Goal: Task Accomplishment & Management: Complete application form

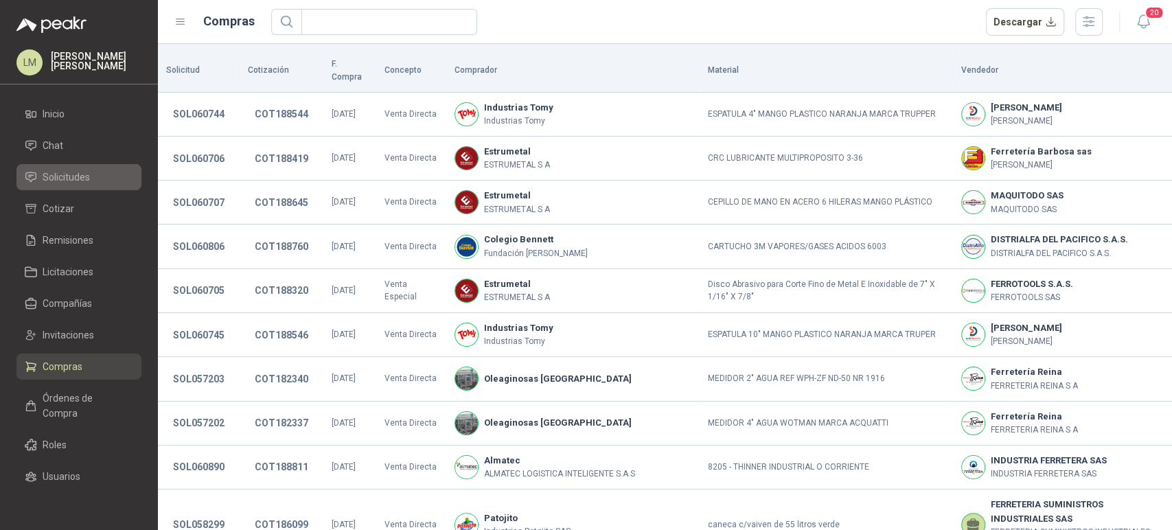
click at [85, 174] on span "Solicitudes" at bounding box center [66, 177] width 47 height 15
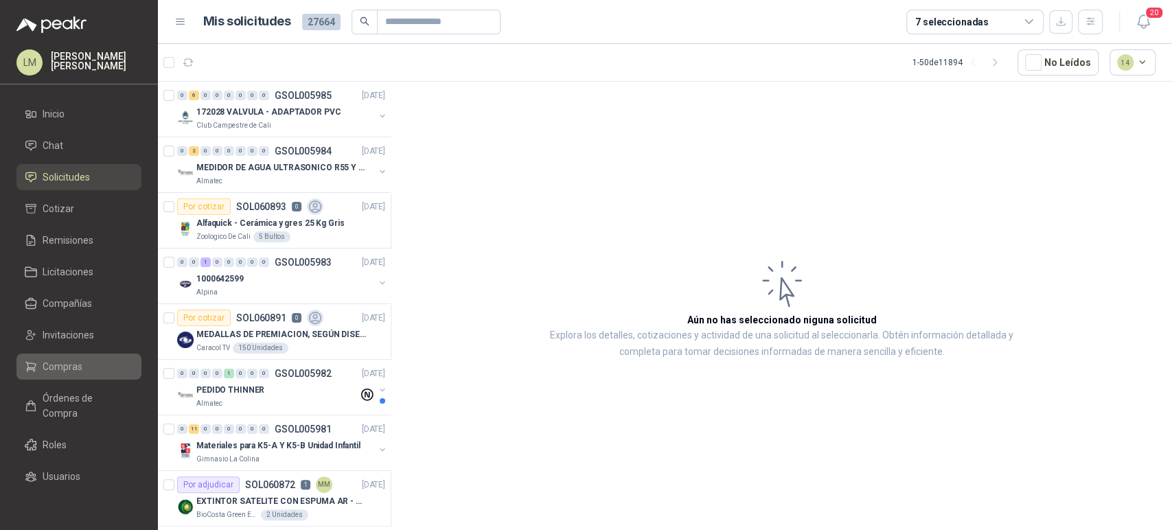
click at [63, 359] on span "Compras" at bounding box center [63, 366] width 40 height 15
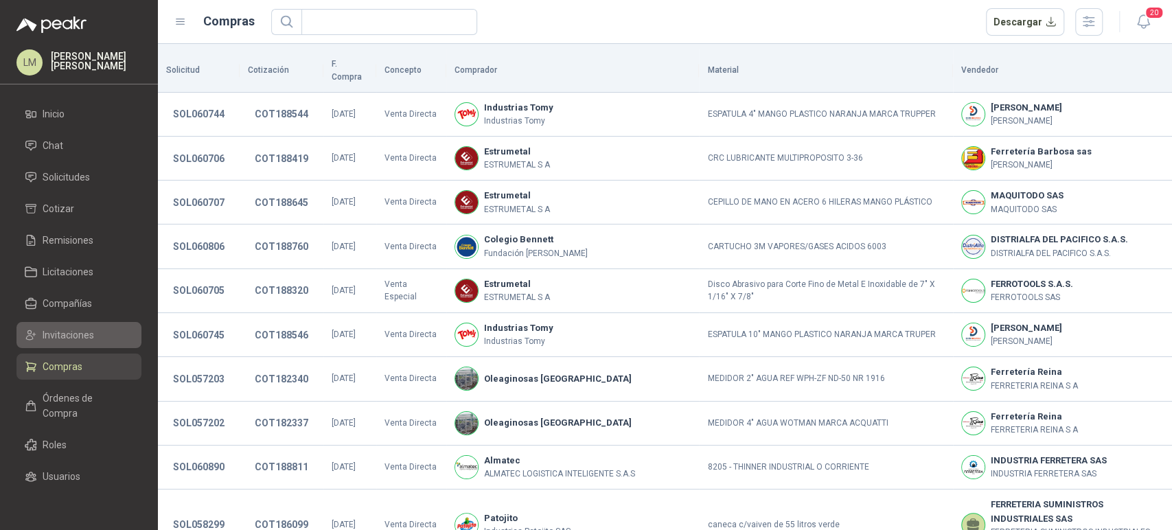
click at [62, 331] on span "Invitaciones" at bounding box center [69, 335] width 52 height 15
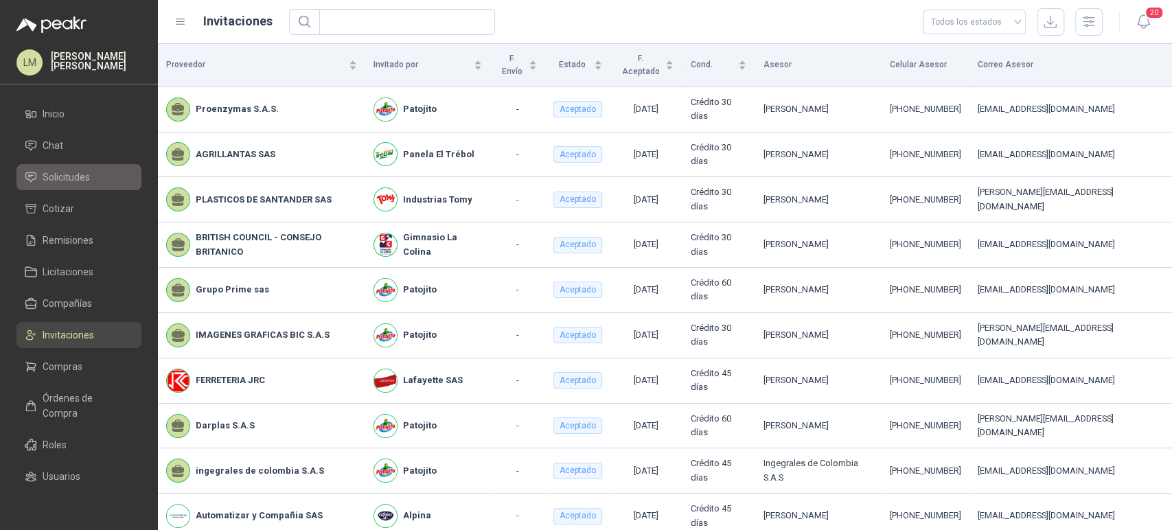
click at [80, 176] on span "Solicitudes" at bounding box center [66, 177] width 47 height 15
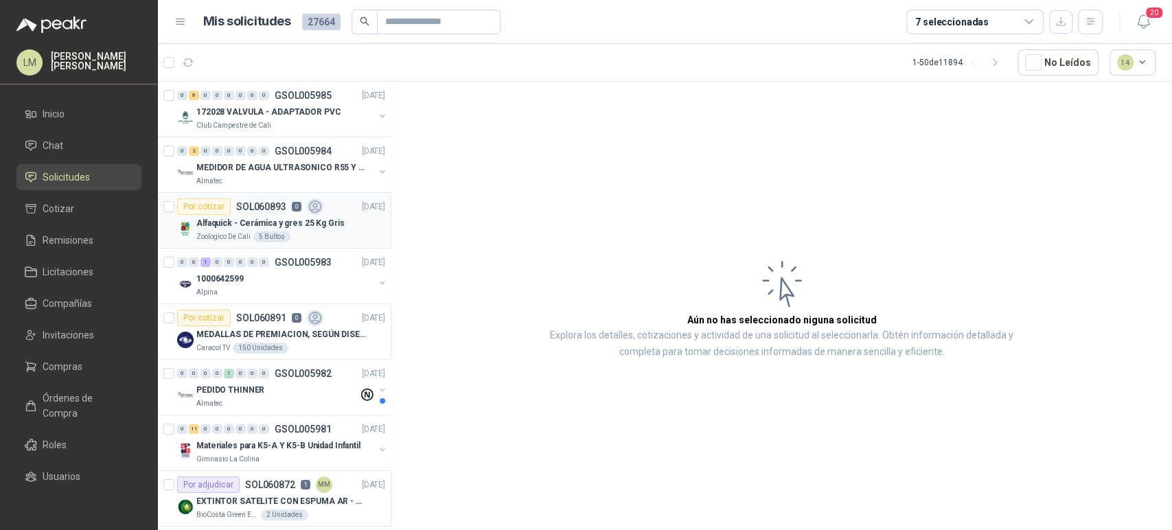
scroll to position [38, 0]
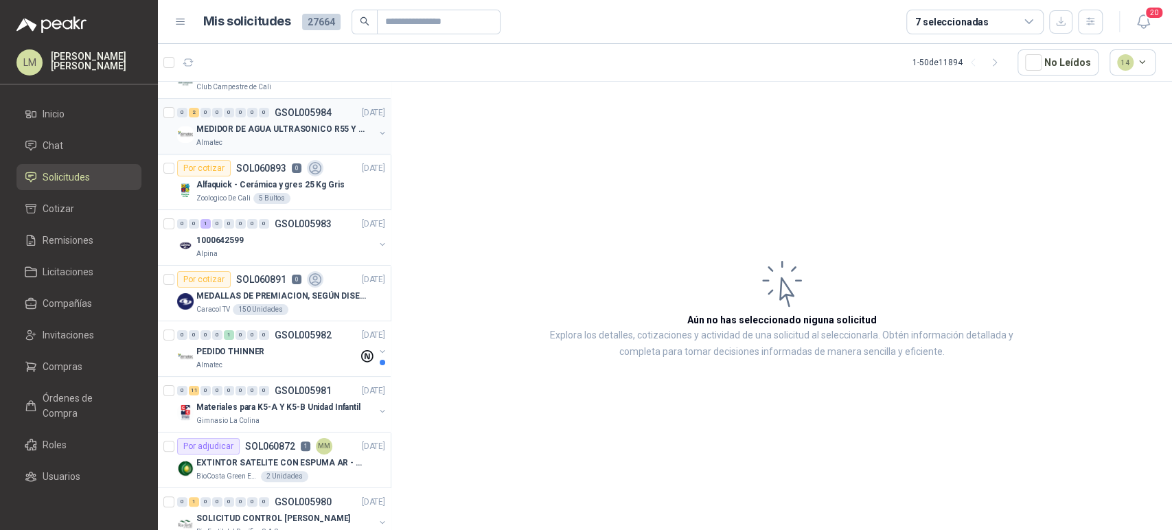
click at [377, 131] on button "button" at bounding box center [382, 133] width 11 height 11
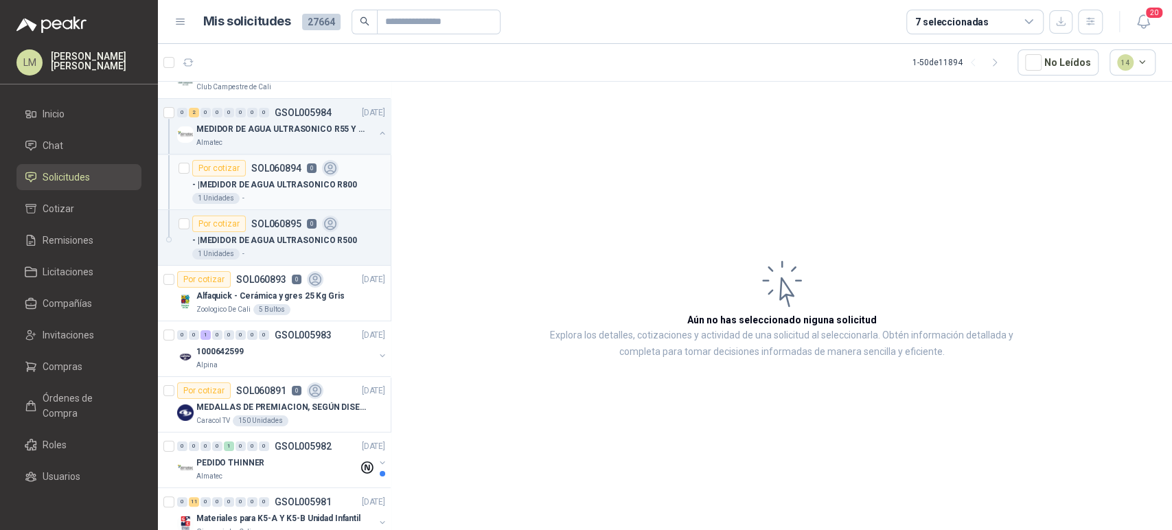
click at [244, 185] on p "- | MEDIDOR DE AGUA ULTRASONICO R800" at bounding box center [274, 185] width 165 height 13
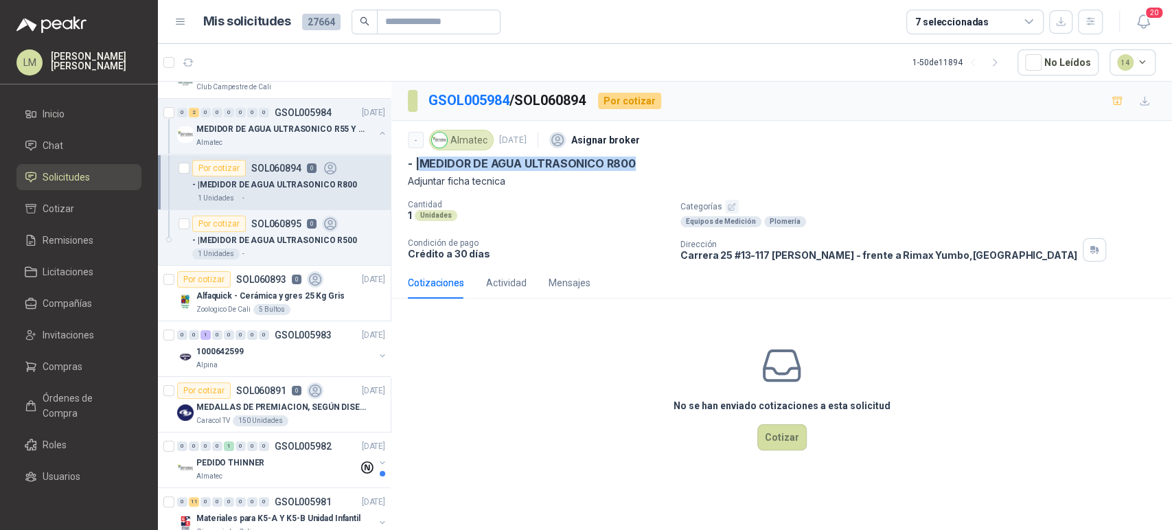
drag, startPoint x: 424, startPoint y: 160, endPoint x: 637, endPoint y: 156, distance: 213.6
click at [637, 157] on div "- | MEDIDOR DE AGUA ULTRASONICO R800" at bounding box center [782, 164] width 748 height 14
copy p "MEDIDOR DE AGUA ULTRASONICO R800"
click at [60, 144] on span "Chat" at bounding box center [53, 145] width 21 height 15
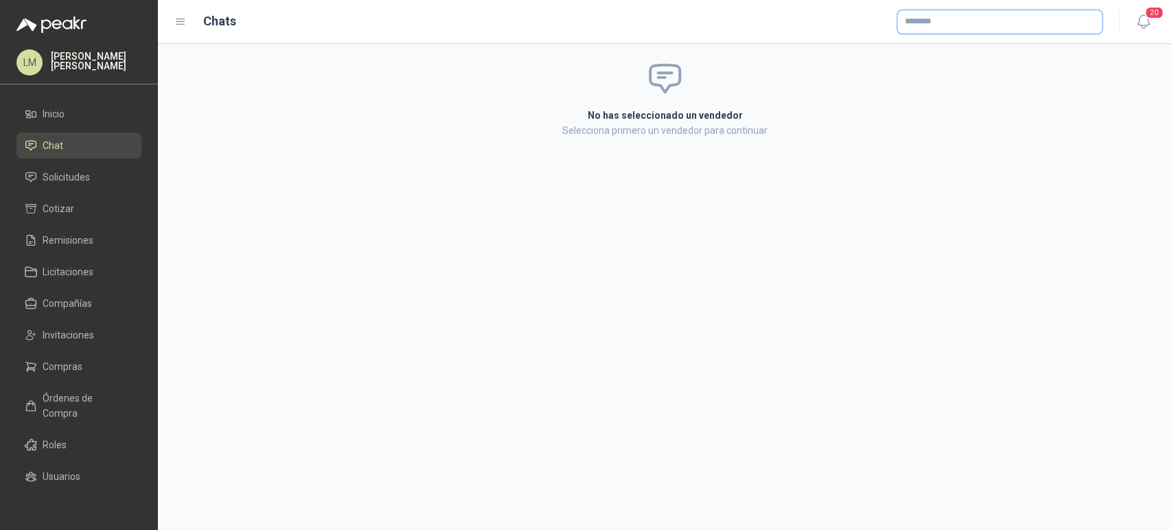
click at [928, 26] on input "text" at bounding box center [1000, 21] width 205 height 23
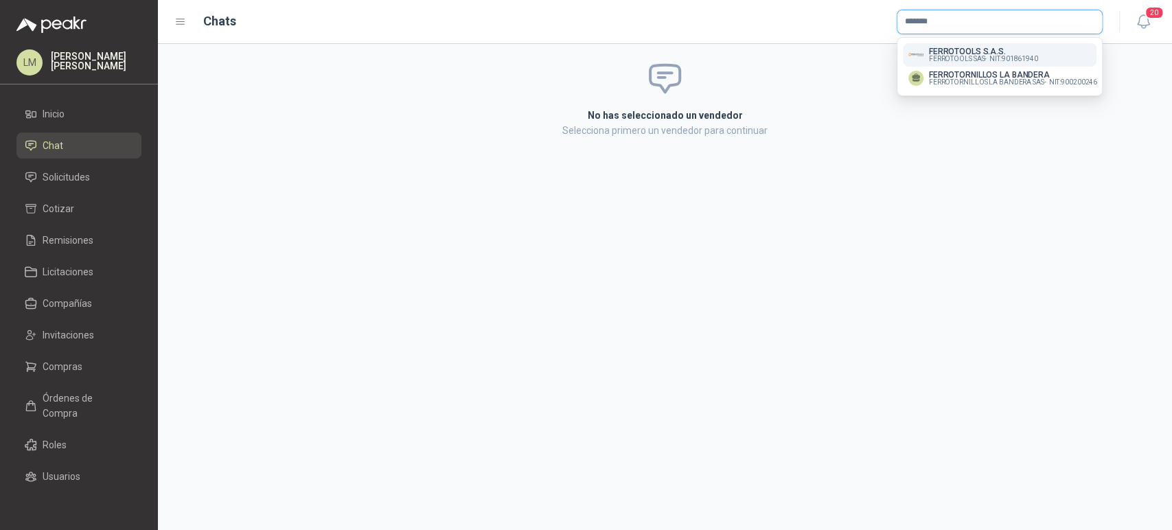
type input "*******"
click at [933, 48] on p "FERROTOOLS S.A.S." at bounding box center [983, 51] width 109 height 8
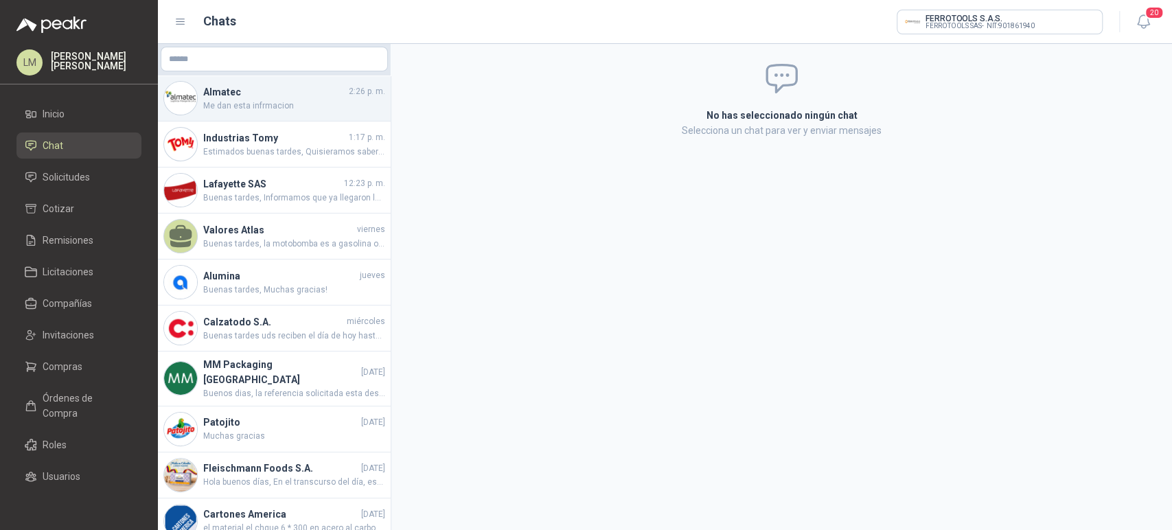
click at [264, 100] on span "Me dan esta infrmacion" at bounding box center [294, 106] width 182 height 13
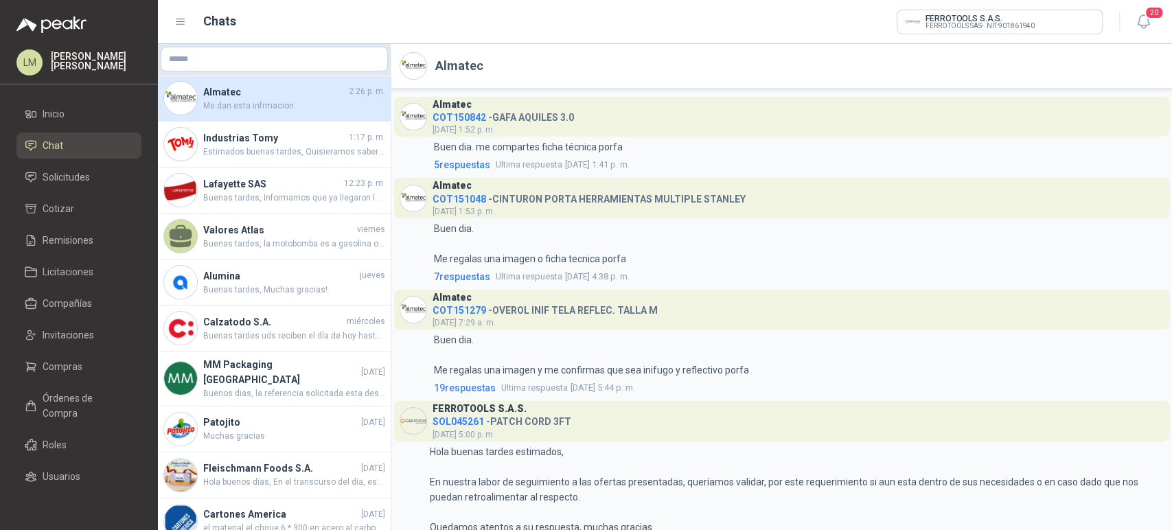
scroll to position [2020, 0]
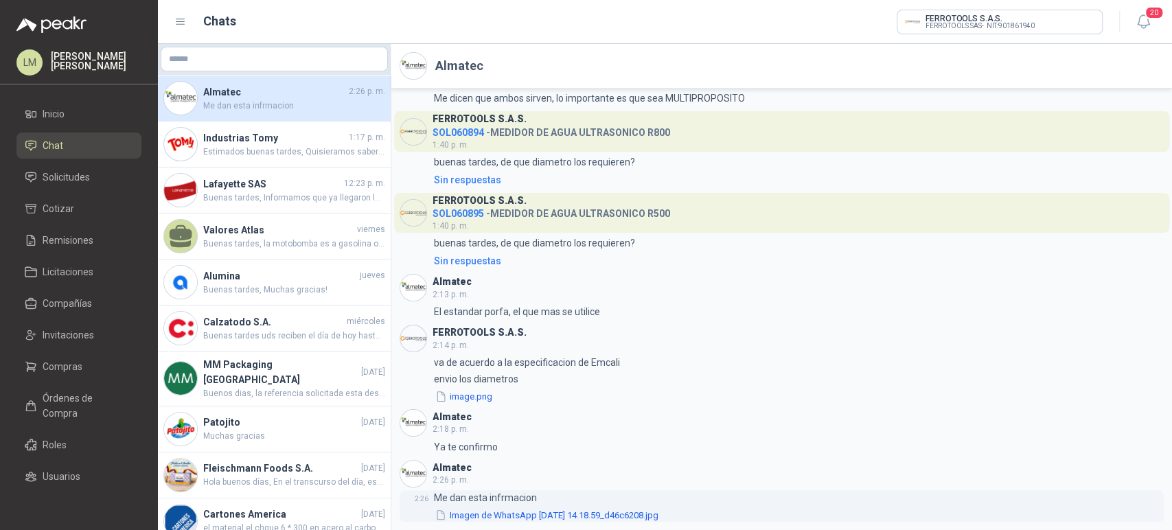
click at [571, 513] on button "Imagen de WhatsApp [DATE] 14.18.59_d46c6208.jpg" at bounding box center [547, 515] width 226 height 14
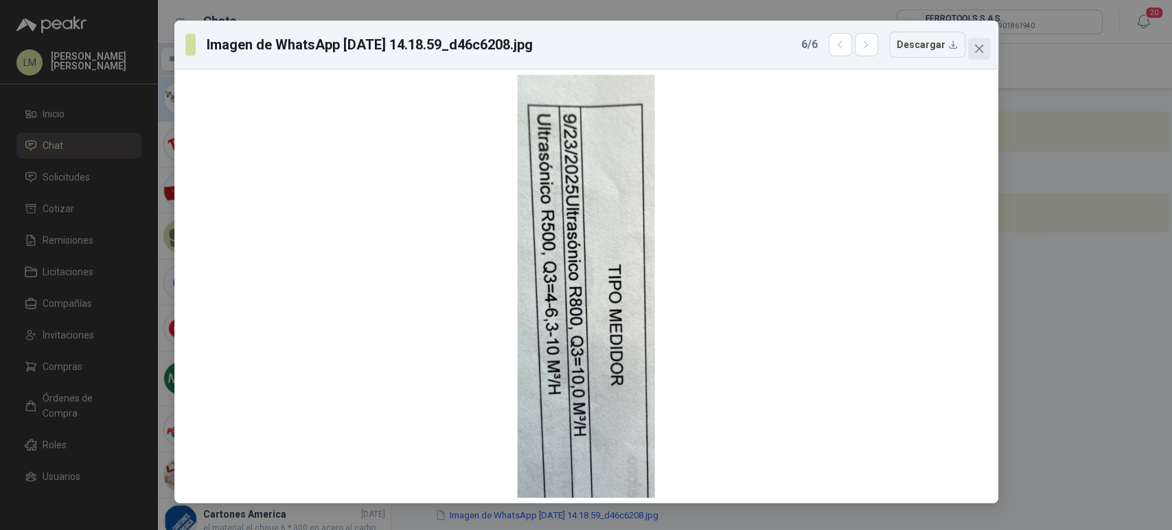
click at [982, 53] on icon "close" at bounding box center [979, 48] width 11 height 11
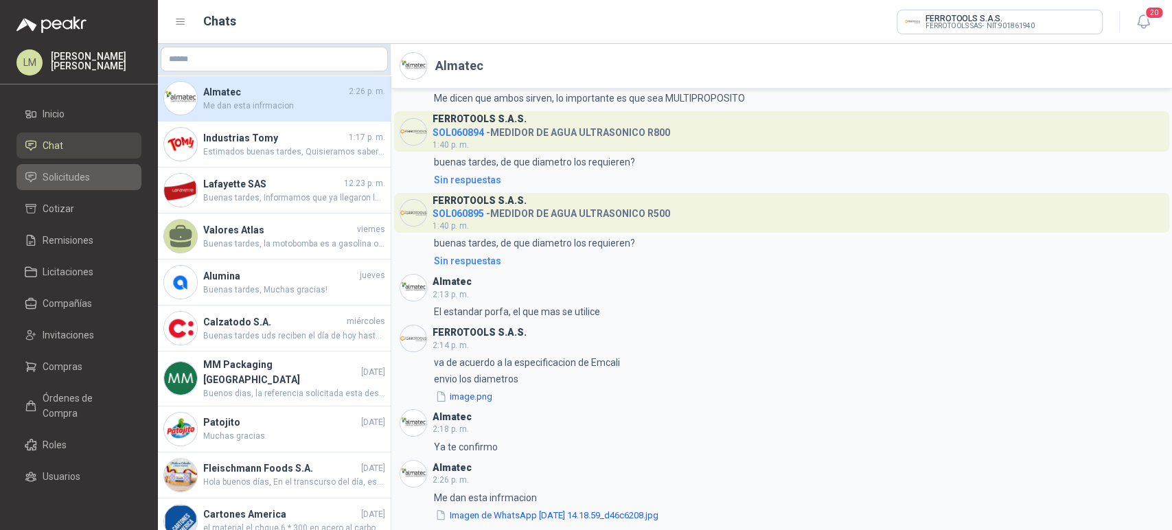
click at [74, 174] on span "Solicitudes" at bounding box center [66, 177] width 47 height 15
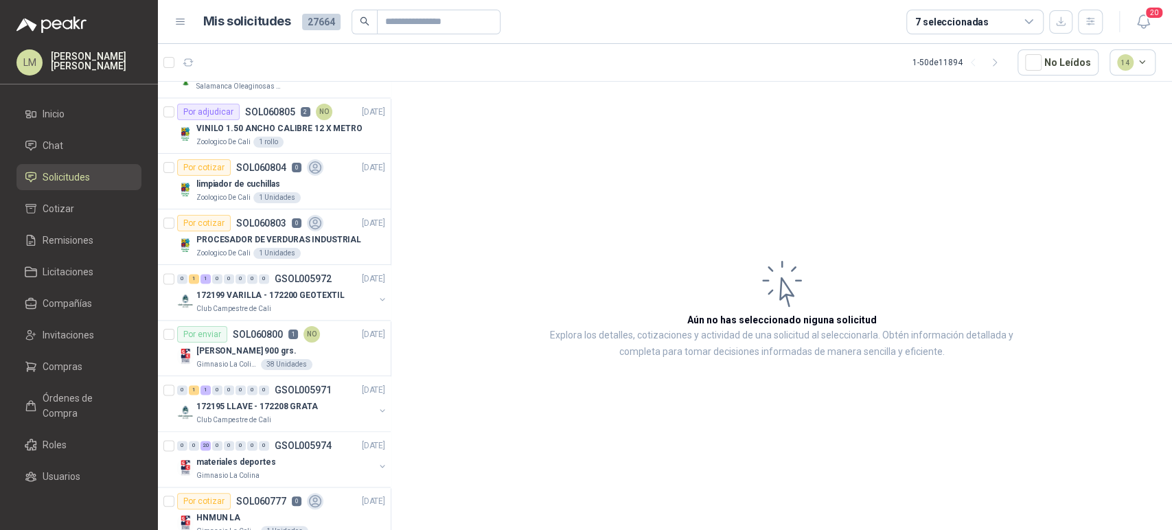
scroll to position [1152, 0]
click at [266, 237] on p "PROCESADOR DE VERDURAS INDUSTRIAL" at bounding box center [278, 239] width 165 height 13
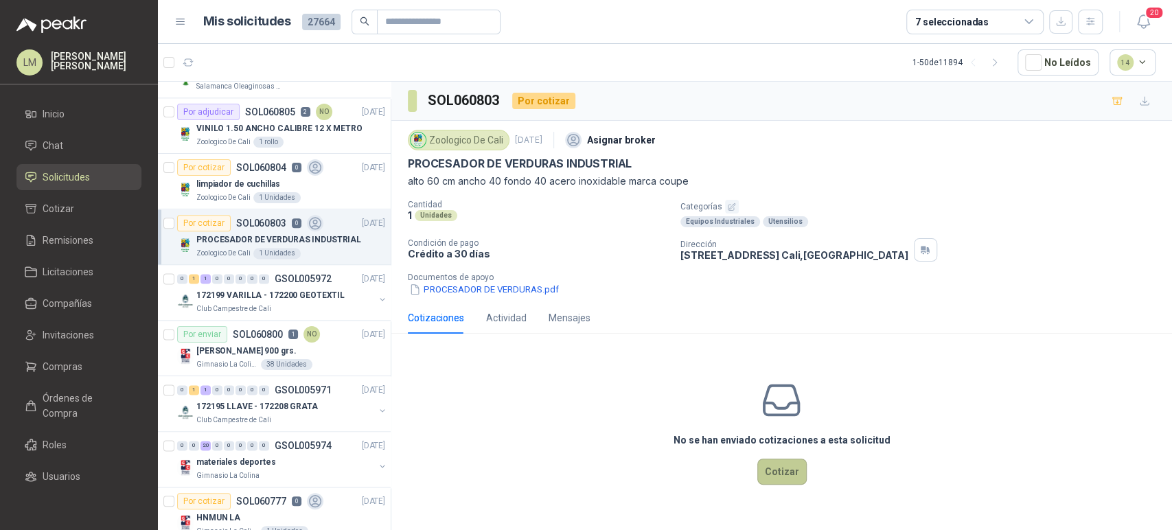
click at [773, 483] on button "Cotizar" at bounding box center [781, 472] width 49 height 26
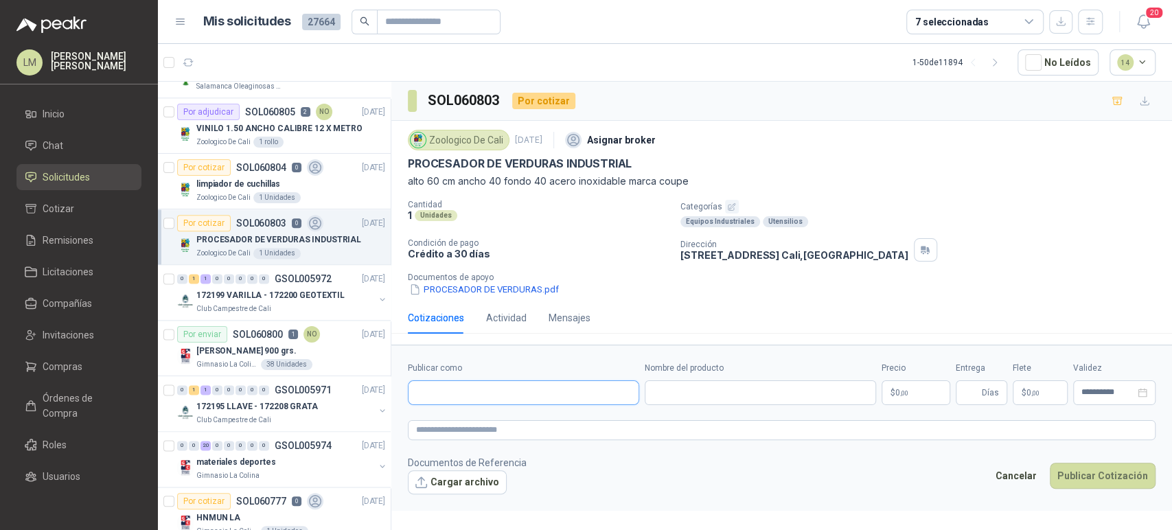
click at [499, 396] on input "Publicar como" at bounding box center [524, 392] width 230 height 23
type input "*****"
click at [461, 426] on span "NIT : 000" at bounding box center [452, 429] width 24 height 7
type input "**********"
click at [678, 390] on input "Nombre del producto" at bounding box center [760, 392] width 231 height 25
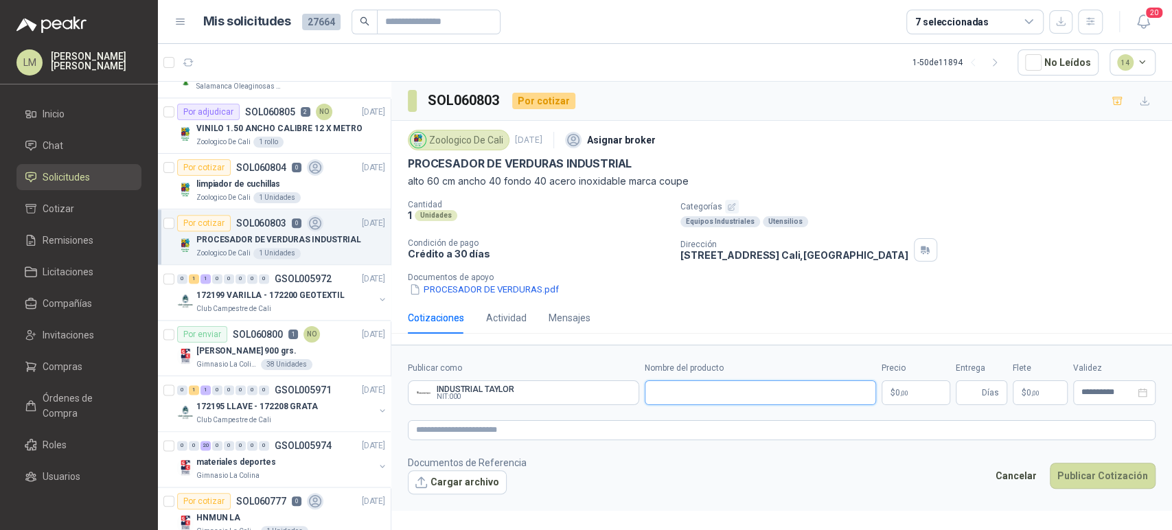
paste input "**********"
type input "**********"
click at [884, 395] on body "LM [PERSON_NAME] Inicio Chat Solicitudes Cotizar Remisiones Licitaciones Compañ…" at bounding box center [586, 265] width 1172 height 530
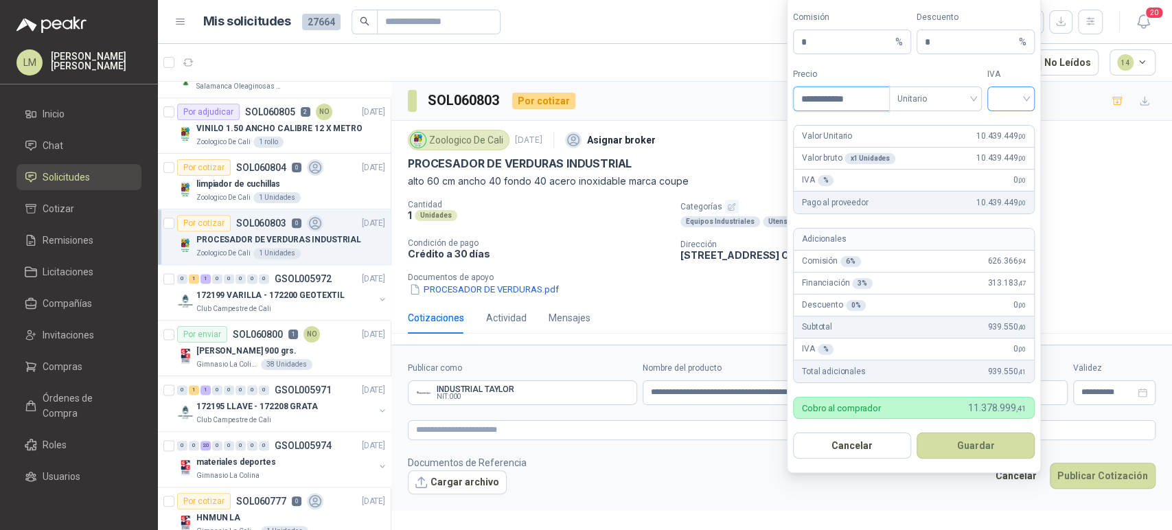
type input "**********"
click at [1022, 94] on input "search" at bounding box center [1011, 97] width 31 height 21
click at [1012, 124] on div "19%" at bounding box center [1010, 127] width 25 height 15
drag, startPoint x: 814, startPoint y: 49, endPoint x: 799, endPoint y: 49, distance: 15.8
click at [799, 49] on span "* %" at bounding box center [852, 42] width 118 height 25
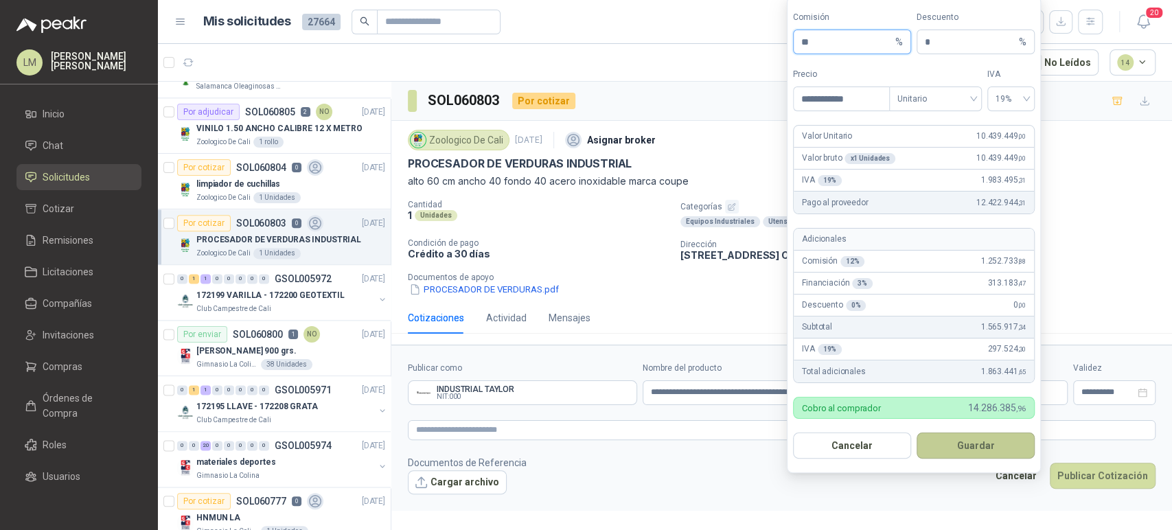
type input "**"
click at [961, 449] on button "Guardar" at bounding box center [976, 446] width 118 height 26
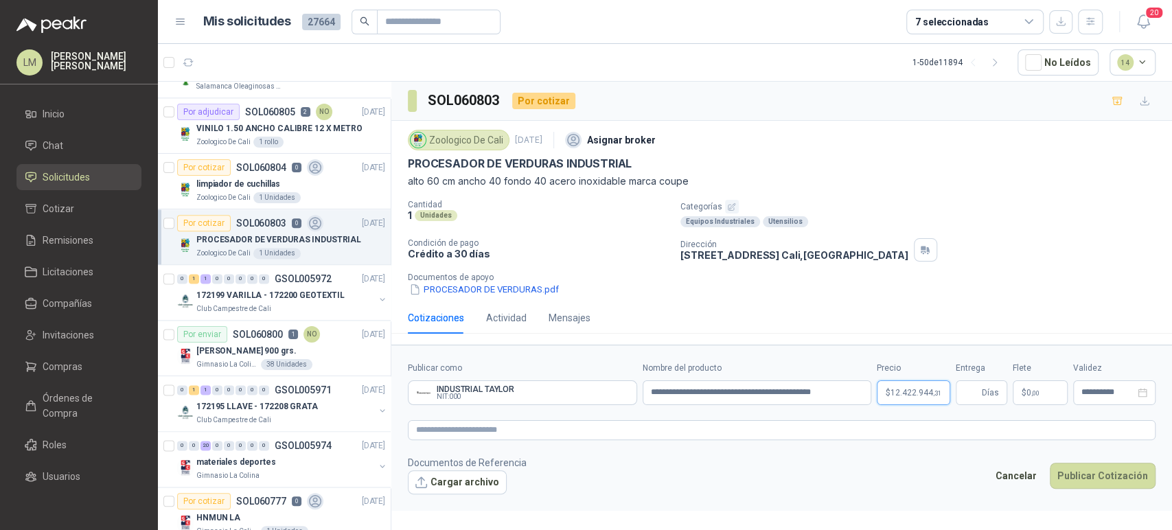
click at [881, 380] on p "$ 12.422.944 ,31" at bounding box center [913, 392] width 73 height 25
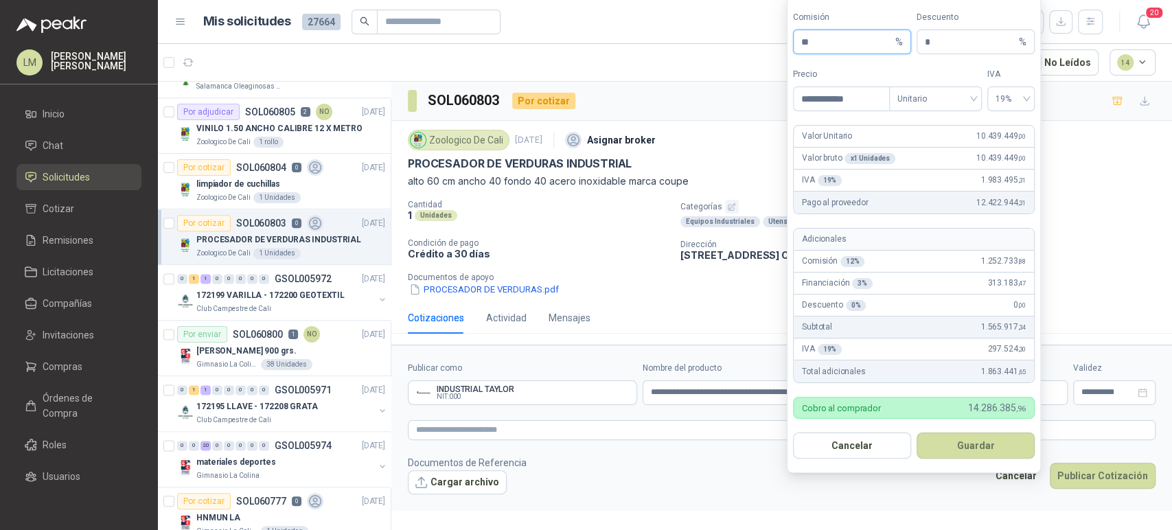
click at [826, 38] on input "**" at bounding box center [846, 41] width 91 height 23
click at [963, 444] on button "Guardar" at bounding box center [976, 446] width 118 height 26
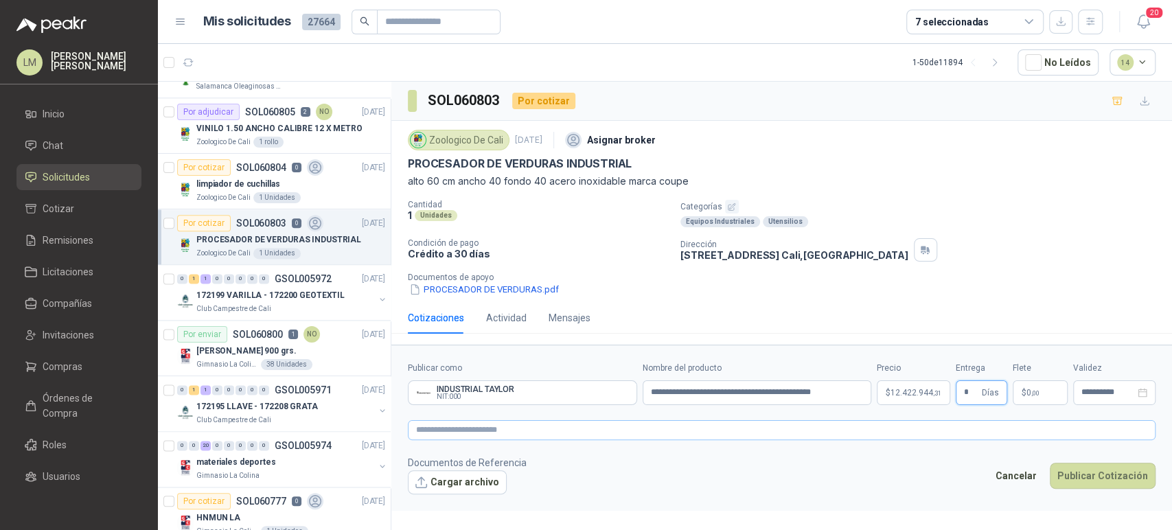
type input "*"
click at [778, 431] on textarea at bounding box center [782, 430] width 748 height 20
click at [465, 477] on button "Cargar archivo" at bounding box center [457, 482] width 99 height 25
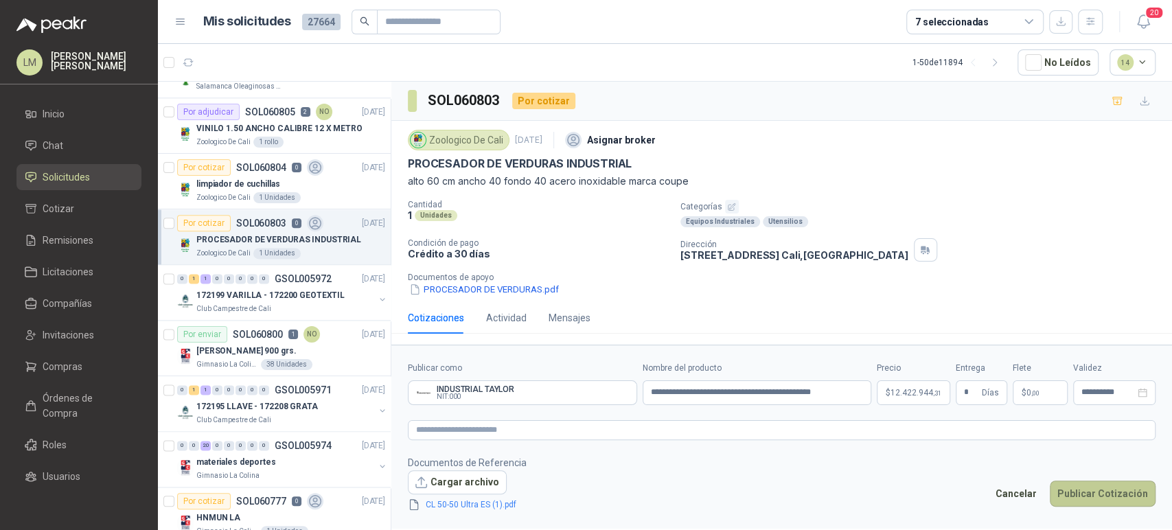
click at [1088, 493] on button "Publicar Cotización" at bounding box center [1103, 494] width 106 height 26
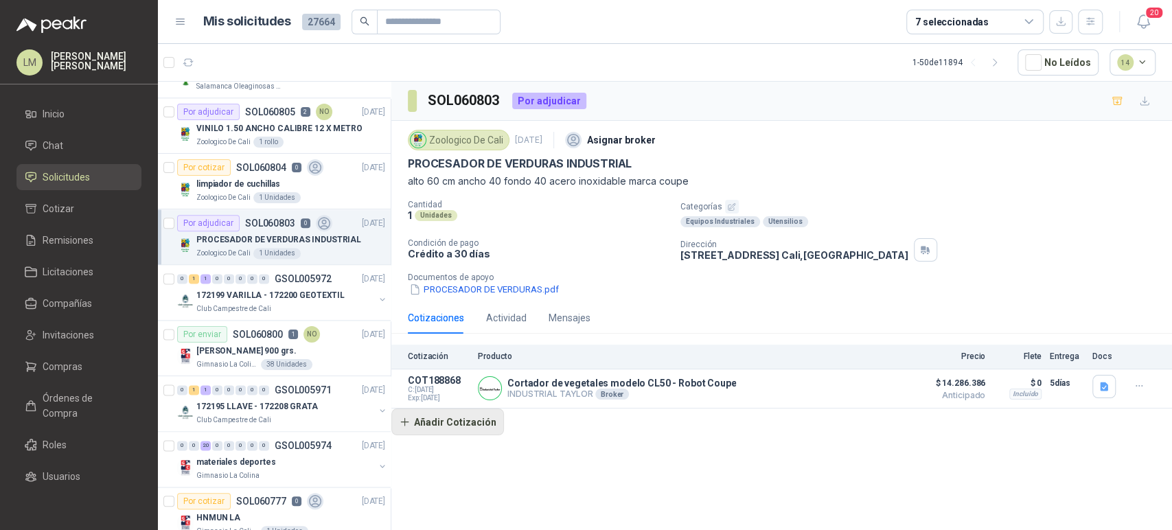
click at [461, 422] on button "Añadir Cotización" at bounding box center [447, 422] width 113 height 27
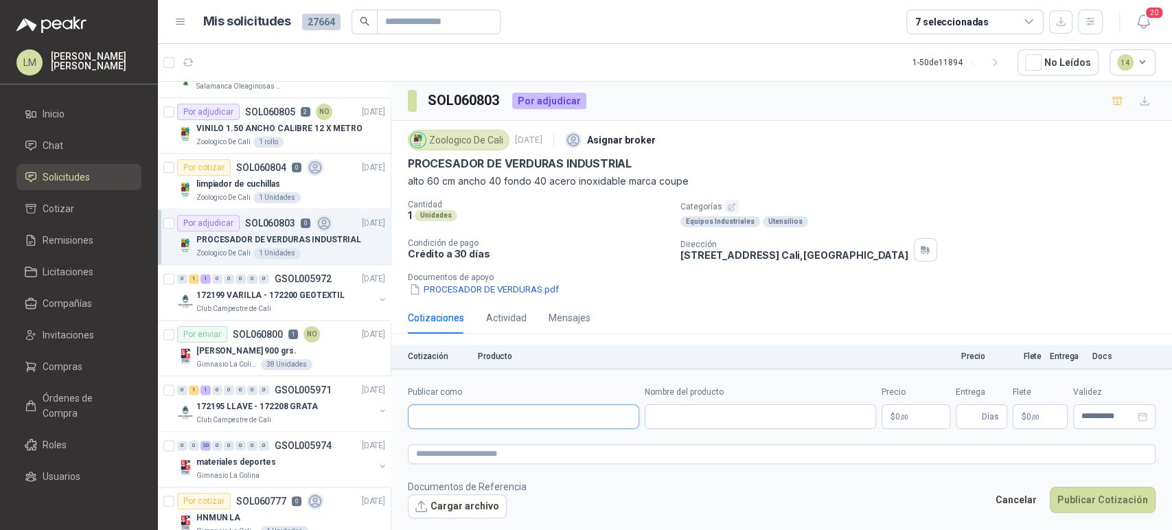
click at [504, 412] on input "Publicar como" at bounding box center [524, 416] width 230 height 23
type input "******"
click at [467, 450] on p "INDUSTRIAL TAYLOR" at bounding box center [479, 446] width 78 height 8
type input "**********"
click at [654, 415] on input "Nombre del producto" at bounding box center [760, 416] width 231 height 25
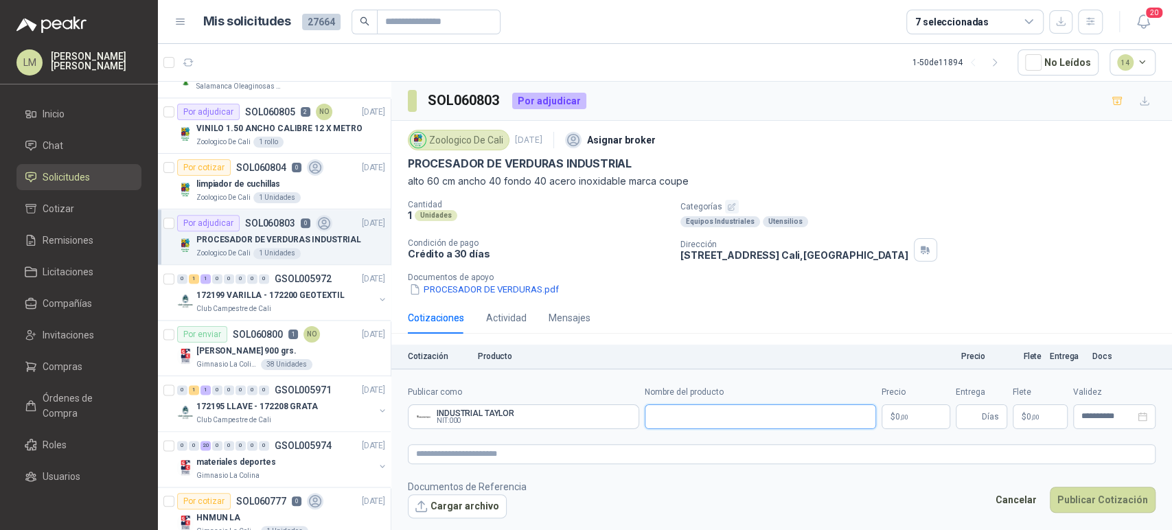
paste input "**********"
click at [522, 215] on div "1 Unidades" at bounding box center [539, 215] width 262 height 12
click at [853, 416] on input "**********" at bounding box center [760, 416] width 231 height 25
paste input "**********"
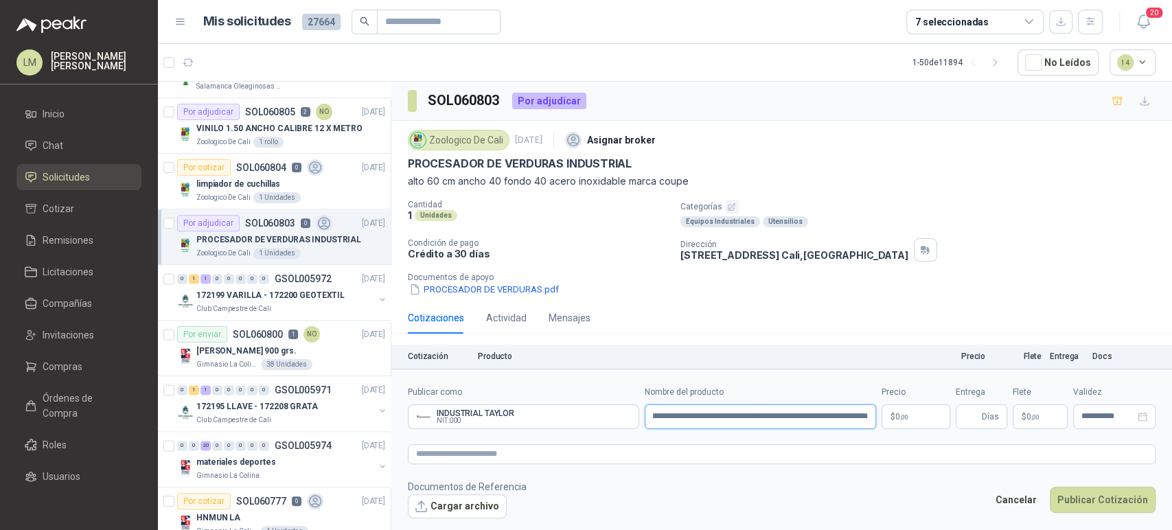
drag, startPoint x: 814, startPoint y: 416, endPoint x: 792, endPoint y: 416, distance: 22.7
click at [792, 416] on input "**********" at bounding box center [760, 416] width 231 height 25
click at [821, 419] on input "**********" at bounding box center [760, 416] width 231 height 25
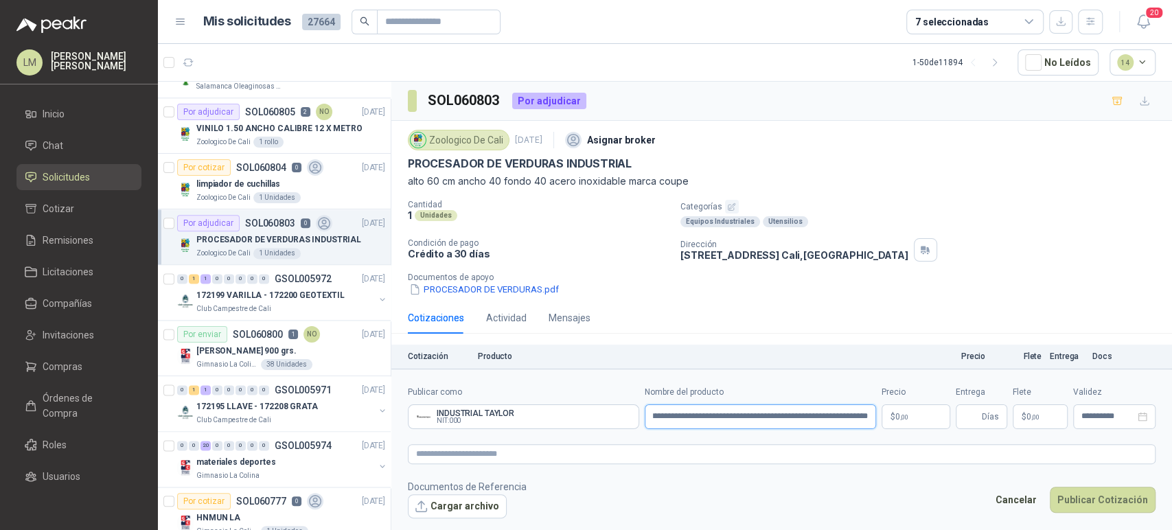
type input "**********"
click at [915, 418] on body "LM [PERSON_NAME] Inicio Chat Solicitudes Cotizar Remisiones Licitaciones Compañ…" at bounding box center [586, 265] width 1172 height 530
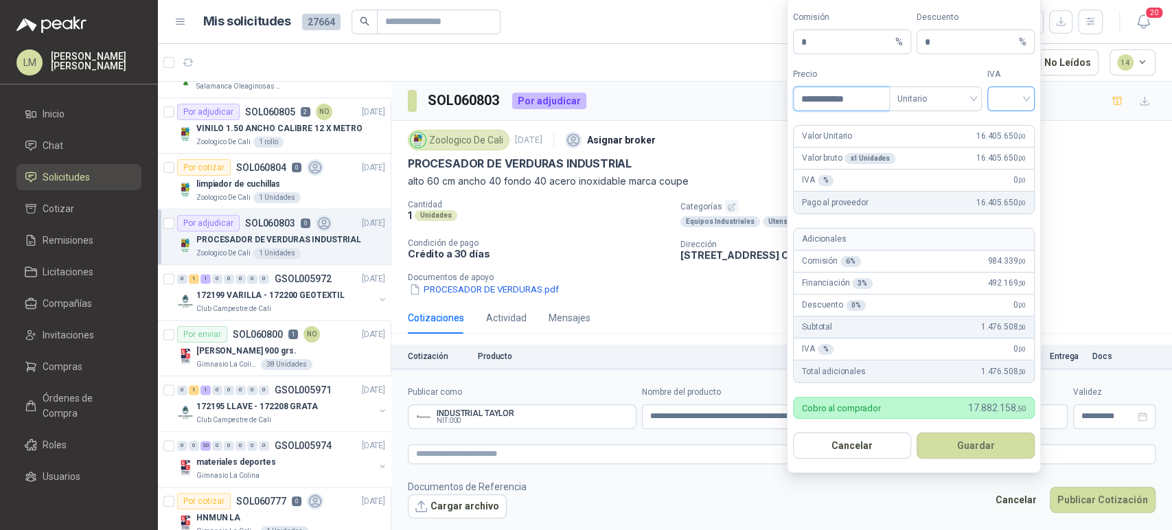
type input "**********"
click at [1027, 101] on input "search" at bounding box center [1011, 97] width 31 height 21
click at [1005, 128] on div "19%" at bounding box center [1010, 127] width 25 height 15
drag, startPoint x: 815, startPoint y: 46, endPoint x: 775, endPoint y: 54, distance: 41.3
click at [775, 54] on body "LM [PERSON_NAME] Inicio Chat Solicitudes Cotizar Remisiones Licitaciones Compañ…" at bounding box center [586, 265] width 1172 height 530
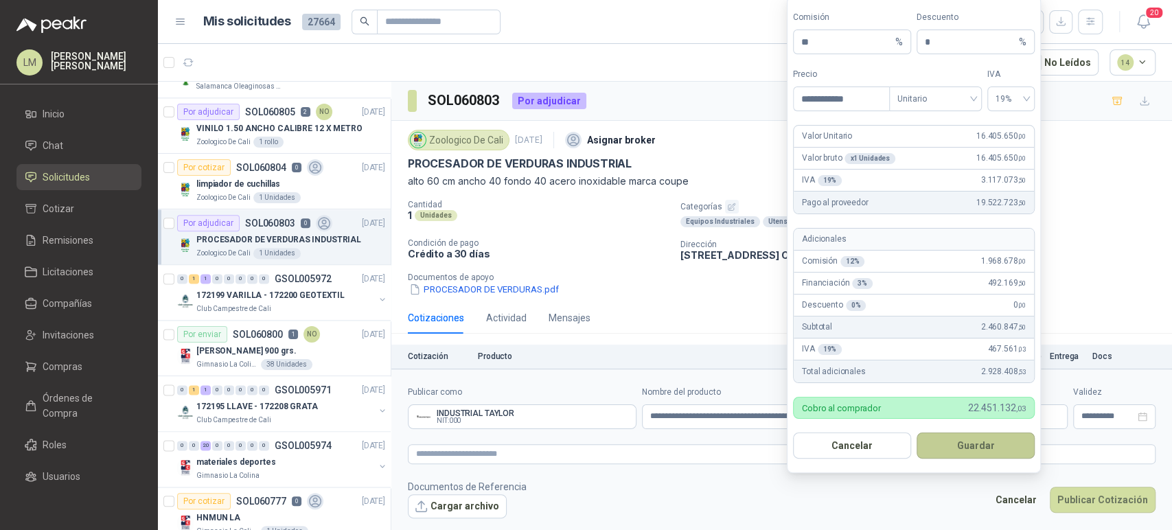
click at [967, 450] on button "Guardar" at bounding box center [976, 446] width 118 height 26
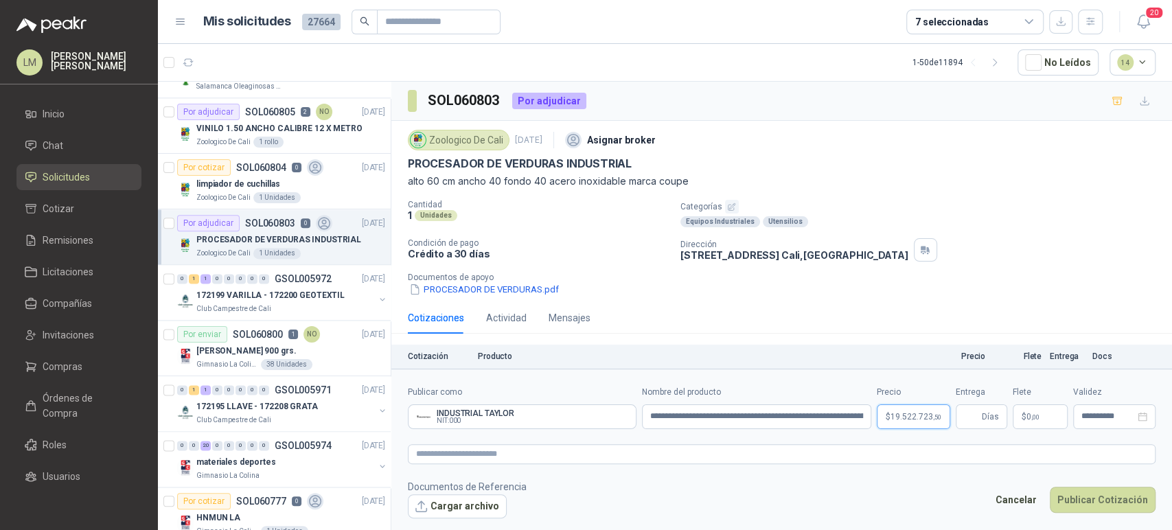
click at [925, 421] on body "LM [PERSON_NAME] Inicio Chat Solicitudes Cotizar Remisiones Licitaciones Compañ…" at bounding box center [586, 265] width 1172 height 530
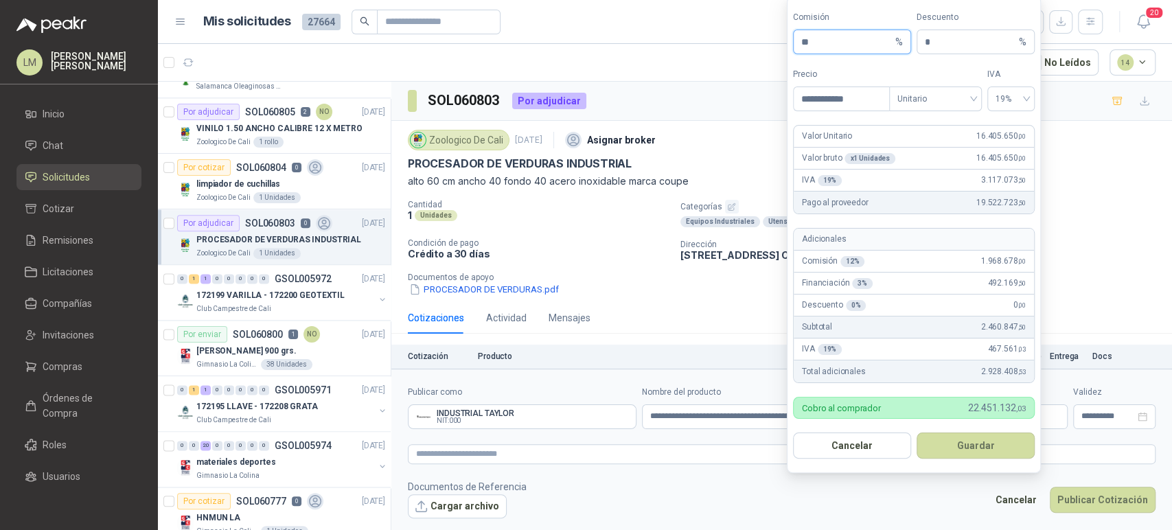
drag, startPoint x: 814, startPoint y: 47, endPoint x: 707, endPoint y: 52, distance: 106.5
click at [707, 52] on body "LM [PERSON_NAME] Inicio Chat Solicitudes Cotizar Remisiones Licitaciones Compañ…" at bounding box center [586, 265] width 1172 height 530
type input "**"
click at [961, 441] on button "Guardar" at bounding box center [976, 446] width 118 height 26
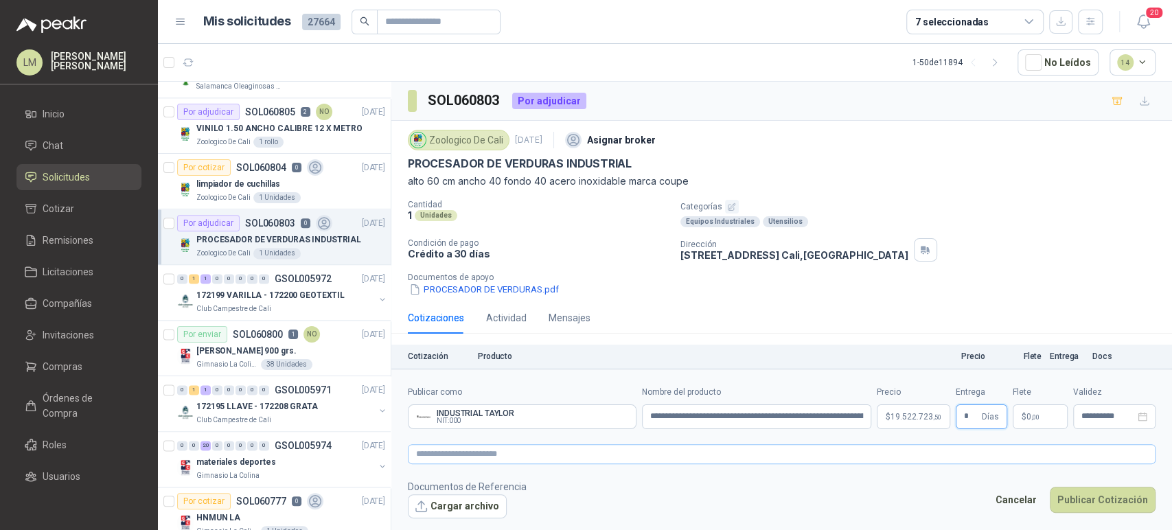
type input "*"
click at [900, 456] on textarea at bounding box center [782, 454] width 748 height 20
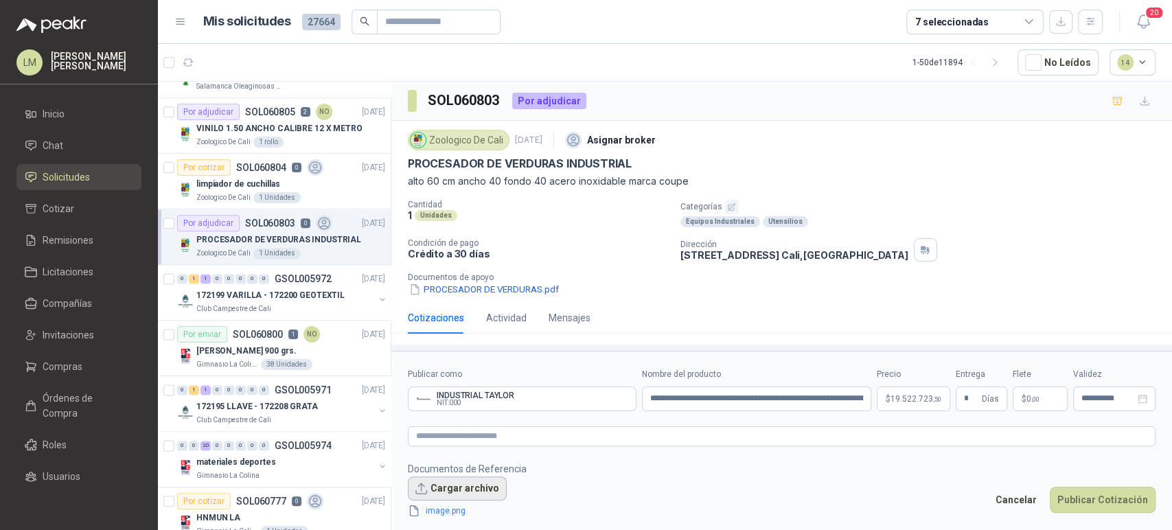
click at [453, 487] on button "Cargar archivo" at bounding box center [457, 489] width 99 height 25
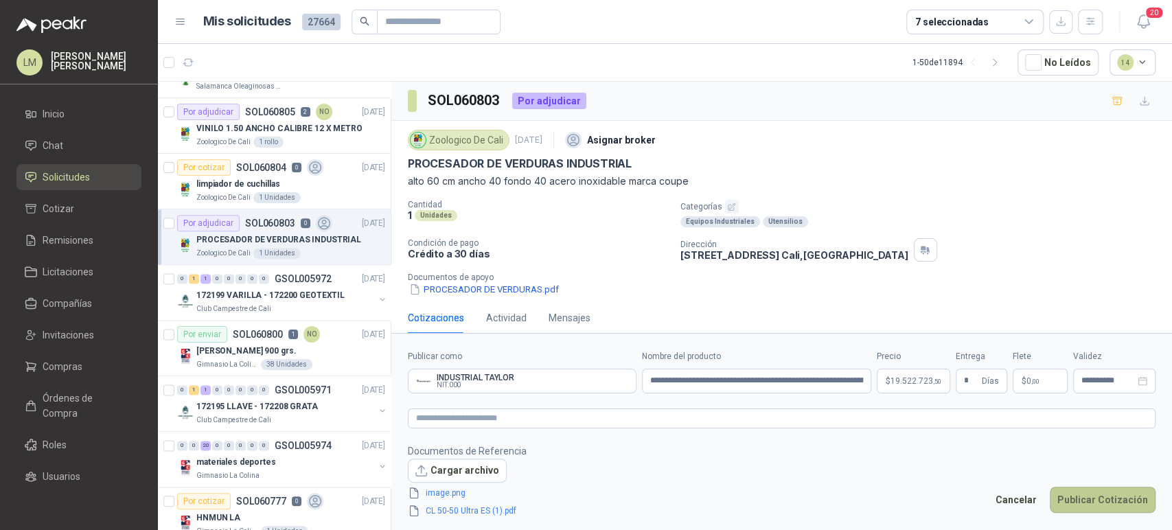
click at [1085, 498] on button "Publicar Cotización" at bounding box center [1103, 500] width 106 height 26
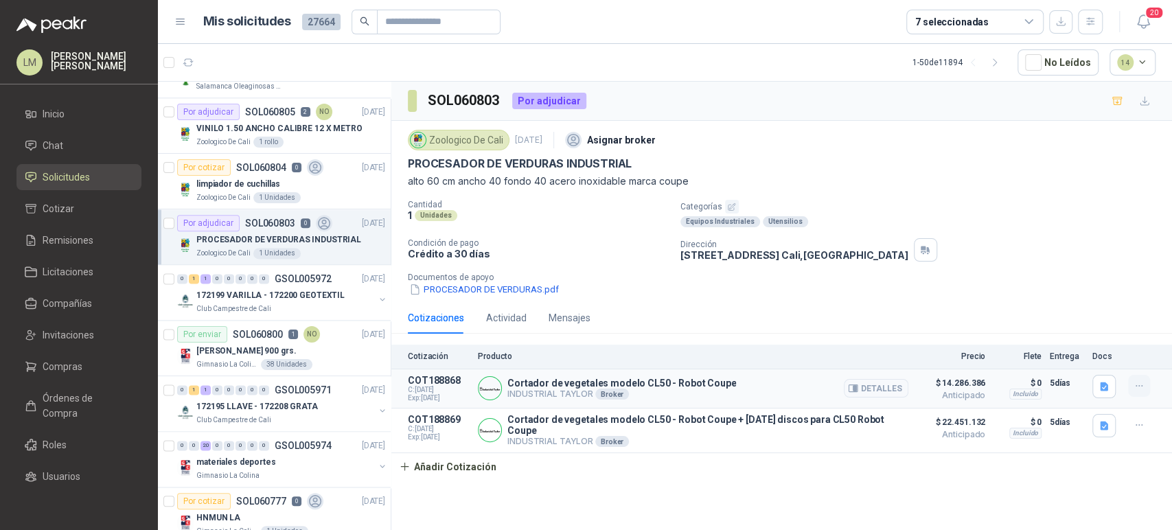
click at [1136, 390] on icon "button" at bounding box center [1140, 386] width 12 height 12
click at [1069, 333] on button "Editar" at bounding box center [1112, 330] width 110 height 22
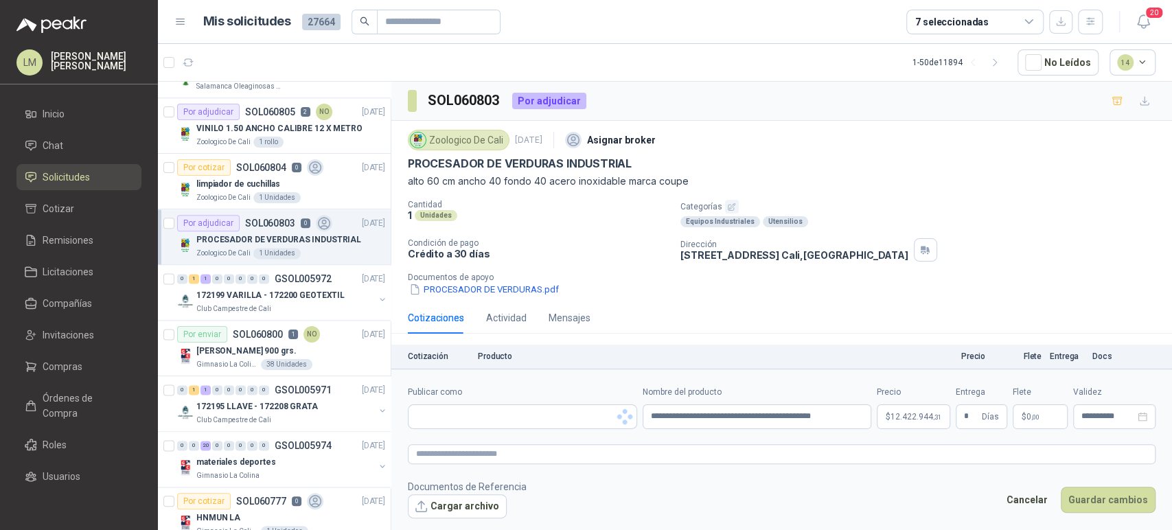
type input "**********"
type input "*"
type input "**********"
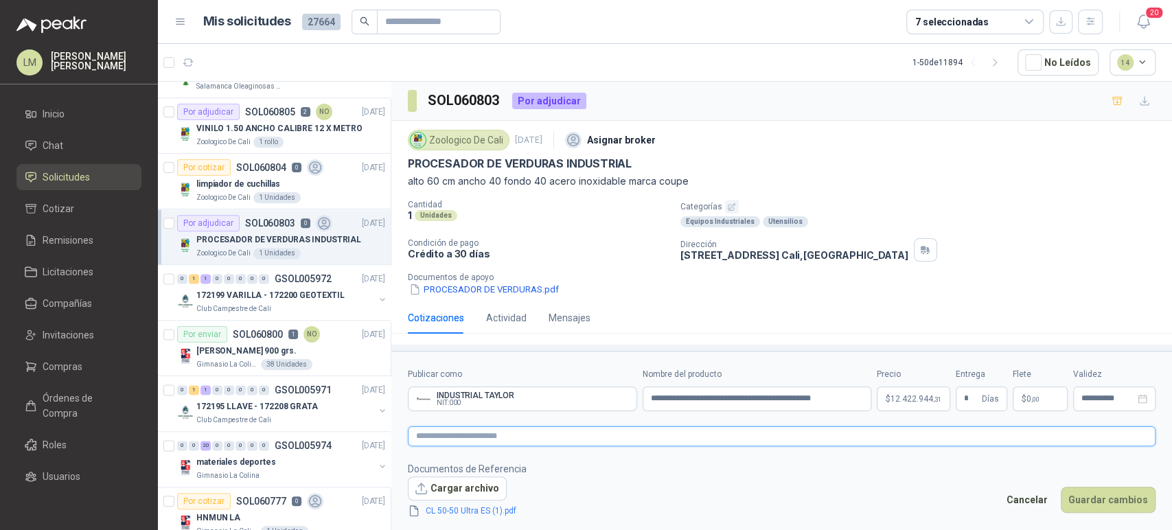
click at [663, 438] on textarea at bounding box center [782, 436] width 748 height 20
type textarea "*"
type textarea "**"
type textarea "*"
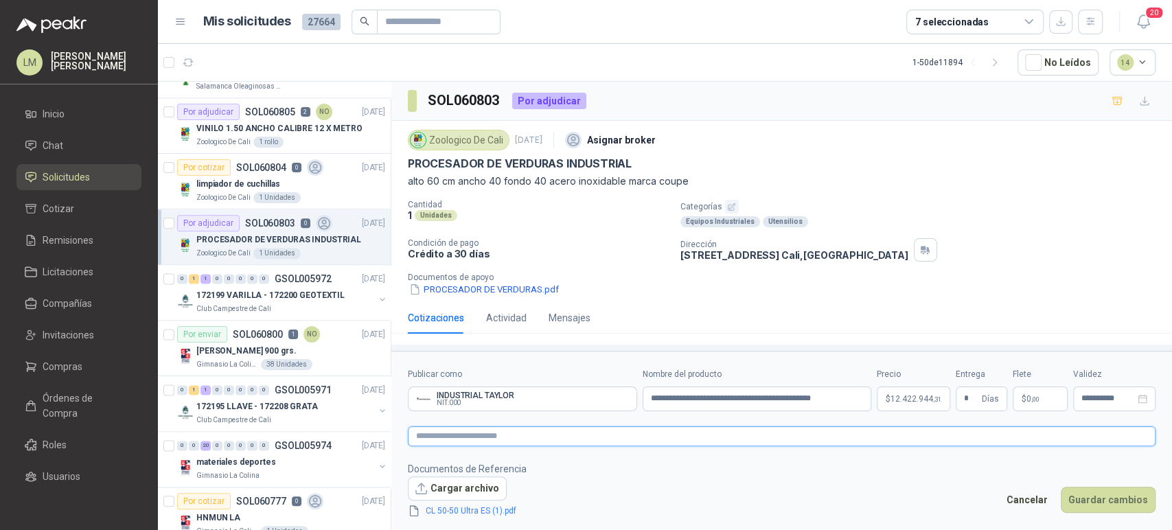
click at [569, 437] on textarea at bounding box center [782, 436] width 748 height 20
type textarea "*"
type textarea "**"
type textarea "***"
type textarea "****"
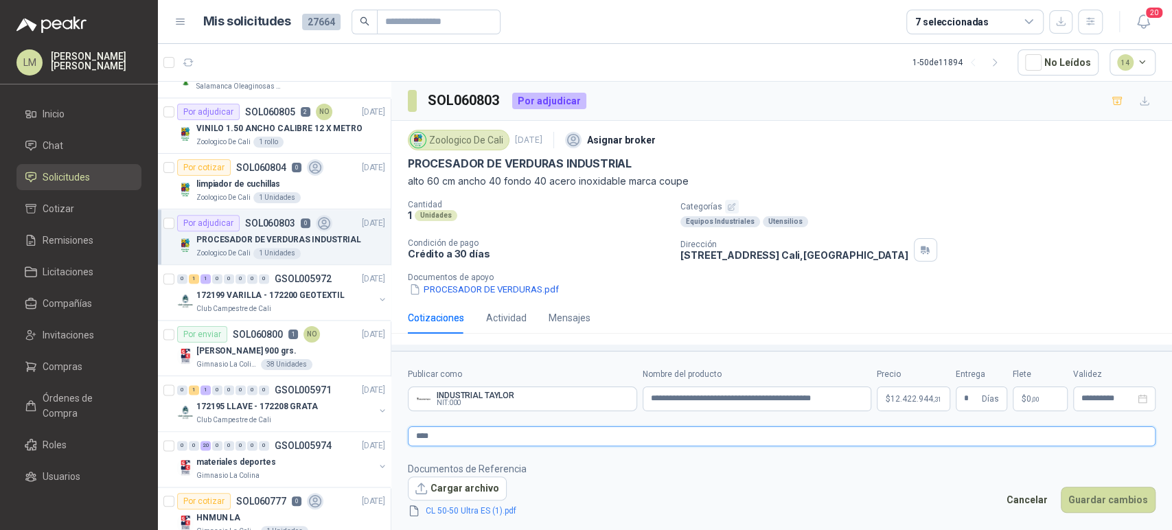
type textarea "***"
type textarea "*"
type textarea "***"
type textarea "****"
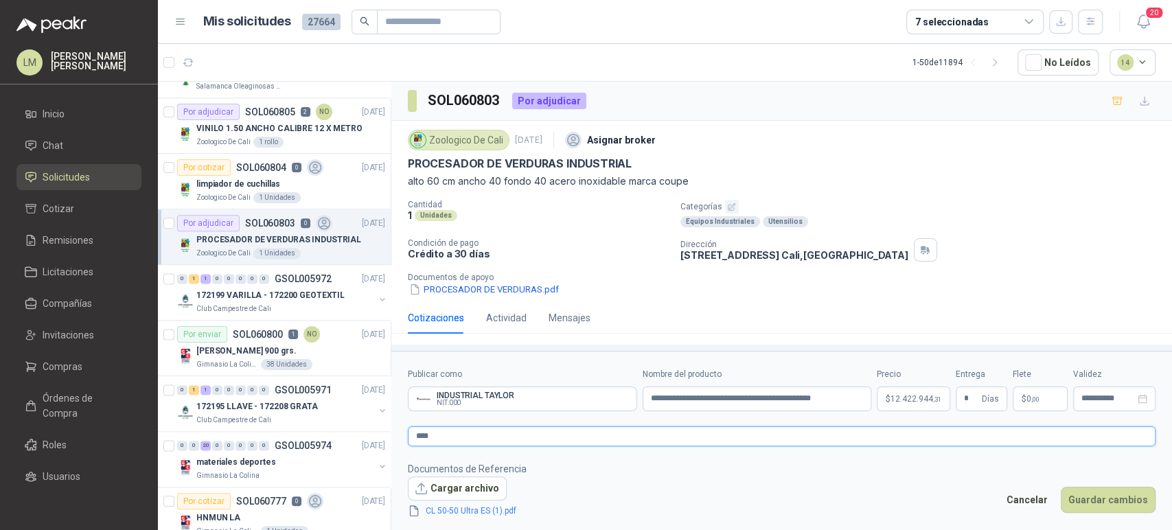
type textarea "*****"
type textarea "******"
type textarea "********"
type textarea "*********"
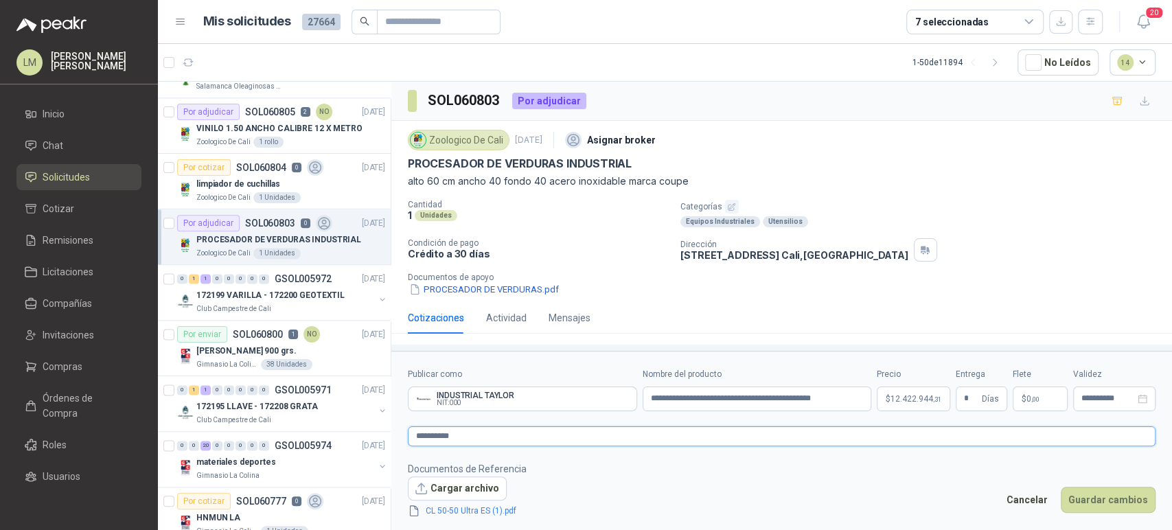
type textarea "**********"
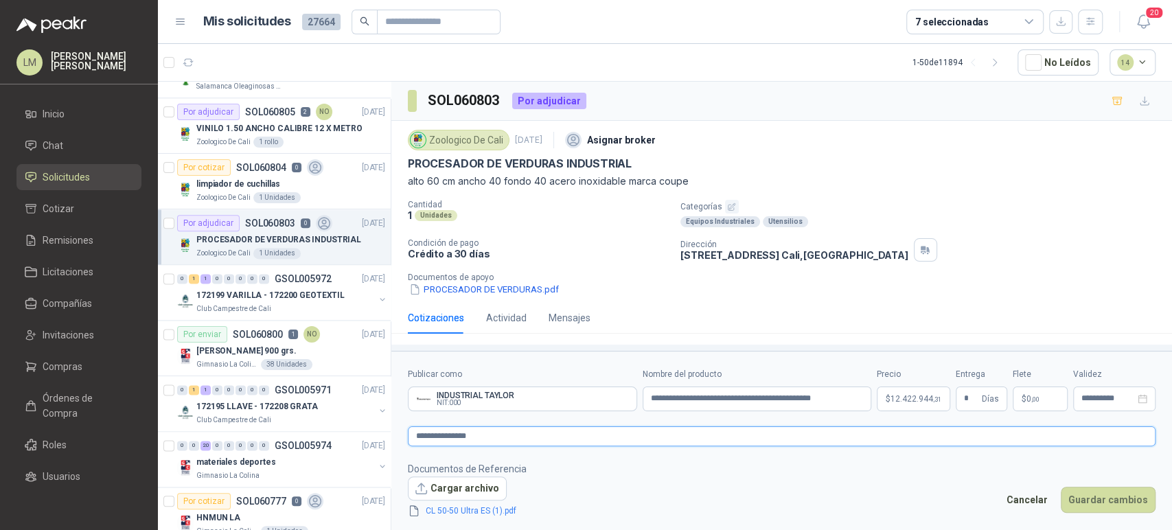
type textarea "**********"
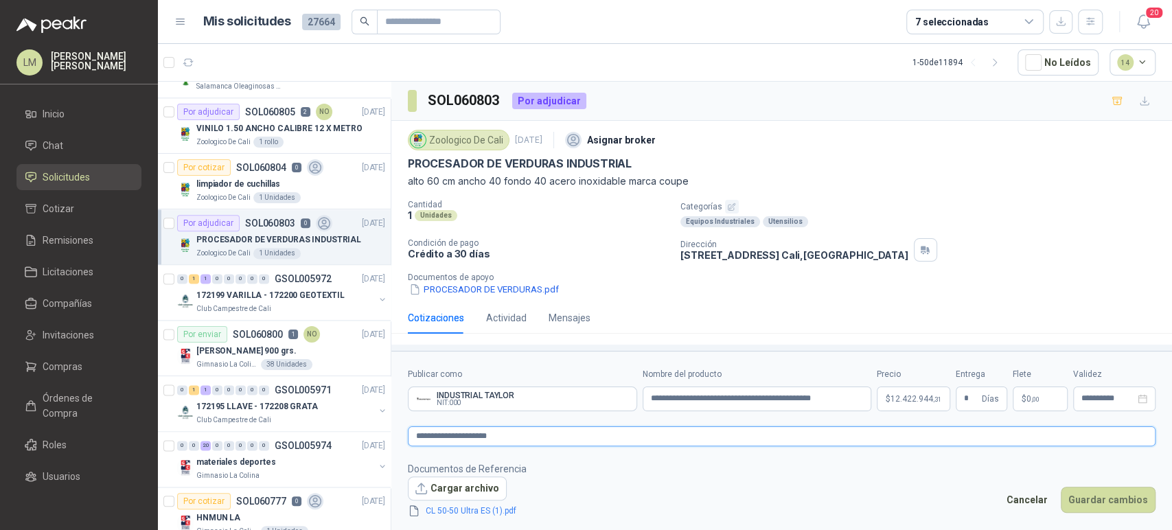
type textarea "**********"
drag, startPoint x: 569, startPoint y: 437, endPoint x: 335, endPoint y: 442, distance: 234.2
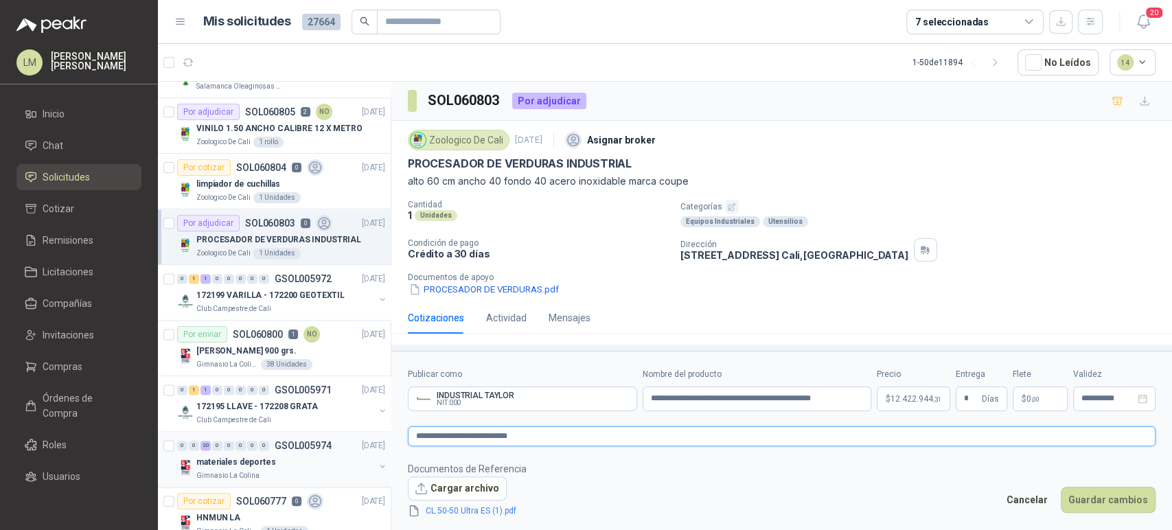
click at [335, 442] on div "0 6 0 0 0 0 0 0 GSOL005985 [DATE] 172028 VALVULA - ADAPTADOR PVC Club Campestre…" at bounding box center [665, 308] width 1014 height 454
type textarea "**********"
click at [1114, 504] on button "Guardar cambios" at bounding box center [1108, 500] width 95 height 26
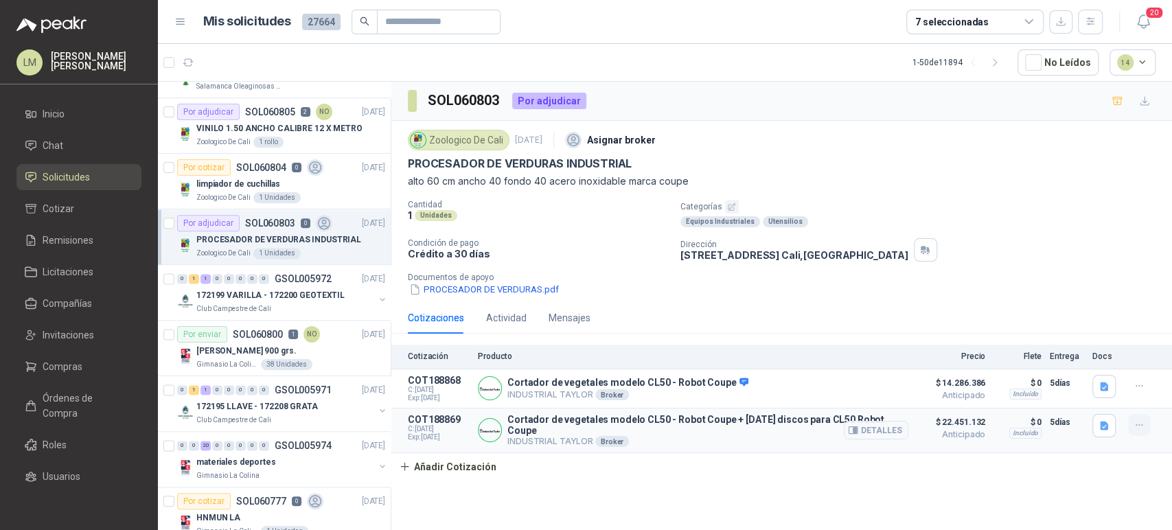
click at [1137, 425] on icon "button" at bounding box center [1140, 426] width 12 height 12
click at [1073, 374] on button "Editar" at bounding box center [1112, 370] width 110 height 22
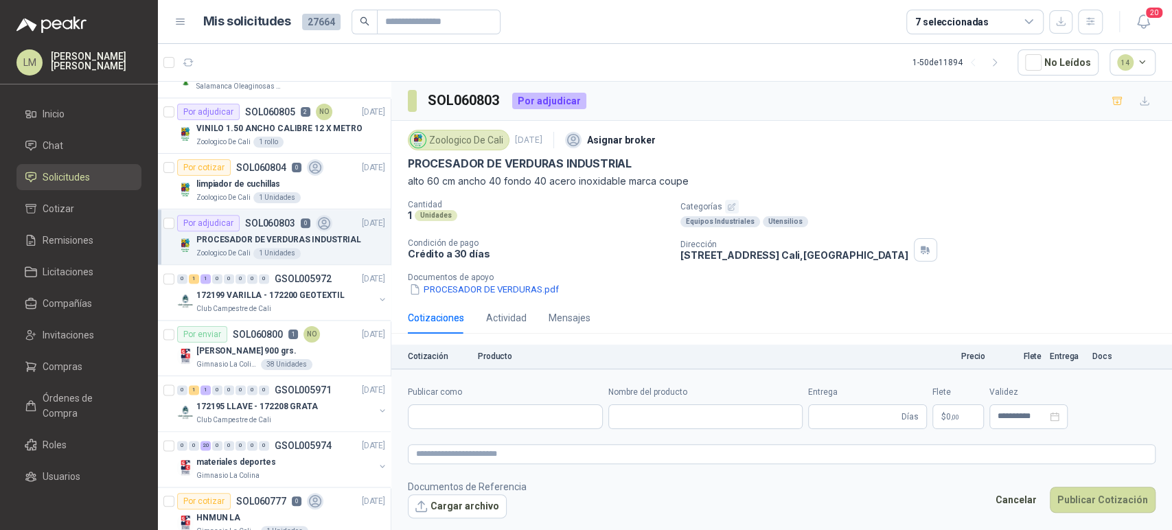
type input "**********"
type input "*"
type input "**********"
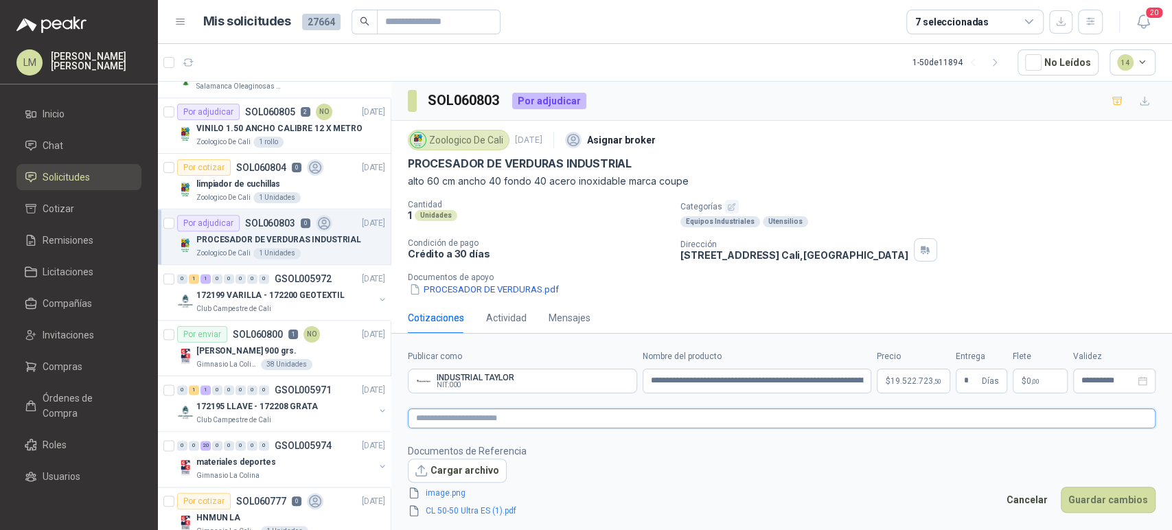
click at [753, 418] on textarea at bounding box center [782, 419] width 748 height 20
paste textarea "**********"
type textarea "**********"
click at [1084, 494] on button "Guardar cambios" at bounding box center [1108, 500] width 95 height 26
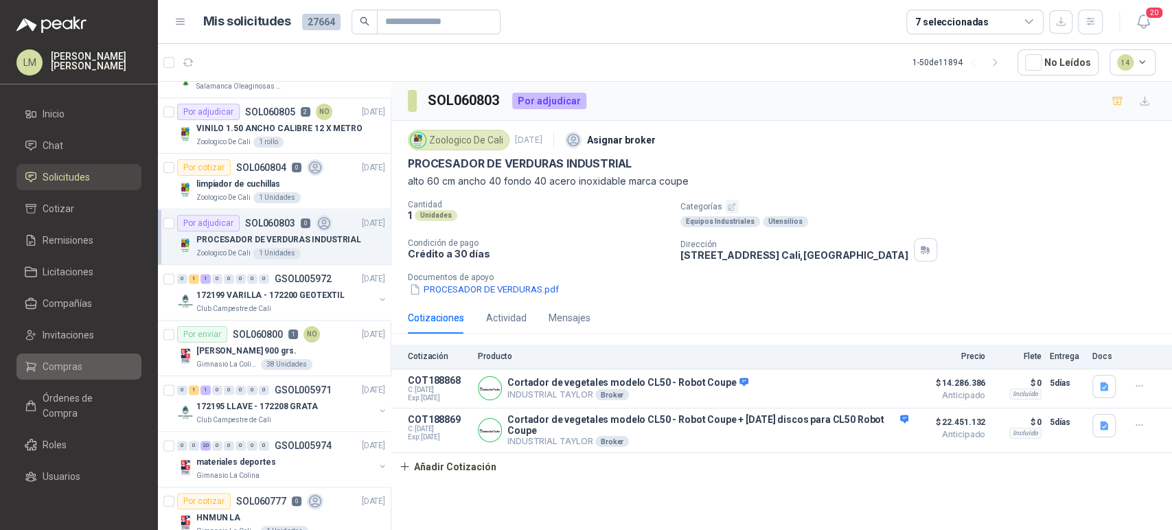
click at [71, 365] on span "Compras" at bounding box center [63, 366] width 40 height 15
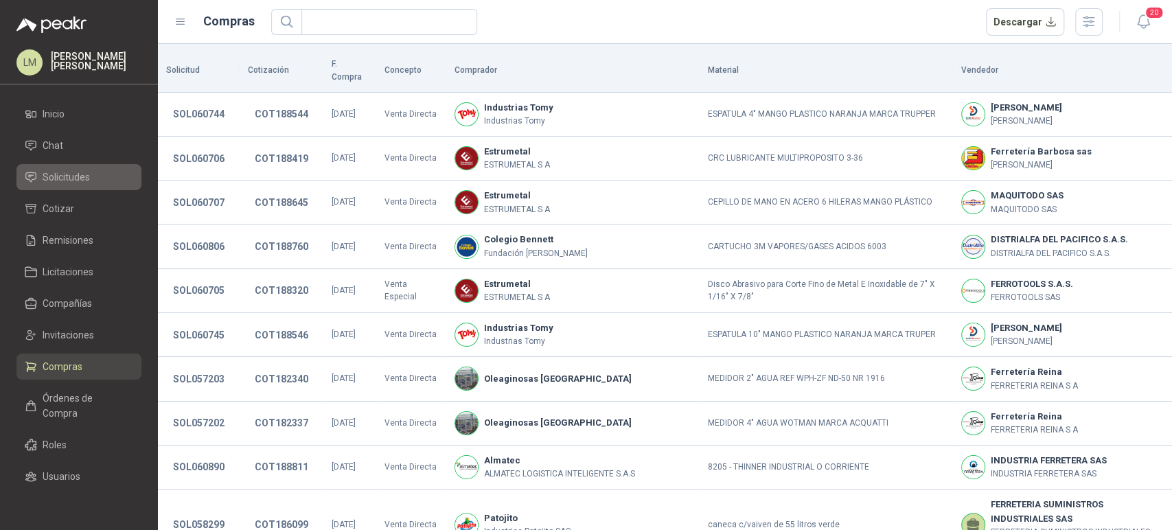
click at [83, 179] on span "Solicitudes" at bounding box center [66, 177] width 47 height 15
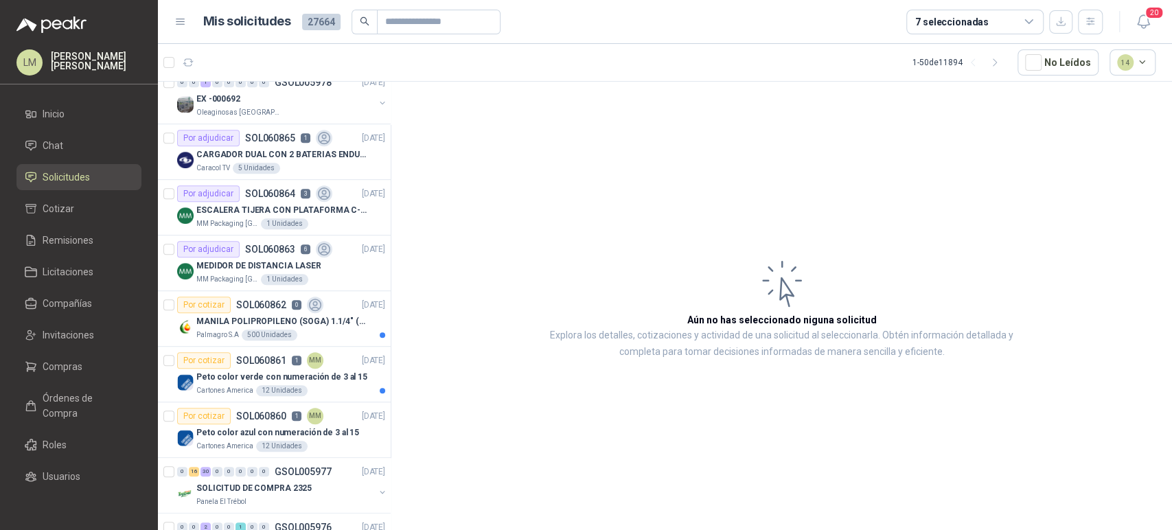
scroll to position [573, 0]
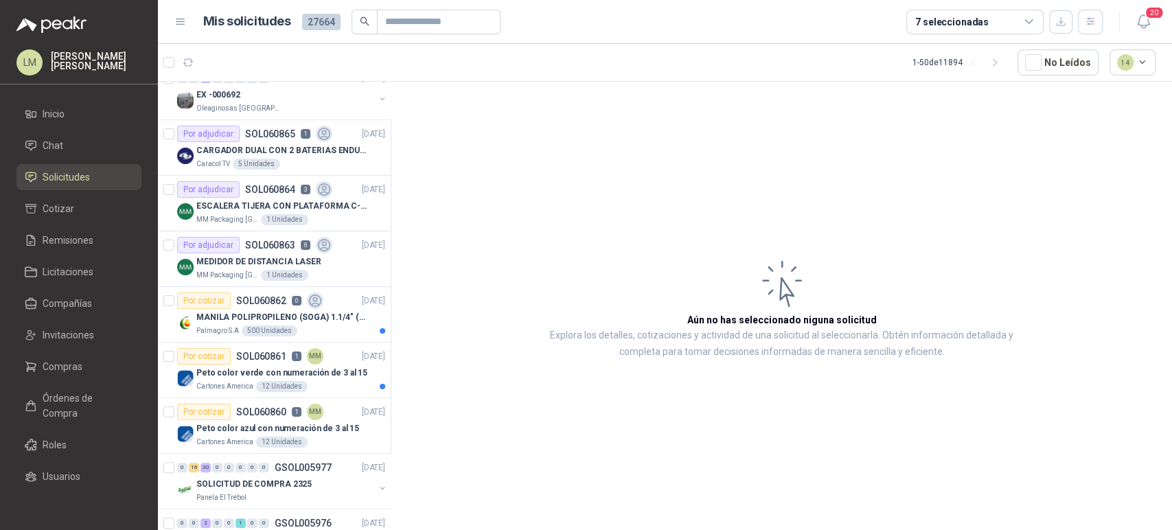
click at [949, 21] on div "7 seleccionadas" at bounding box center [951, 21] width 73 height 15
click at [610, 225] on article "Aún no has seleccionado niguna solicitud Explora los detalles, cotizaciones y a…" at bounding box center [781, 308] width 781 height 453
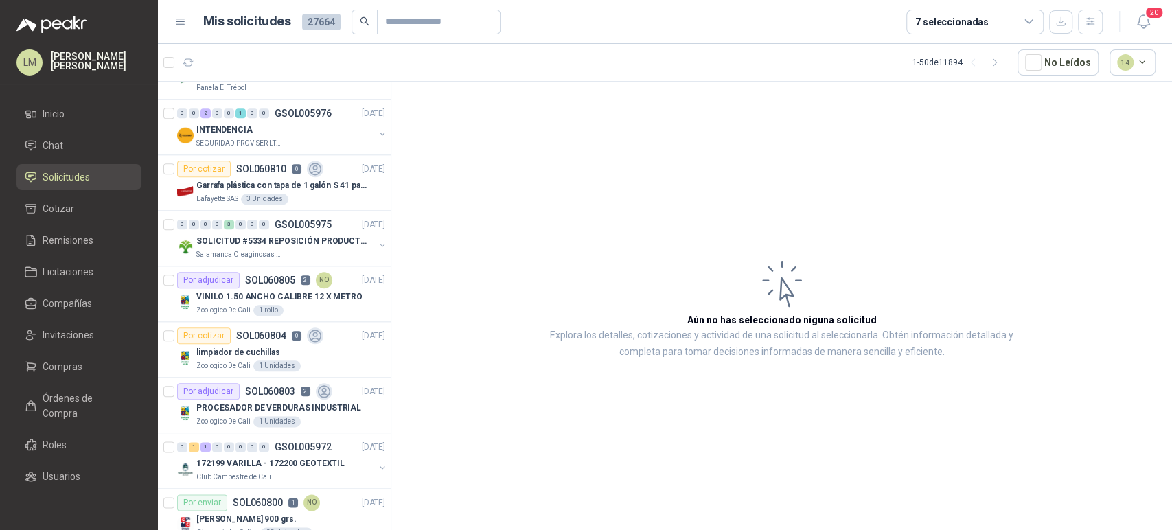
scroll to position [1003, 0]
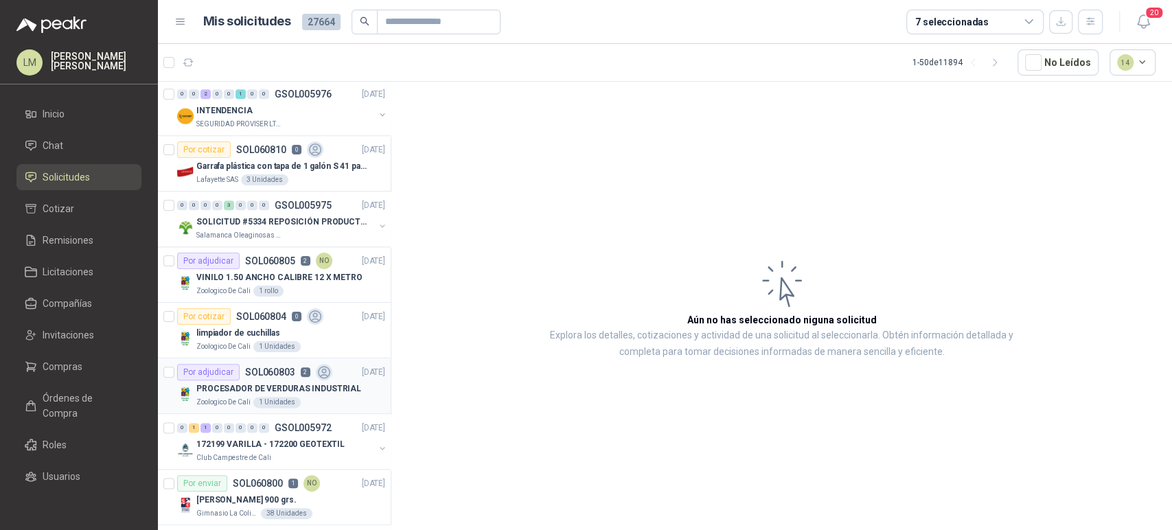
click at [258, 383] on p "PROCESADOR DE VERDURAS INDUSTRIAL" at bounding box center [278, 389] width 165 height 13
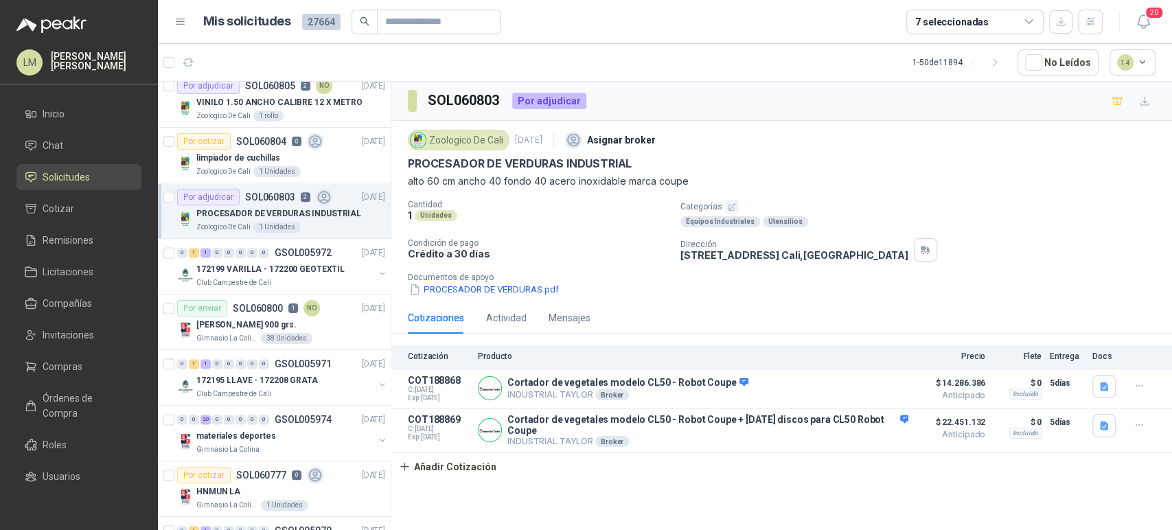
scroll to position [1180, 0]
click at [377, 268] on button "button" at bounding box center [382, 271] width 11 height 11
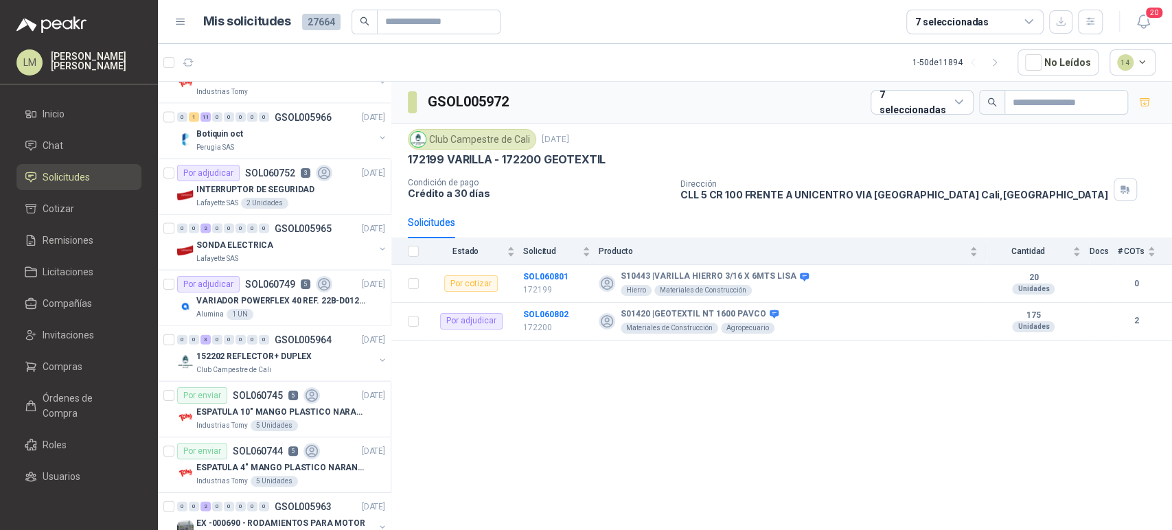
scroll to position [2045, 0]
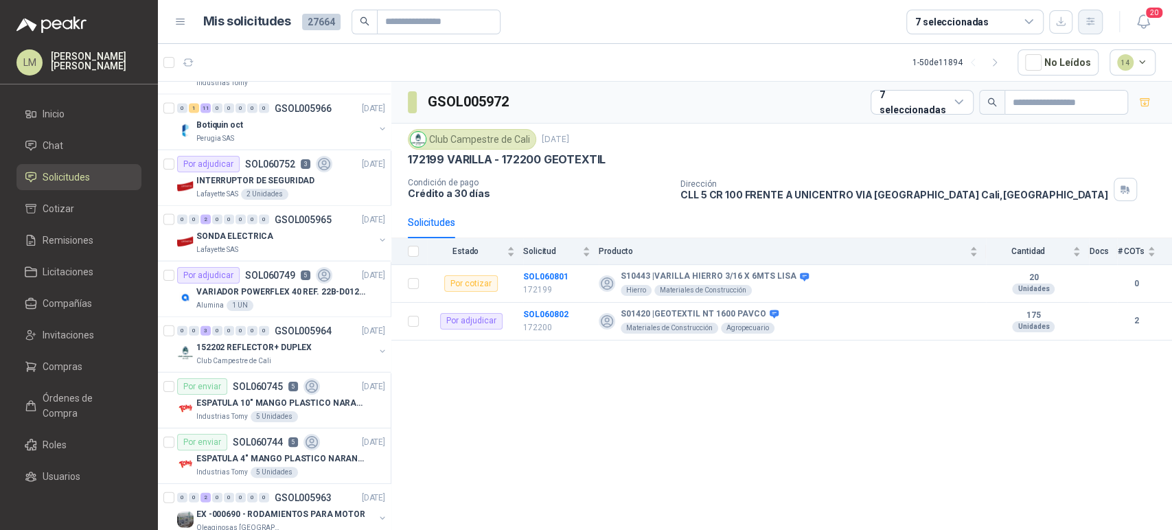
click at [1093, 25] on icon "button" at bounding box center [1091, 22] width 12 height 12
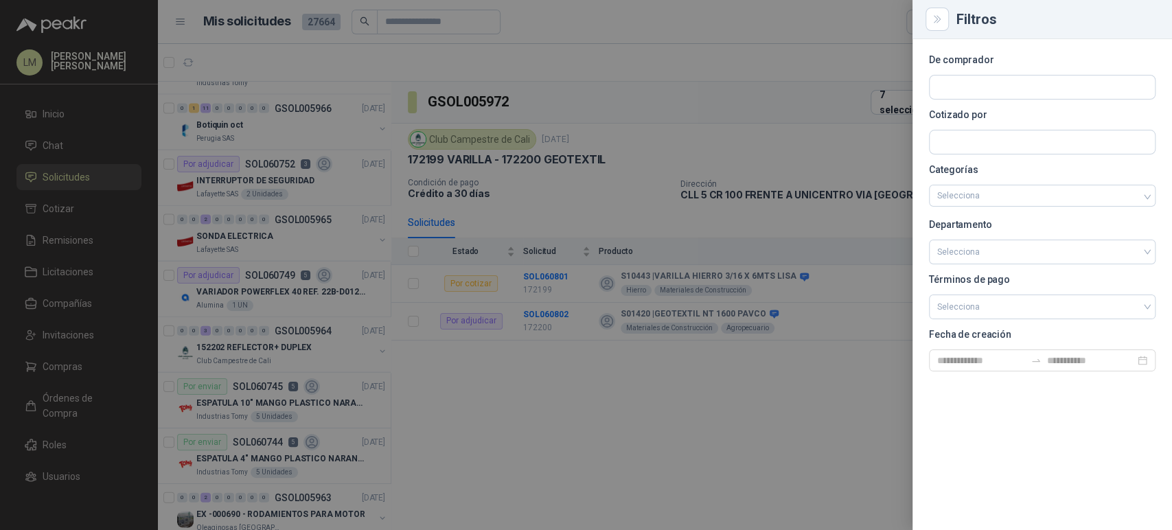
click at [976, 130] on div at bounding box center [1042, 142] width 227 height 25
click at [973, 135] on input "text" at bounding box center [1042, 141] width 225 height 23
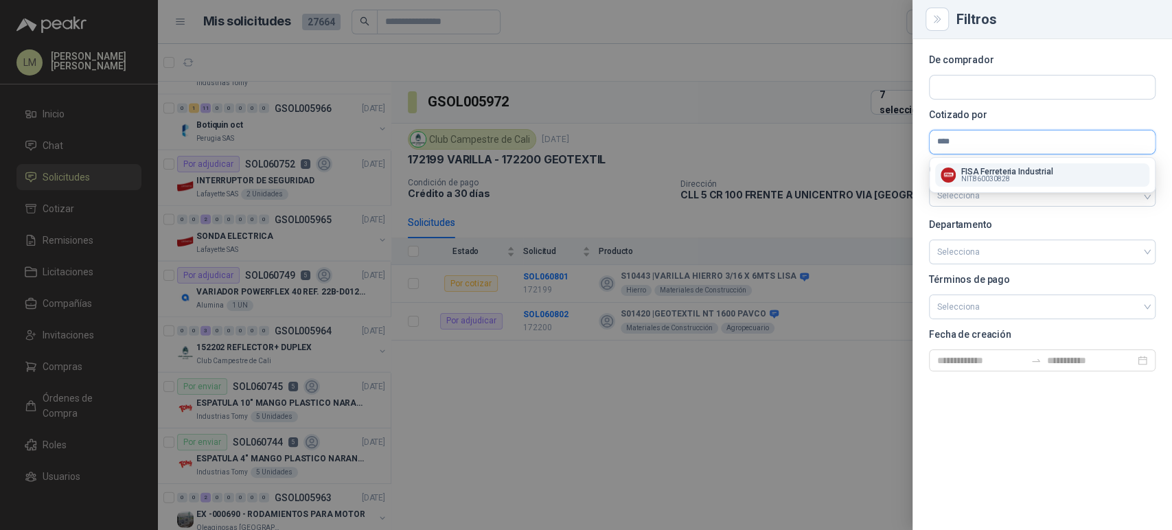
type input "****"
click at [981, 170] on p "FISA Ferreteria Industrial" at bounding box center [1007, 172] width 92 height 8
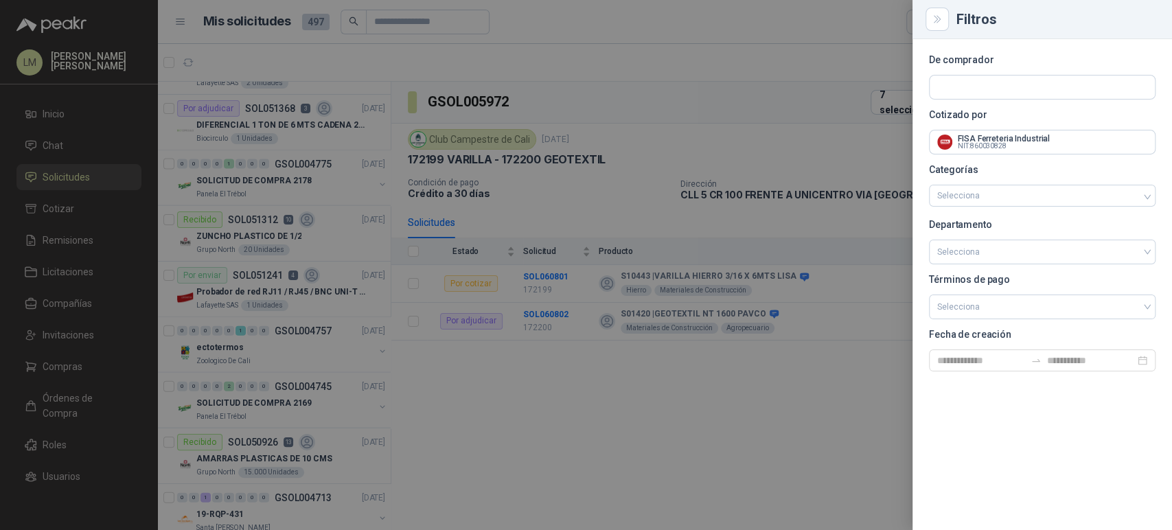
click at [547, 170] on div at bounding box center [586, 265] width 1172 height 530
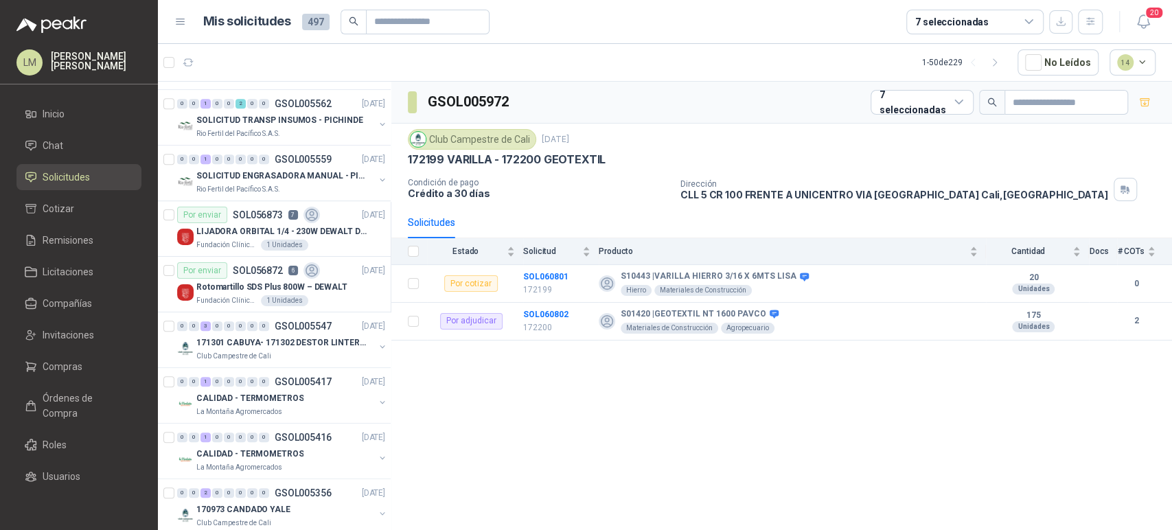
scroll to position [0, 0]
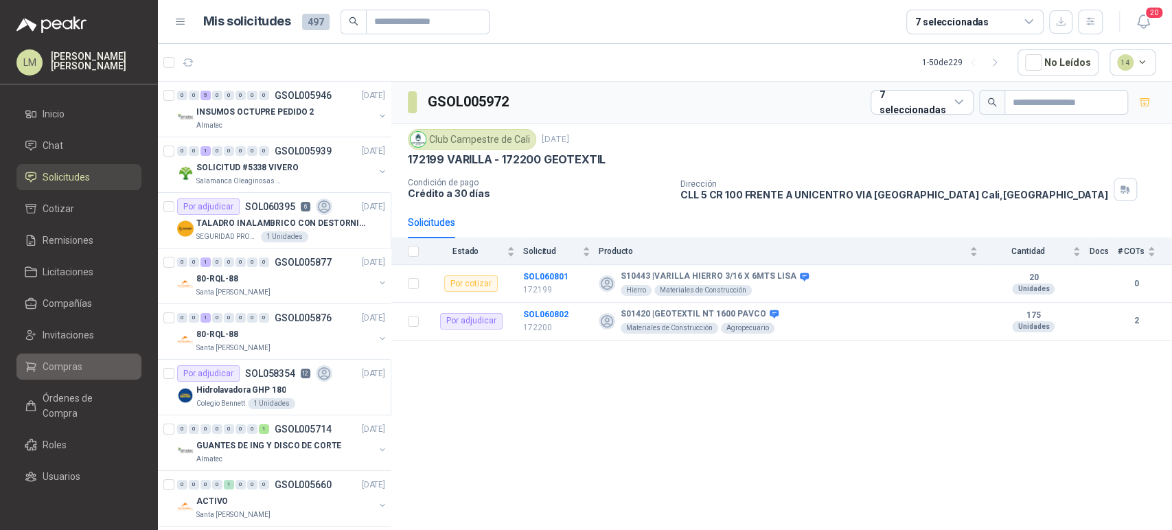
click at [54, 356] on link "Compras" at bounding box center [78, 367] width 125 height 26
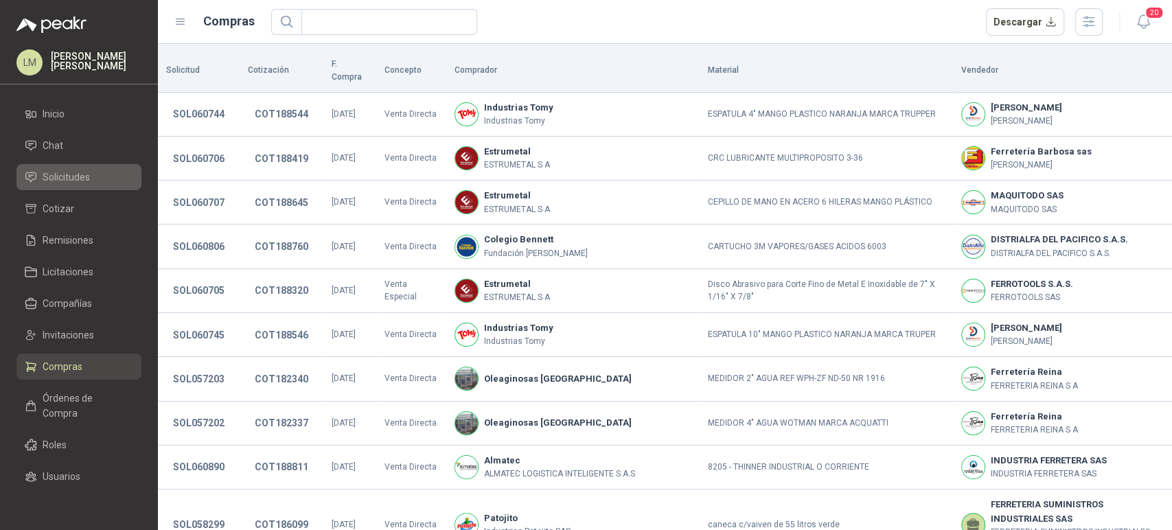
click at [80, 179] on span "Solicitudes" at bounding box center [66, 177] width 47 height 15
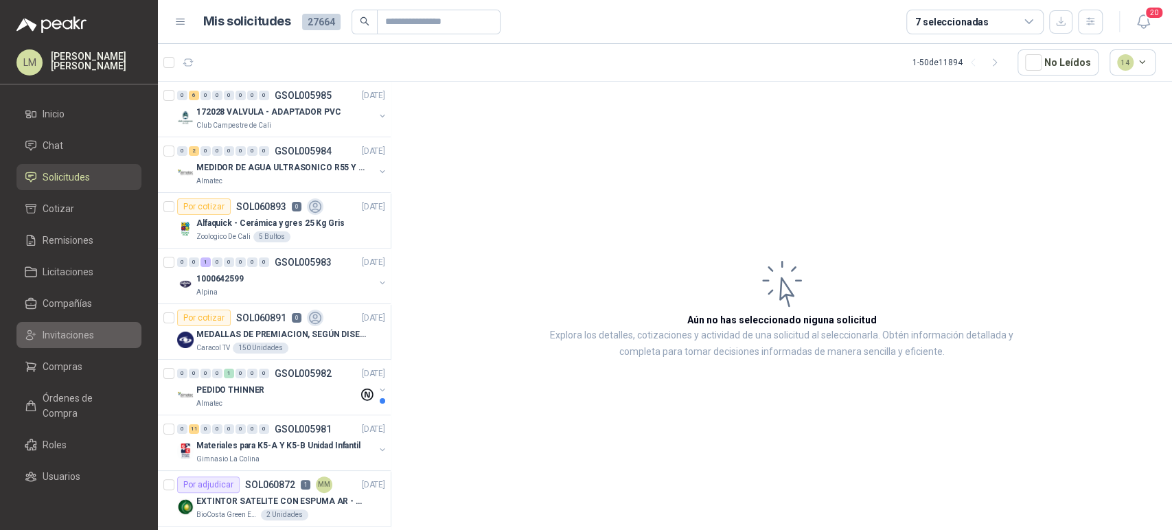
click at [64, 334] on span "Invitaciones" at bounding box center [69, 335] width 52 height 15
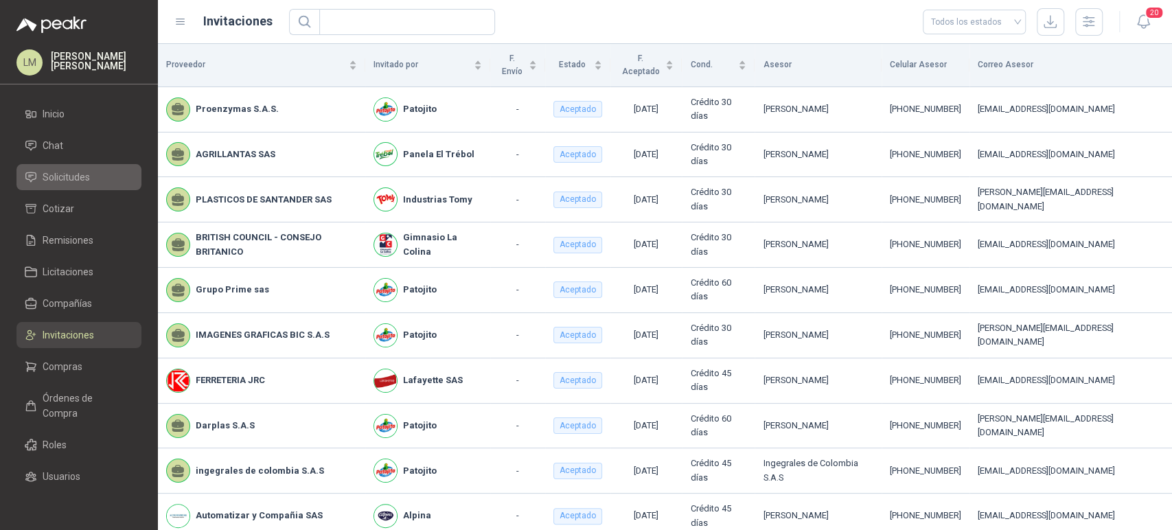
click at [79, 180] on span "Solicitudes" at bounding box center [66, 177] width 47 height 15
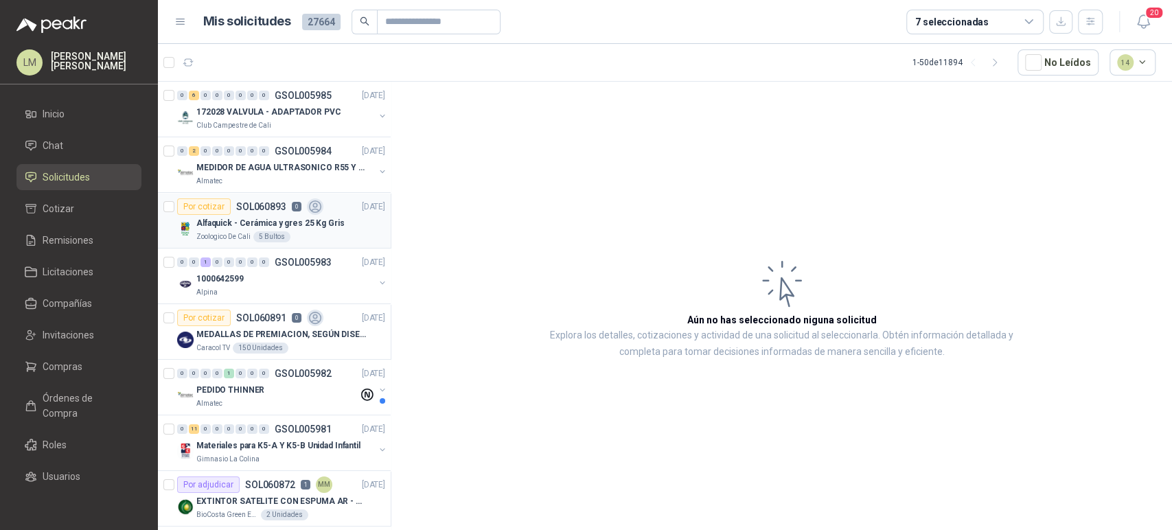
click at [271, 207] on p "SOL060893" at bounding box center [261, 207] width 50 height 10
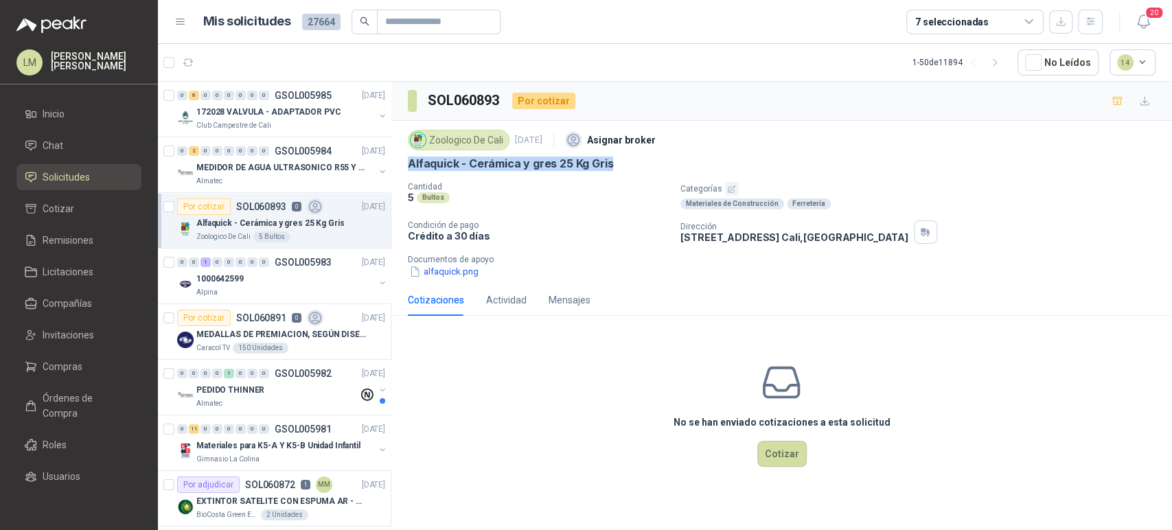
drag, startPoint x: 402, startPoint y: 161, endPoint x: 637, endPoint y: 161, distance: 234.9
click at [637, 161] on div "Zoologico De Cali [DATE] Asignar broker Alfaquick - Cerámica y gres 25 Kg Gris …" at bounding box center [781, 202] width 781 height 163
copy p "Alfaquick - Cerámica y gres 25 Kg Gris"
click at [450, 271] on button "alfaquick.png" at bounding box center [444, 271] width 72 height 14
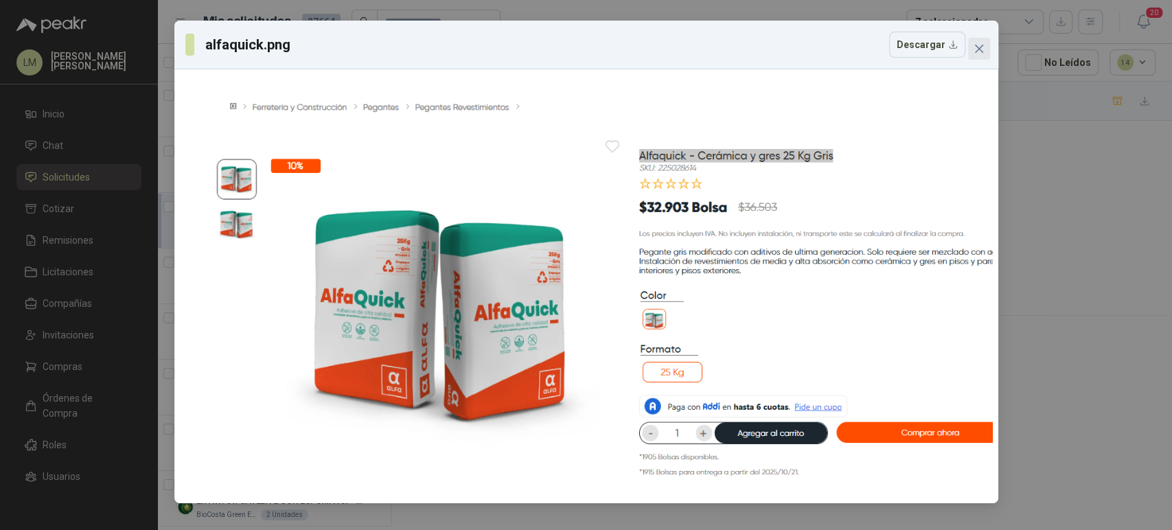
click at [979, 48] on icon "close" at bounding box center [978, 49] width 8 height 8
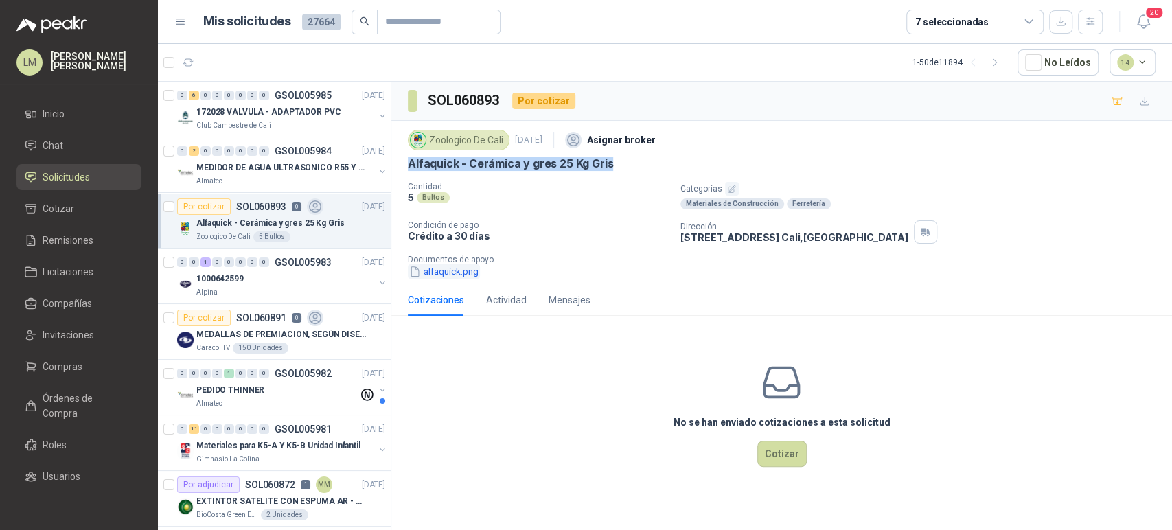
click at [451, 273] on button "alfaquick.png" at bounding box center [444, 271] width 72 height 14
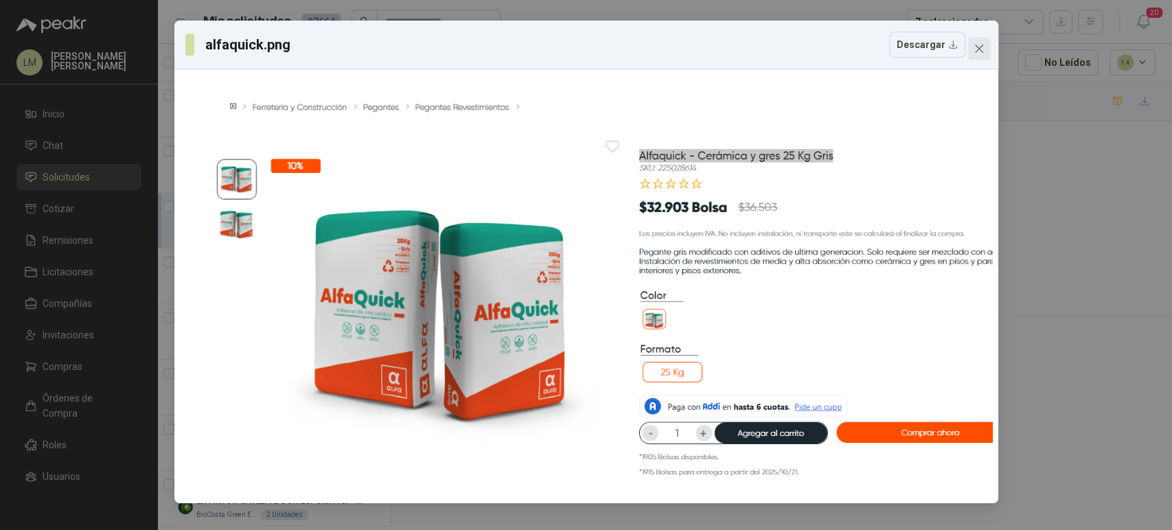
click at [983, 56] on button "Close" at bounding box center [979, 49] width 22 height 22
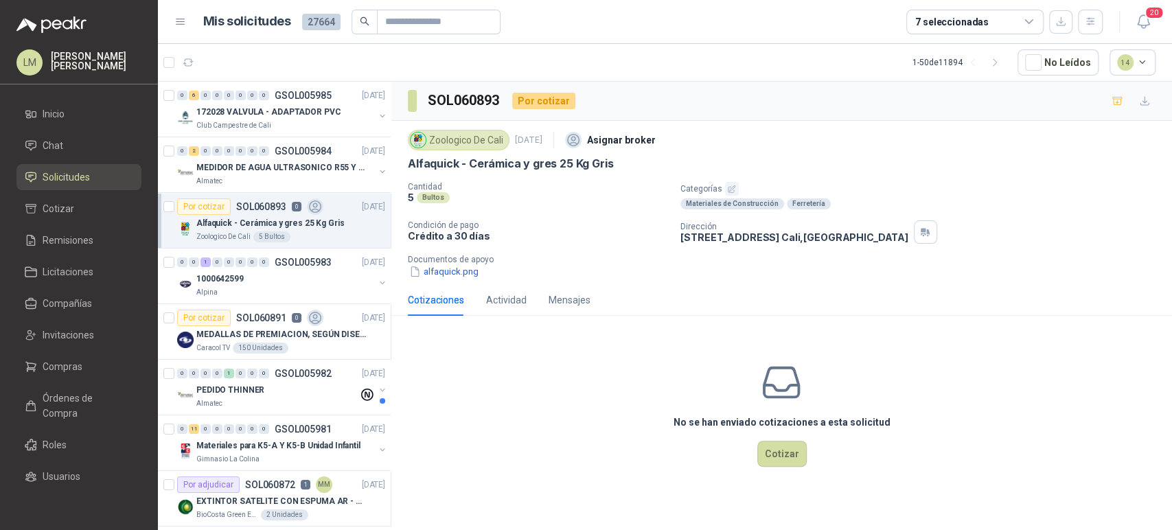
click at [615, 198] on div "5 Bultos" at bounding box center [539, 198] width 262 height 12
click at [224, 60] on icon "button" at bounding box center [223, 63] width 14 height 14
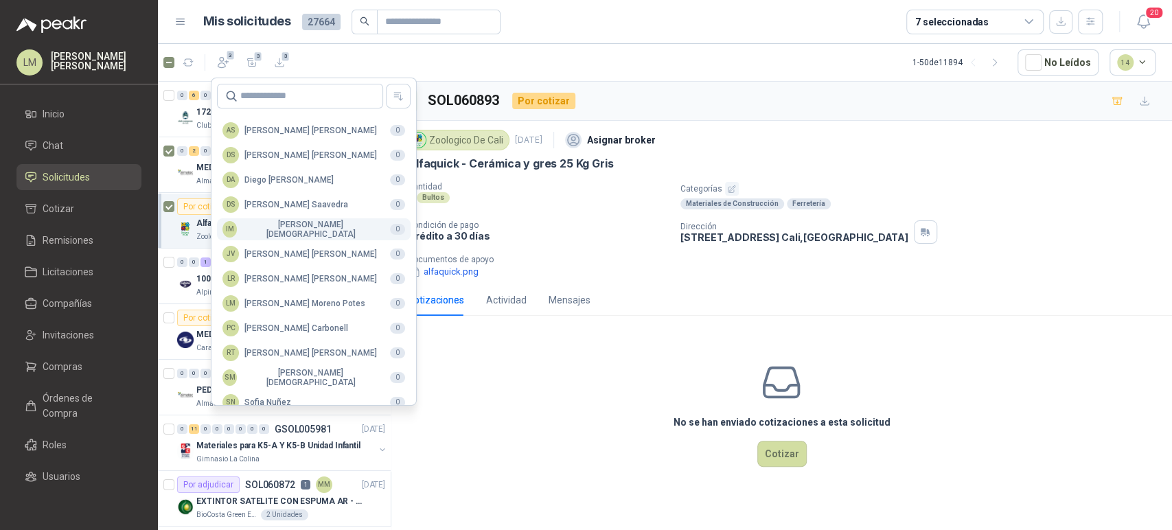
scroll to position [334, 0]
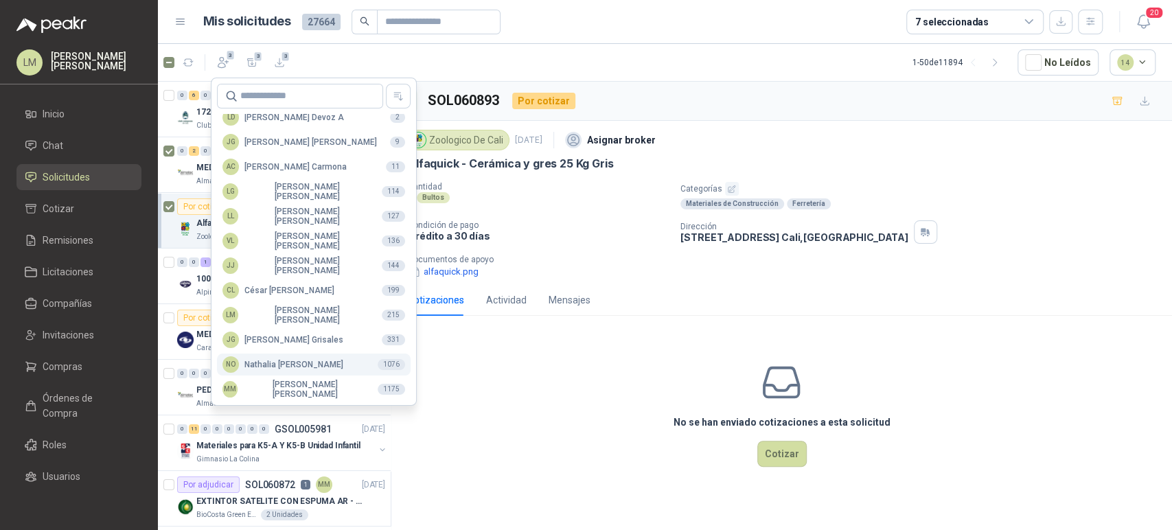
click at [266, 358] on div "NO [PERSON_NAME]" at bounding box center [282, 364] width 121 height 16
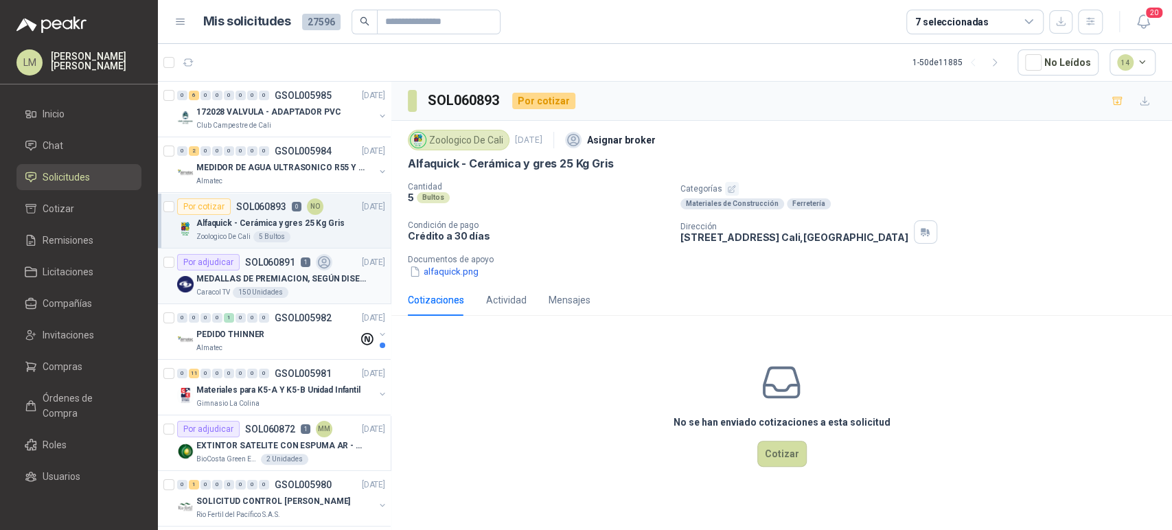
click at [264, 271] on div "MEDALLAS DE PREMIACION, SEGÚN DISEÑO ADJUNTO(ADJUNTAR COTIZACION EN SU FORMATO" at bounding box center [290, 279] width 189 height 16
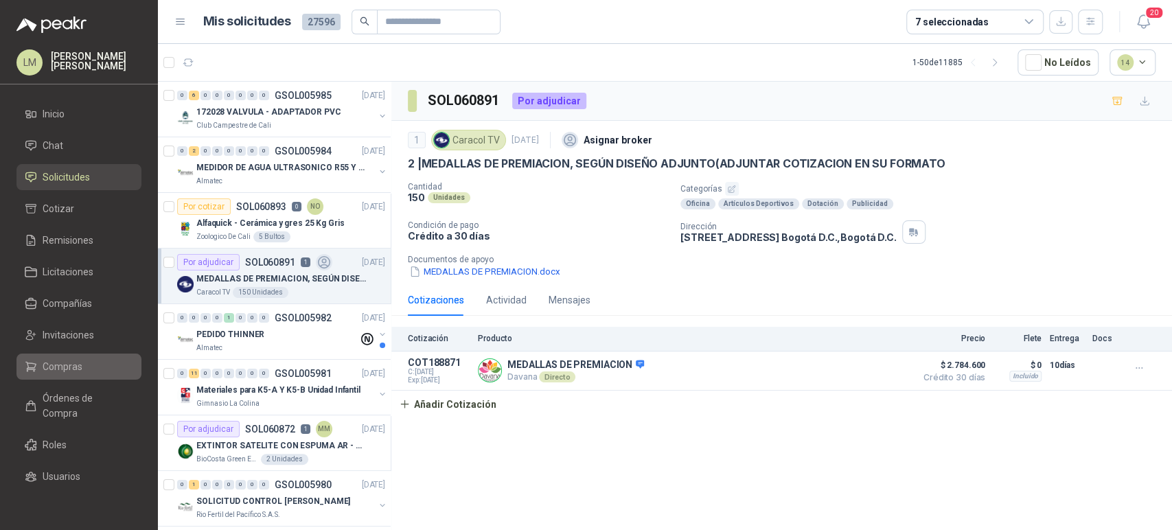
click at [43, 372] on span "Compras" at bounding box center [63, 366] width 40 height 15
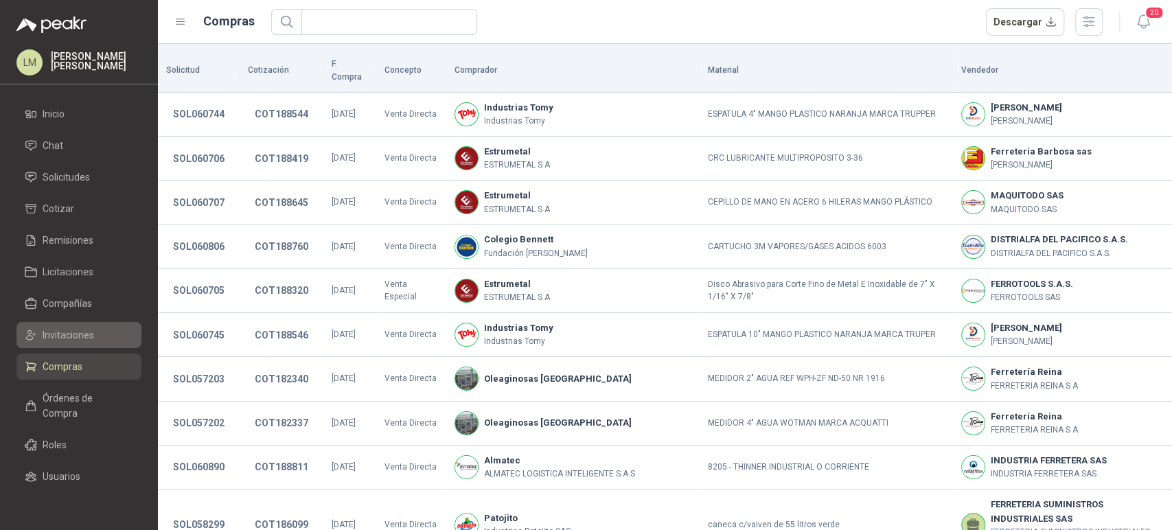
click at [76, 337] on span "Invitaciones" at bounding box center [69, 335] width 52 height 15
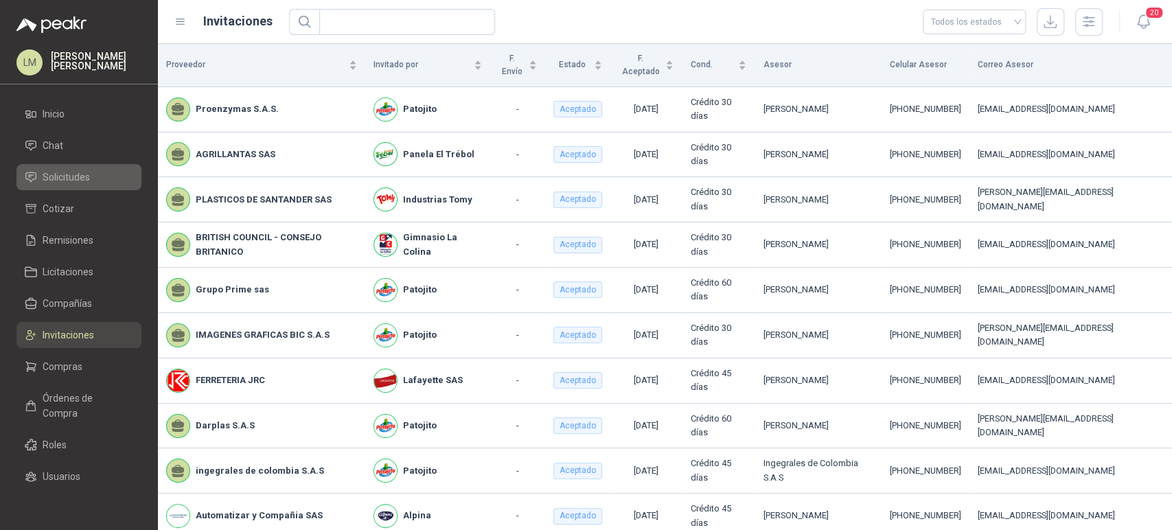
click at [70, 184] on span "Solicitudes" at bounding box center [66, 177] width 47 height 15
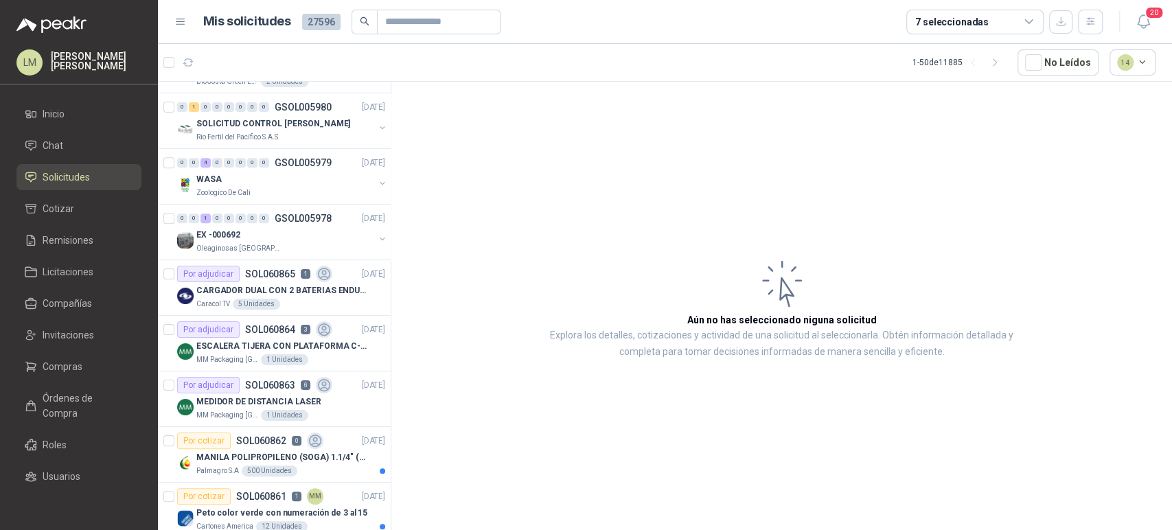
scroll to position [378, 0]
click at [306, 183] on div "WASA" at bounding box center [285, 178] width 178 height 16
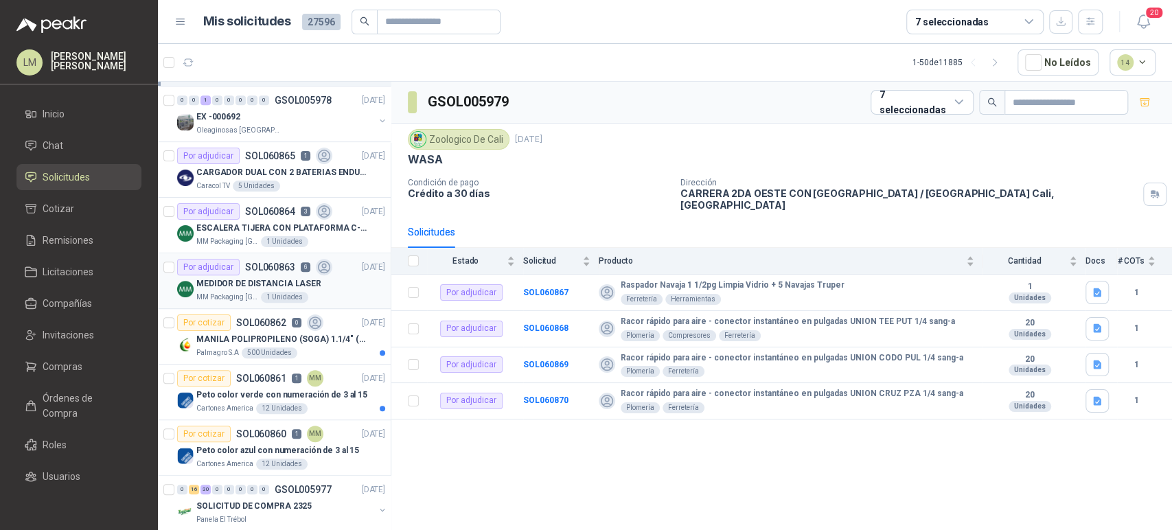
scroll to position [497, 0]
click at [300, 228] on p "ESCALERA TIJERA CON PLATAFORMA C-2347-03" at bounding box center [281, 226] width 171 height 13
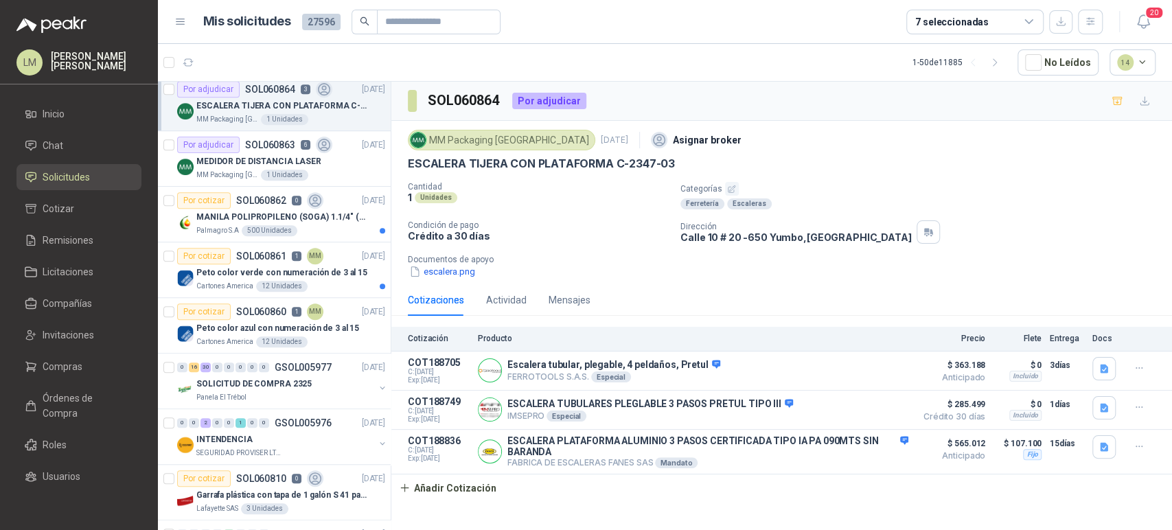
scroll to position [648, 0]
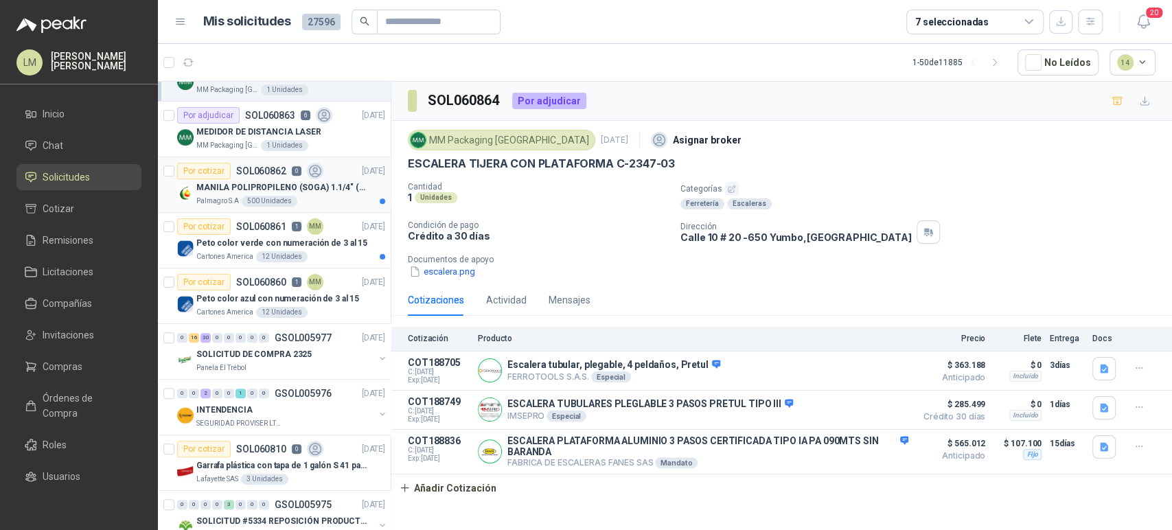
click at [255, 208] on article "Por cotizar SOL060862 0 [DATE] MANILA POLIPROPILENO (SOGA) 1.1/4" (32MM) marca …" at bounding box center [274, 185] width 233 height 56
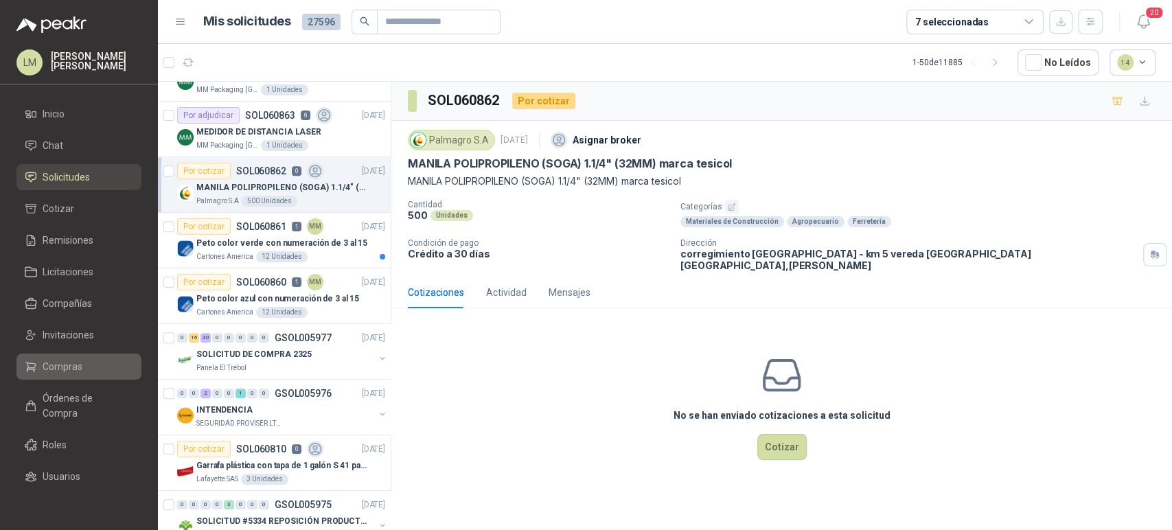
click at [57, 370] on span "Compras" at bounding box center [63, 366] width 40 height 15
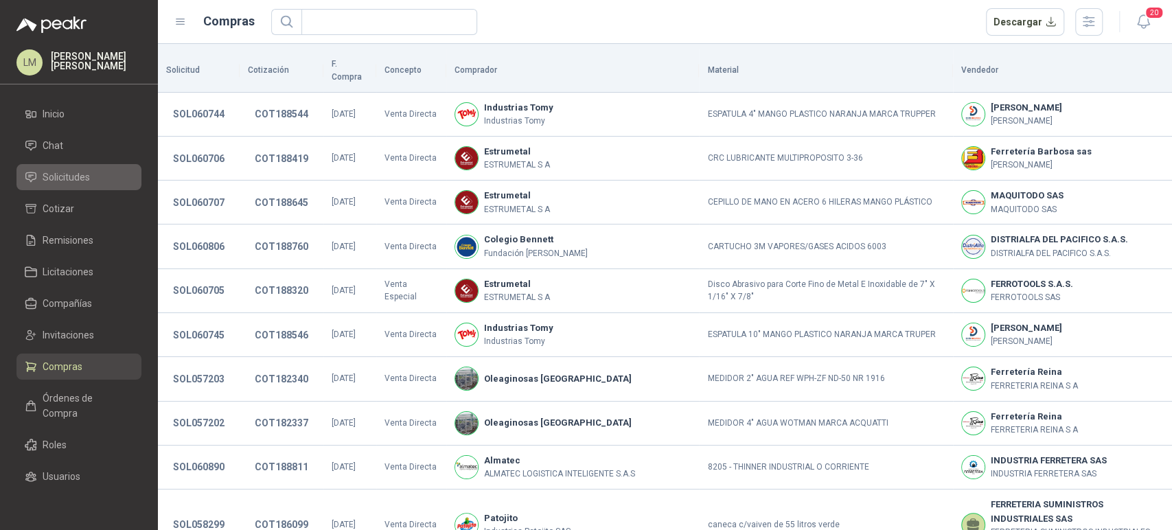
click at [62, 174] on span "Solicitudes" at bounding box center [66, 177] width 47 height 15
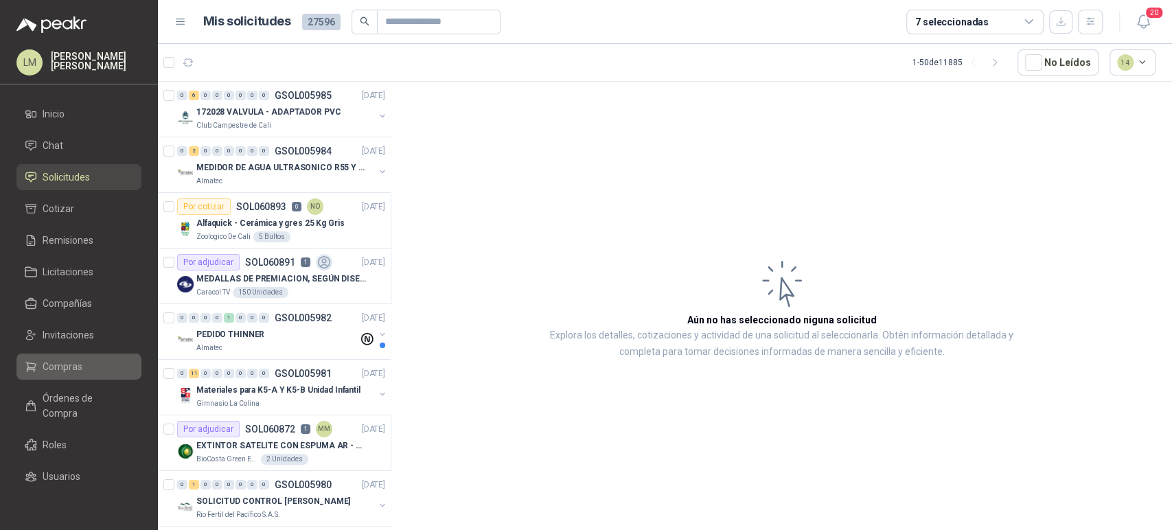
click at [61, 367] on span "Compras" at bounding box center [63, 366] width 40 height 15
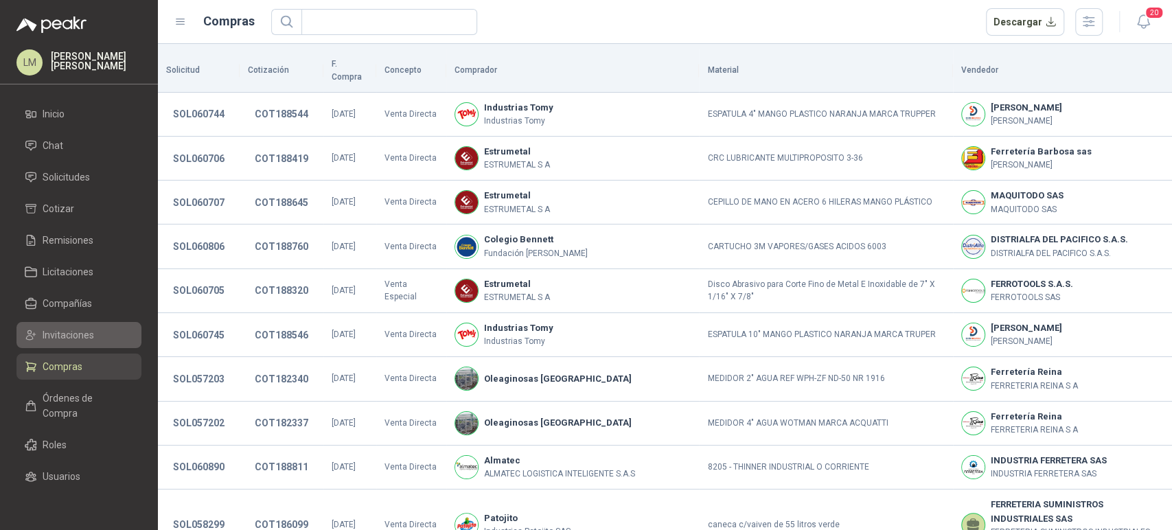
click at [73, 334] on span "Invitaciones" at bounding box center [69, 335] width 52 height 15
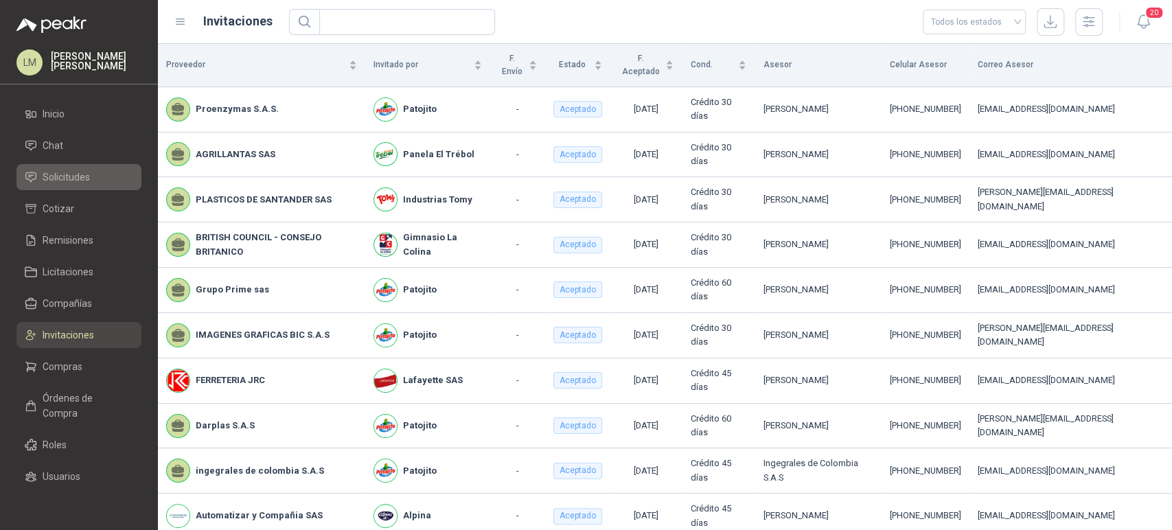
click at [78, 176] on span "Solicitudes" at bounding box center [66, 177] width 47 height 15
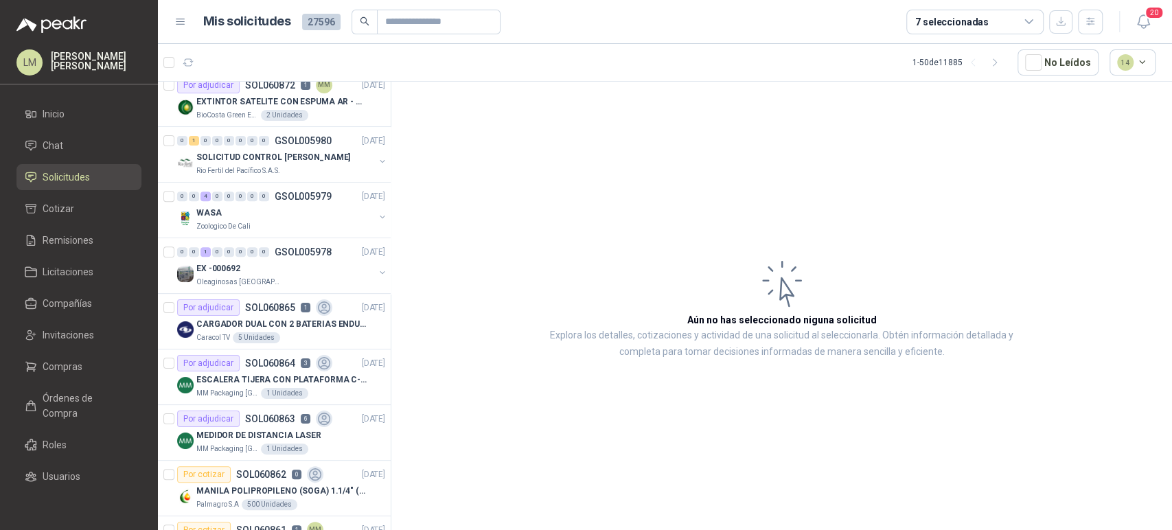
scroll to position [420, 0]
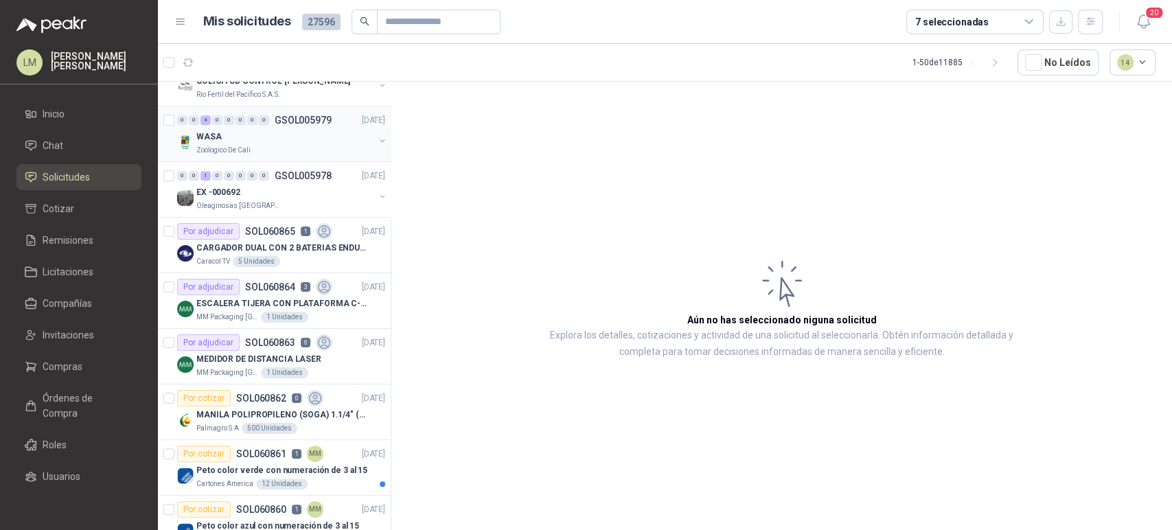
click at [273, 131] on div "WASA" at bounding box center [285, 136] width 178 height 16
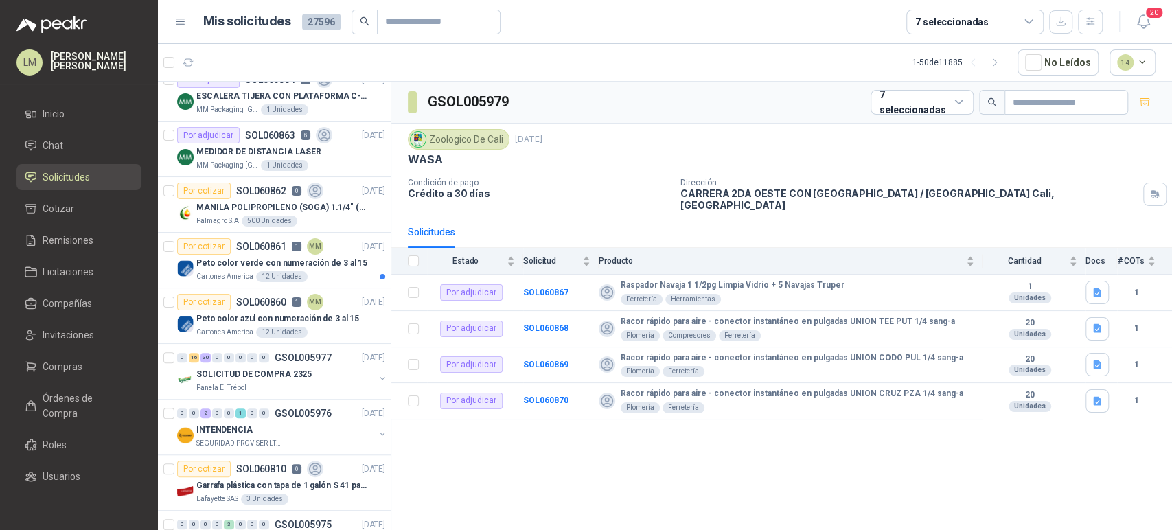
scroll to position [628, 0]
click at [60, 361] on span "Compras" at bounding box center [63, 366] width 40 height 15
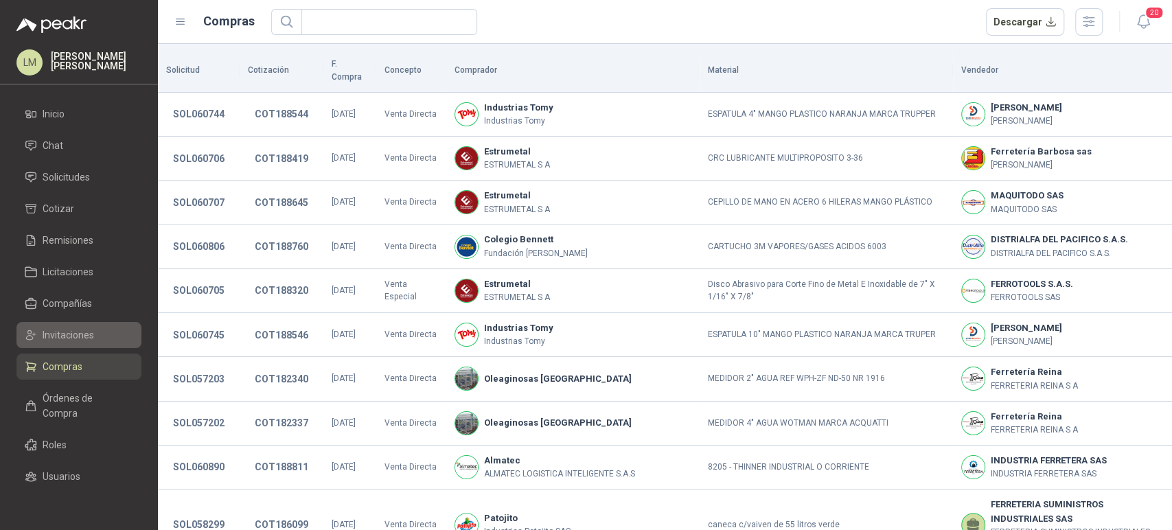
click at [67, 332] on span "Invitaciones" at bounding box center [69, 335] width 52 height 15
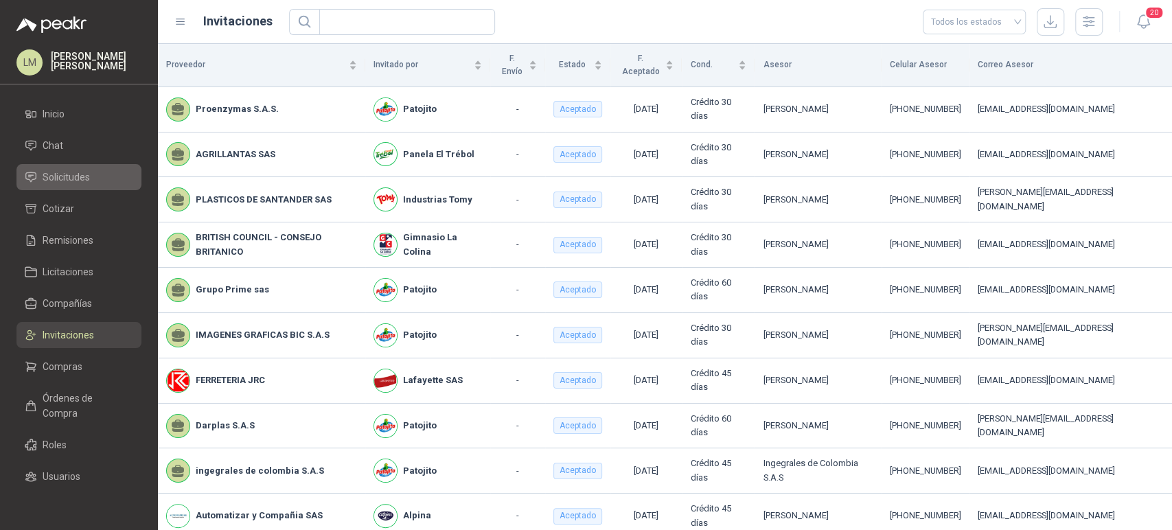
click at [66, 174] on span "Solicitudes" at bounding box center [66, 177] width 47 height 15
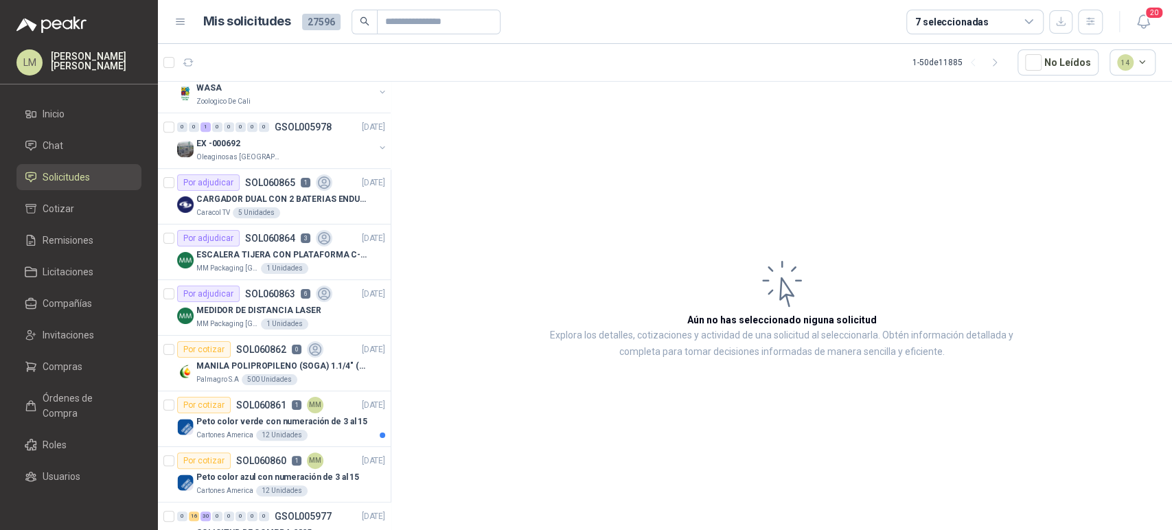
scroll to position [470, 0]
click at [60, 374] on link "Compras" at bounding box center [78, 367] width 125 height 26
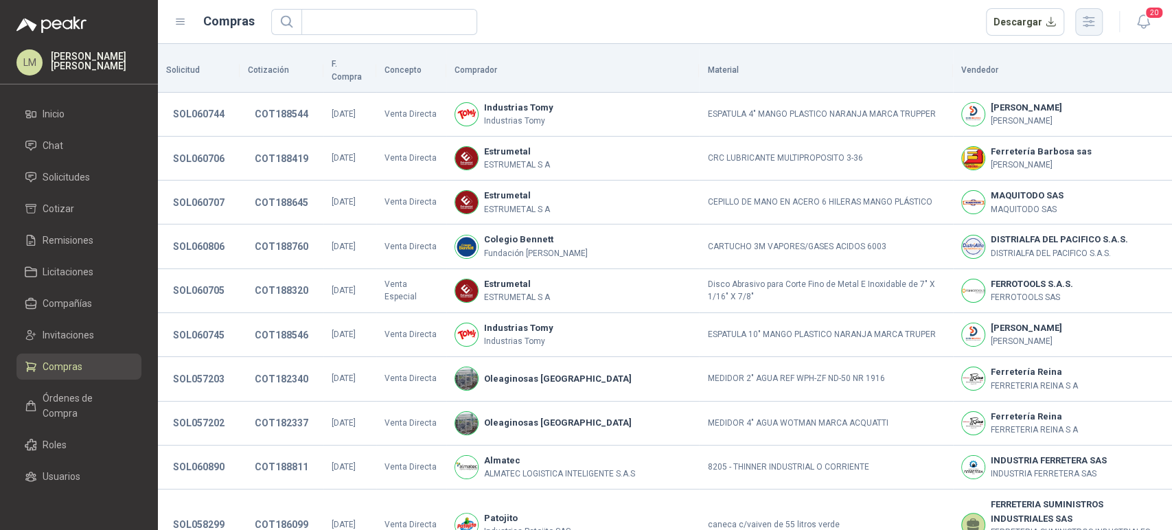
click at [1094, 19] on icon "button" at bounding box center [1089, 22] width 16 height 16
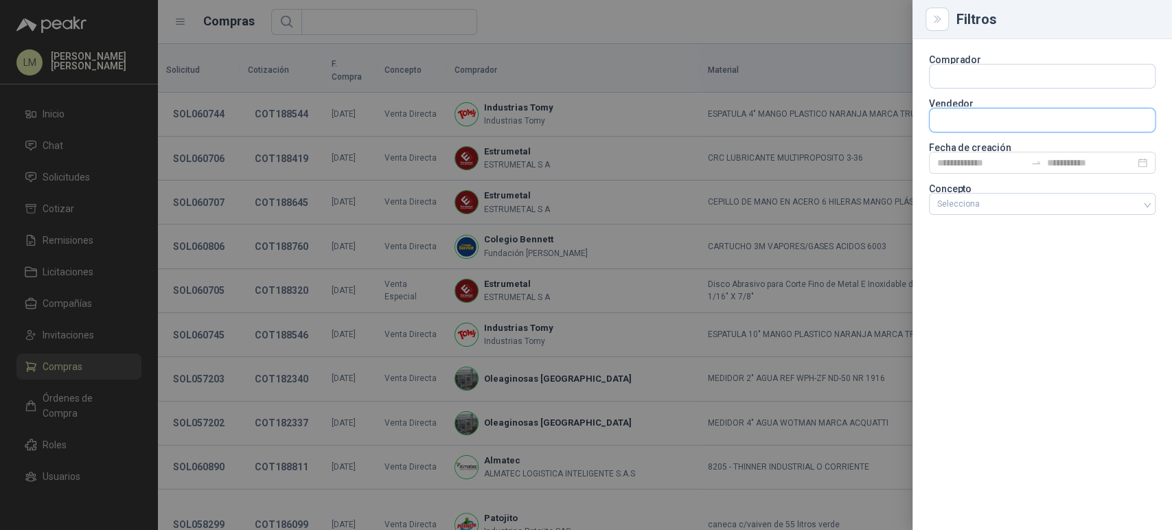
click at [1000, 114] on input "text" at bounding box center [1042, 120] width 225 height 23
type input "*"
type input "*******"
click at [990, 150] on p "Homecenter" at bounding box center [985, 150] width 49 height 8
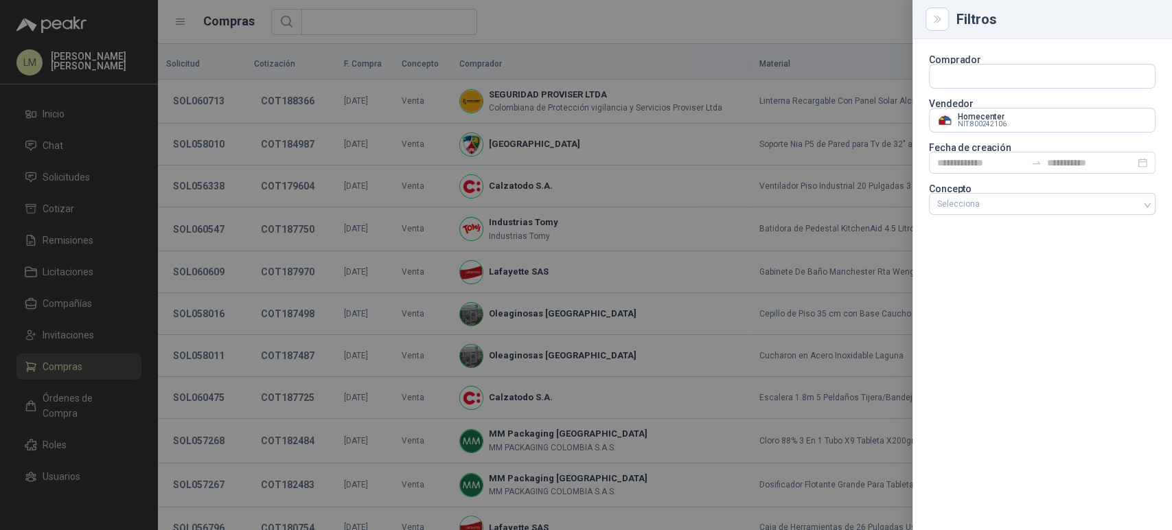
click at [721, 163] on div at bounding box center [586, 265] width 1172 height 530
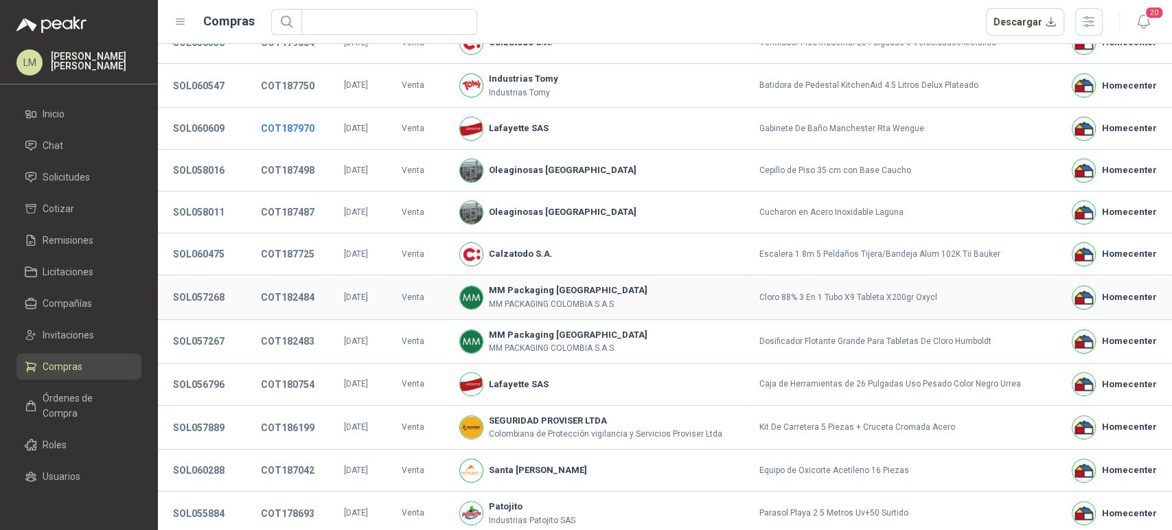
scroll to position [242, 0]
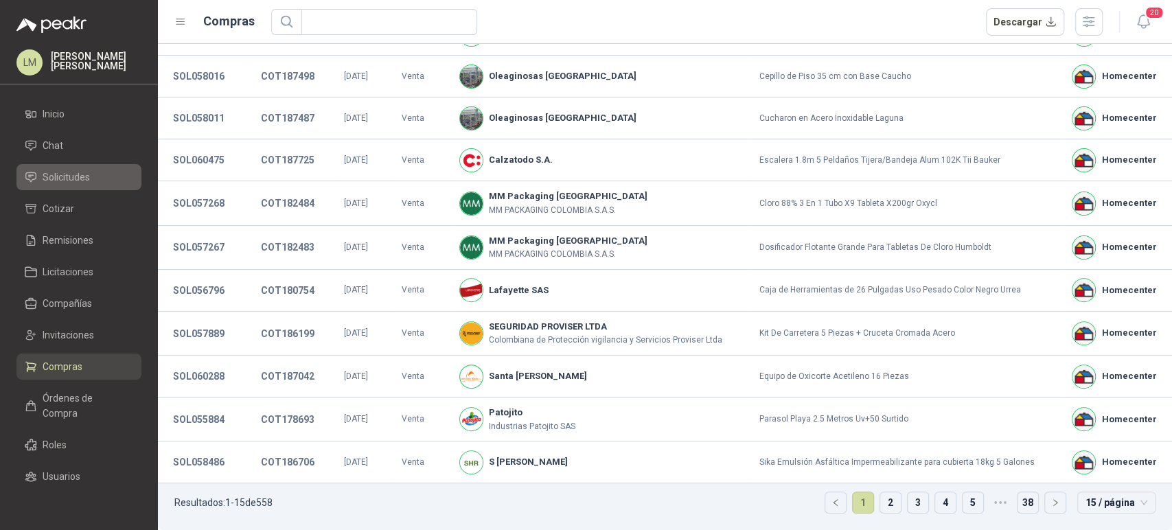
click at [61, 185] on link "Solicitudes" at bounding box center [78, 177] width 125 height 26
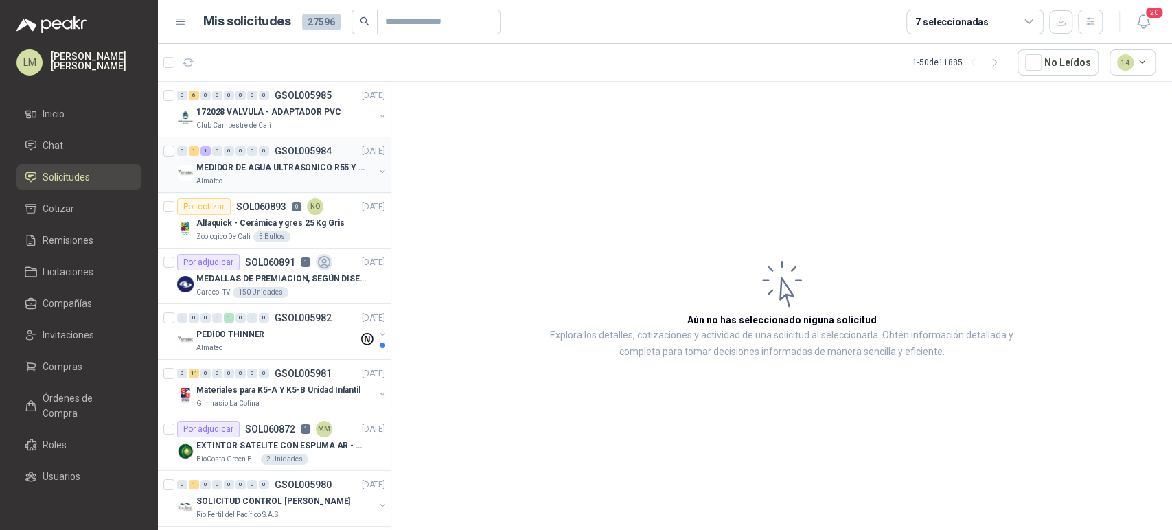
click at [377, 172] on button "button" at bounding box center [382, 171] width 11 height 11
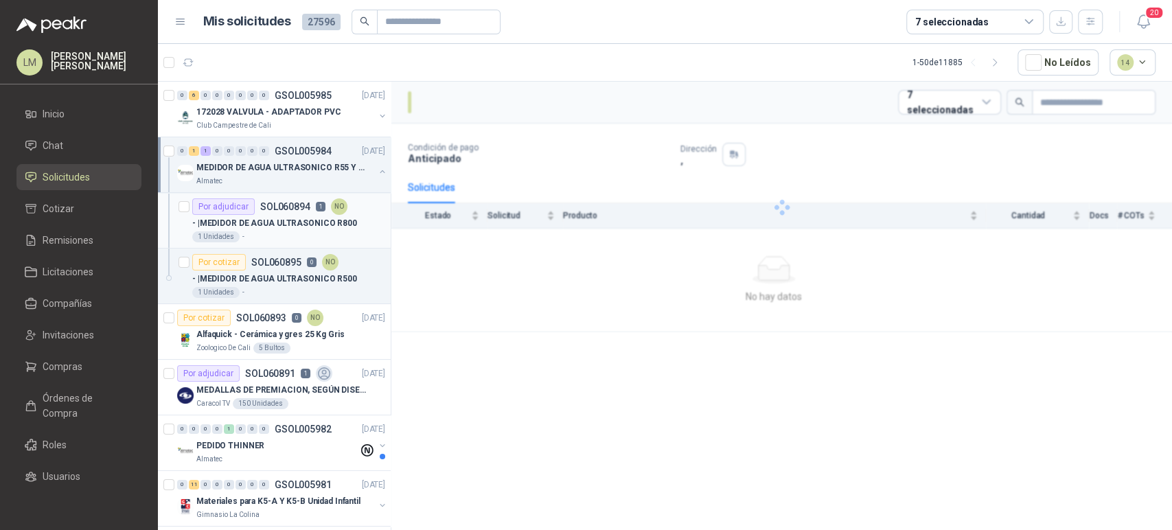
click at [275, 215] on div "- | MEDIDOR DE AGUA ULTRASONICO R800" at bounding box center [288, 223] width 193 height 16
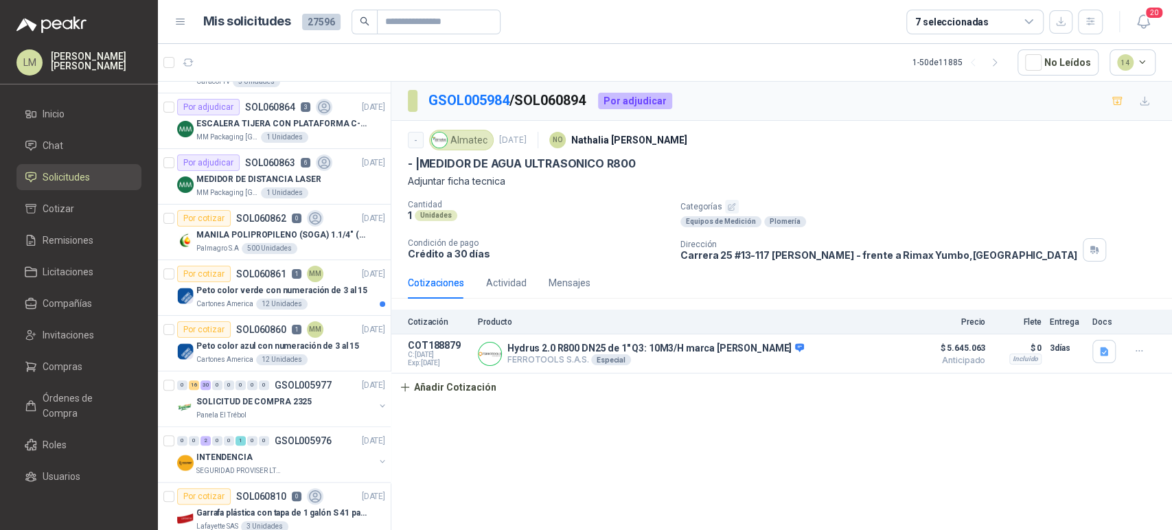
scroll to position [725, 0]
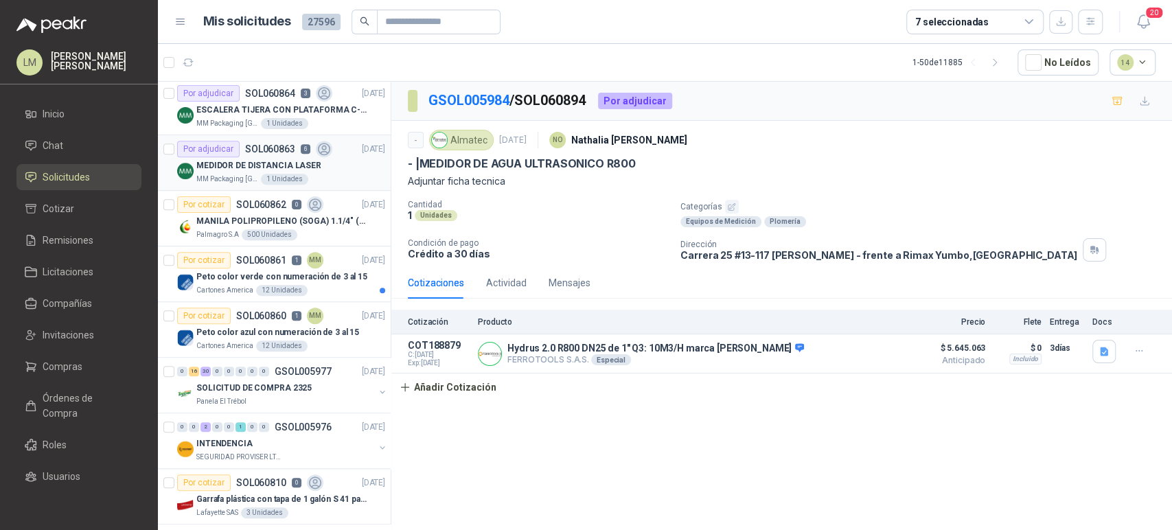
click at [284, 163] on p "MEDIDOR DE DISTANCIA LASER" at bounding box center [258, 165] width 125 height 13
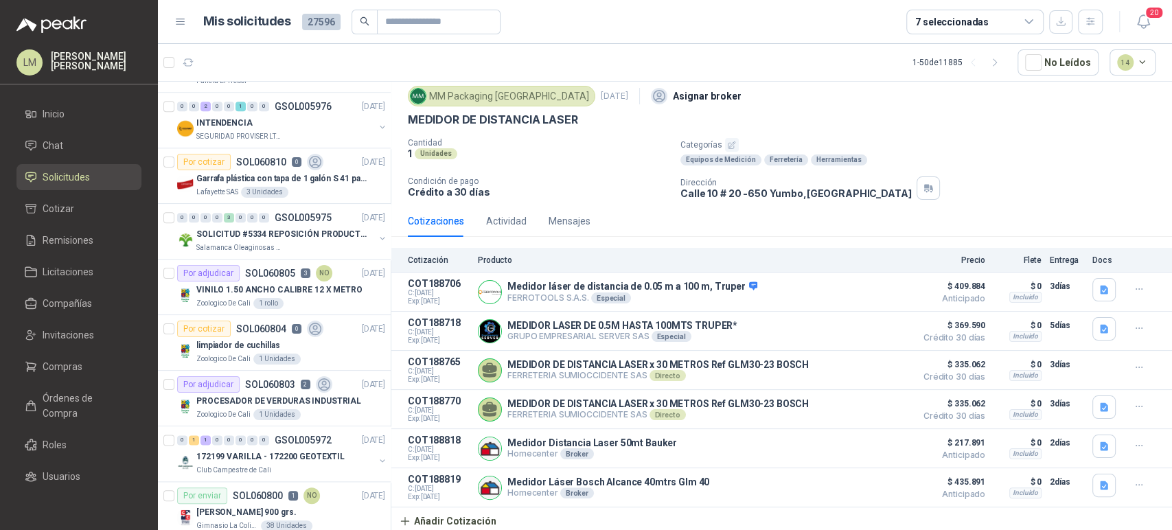
scroll to position [1047, 0]
click at [258, 283] on p "VINILO 1.50 ANCHO CALIBRE 12 X METRO" at bounding box center [279, 289] width 166 height 13
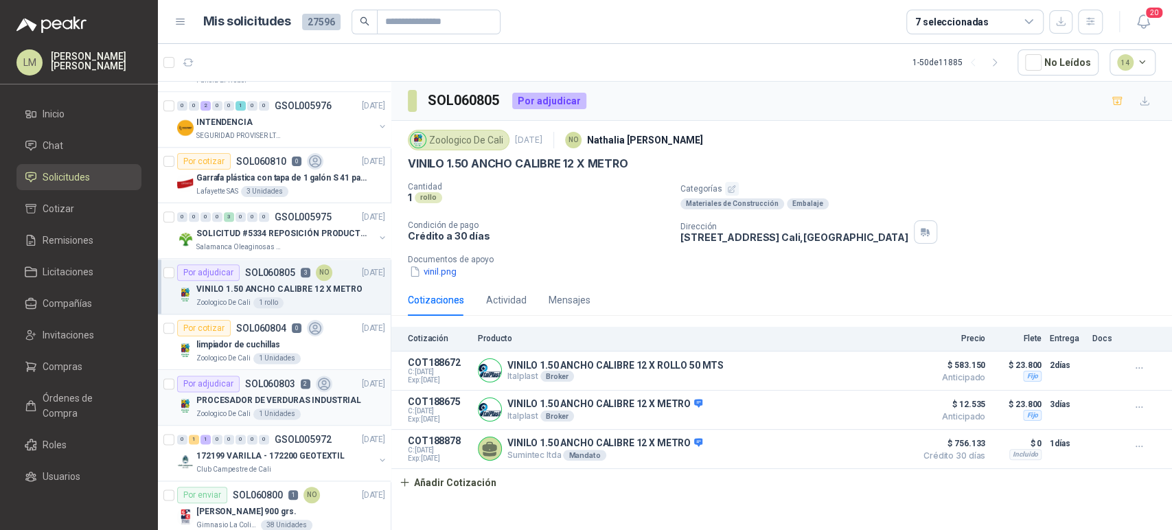
click at [263, 409] on div "1 Unidades" at bounding box center [276, 414] width 47 height 11
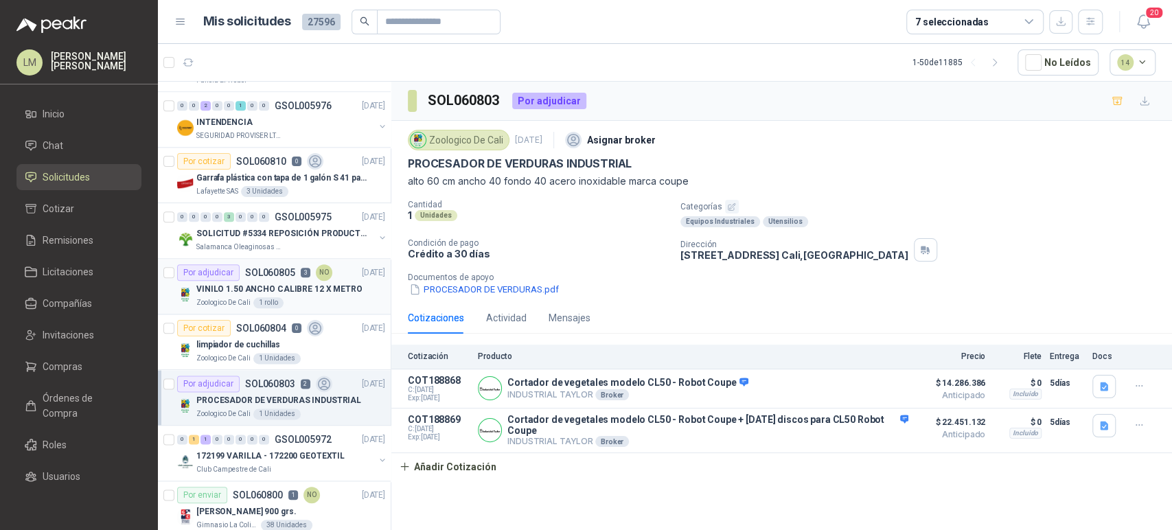
click at [293, 293] on p "VINILO 1.50 ANCHO CALIBRE 12 X METRO" at bounding box center [279, 289] width 166 height 13
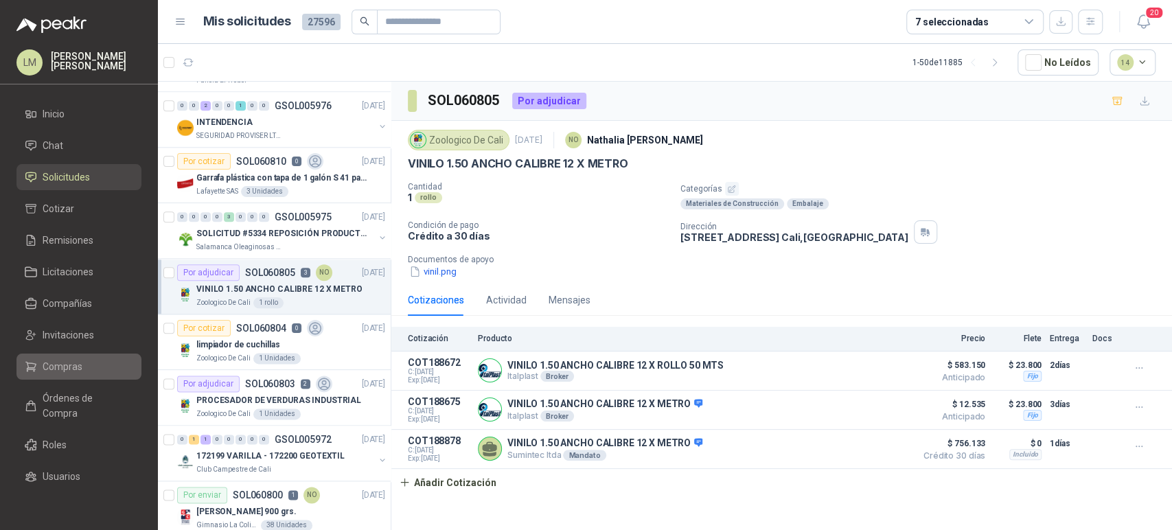
click at [57, 367] on span "Compras" at bounding box center [63, 366] width 40 height 15
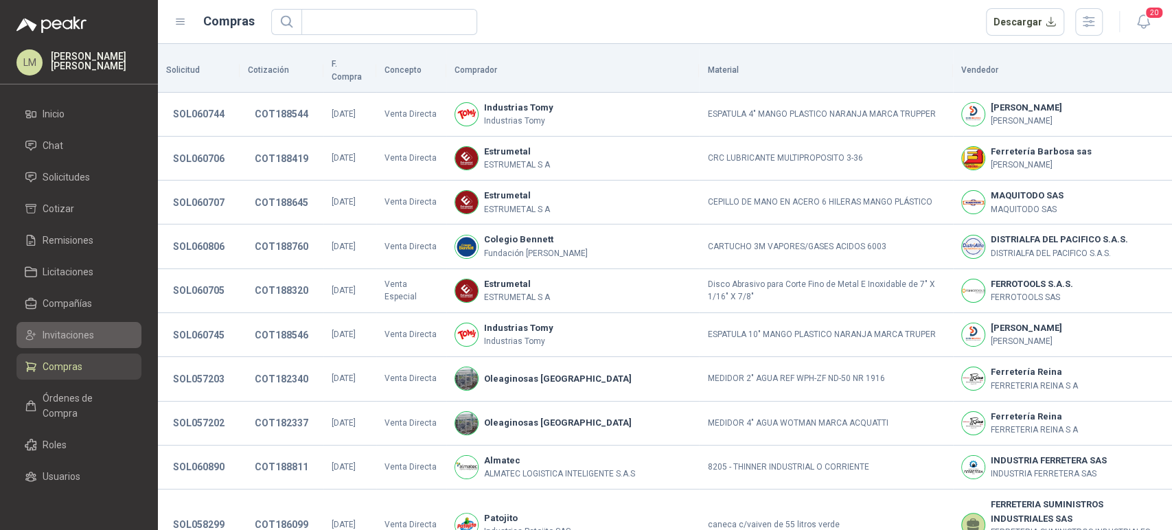
click at [70, 334] on span "Invitaciones" at bounding box center [69, 335] width 52 height 15
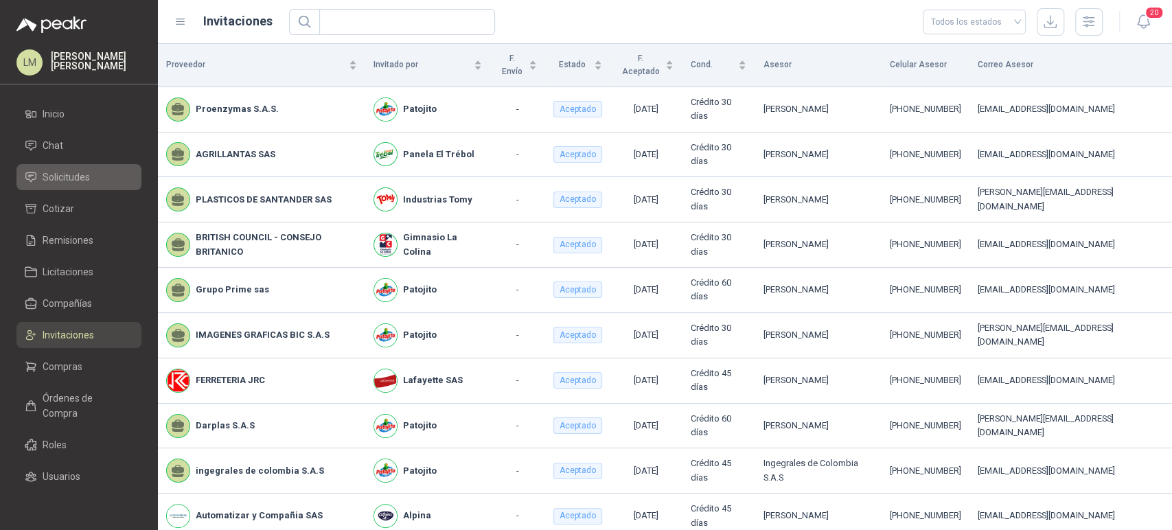
click at [78, 174] on span "Solicitudes" at bounding box center [66, 177] width 47 height 15
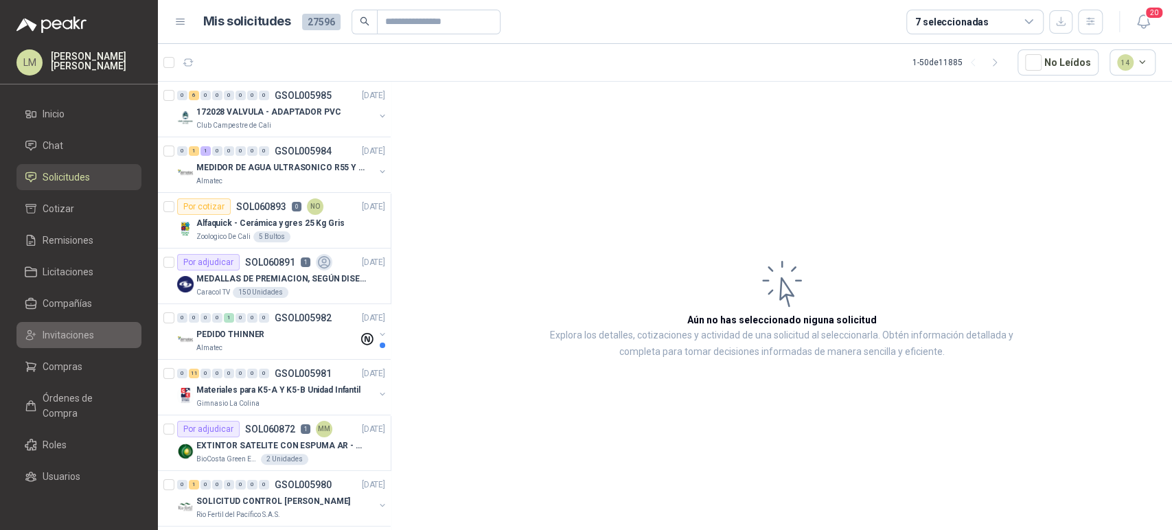
click at [57, 336] on span "Invitaciones" at bounding box center [69, 335] width 52 height 15
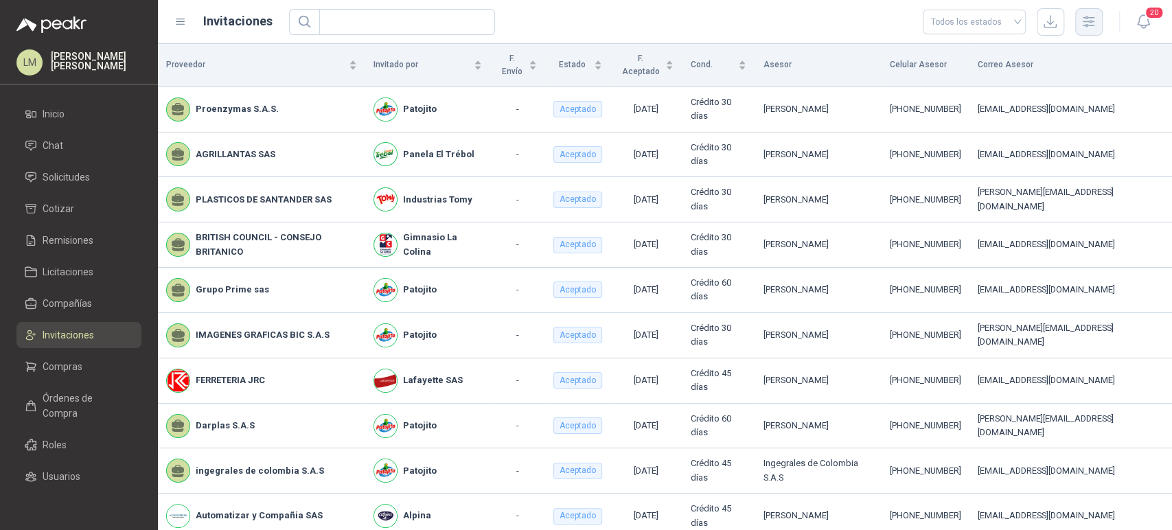
click at [1097, 29] on button "button" at bounding box center [1088, 21] width 27 height 27
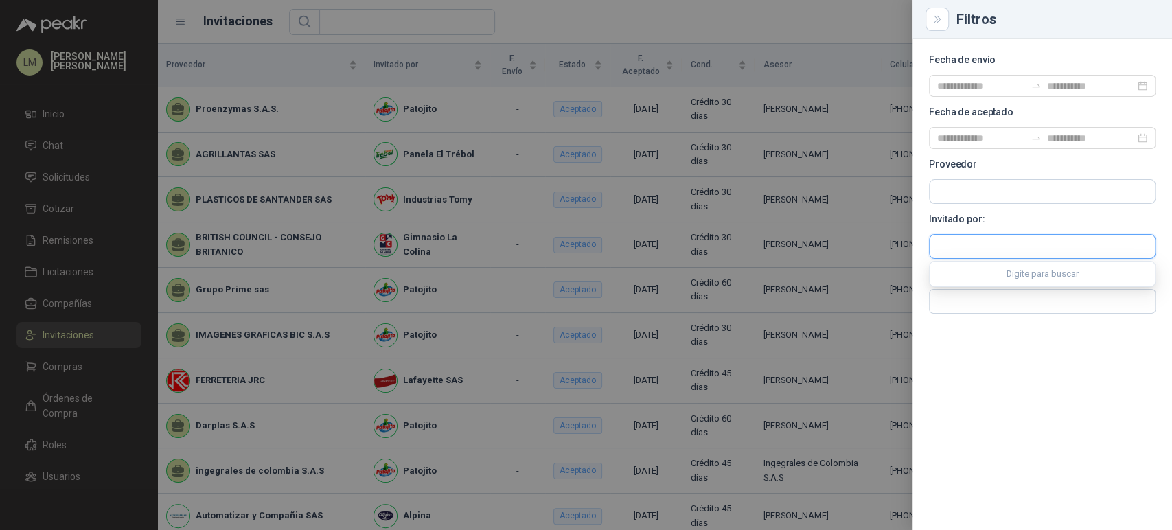
click at [946, 256] on input "text" at bounding box center [1042, 246] width 225 height 23
type input "*****"
click at [969, 271] on p "Alpina" at bounding box center [1054, 275] width 187 height 8
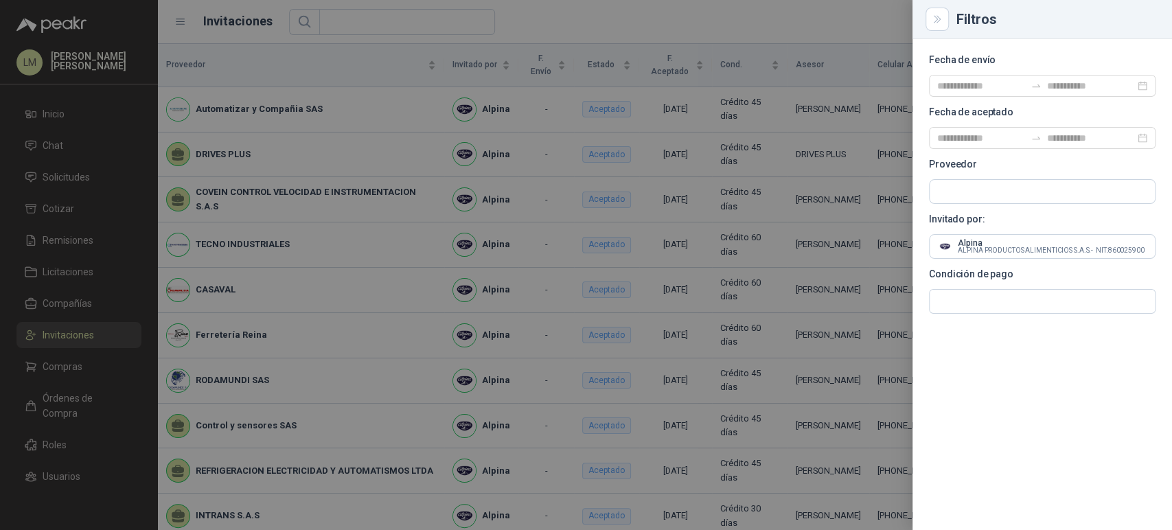
click at [573, 16] on div at bounding box center [586, 265] width 1172 height 530
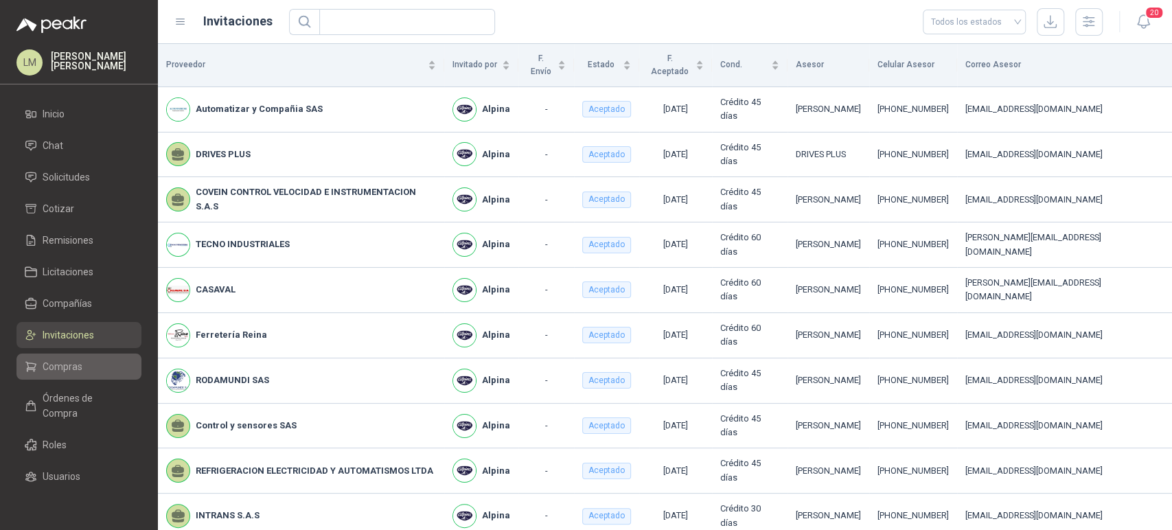
click at [71, 362] on span "Compras" at bounding box center [63, 366] width 40 height 15
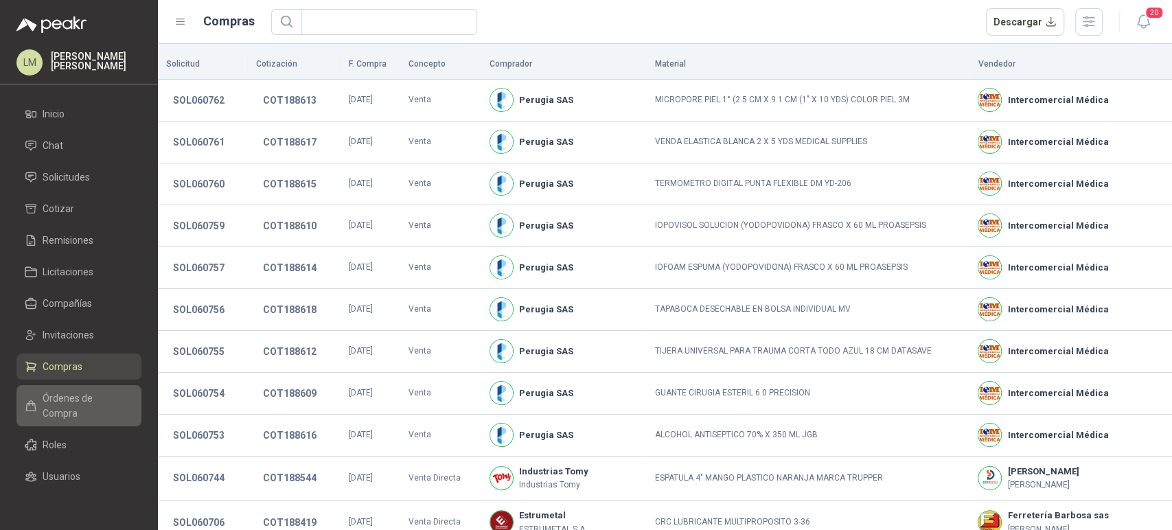
click at [56, 404] on span "Órdenes de Compra" at bounding box center [86, 406] width 86 height 30
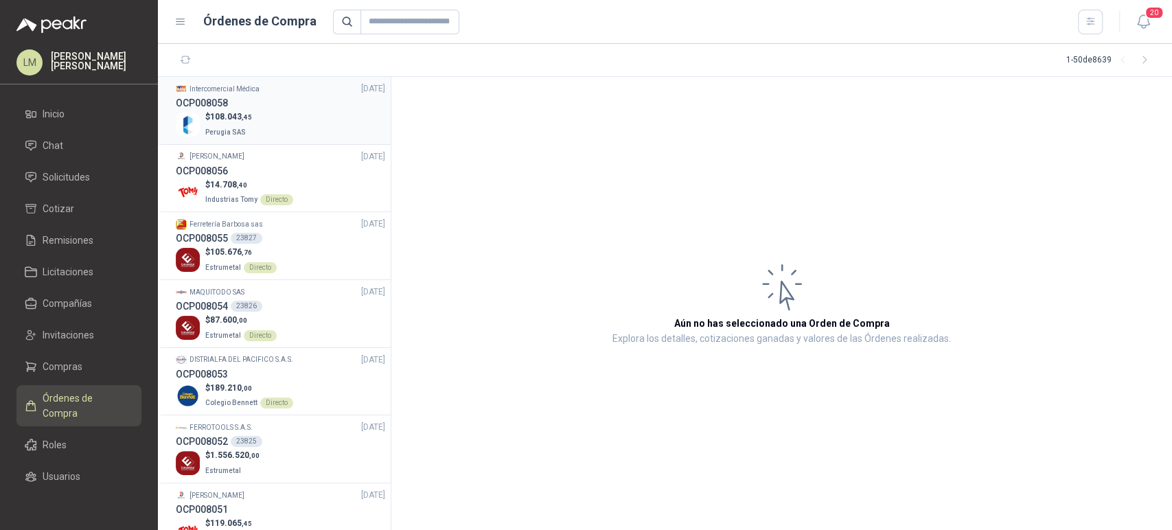
click at [262, 103] on div "OCP008058" at bounding box center [280, 102] width 209 height 15
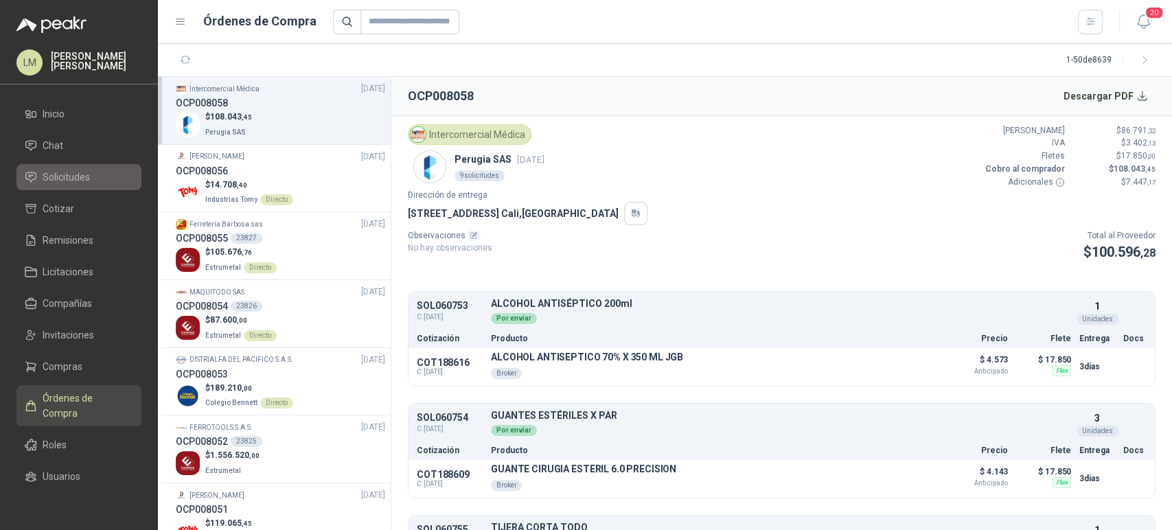
click at [52, 174] on span "Solicitudes" at bounding box center [66, 177] width 47 height 15
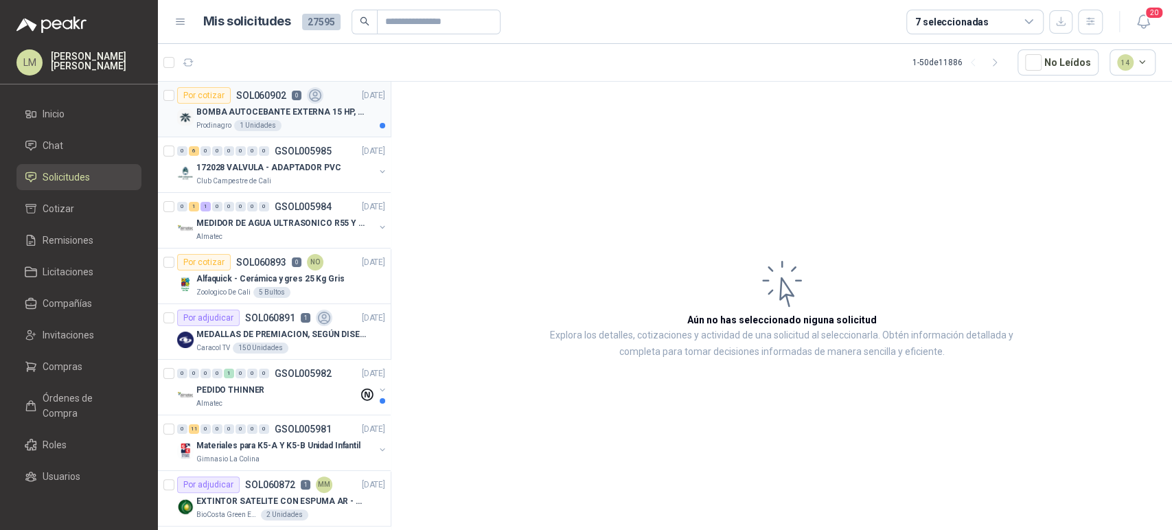
click at [262, 113] on p "BOMBA AUTOCEBANTE EXTERNA 15 HP, 220/440 V ALTURA MAX 60MTS, CAUDAL MAX 423GPM" at bounding box center [281, 112] width 171 height 13
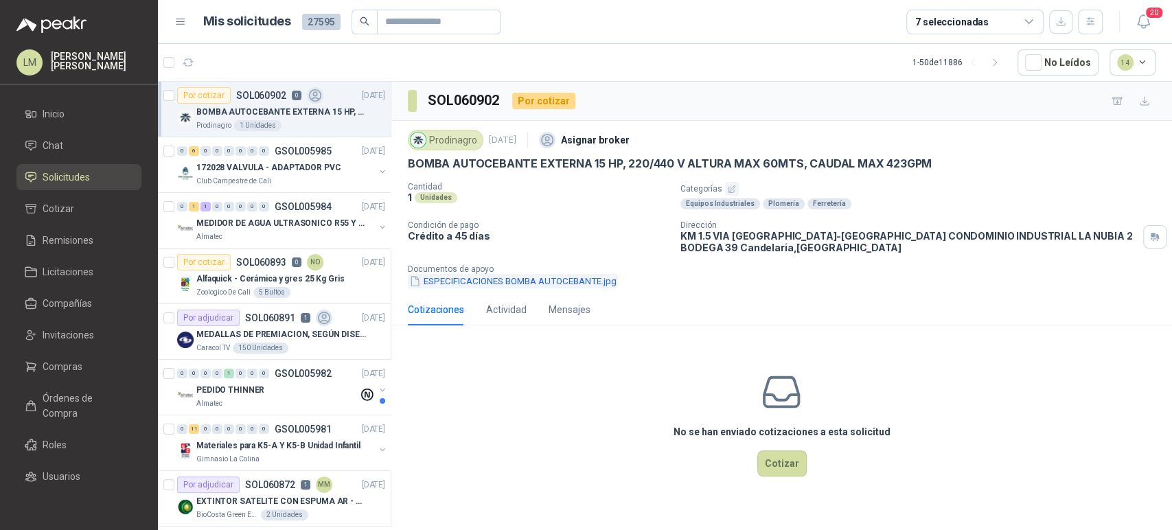
click at [549, 279] on button "ESPECIFICACIONES BOMBA AUTOCEBANTE.jpg" at bounding box center [513, 281] width 210 height 14
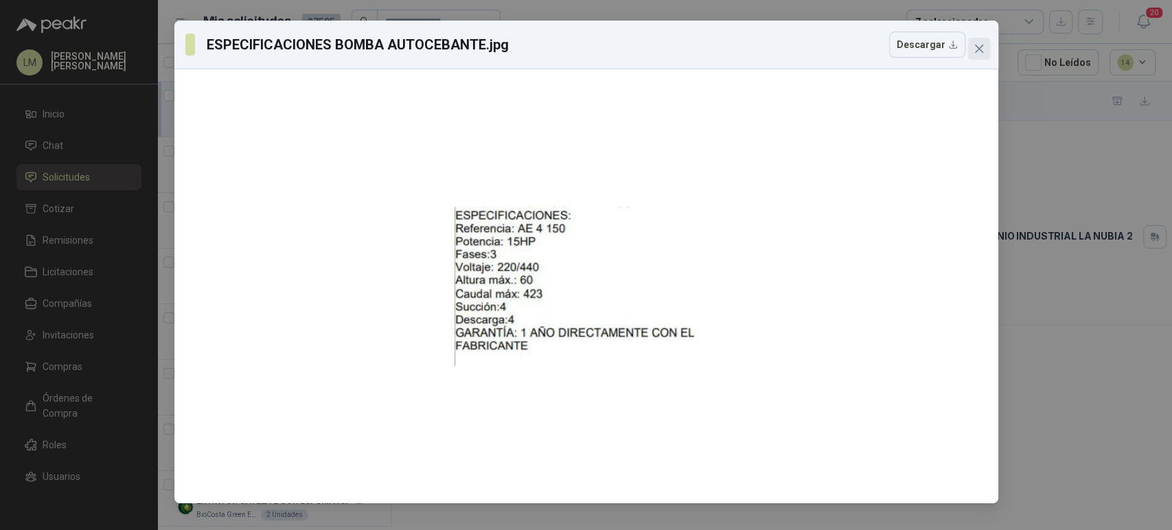
click at [983, 49] on icon "close" at bounding box center [979, 48] width 11 height 11
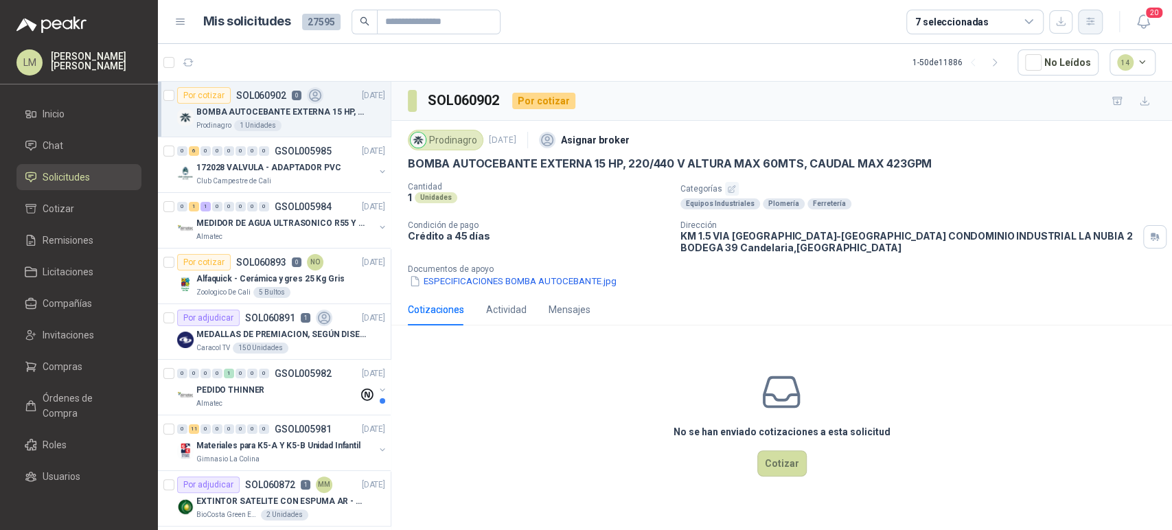
click at [1095, 21] on icon "button" at bounding box center [1091, 22] width 12 height 12
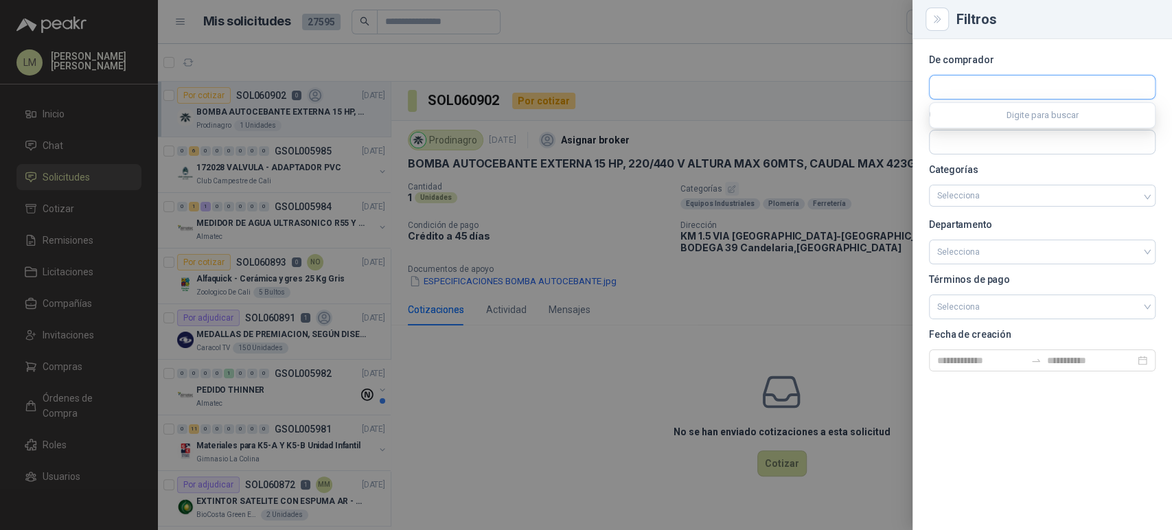
click at [970, 83] on input "text" at bounding box center [1042, 87] width 225 height 23
type input "******"
click at [968, 117] on p "Prodinagro" at bounding box center [985, 117] width 49 height 8
click at [695, 102] on div at bounding box center [586, 265] width 1172 height 530
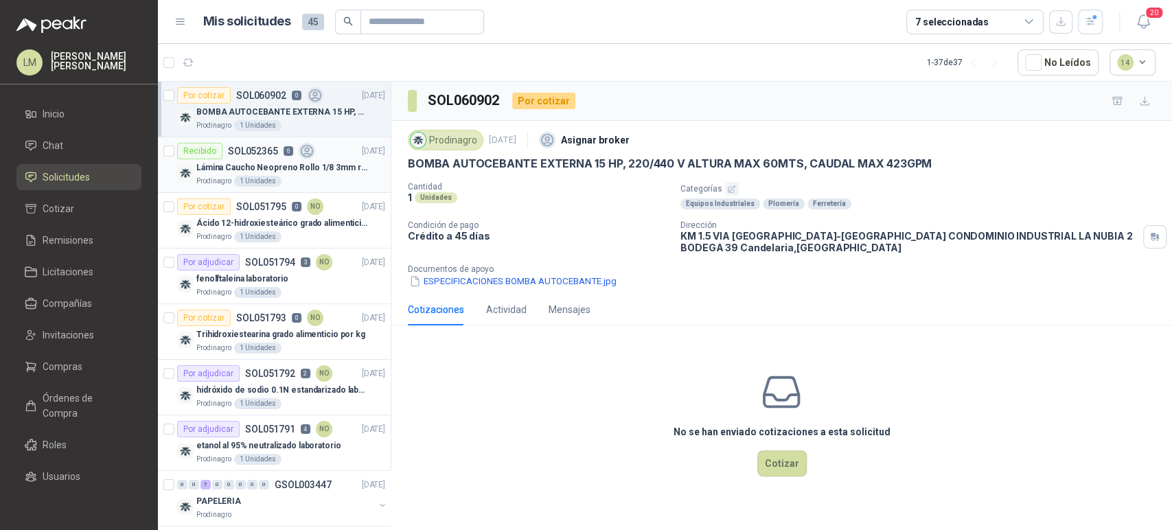
click at [274, 156] on p "SOL052365" at bounding box center [253, 151] width 50 height 10
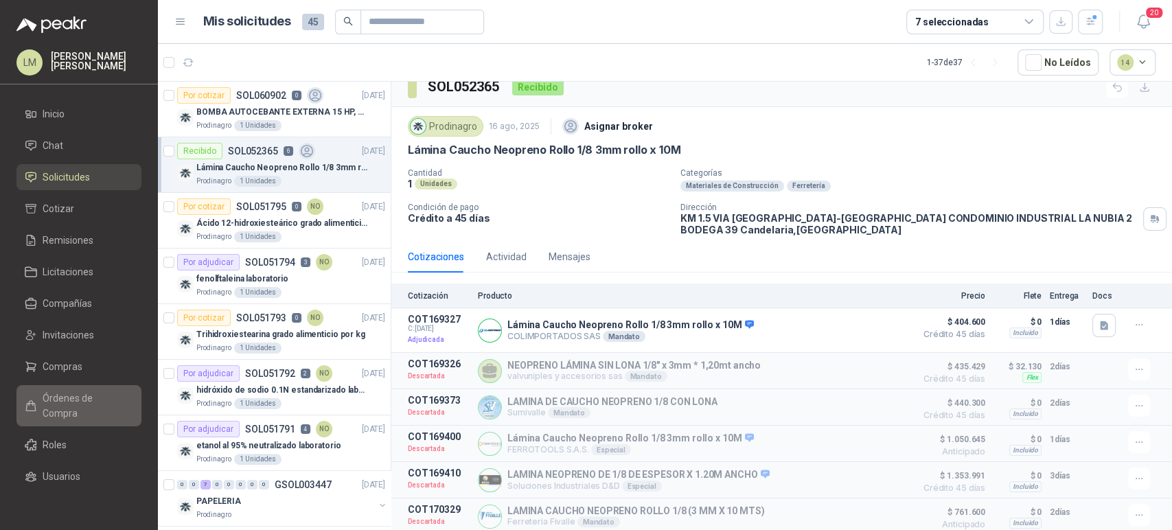
click at [61, 406] on span "Órdenes de Compra" at bounding box center [86, 406] width 86 height 30
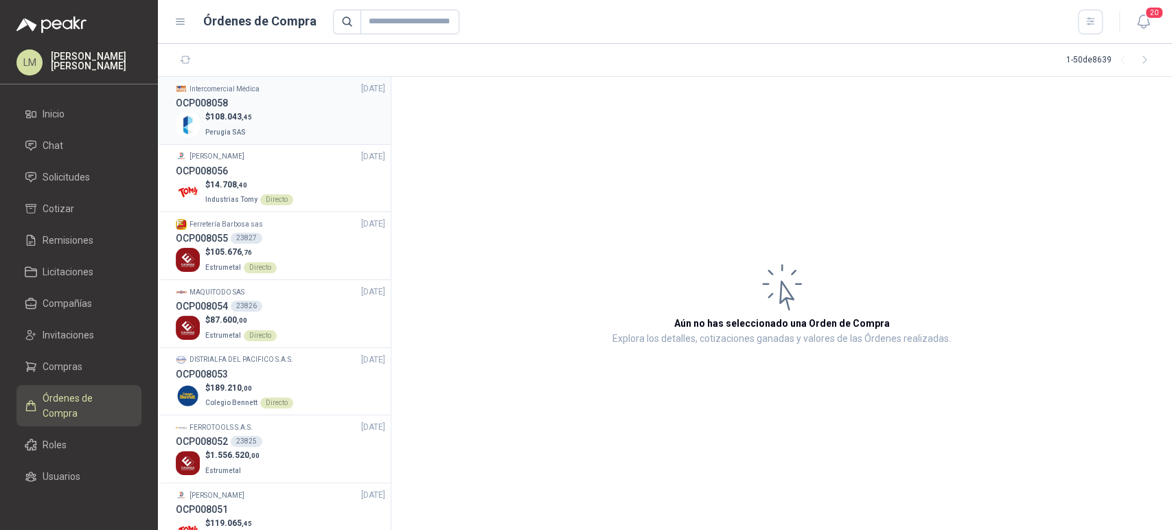
click at [256, 116] on div "$ 108.043 ,45 [GEOGRAPHIC_DATA] SAS" at bounding box center [280, 125] width 209 height 28
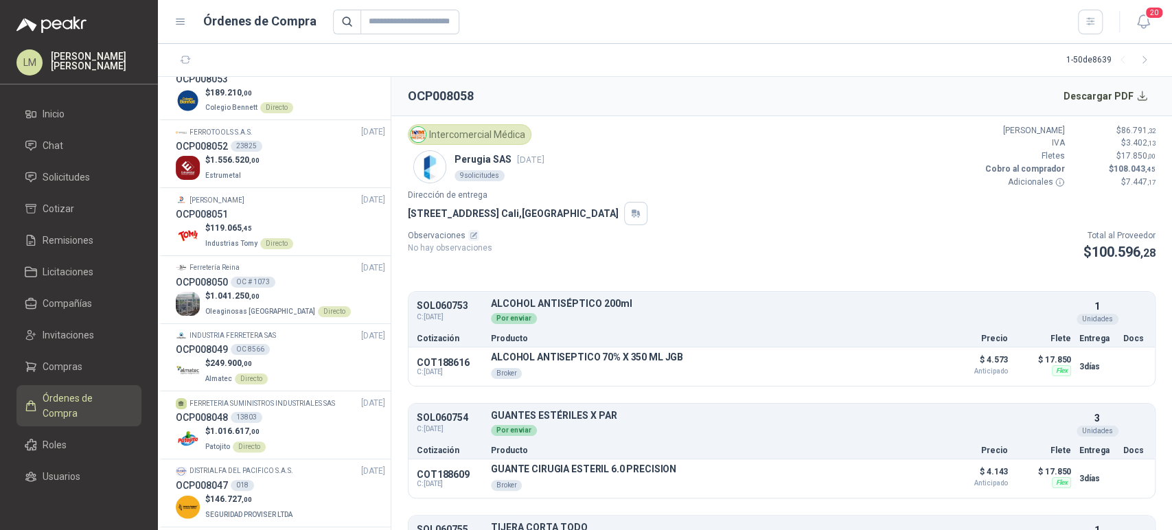
scroll to position [297, 0]
click at [257, 162] on span ",00" at bounding box center [254, 159] width 10 height 8
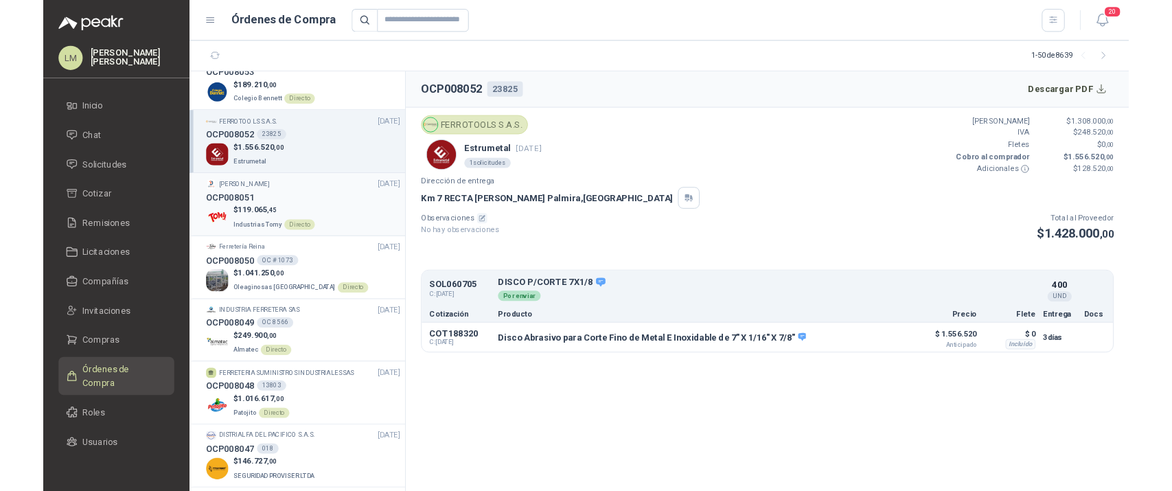
scroll to position [565, 0]
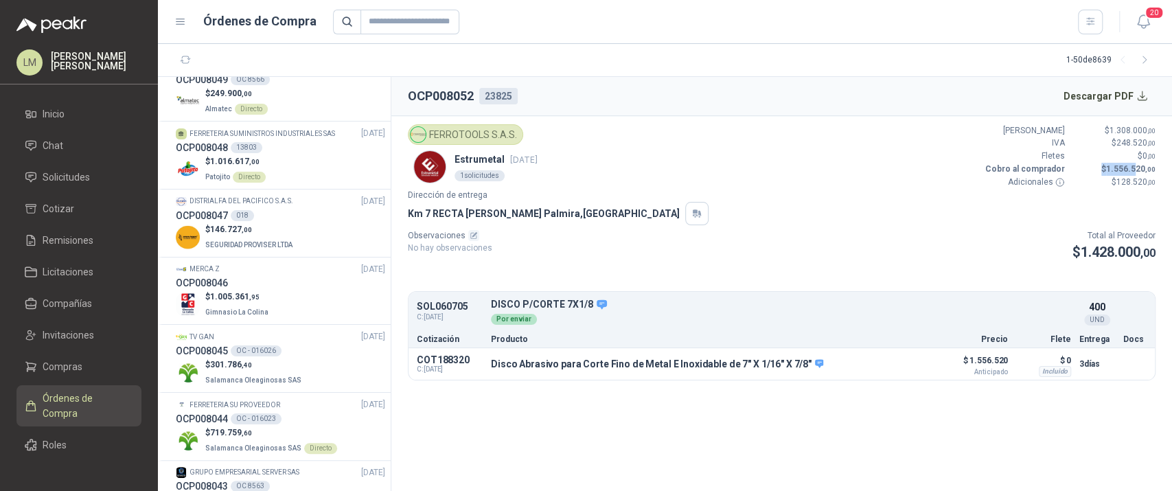
drag, startPoint x: 1103, startPoint y: 168, endPoint x: 1135, endPoint y: 168, distance: 32.3
click at [1135, 168] on p "$ 1.556.520 ,00" at bounding box center [1114, 169] width 82 height 13
click at [1101, 130] on p "$ 1.308.000 ,00" at bounding box center [1114, 130] width 82 height 13
drag, startPoint x: 1075, startPoint y: 256, endPoint x: 1149, endPoint y: 251, distance: 74.4
click at [1149, 251] on p "$ 1.428.000 ,00" at bounding box center [1114, 252] width 83 height 21
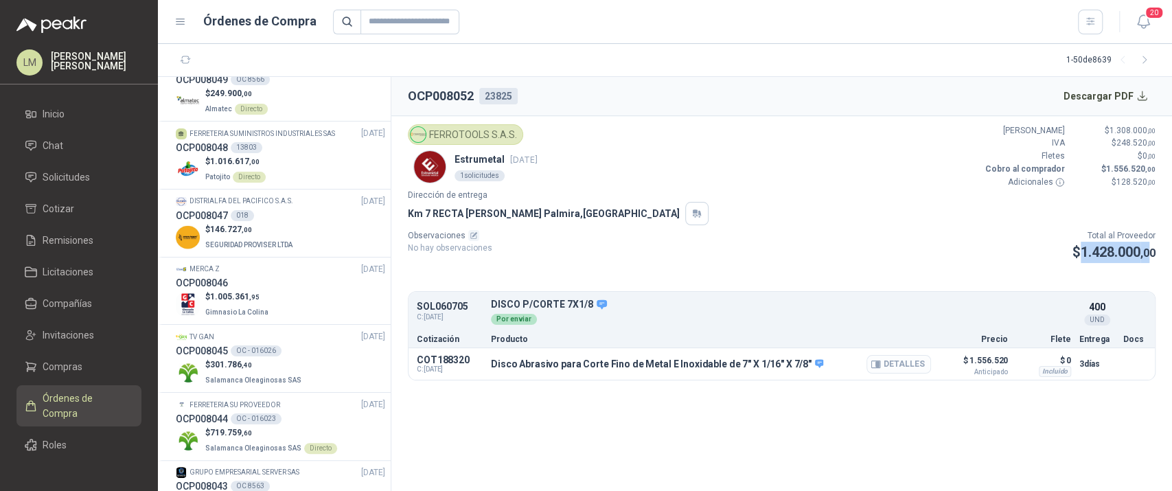
click at [899, 367] on button "Detalles" at bounding box center [899, 364] width 65 height 19
click at [889, 362] on button "Detalles" at bounding box center [899, 364] width 65 height 19
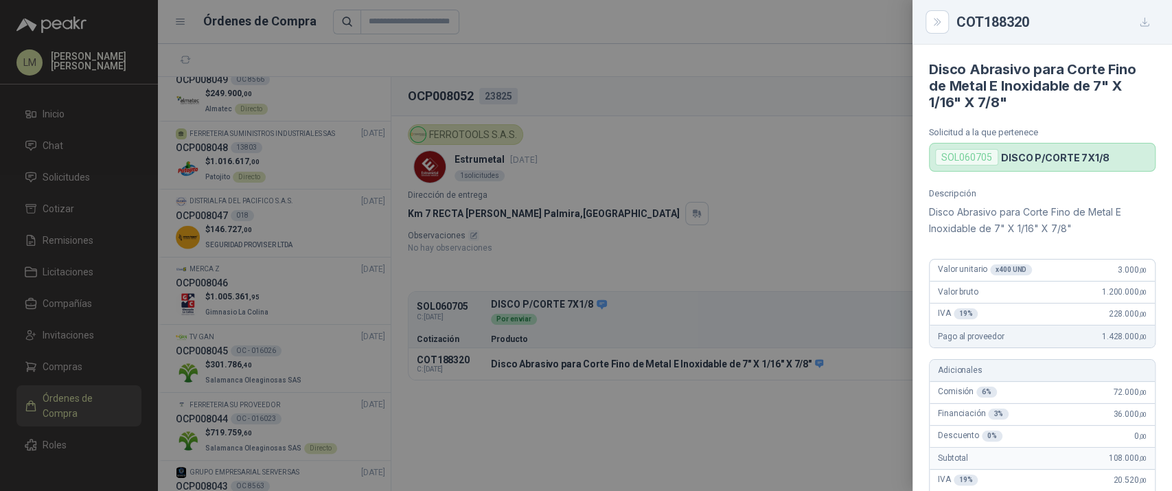
click at [793, 317] on div at bounding box center [586, 245] width 1172 height 491
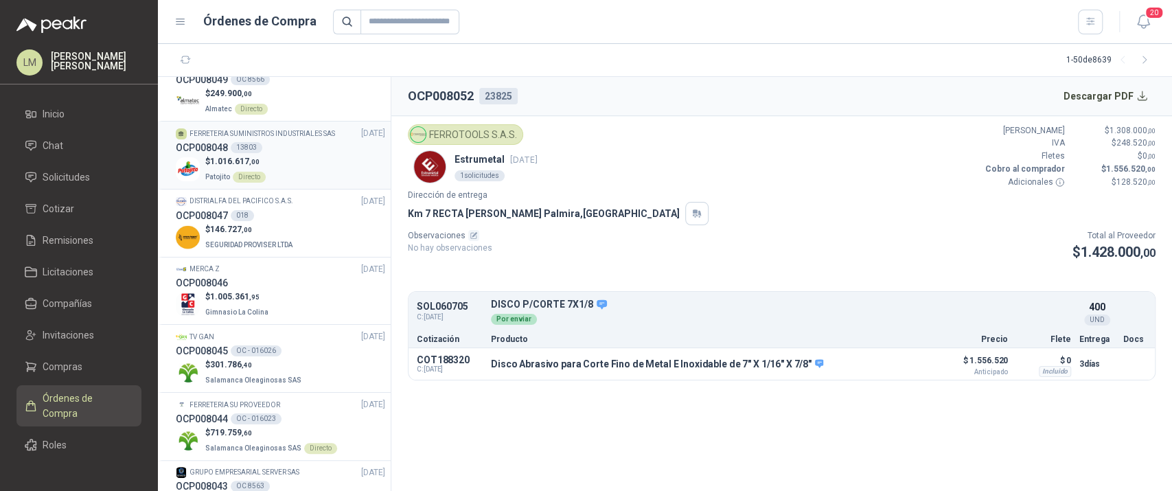
scroll to position [657, 0]
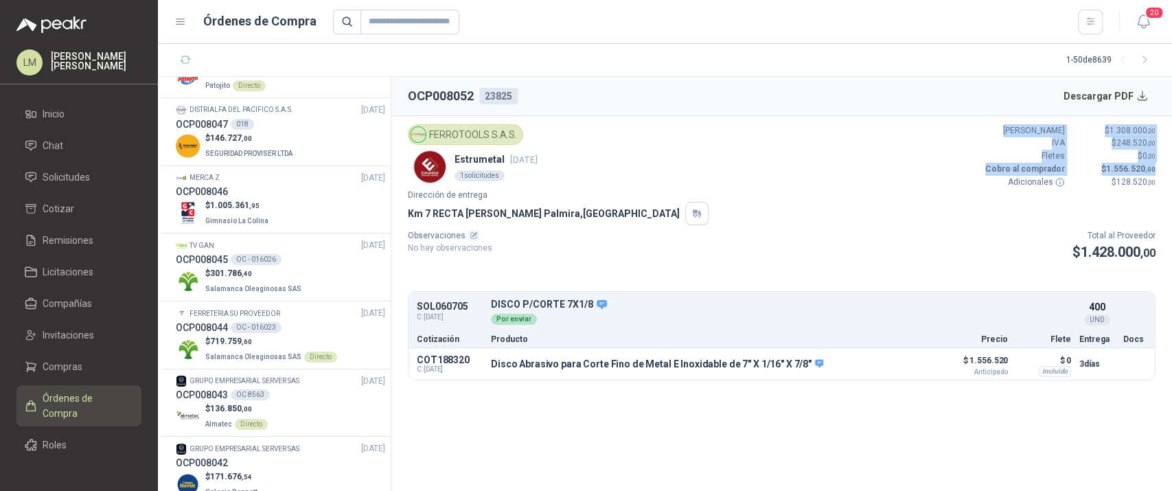
drag, startPoint x: 1017, startPoint y: 120, endPoint x: 1162, endPoint y: 163, distance: 151.0
click at [1162, 163] on article "FERROTOOLS S.A.S. Estrumetal [DATE] 1 solicitudes Valor Bruto $ 1.308.000 ,00 I…" at bounding box center [781, 252] width 781 height 273
click at [1037, 246] on div "Observaciones No hay observaciones Total al Proveedor $ 1.428.000 ,00" at bounding box center [782, 246] width 748 height 34
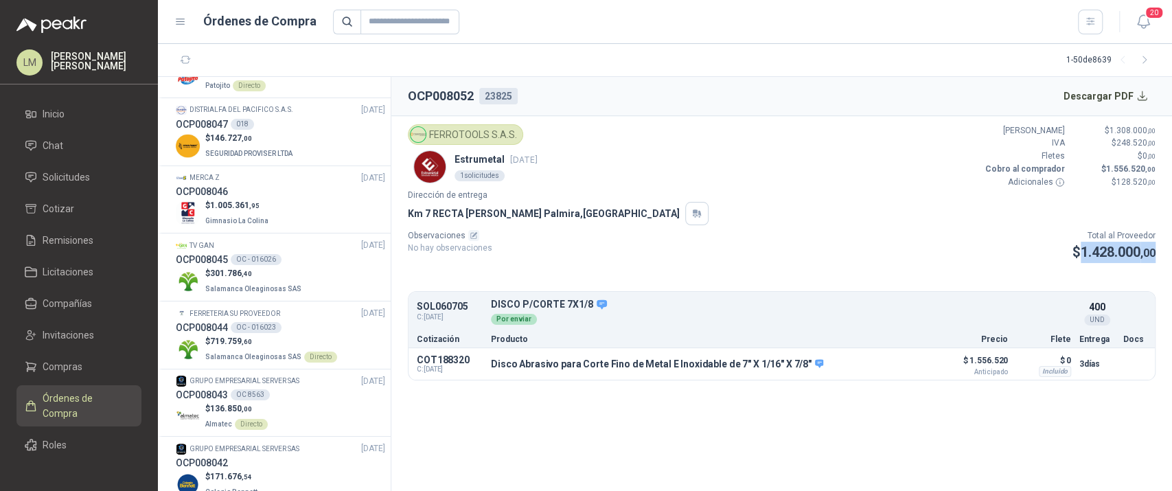
drag, startPoint x: 1079, startPoint y: 255, endPoint x: 1154, endPoint y: 255, distance: 75.5
click at [1154, 255] on span "1.428.000 ,00" at bounding box center [1118, 252] width 75 height 16
click at [902, 362] on button "Detalles" at bounding box center [899, 364] width 65 height 19
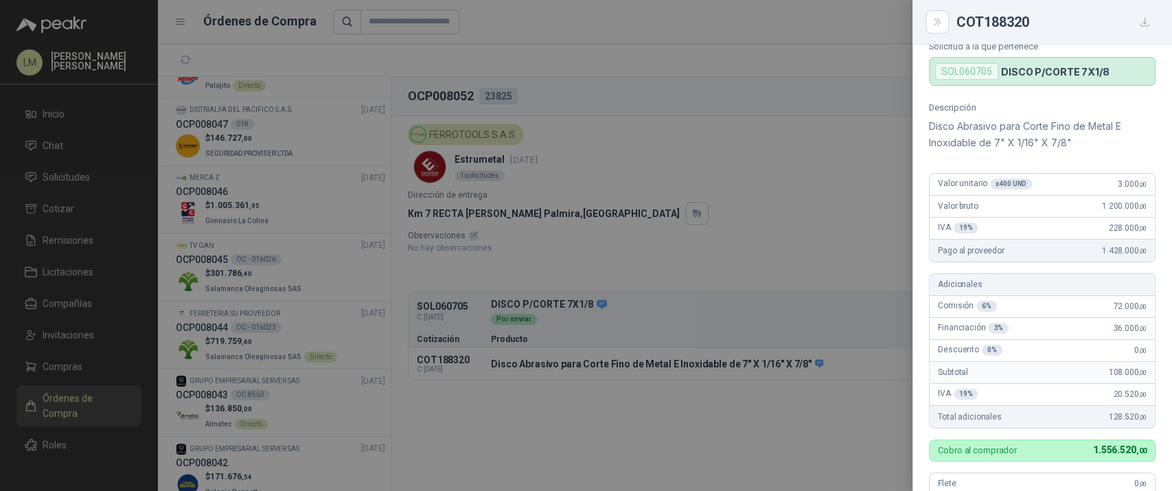
scroll to position [91, 0]
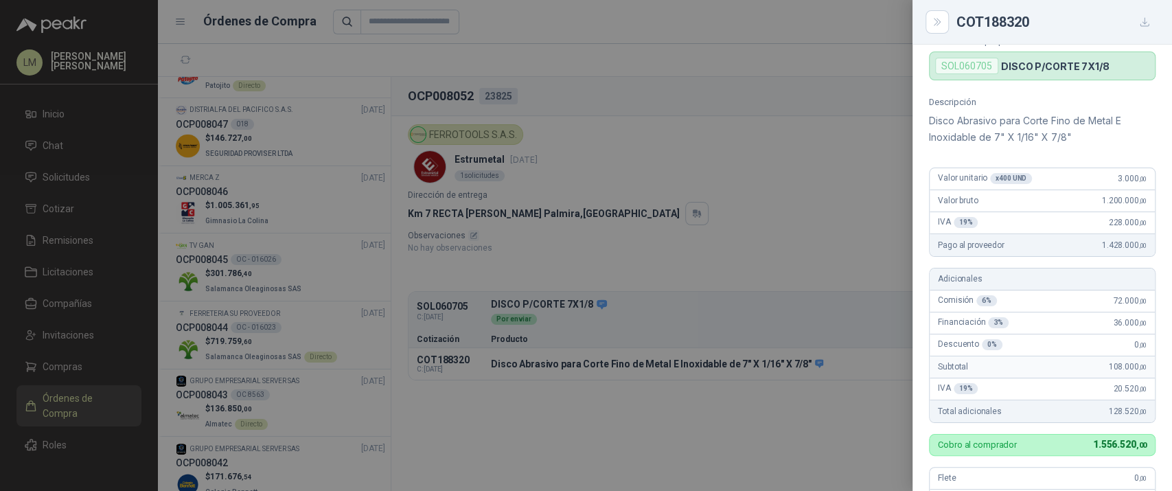
click at [683, 187] on div at bounding box center [586, 245] width 1172 height 491
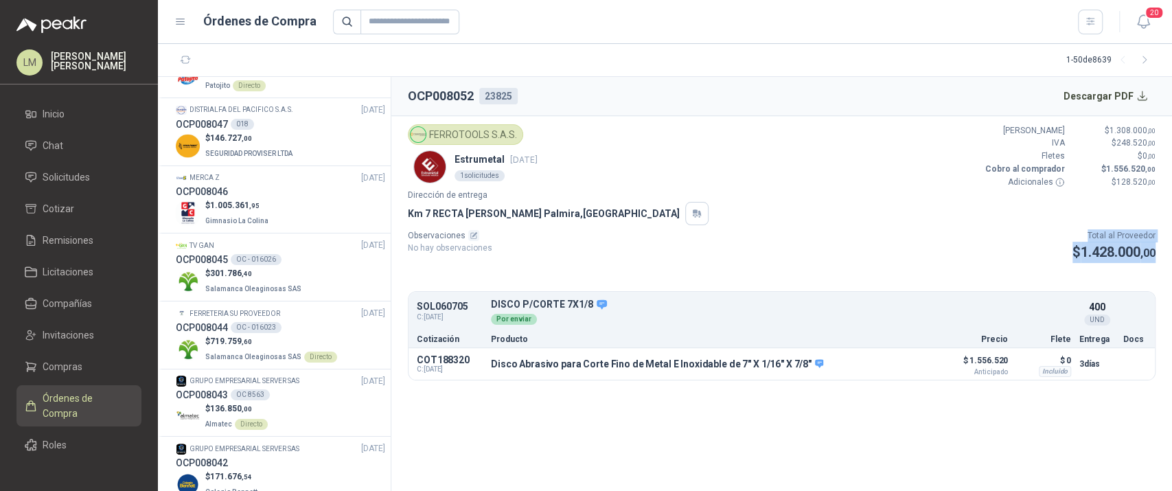
drag, startPoint x: 1085, startPoint y: 238, endPoint x: 1158, endPoint y: 261, distance: 76.4
click at [1158, 261] on article "FERROTOOLS S.A.S. Estrumetal [DATE] 1 solicitudes Valor Bruto $ 1.308.000 ,00 I…" at bounding box center [781, 252] width 781 height 273
click at [978, 273] on article "FERROTOOLS S.A.S. Estrumetal [DATE] 1 solicitudes Valor Bruto $ 1.308.000 ,00 I…" at bounding box center [781, 252] width 781 height 273
drag, startPoint x: 956, startPoint y: 358, endPoint x: 1018, endPoint y: 356, distance: 61.9
click at [1018, 356] on div "COT188320 C: [DATE] Disco Abrasivo para Corte Fino de Metal E Inoxidable de 7" …" at bounding box center [782, 364] width 746 height 32
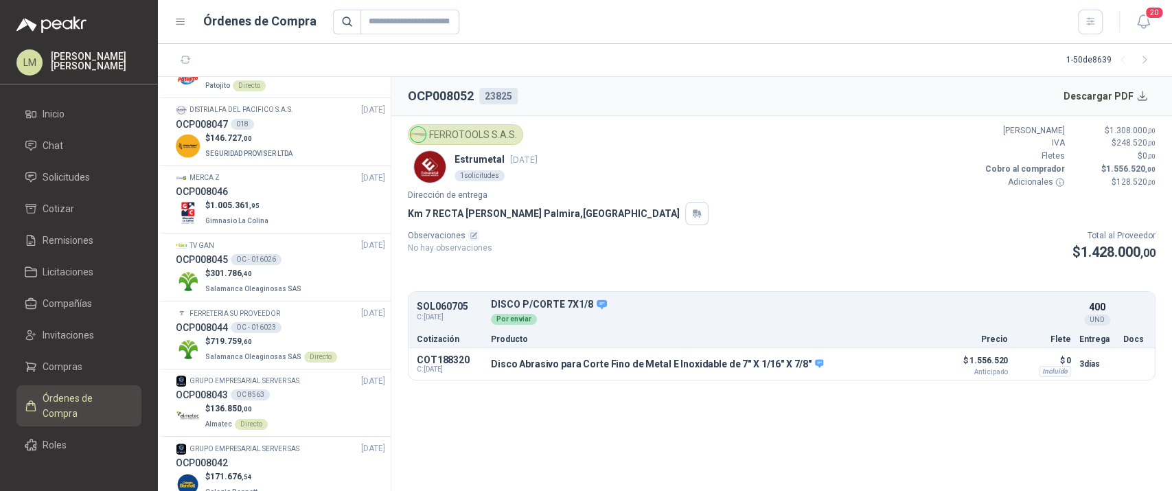
click at [948, 262] on div "Observaciones No hay observaciones Total al Proveedor $ 1.428.000 ,00" at bounding box center [782, 246] width 748 height 34
drag, startPoint x: 1104, startPoint y: 162, endPoint x: 1152, endPoint y: 165, distance: 47.5
click at [1152, 165] on p "$ 1.556.520 ,00" at bounding box center [1114, 169] width 82 height 13
drag, startPoint x: 1152, startPoint y: 165, endPoint x: 1099, endPoint y: 164, distance: 52.9
click at [1099, 164] on p "$ 1.556.520 ,00" at bounding box center [1114, 169] width 82 height 13
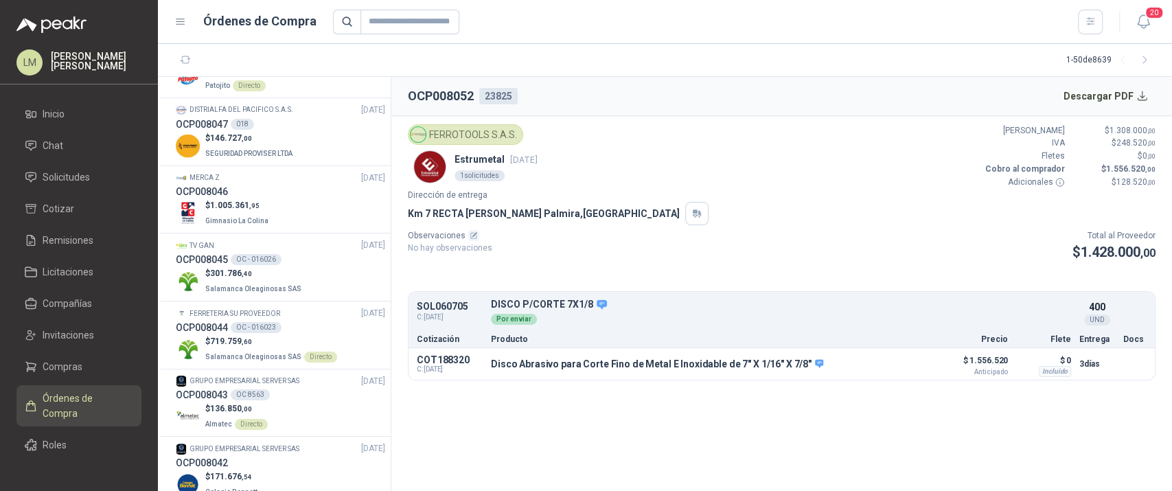
click at [774, 194] on p "Dirección de entrega" at bounding box center [782, 195] width 748 height 13
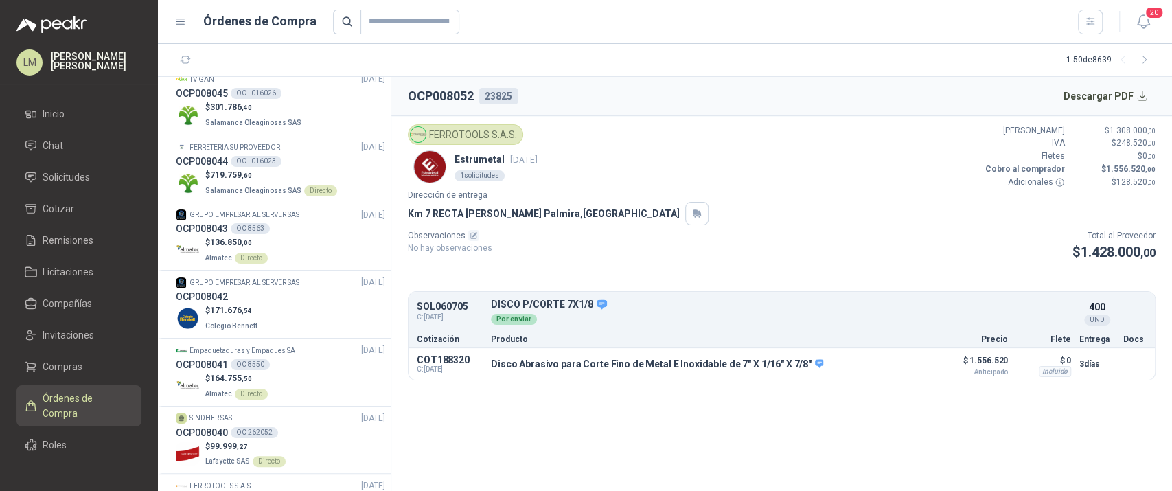
scroll to position [826, 0]
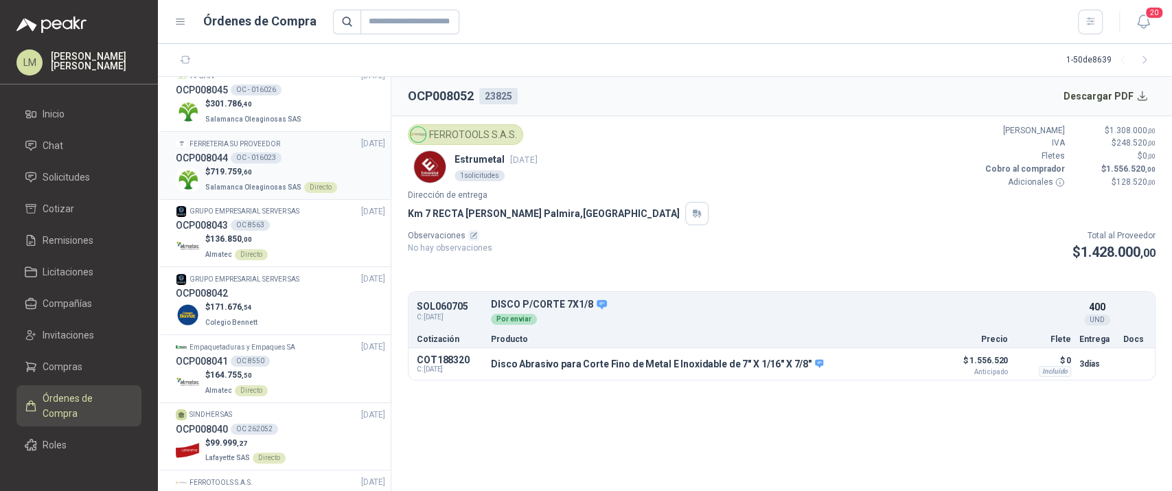
click at [252, 179] on p "Salamanca Oleaginosas SAS Directo" at bounding box center [271, 186] width 132 height 15
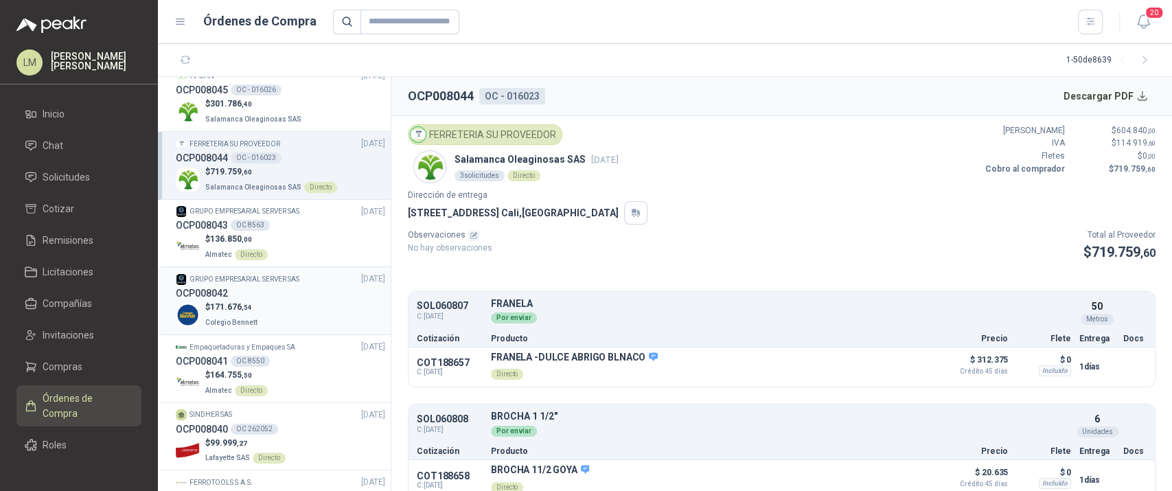
click at [205, 288] on h3 "OCP008042" at bounding box center [202, 293] width 52 height 15
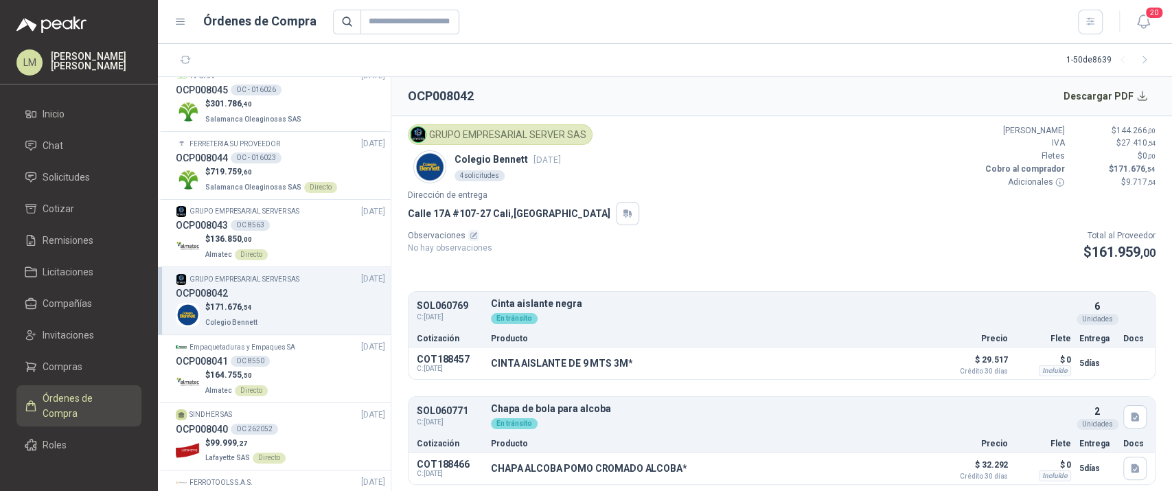
scroll to position [12, 0]
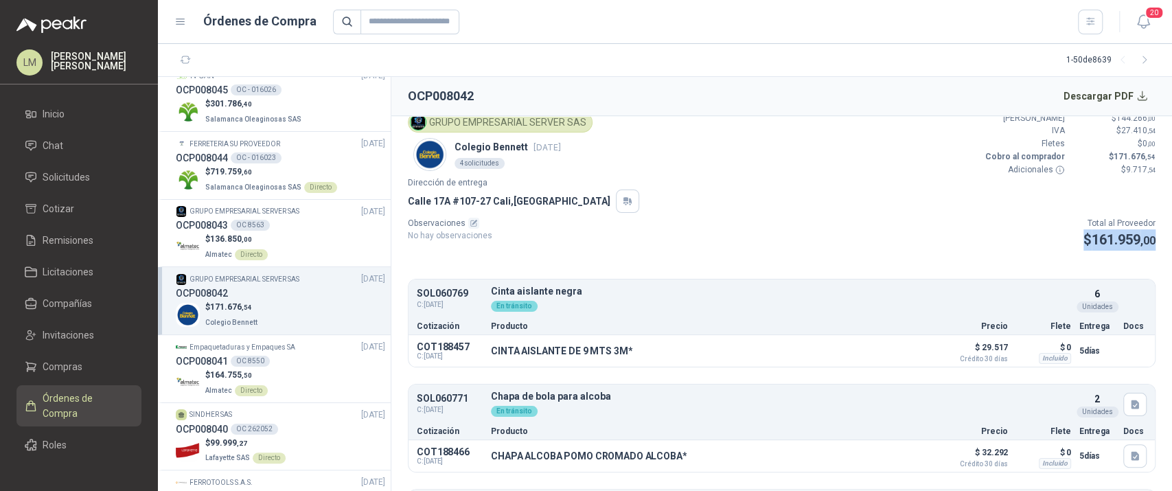
drag, startPoint x: 1064, startPoint y: 242, endPoint x: 1154, endPoint y: 236, distance: 89.5
click at [1154, 236] on article "GRUPO EMPRESARIAL SERVER SAS Colegio Bennett [DATE] 4 solicitudes Valor Bruto $…" at bounding box center [781, 304] width 781 height 376
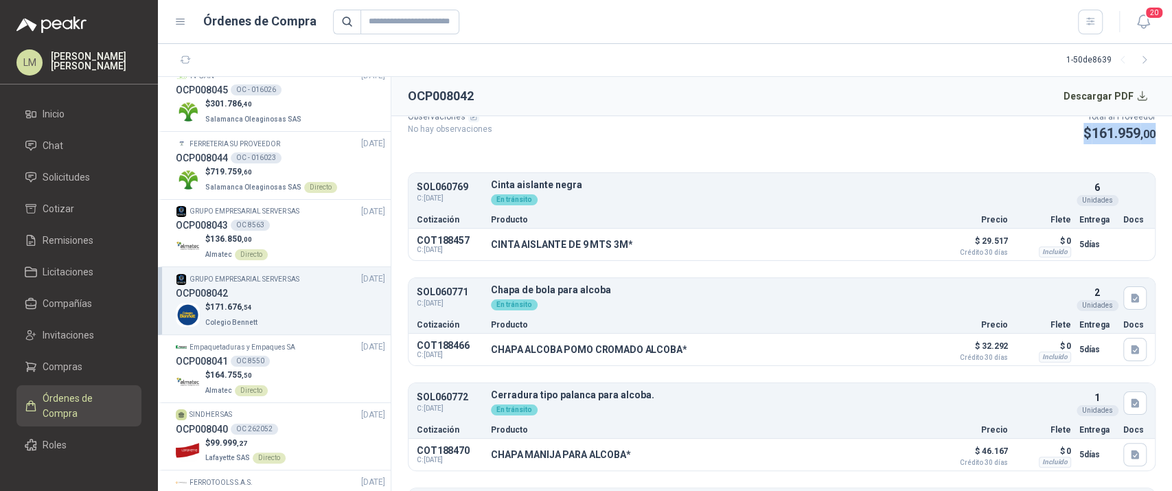
scroll to position [119, 0]
drag, startPoint x: 955, startPoint y: 237, endPoint x: 1007, endPoint y: 239, distance: 52.2
click at [1007, 239] on div "COT188457 C: [DATE] CINTA AISLANTE DE 9 MTS 3M* Detalles $ 29.517 Crédito 30 dí…" at bounding box center [782, 244] width 746 height 32
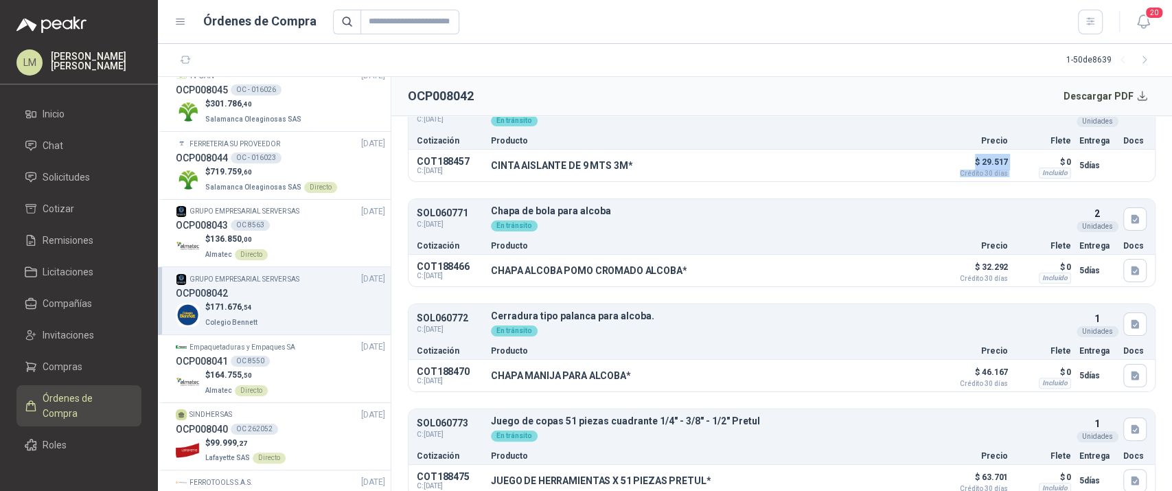
scroll to position [211, 0]
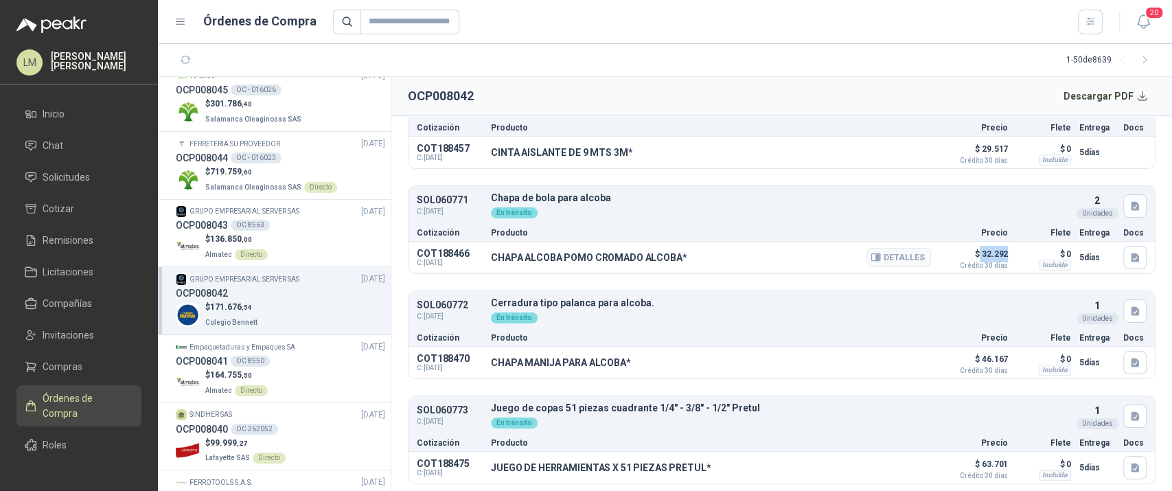
drag, startPoint x: 970, startPoint y: 251, endPoint x: 999, endPoint y: 253, distance: 29.6
click at [999, 253] on div "COT188466 C: [DATE] CHAPA ALCOBA POMO CROMADO ALCOBA* Detalles $ 32.292 Crédito…" at bounding box center [782, 258] width 746 height 32
drag, startPoint x: 962, startPoint y: 357, endPoint x: 1009, endPoint y: 356, distance: 47.4
click at [1009, 356] on div "COT188470 C: [DATE] CHAPA MANIJA PARA ALCOBA* Detalles $ 46.167 Crédito 30 días…" at bounding box center [782, 363] width 746 height 32
drag, startPoint x: 960, startPoint y: 452, endPoint x: 1031, endPoint y: 449, distance: 70.8
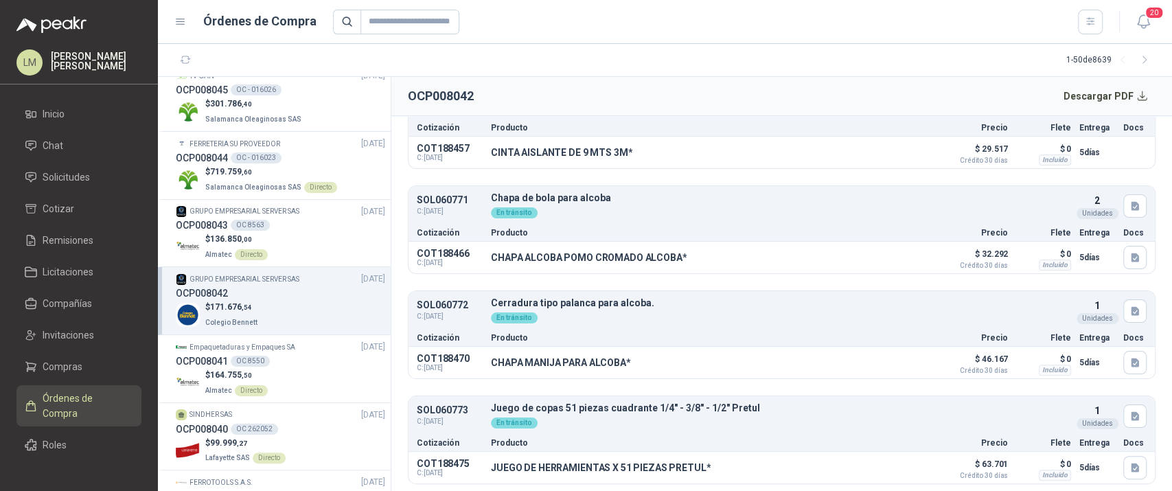
click at [1031, 449] on div "SOL060773 C: [DATE] Juego de copas 51 piezas cuadrante 1/4" - 3/8" - 1/2" Pretu…" at bounding box center [782, 440] width 748 height 89
drag, startPoint x: 990, startPoint y: 464, endPoint x: 956, endPoint y: 463, distance: 33.7
click at [956, 463] on p "$ 63.701 Crédito 30 días" at bounding box center [973, 467] width 69 height 23
click at [892, 466] on button "Detalles" at bounding box center [899, 467] width 65 height 19
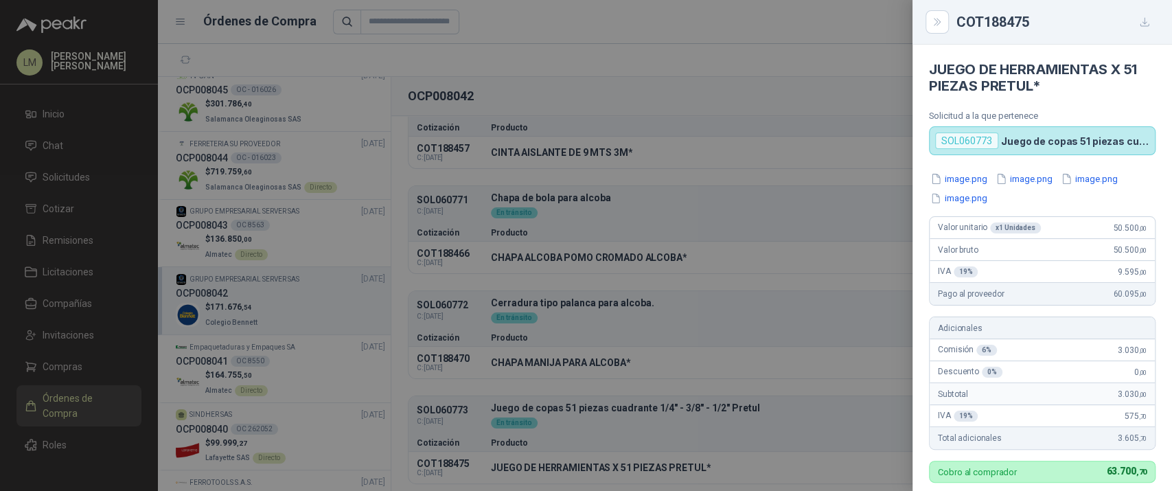
click at [778, 198] on div at bounding box center [586, 245] width 1172 height 491
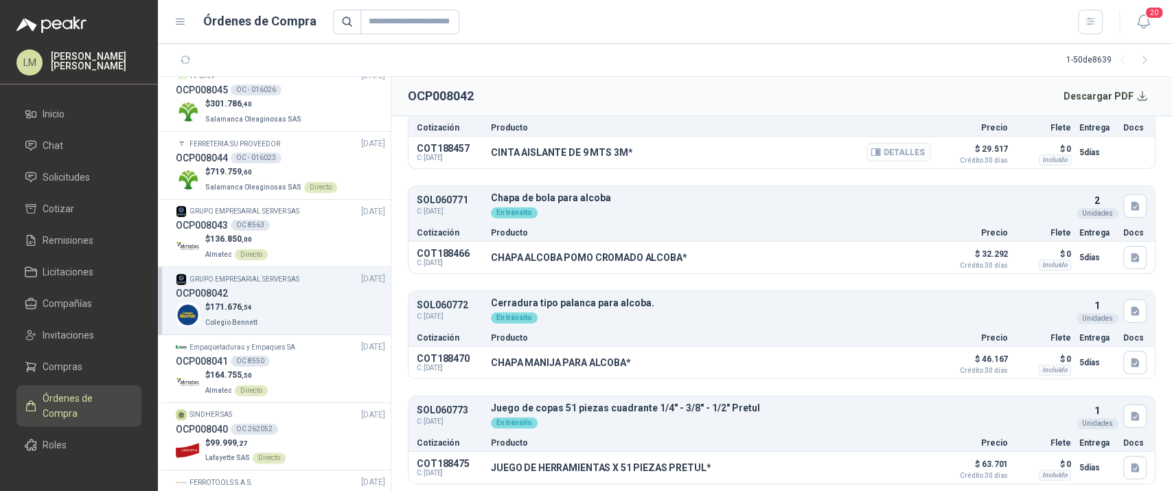
click at [890, 152] on button "Detalles" at bounding box center [899, 152] width 65 height 19
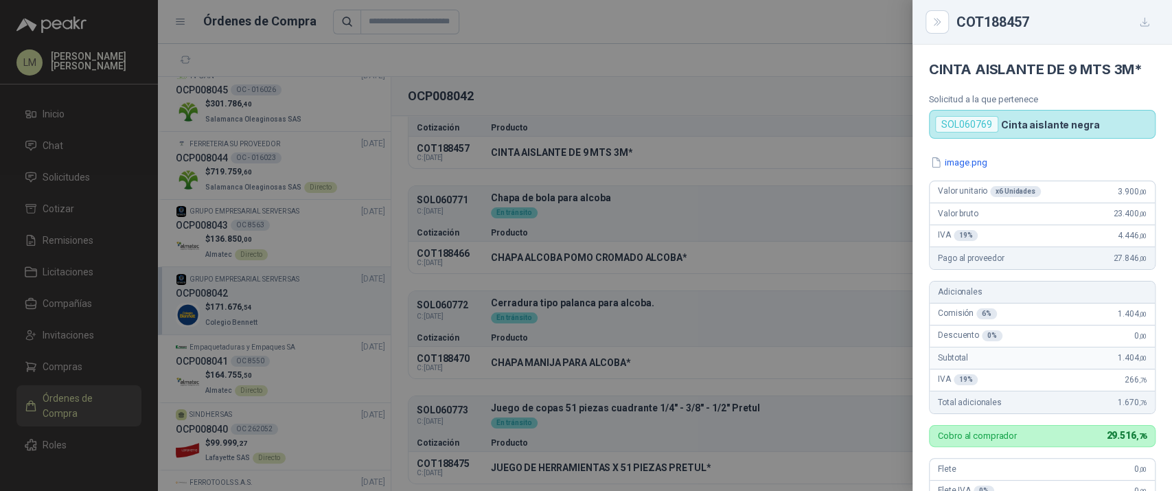
click at [849, 149] on div at bounding box center [586, 245] width 1172 height 491
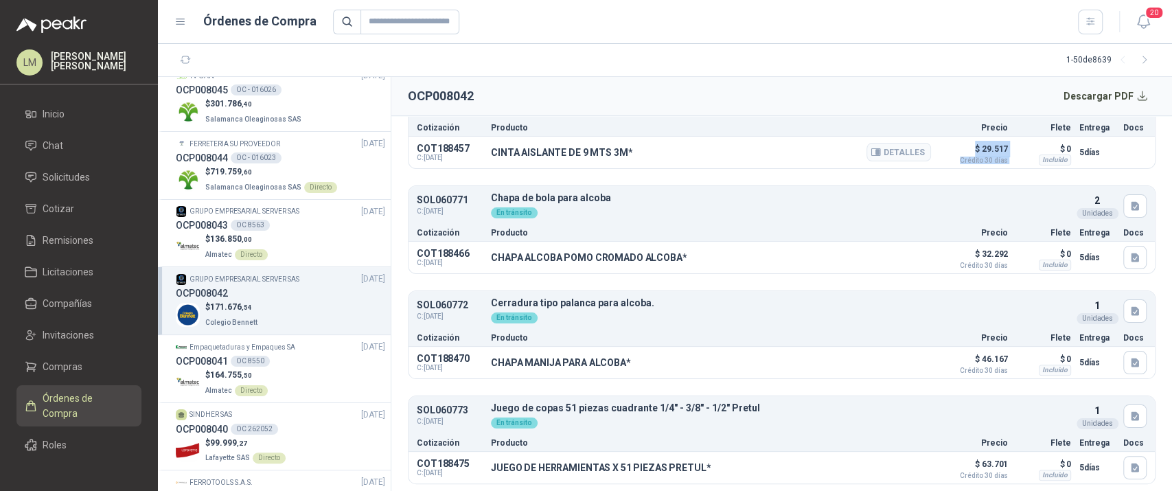
drag, startPoint x: 955, startPoint y: 143, endPoint x: 1003, endPoint y: 142, distance: 47.4
click at [1003, 142] on div "COT188457 C: [DATE] CINTA AISLANTE DE 9 MTS 3M* Detalles $ 29.517 Crédito 30 dí…" at bounding box center [782, 153] width 746 height 32
click at [876, 146] on button "Detalles" at bounding box center [899, 152] width 65 height 19
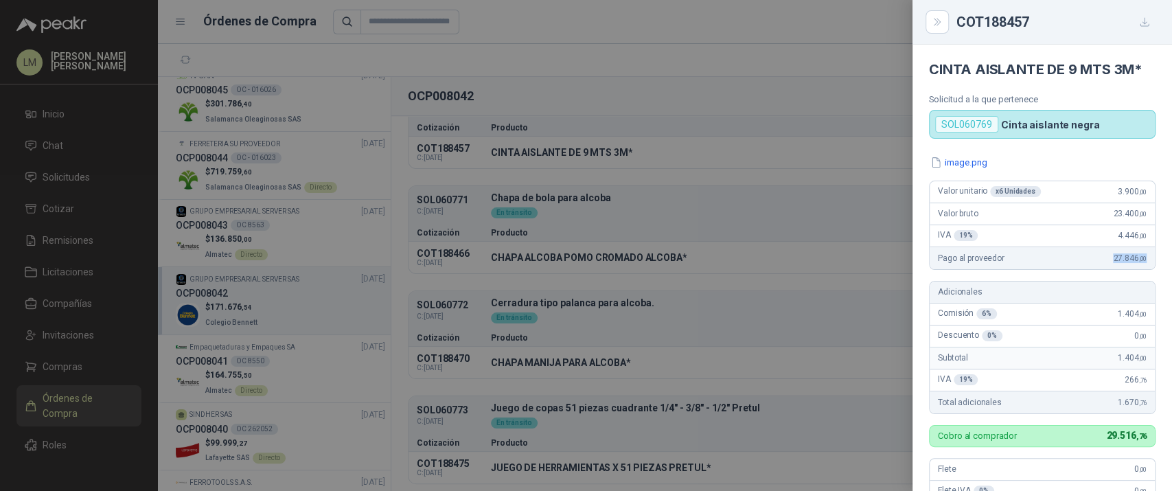
drag, startPoint x: 1102, startPoint y: 258, endPoint x: 1171, endPoint y: 263, distance: 68.8
click at [1171, 263] on div "CINTA AISLANTE DE 9 MTS 3M* Solicitud a la que pertenece SOL060769 Cinta aislan…" at bounding box center [1043, 268] width 260 height 446
click at [718, 173] on div at bounding box center [586, 245] width 1172 height 491
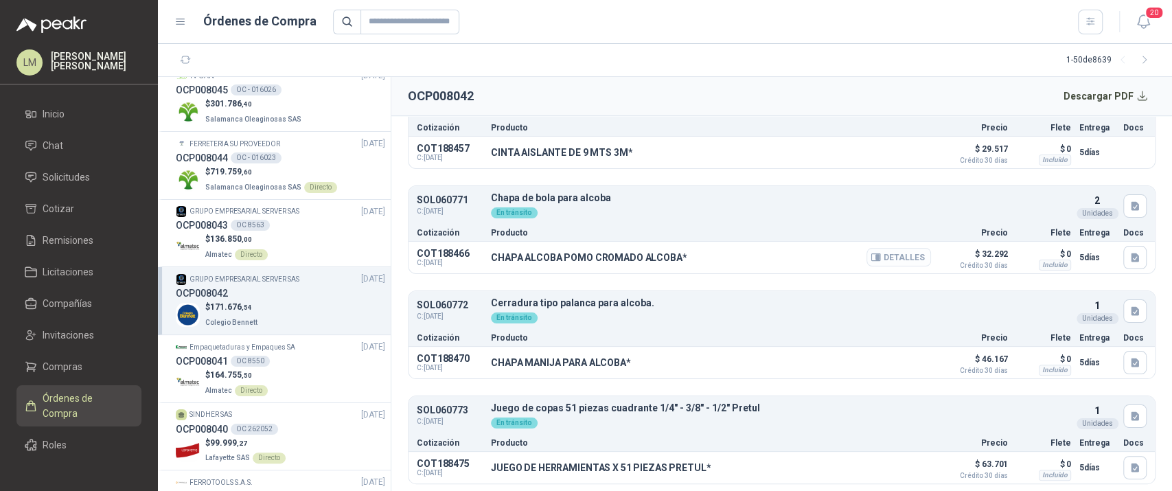
click at [887, 254] on button "Detalles" at bounding box center [899, 257] width 65 height 19
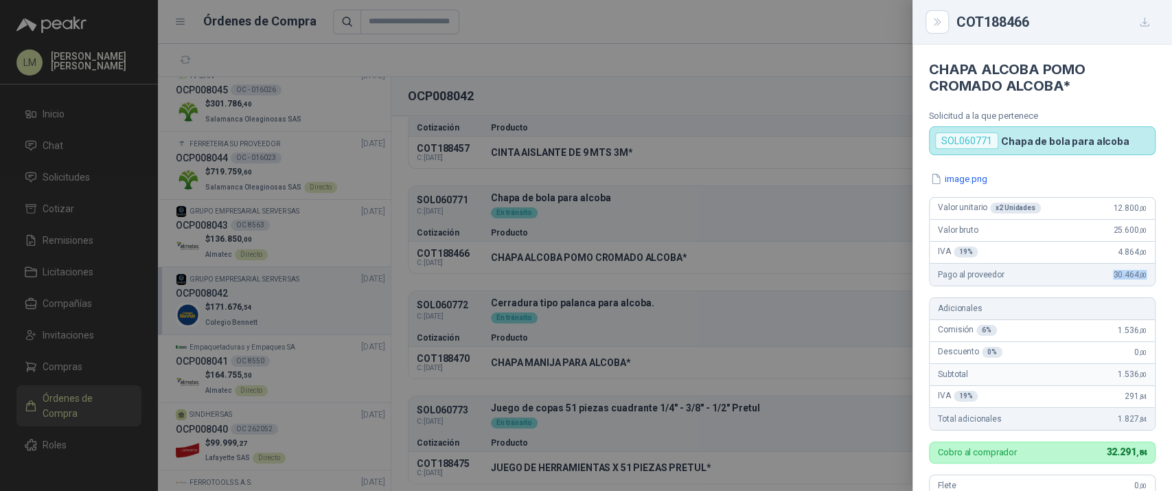
drag, startPoint x: 1095, startPoint y: 264, endPoint x: 1137, endPoint y: 273, distance: 42.2
click at [1137, 273] on div "Pago al proveedor 30.464 ,00" at bounding box center [1042, 275] width 225 height 22
drag, startPoint x: 1083, startPoint y: 454, endPoint x: 1143, endPoint y: 456, distance: 60.5
click at [1143, 456] on div "Cobro al comprador 32.291 ,84" at bounding box center [1042, 453] width 227 height 22
drag, startPoint x: 1095, startPoint y: 276, endPoint x: 1141, endPoint y: 279, distance: 46.1
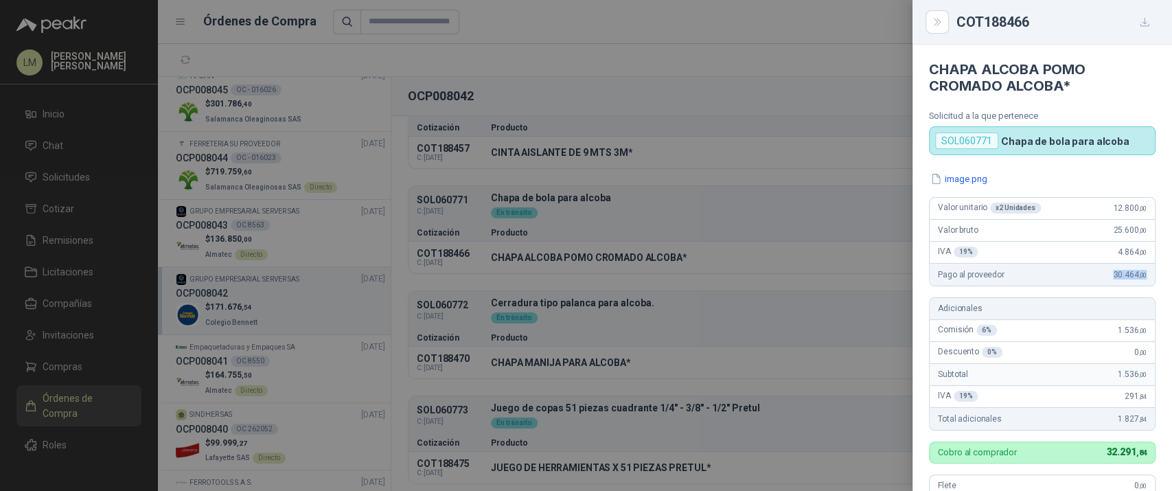
click at [1141, 279] on div "Pago al proveedor 30.464 ,00" at bounding box center [1042, 275] width 225 height 22
drag, startPoint x: 1083, startPoint y: 452, endPoint x: 1155, endPoint y: 453, distance: 72.1
click at [1155, 453] on div "image.png Valor unitario x 2 Unidades 12.800 ,00 Valor bruto 25.600 ,00 IVA 19 …" at bounding box center [1043, 411] width 260 height 479
click at [677, 159] on div at bounding box center [586, 245] width 1172 height 491
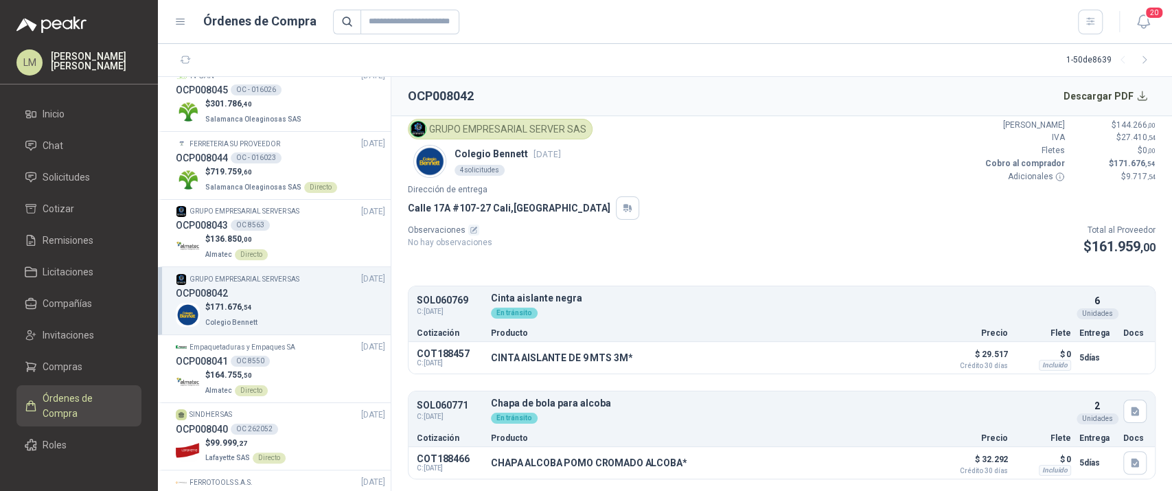
scroll to position [0, 0]
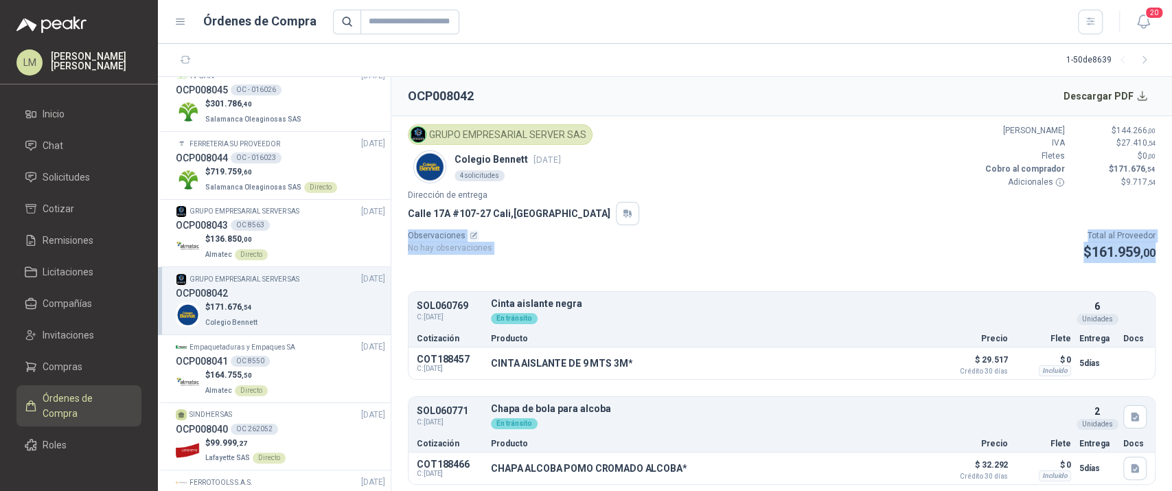
drag, startPoint x: 1069, startPoint y: 223, endPoint x: 1146, endPoint y: 256, distance: 84.3
click at [1146, 256] on article "GRUPO EMPRESARIAL SERVER SAS Colegio Bennett [DATE] 4 solicitudes Valor Bruto $…" at bounding box center [781, 304] width 781 height 376
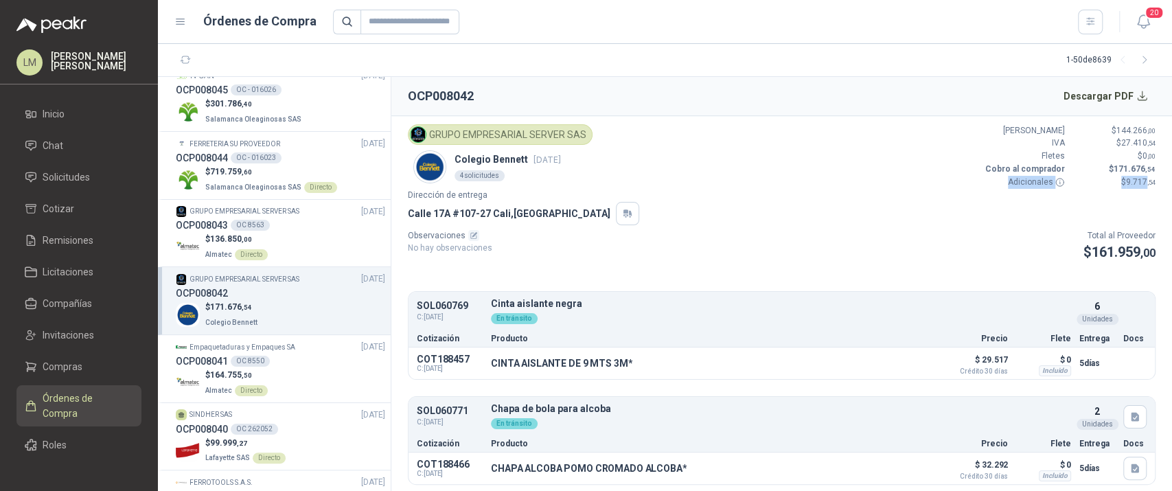
drag, startPoint x: 998, startPoint y: 181, endPoint x: 1135, endPoint y: 186, distance: 136.8
click at [1135, 186] on div "Valor Bruto $ 144.266 ,00 IVA $ 27.410 ,54 Fletes $ 0 ,00 Cobro al comprador $ …" at bounding box center [1069, 156] width 173 height 65
drag, startPoint x: 1012, startPoint y: 128, endPoint x: 1148, endPoint y: 170, distance: 142.7
click at [1148, 170] on article "GRUPO EMPRESARIAL SERVER SAS Colegio Bennett [DATE] 4 solicitudes Valor Bruto $…" at bounding box center [781, 304] width 781 height 376
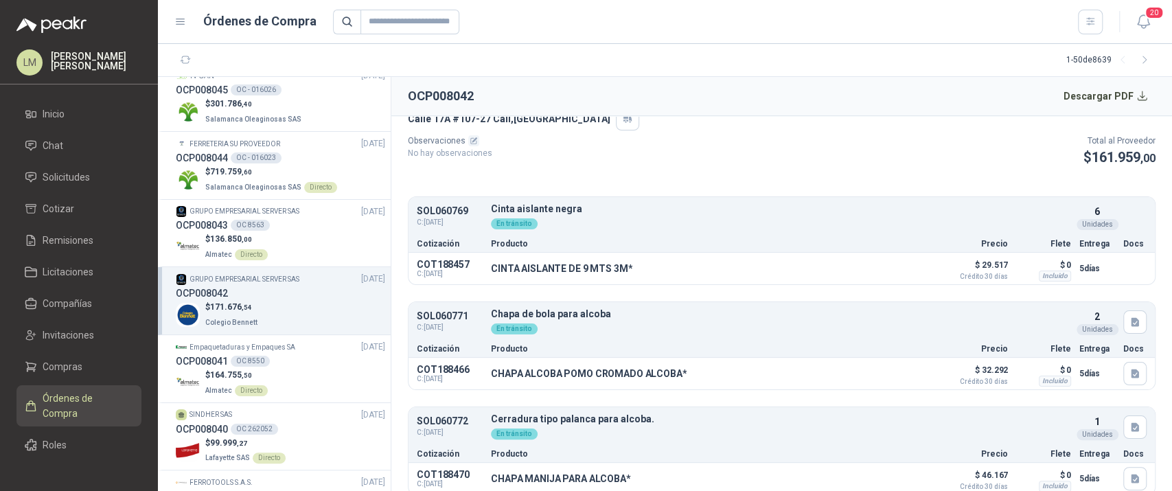
scroll to position [94, 0]
click at [888, 268] on button "Detalles" at bounding box center [899, 269] width 65 height 19
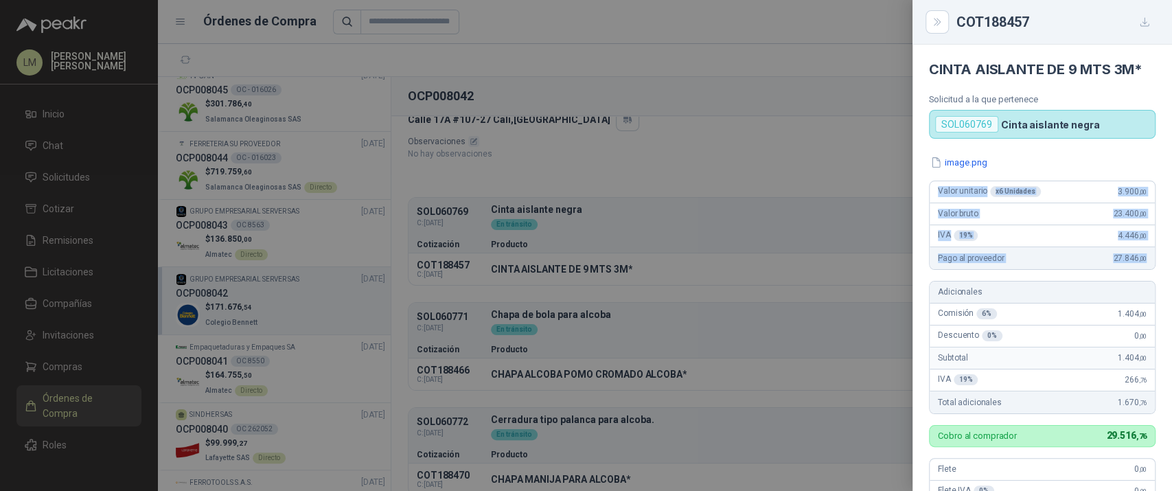
drag, startPoint x: 930, startPoint y: 186, endPoint x: 1139, endPoint y: 261, distance: 221.8
click at [1139, 261] on article "Valor unitario x 6 Unidades 3.900 ,00 Valor bruto 23.400 ,00 IVA 19 % 4.446 ,00…" at bounding box center [1042, 225] width 227 height 89
click at [709, 155] on div at bounding box center [586, 245] width 1172 height 491
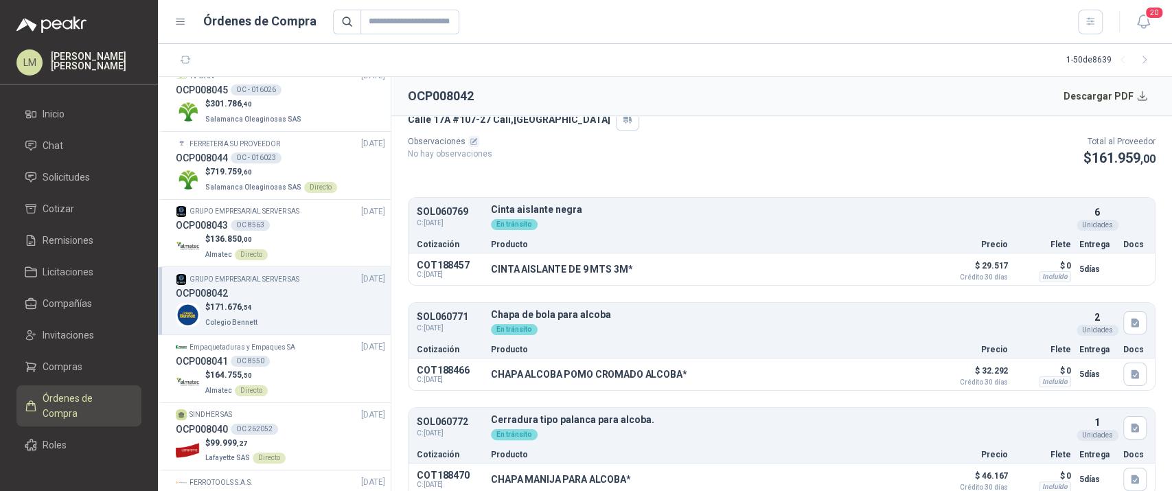
scroll to position [0, 0]
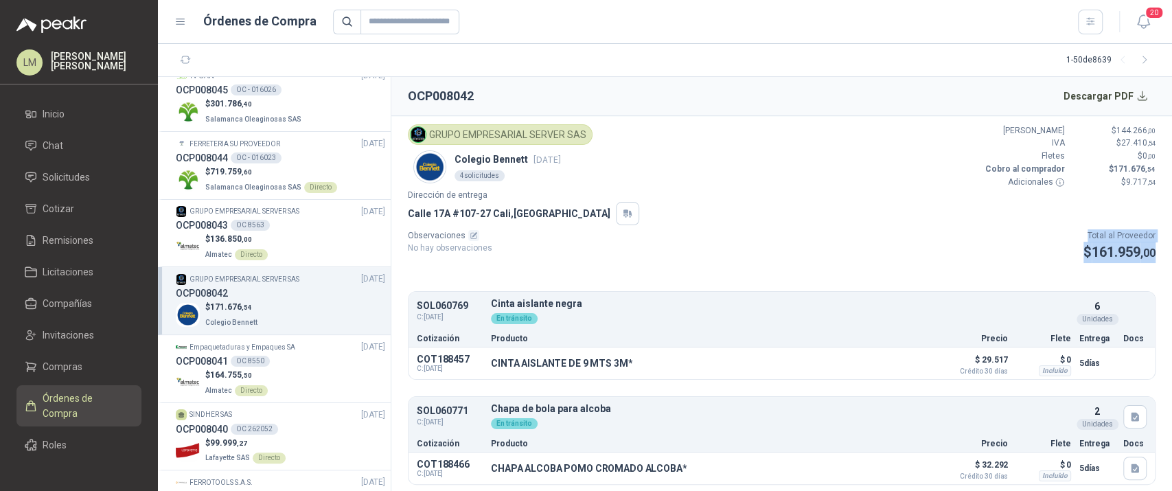
drag, startPoint x: 1077, startPoint y: 233, endPoint x: 1152, endPoint y: 251, distance: 76.4
click at [1152, 251] on article "GRUPO EMPRESARIAL SERVER SAS Colegio Bennett [DATE] 4 solicitudes Valor Bruto $…" at bounding box center [781, 304] width 781 height 376
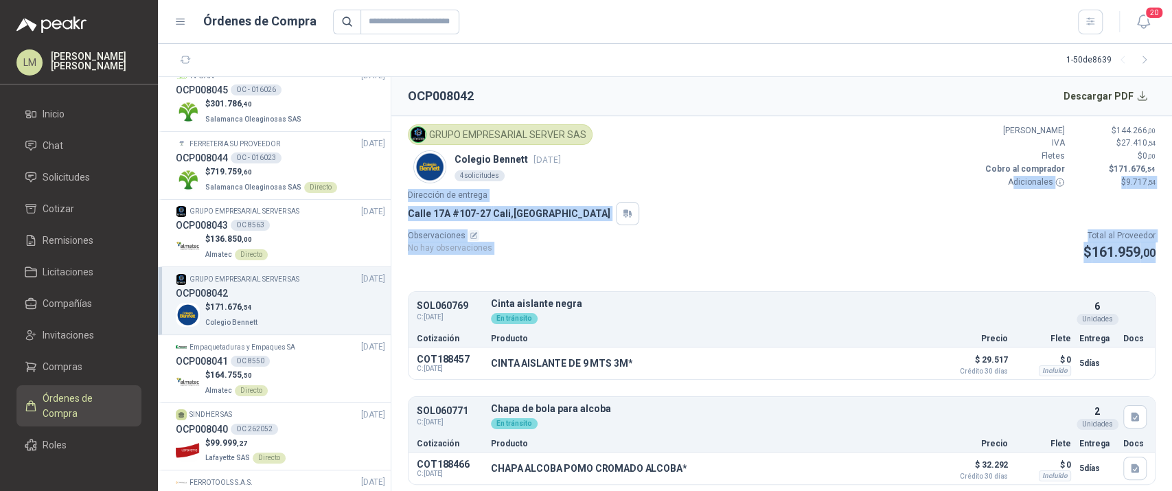
drag, startPoint x: 1002, startPoint y: 184, endPoint x: 1144, endPoint y: 254, distance: 158.5
click at [1144, 254] on article "GRUPO EMPRESARIAL SERVER SAS Colegio Bennett [DATE] 4 solicitudes Valor Bruto $…" at bounding box center [781, 304] width 781 height 376
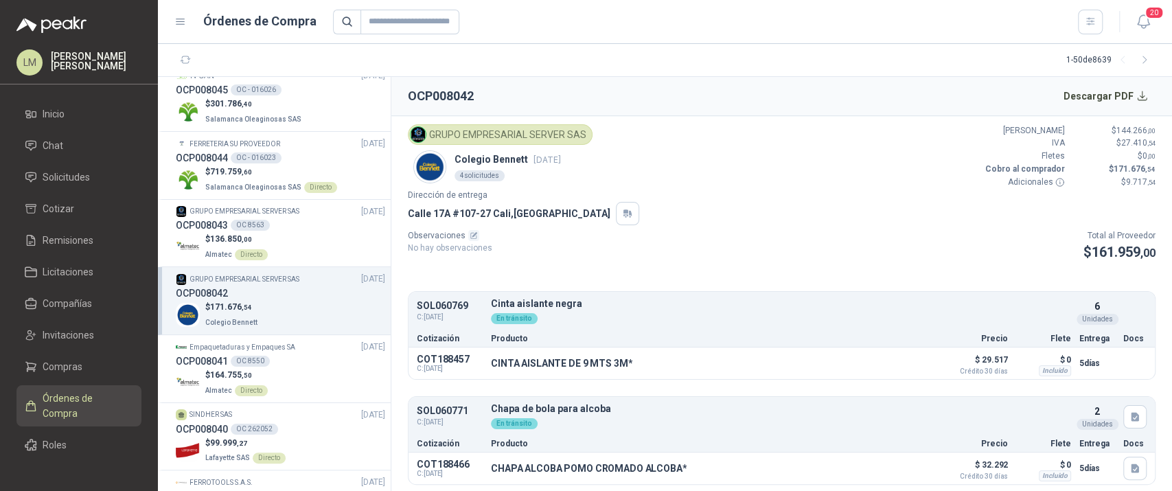
click at [990, 183] on p "Adicionales" at bounding box center [1024, 182] width 82 height 13
drag, startPoint x: 994, startPoint y: 180, endPoint x: 1141, endPoint y: 179, distance: 147.0
click at [1141, 179] on div "Valor Bruto $ 144.266 ,00 IVA $ 27.410 ,54 Fletes $ 0 ,00 Cobro al comprador $ …" at bounding box center [1069, 156] width 173 height 65
click at [877, 209] on div "[STREET_ADDRESS]" at bounding box center [782, 213] width 748 height 23
drag, startPoint x: 1098, startPoint y: 167, endPoint x: 1147, endPoint y: 167, distance: 48.8
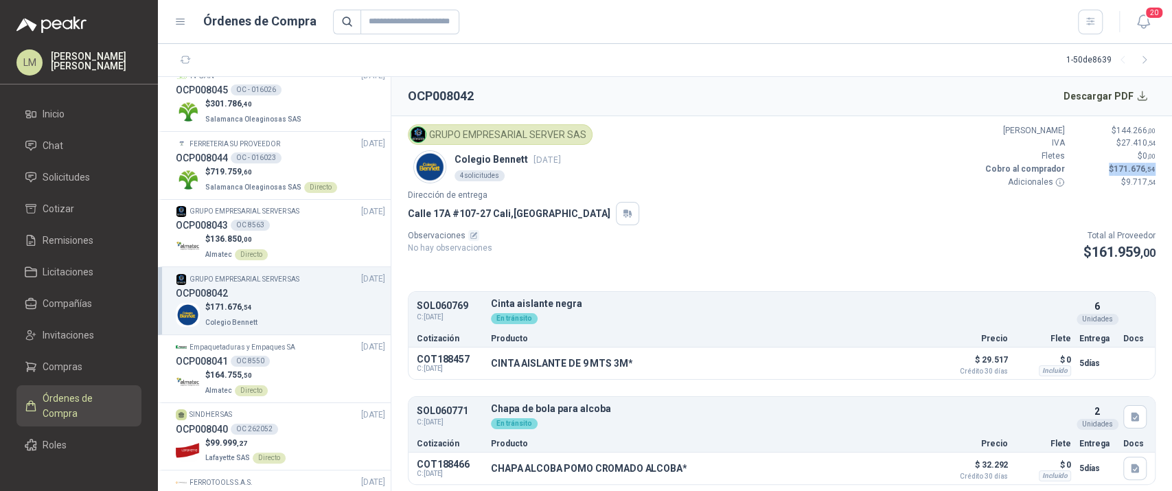
click at [1147, 167] on article "GRUPO EMPRESARIAL SERVER SAS Colegio Bennett [DATE] 4 solicitudes Valor Bruto $…" at bounding box center [781, 304] width 781 height 376
click at [1011, 181] on p "Adicionales" at bounding box center [1024, 182] width 82 height 13
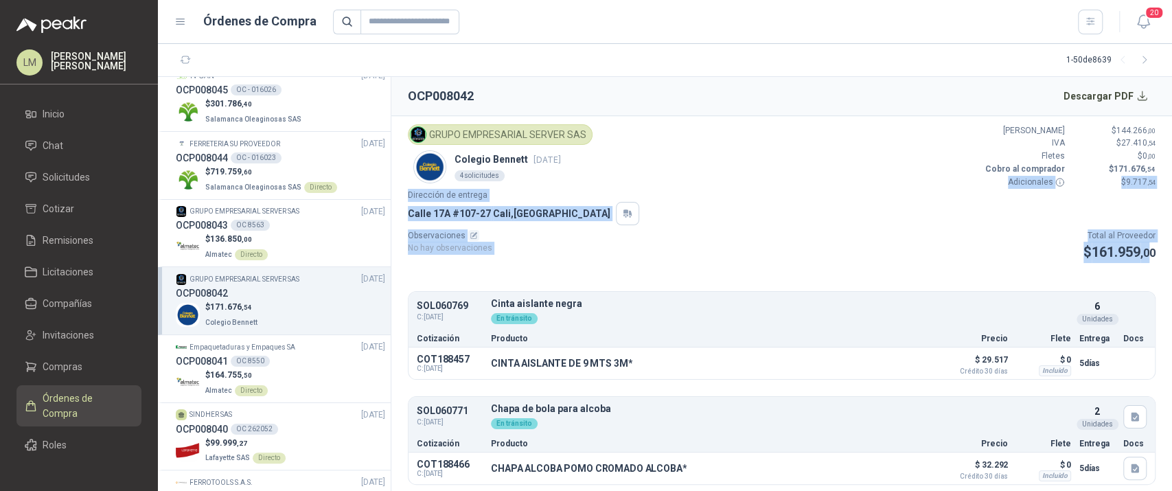
drag, startPoint x: 998, startPoint y: 183, endPoint x: 1137, endPoint y: 254, distance: 155.4
click at [1137, 254] on article "GRUPO EMPRESARIAL SERVER SAS Colegio Bennett [DATE] 4 solicitudes Valor Bruto $…" at bounding box center [781, 304] width 781 height 376
click at [1141, 254] on span ",00" at bounding box center [1148, 253] width 15 height 13
drag, startPoint x: 1140, startPoint y: 255, endPoint x: 987, endPoint y: 180, distance: 170.8
click at [987, 180] on article "GRUPO EMPRESARIAL SERVER SAS Colegio Bennett [DATE] 4 solicitudes Valor Bruto $…" at bounding box center [781, 304] width 781 height 376
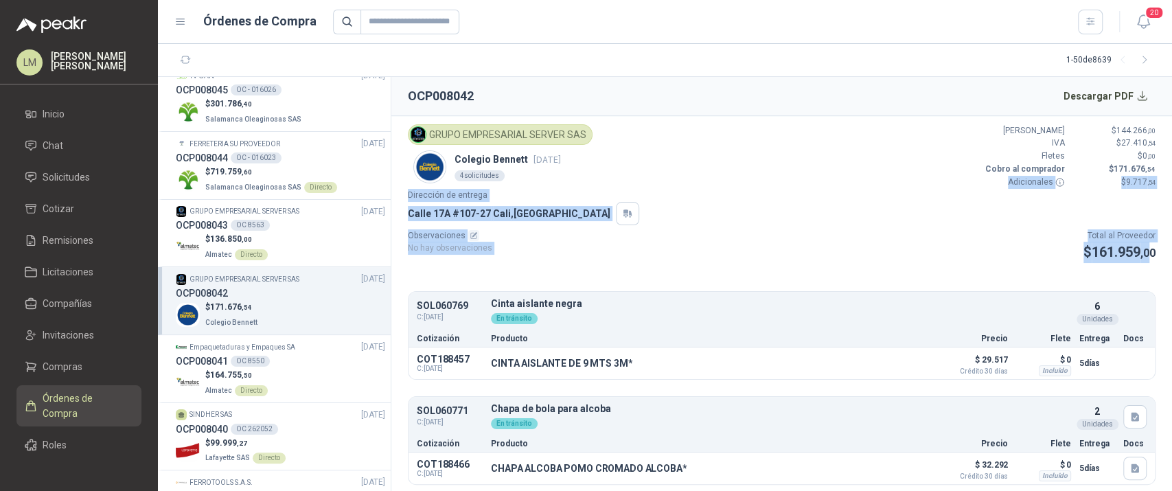
click at [1027, 196] on p "Dirección de entrega" at bounding box center [782, 195] width 748 height 13
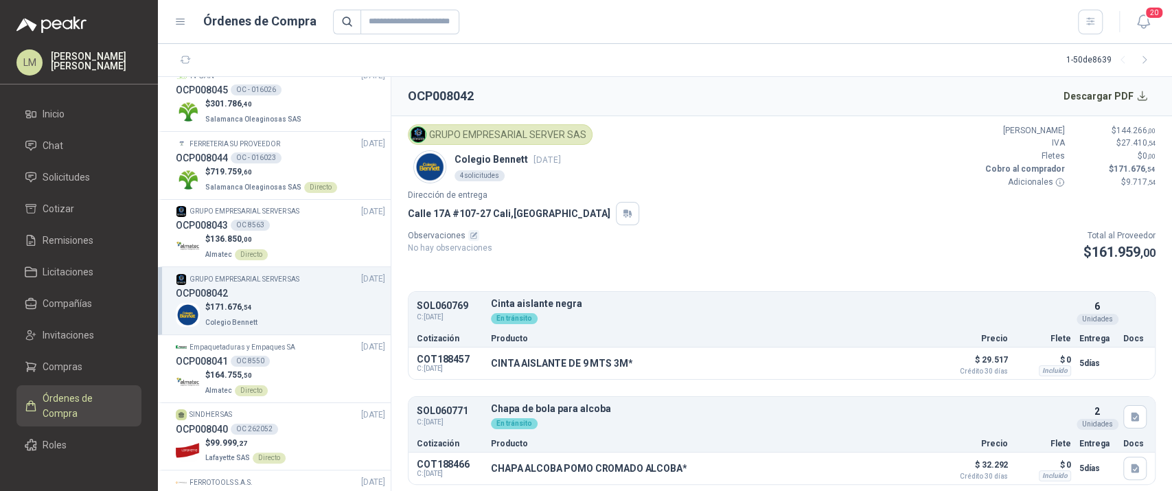
click at [1110, 180] on p "$ 9.717 ,54" at bounding box center [1114, 182] width 82 height 13
click at [1110, 275] on article "GRUPO EMPRESARIAL SERVER SAS Colegio Bennett [DATE] 4 solicitudes Valor Bruto $…" at bounding box center [781, 304] width 781 height 376
click at [1115, 243] on p "$ 161.959 ,00" at bounding box center [1120, 252] width 72 height 21
click at [1126, 179] on span "9.717 ,54" at bounding box center [1141, 182] width 30 height 10
click at [1122, 251] on span "161.959 ,00" at bounding box center [1124, 252] width 64 height 16
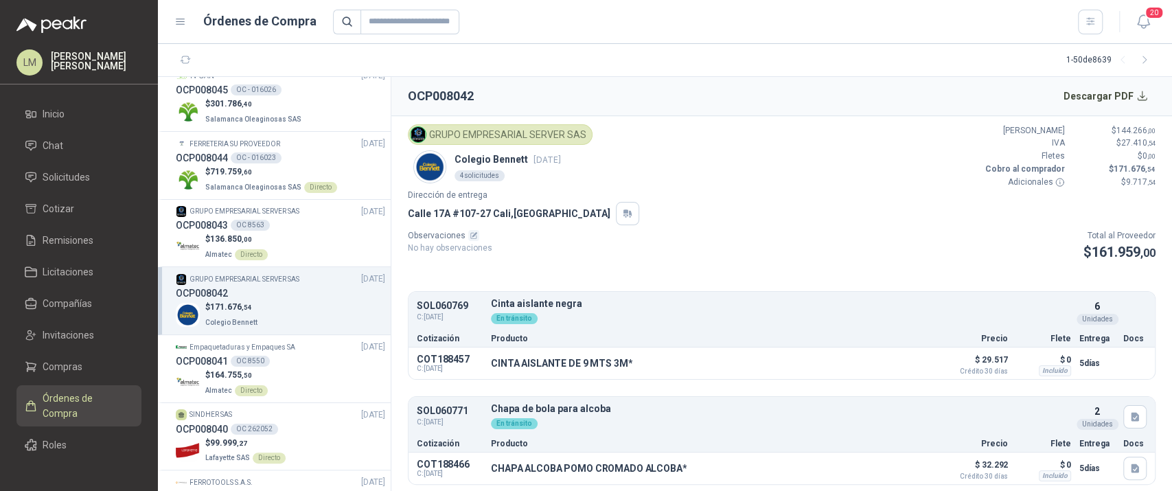
click at [1126, 185] on span "9.717 ,54" at bounding box center [1141, 182] width 30 height 10
drag, startPoint x: 1016, startPoint y: 126, endPoint x: 1148, endPoint y: 168, distance: 138.8
click at [1148, 168] on article "GRUPO EMPRESARIAL SERVER SAS Colegio Bennett [DATE] 4 solicitudes Valor Bruto $…" at bounding box center [781, 304] width 781 height 376
drag, startPoint x: 1066, startPoint y: 252, endPoint x: 1098, endPoint y: 249, distance: 32.5
click at [1098, 249] on p "$ 161.959 ,00" at bounding box center [1120, 252] width 72 height 21
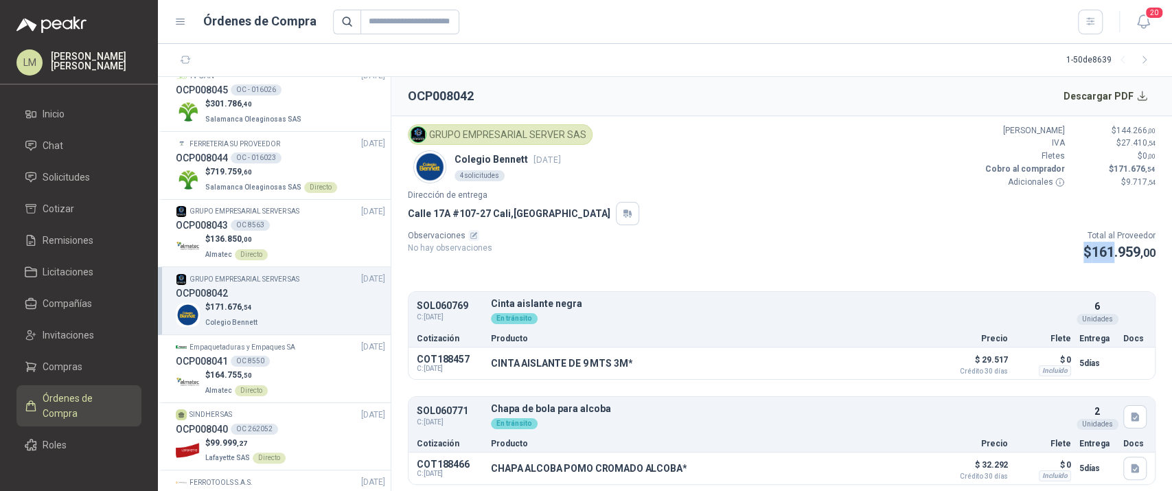
click at [1084, 260] on p "$ 161.959 ,00" at bounding box center [1120, 252] width 72 height 21
drag, startPoint x: 1068, startPoint y: 258, endPoint x: 1152, endPoint y: 251, distance: 84.7
click at [1152, 251] on article "GRUPO EMPRESARIAL SERVER SAS Colegio Bennett [DATE] 4 solicitudes Valor Bruto $…" at bounding box center [781, 304] width 781 height 376
click at [823, 246] on div "Observaciones No hay observaciones Total al Proveedor $ 161.959 ,00" at bounding box center [782, 246] width 748 height 34
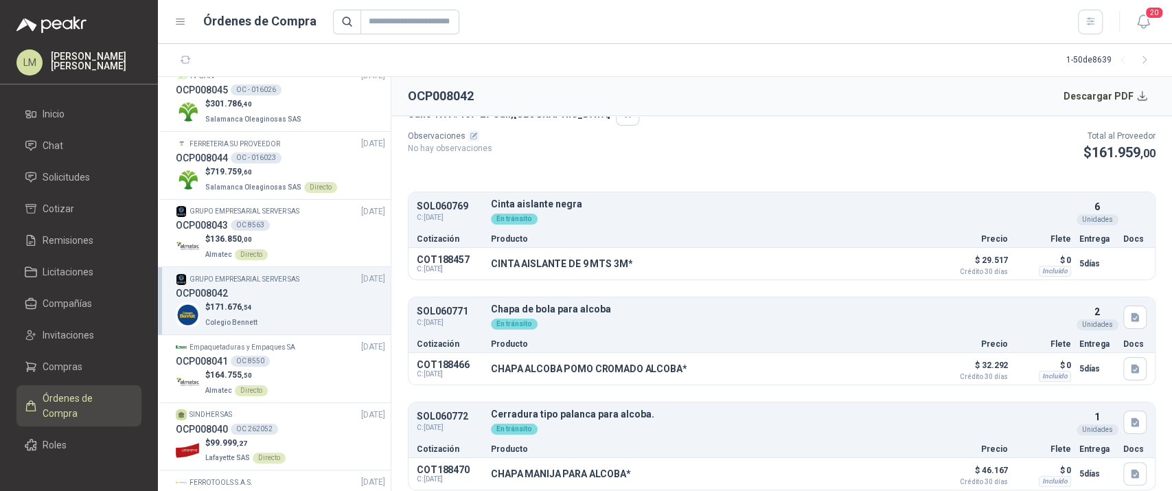
scroll to position [109, 0]
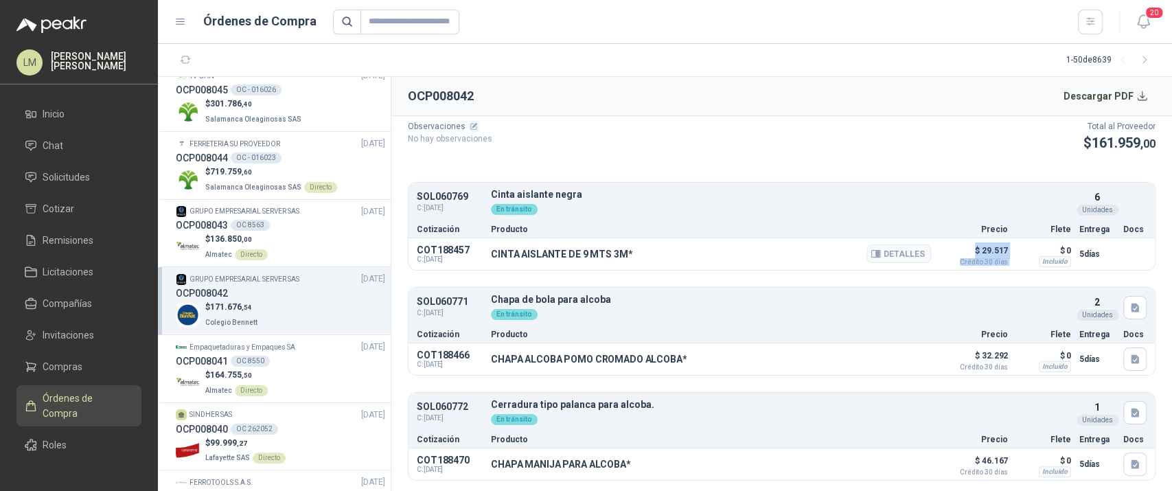
drag, startPoint x: 963, startPoint y: 253, endPoint x: 1006, endPoint y: 243, distance: 43.6
click at [1006, 243] on div "COT188457 C: [DATE] CINTA AISLANTE DE 9 MTS 3M* Detalles $ 29.517 Crédito 30 dí…" at bounding box center [782, 254] width 746 height 32
click at [887, 252] on button "Detalles" at bounding box center [899, 253] width 65 height 19
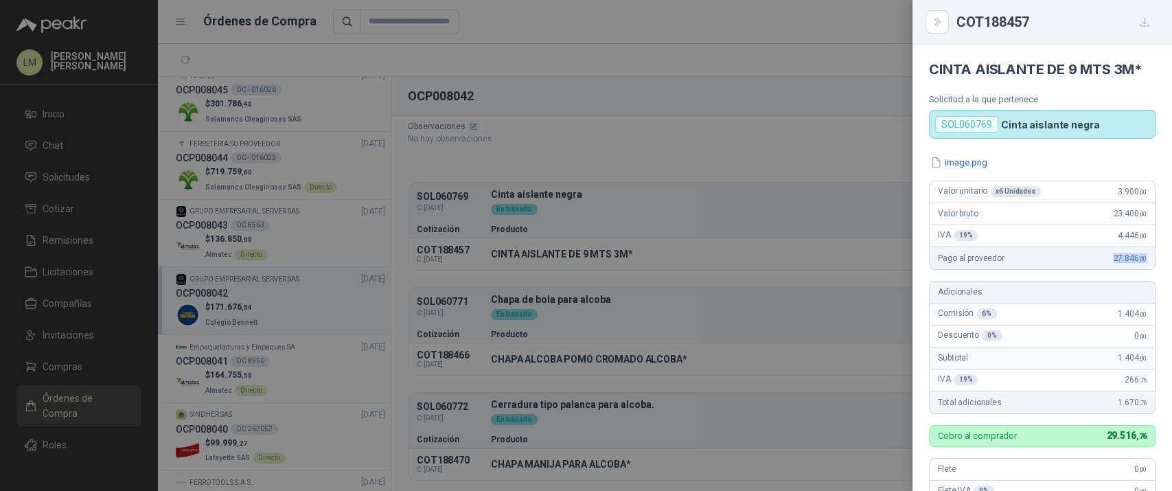
drag, startPoint x: 1095, startPoint y: 260, endPoint x: 1137, endPoint y: 260, distance: 42.6
click at [1137, 260] on div "Pago al proveedor 27.846 ,00" at bounding box center [1042, 258] width 225 height 22
click at [841, 233] on div at bounding box center [586, 245] width 1172 height 491
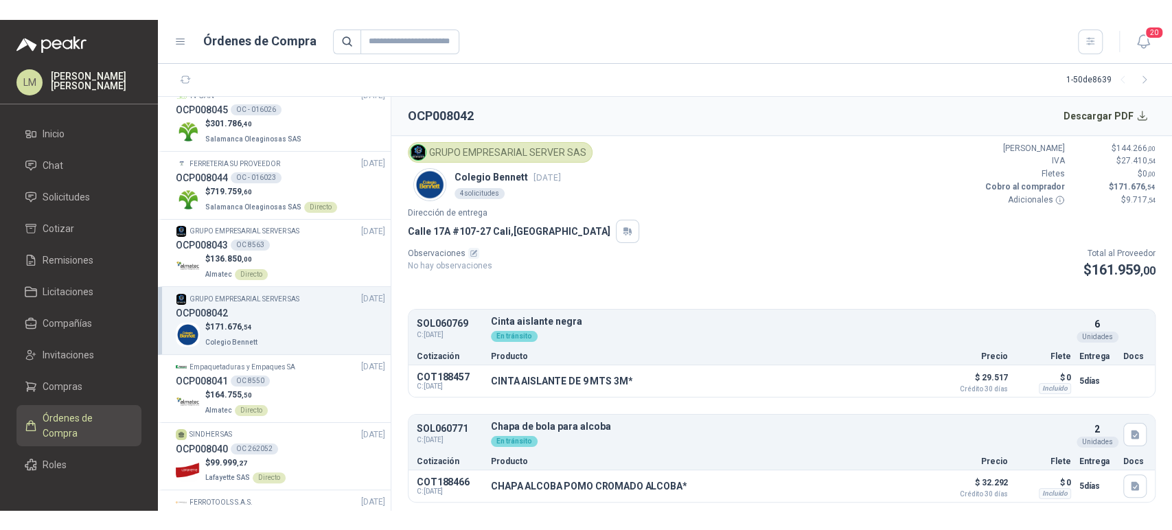
scroll to position [0, 0]
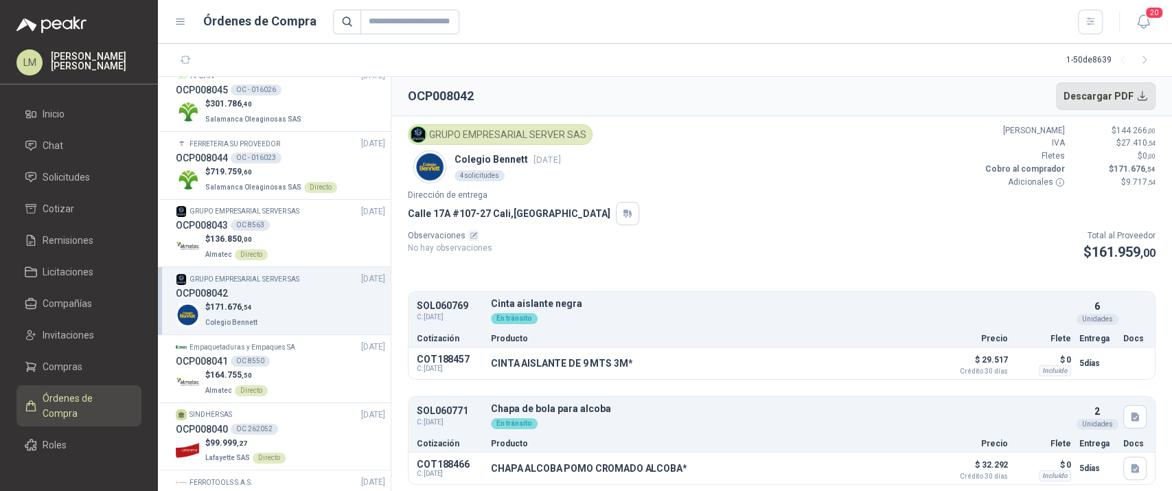
click at [1101, 90] on button "Descargar PDF" at bounding box center [1106, 95] width 100 height 27
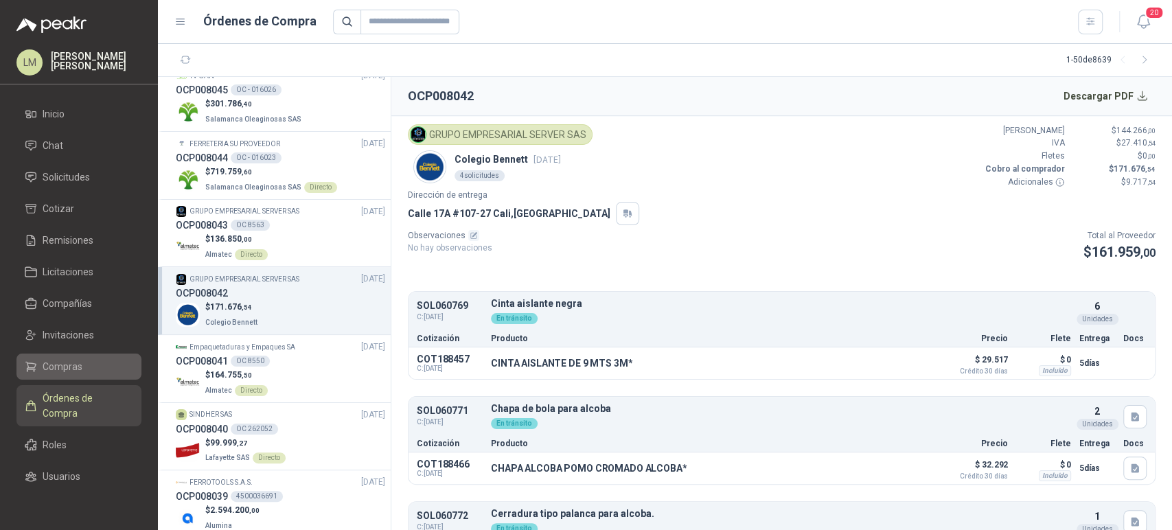
click at [43, 354] on link "Compras" at bounding box center [78, 367] width 125 height 26
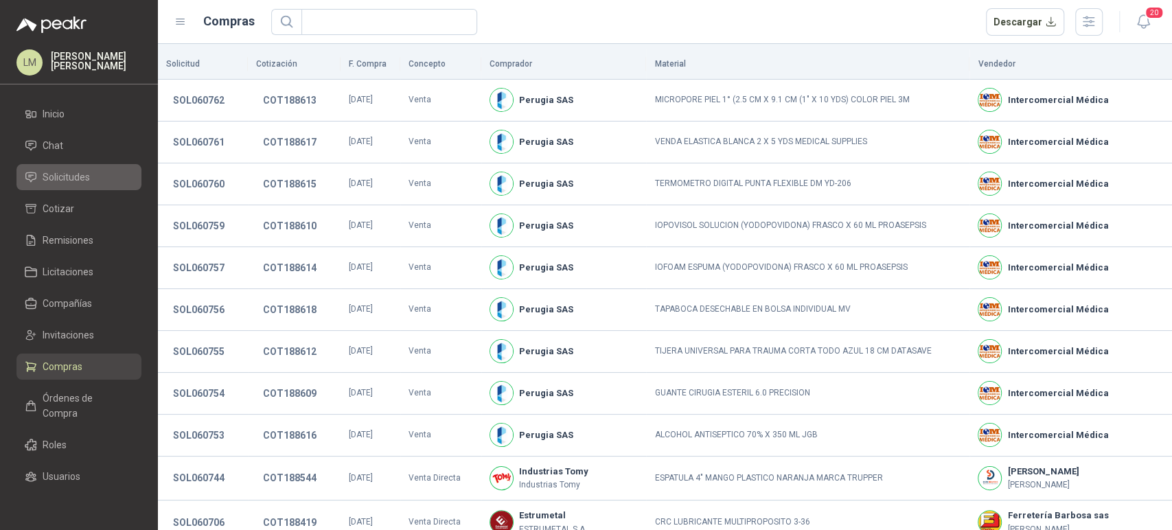
click at [56, 180] on span "Solicitudes" at bounding box center [66, 177] width 47 height 15
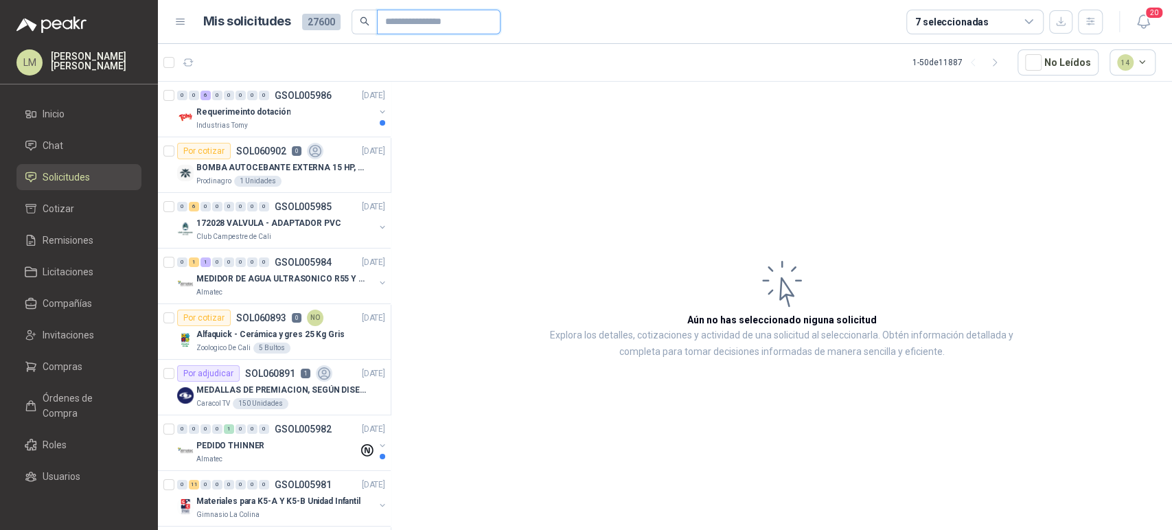
click at [404, 21] on input "text" at bounding box center [433, 21] width 96 height 23
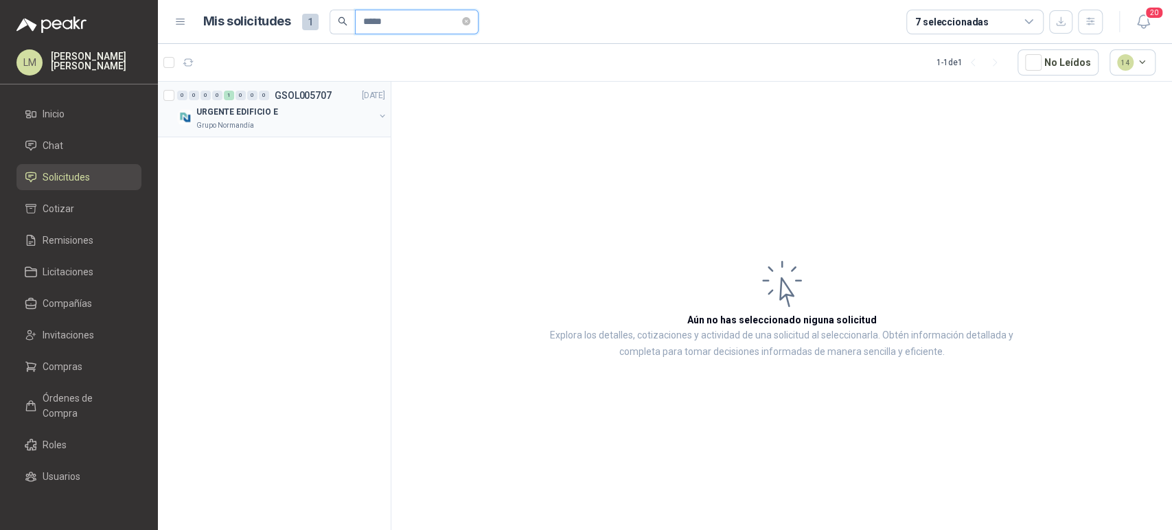
type input "*****"
click at [378, 115] on button "button" at bounding box center [382, 116] width 11 height 11
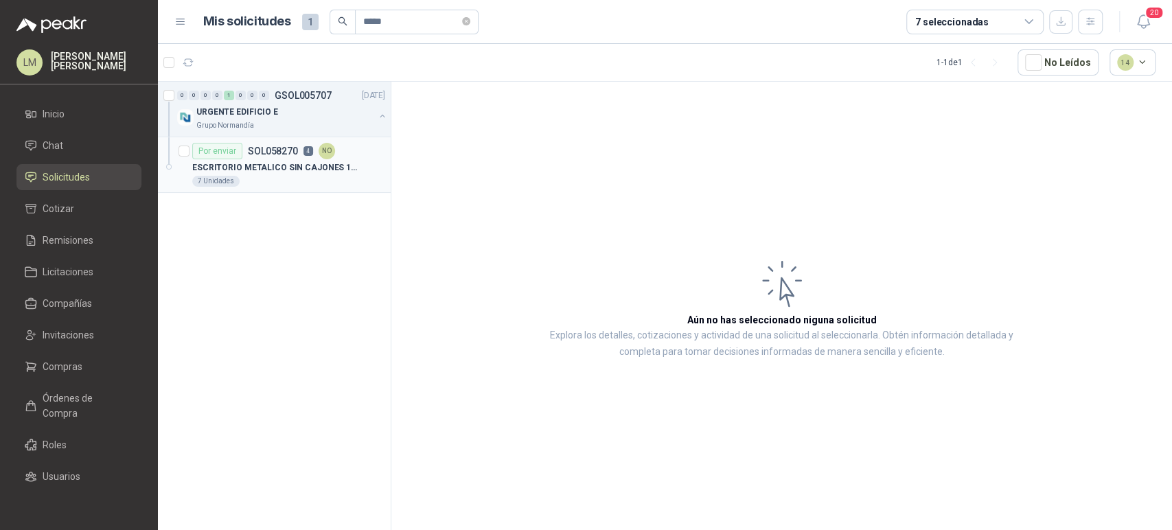
click at [319, 139] on article "Por enviar SOL058270 4 NO ESCRITORIO METALICO SIN CAJONES 1METRO * 0.60M 7 Unid…" at bounding box center [274, 165] width 233 height 56
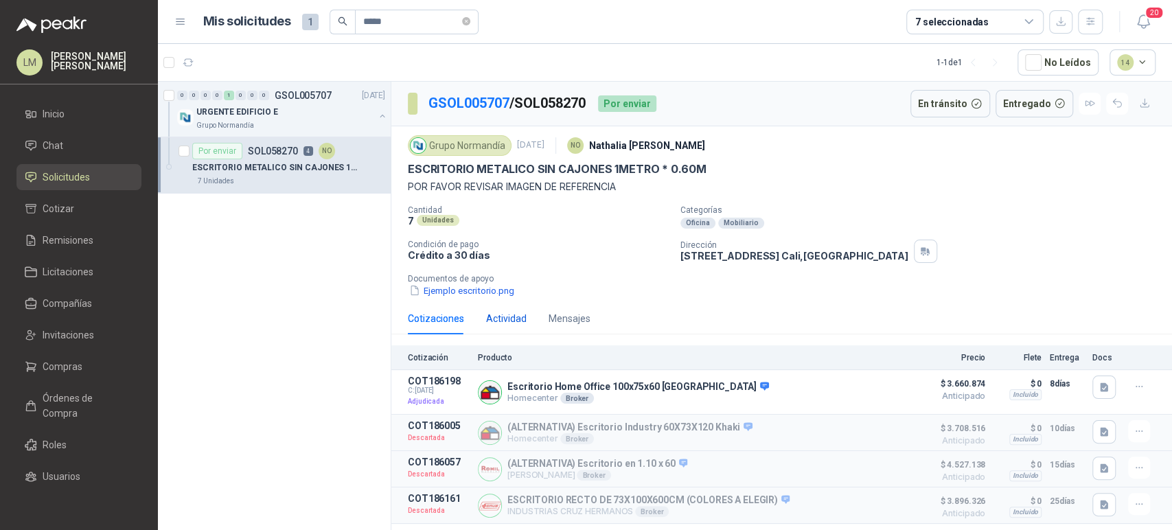
click at [500, 323] on div "Actividad" at bounding box center [506, 318] width 41 height 15
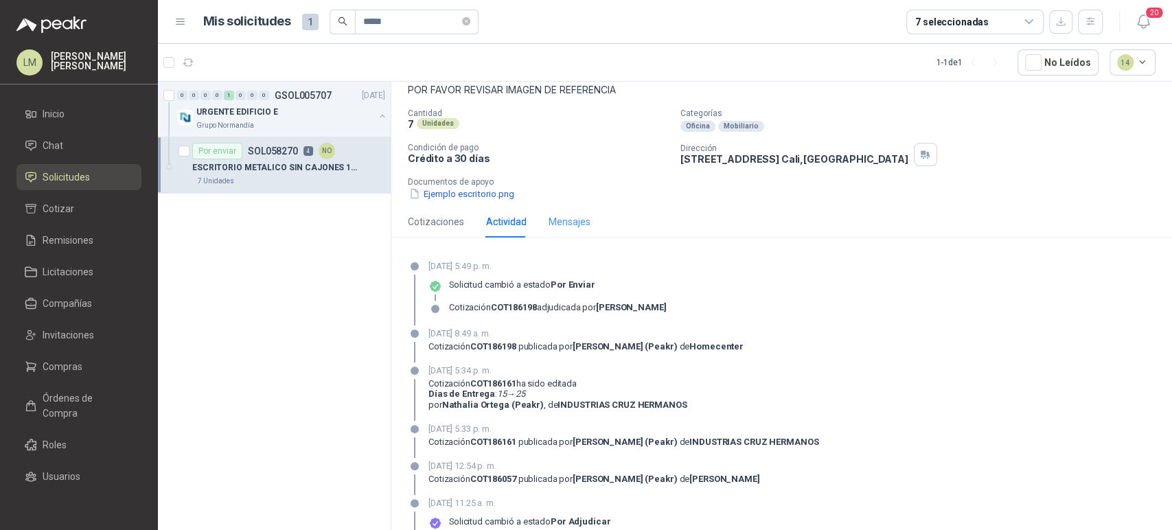
scroll to position [100, 0]
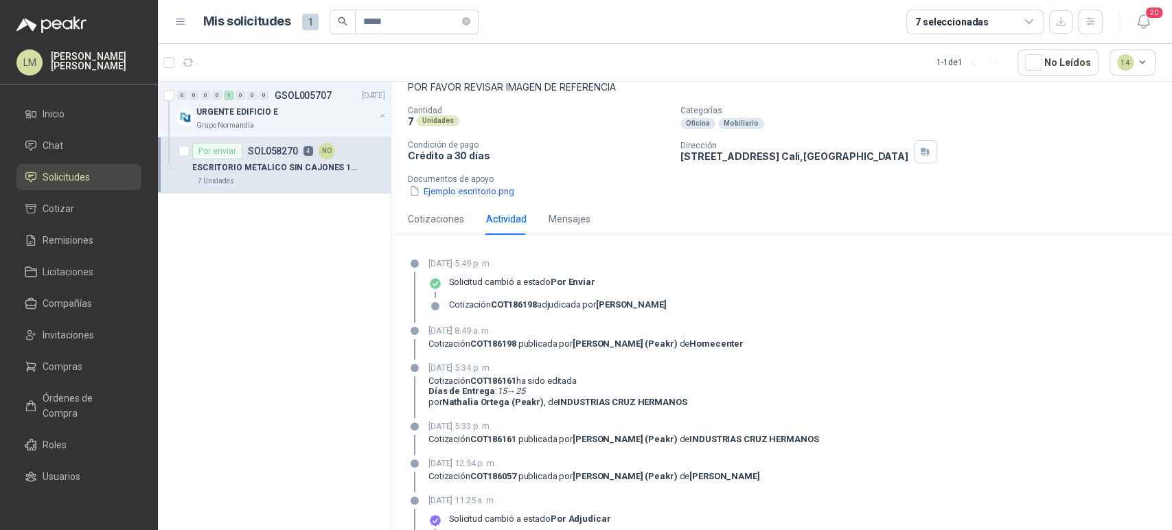
click at [612, 243] on div "Cotizaciones Actividad Mensajes Cotización Producto Precio Flete Entrega Docs C…" at bounding box center [781, 420] width 781 height 435
click at [564, 223] on div "Mensajes" at bounding box center [570, 219] width 42 height 15
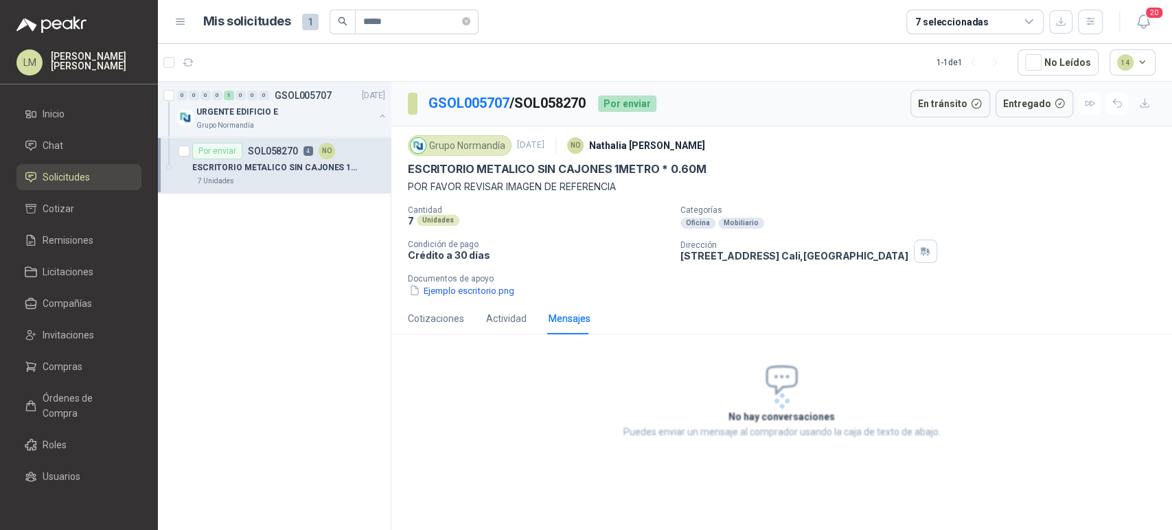
scroll to position [0, 0]
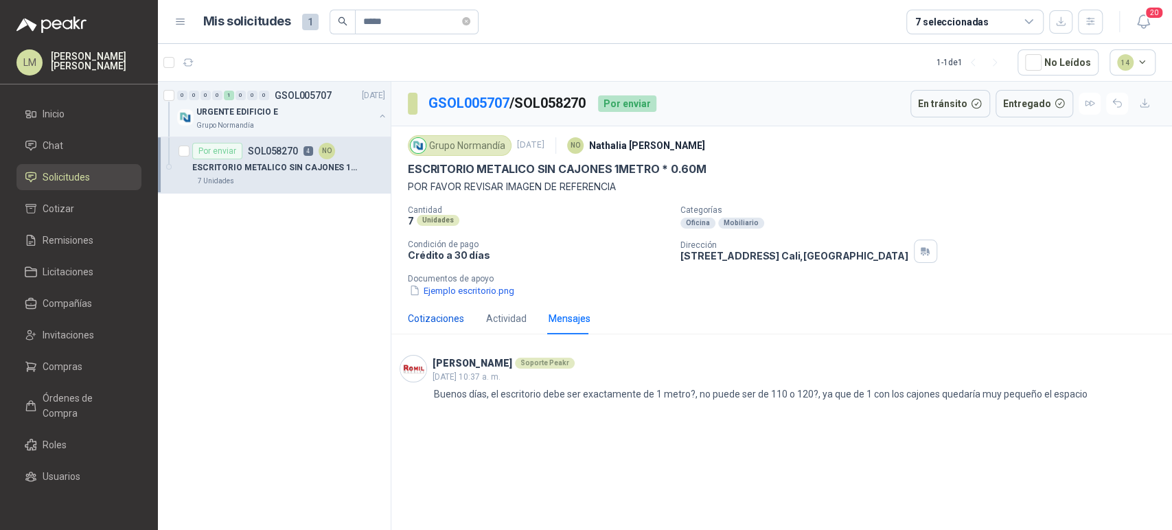
click at [450, 323] on div "Cotizaciones" at bounding box center [436, 318] width 56 height 15
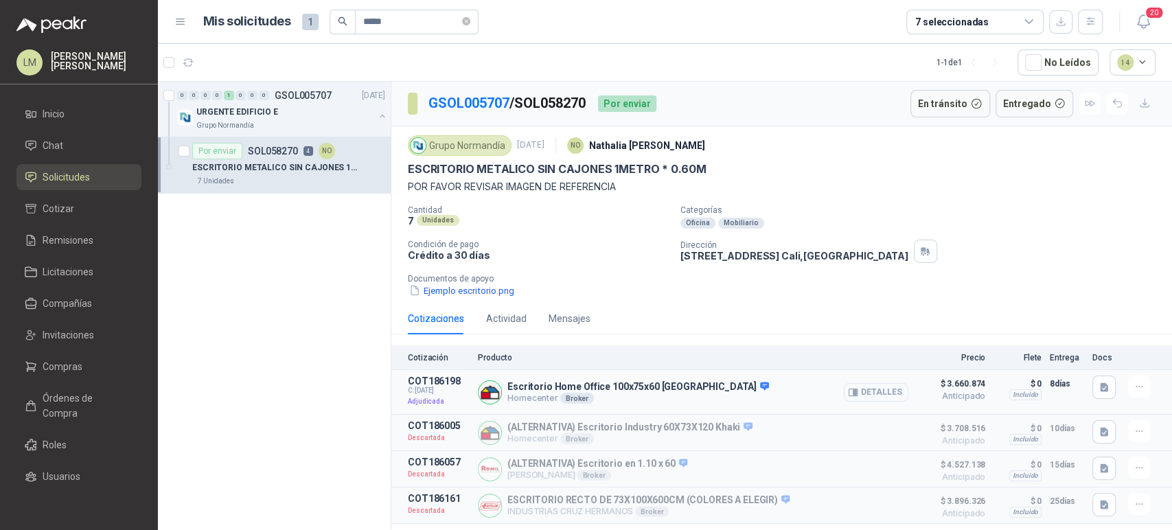
click at [891, 387] on button "Detalles" at bounding box center [876, 392] width 65 height 19
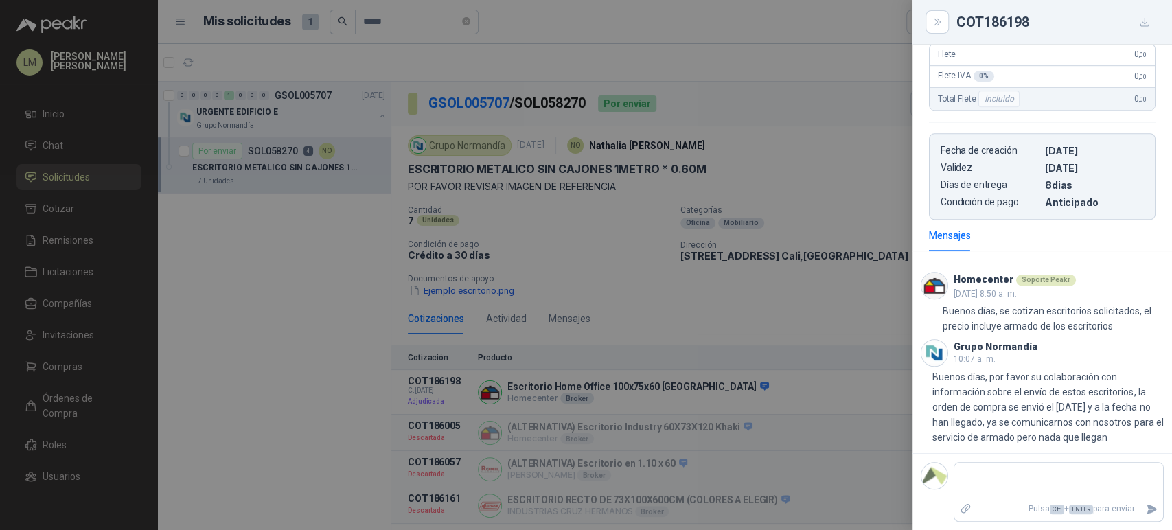
scroll to position [689, 0]
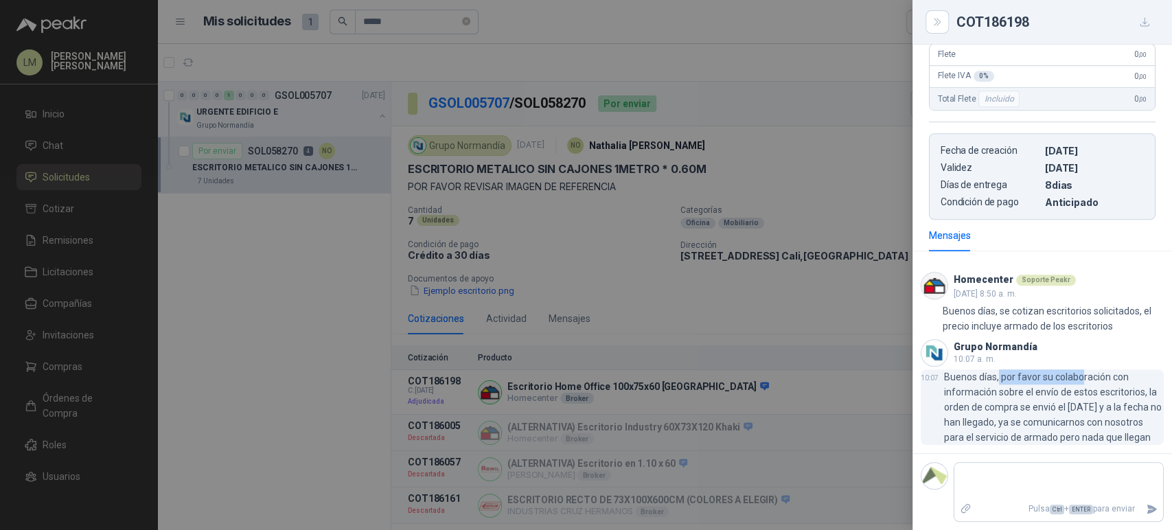
drag, startPoint x: 998, startPoint y: 361, endPoint x: 1080, endPoint y: 361, distance: 81.7
click at [1080, 369] on p "Buenos días, por favor su colaboración con información sobre el envío de estos …" at bounding box center [1054, 407] width 220 height 76
click at [1075, 369] on p "Buenos días, por favor su colaboración con información sobre el envío de estos …" at bounding box center [1054, 407] width 220 height 76
drag, startPoint x: 950, startPoint y: 376, endPoint x: 1104, endPoint y: 395, distance: 155.0
click at [1104, 395] on p "Buenos días, por favor su colaboración con información sobre el envío de estos …" at bounding box center [1054, 407] width 220 height 76
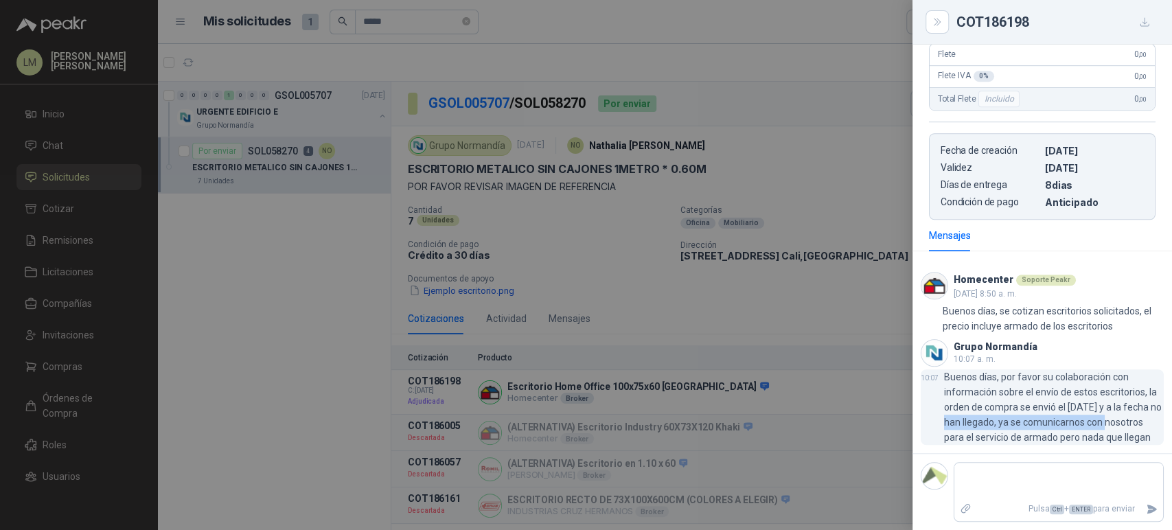
drag, startPoint x: 968, startPoint y: 411, endPoint x: 1125, endPoint y: 415, distance: 157.3
click at [1125, 415] on p "Buenos días, por favor su colaboración con información sobre el envío de estos …" at bounding box center [1054, 407] width 220 height 76
drag, startPoint x: 961, startPoint y: 424, endPoint x: 964, endPoint y: 442, distance: 18.9
click at [964, 442] on p "Buenos días, por favor su colaboración con información sobre el envío de estos …" at bounding box center [1054, 407] width 220 height 76
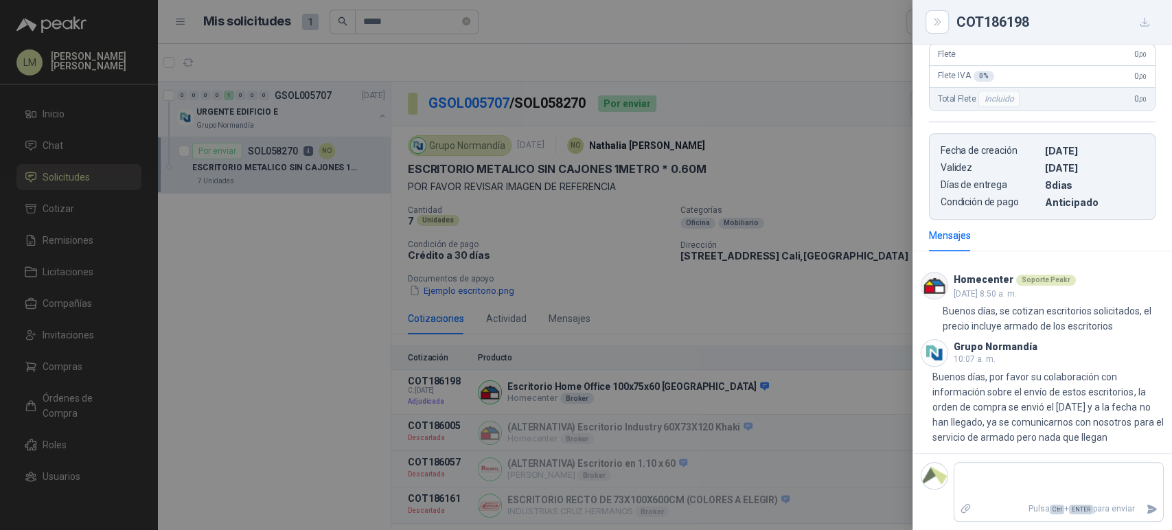
click at [993, 457] on footer "Pulsa Ctrl + ENTER para enviar" at bounding box center [1043, 491] width 260 height 77
click at [569, 236] on div at bounding box center [586, 265] width 1172 height 530
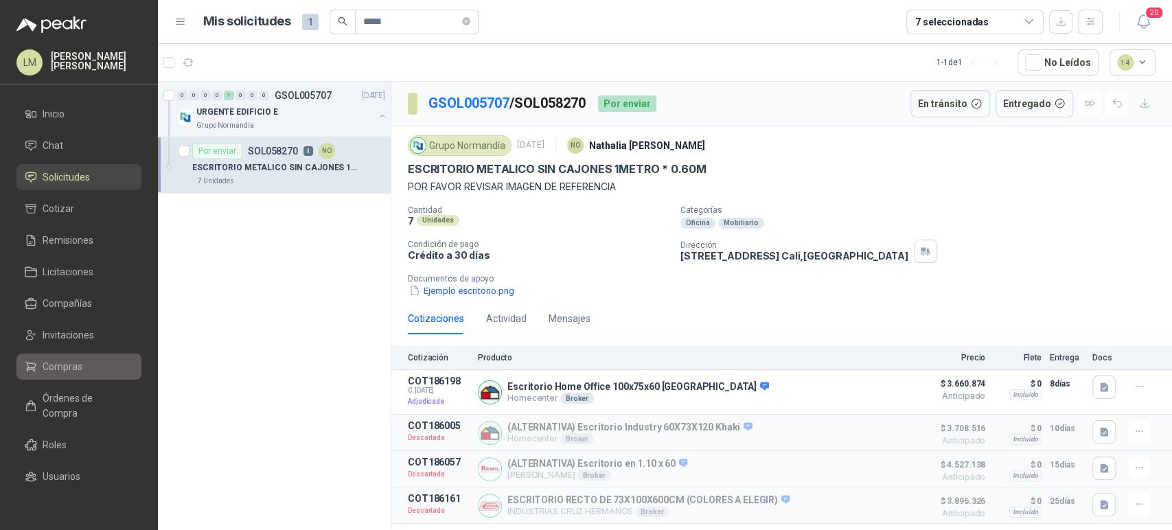
click at [56, 366] on span "Compras" at bounding box center [63, 366] width 40 height 15
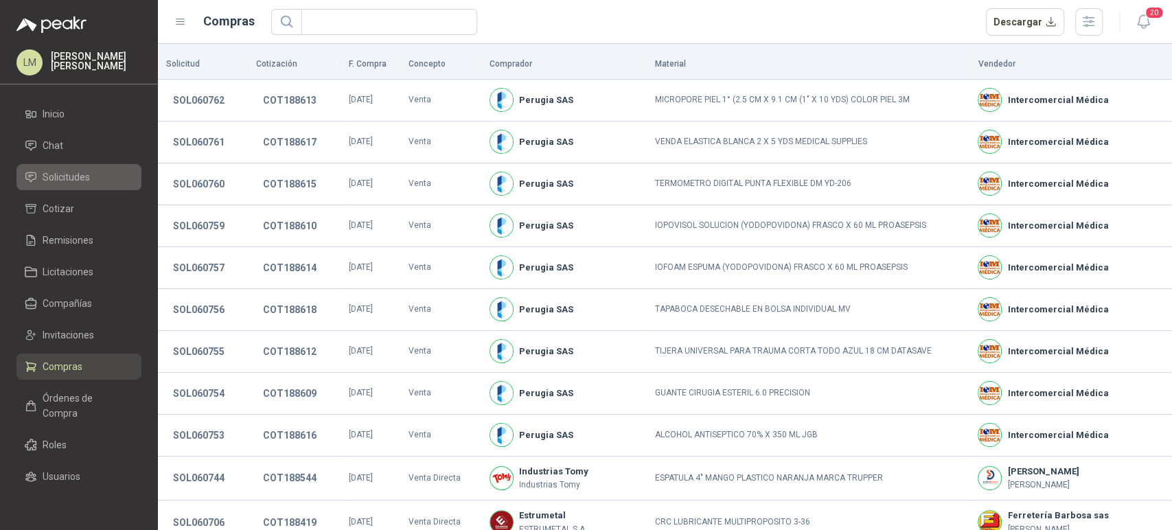
click at [76, 174] on span "Solicitudes" at bounding box center [66, 177] width 47 height 15
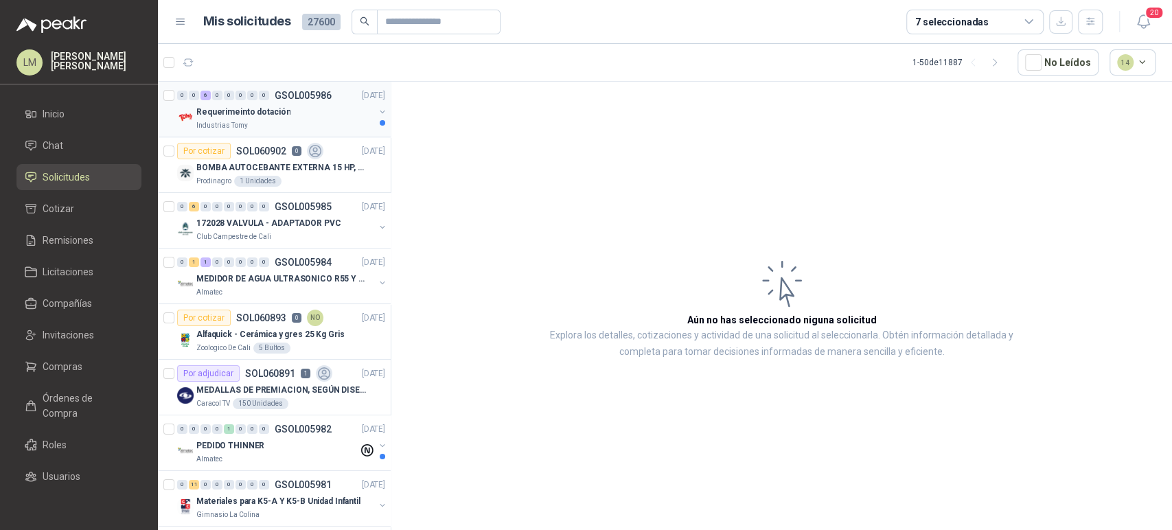
click at [285, 105] on div "Requerimeinto dotación" at bounding box center [285, 112] width 178 height 16
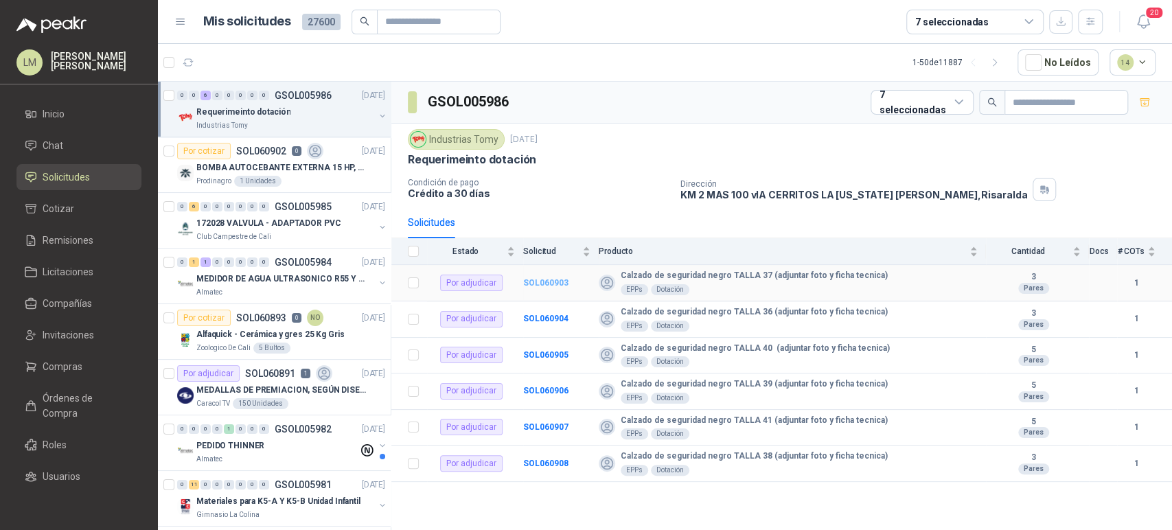
click at [529, 280] on b "SOL060903" at bounding box center [545, 283] width 45 height 10
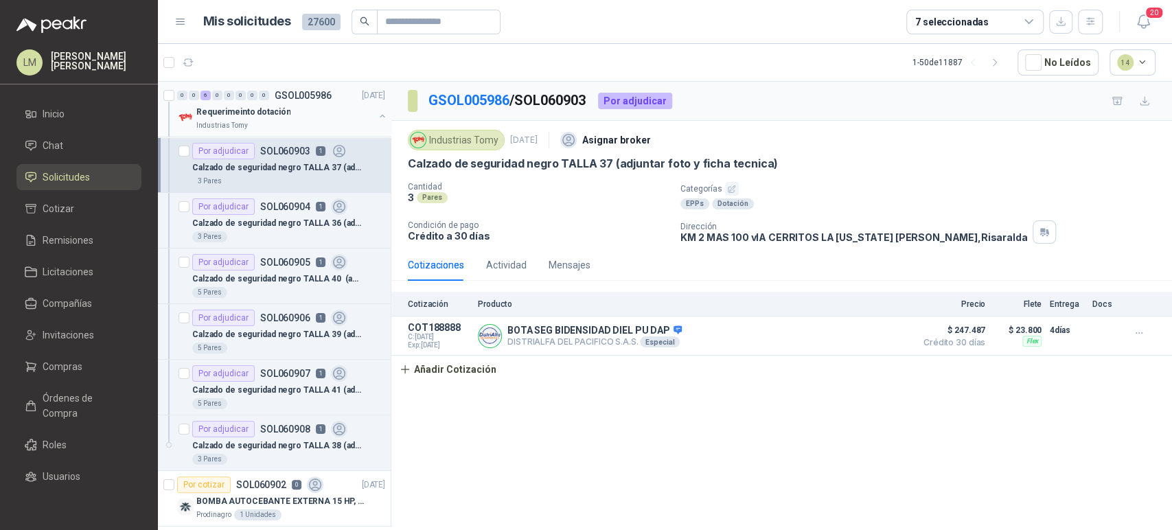
click at [377, 115] on button "button" at bounding box center [382, 116] width 11 height 11
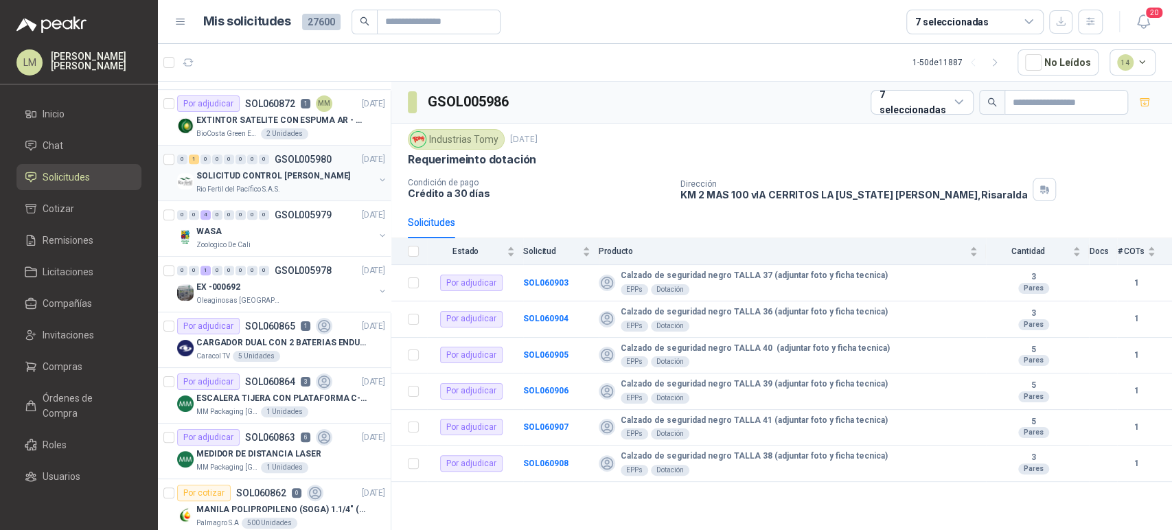
scroll to position [439, 0]
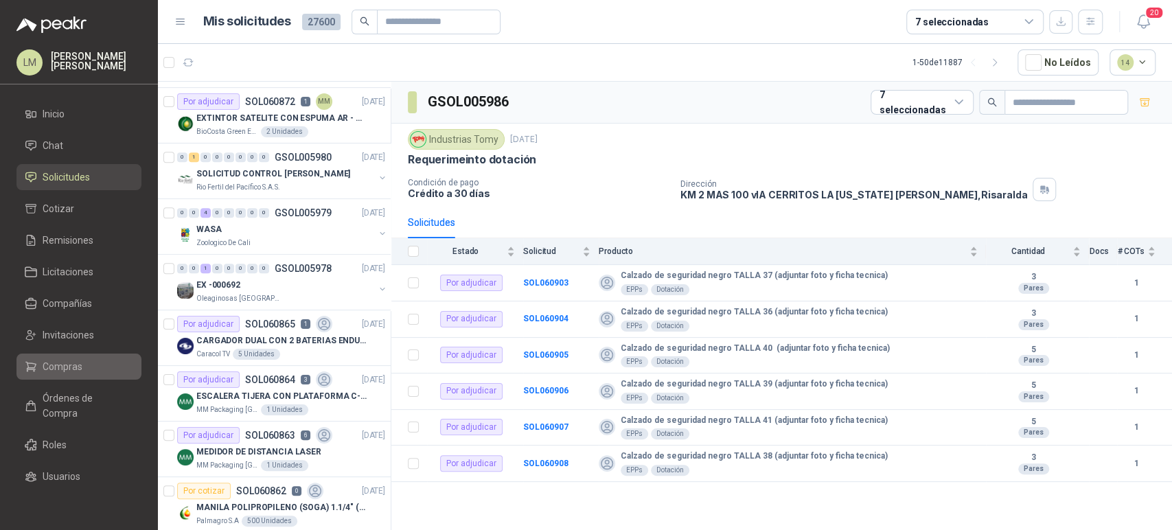
click at [76, 361] on span "Compras" at bounding box center [63, 366] width 40 height 15
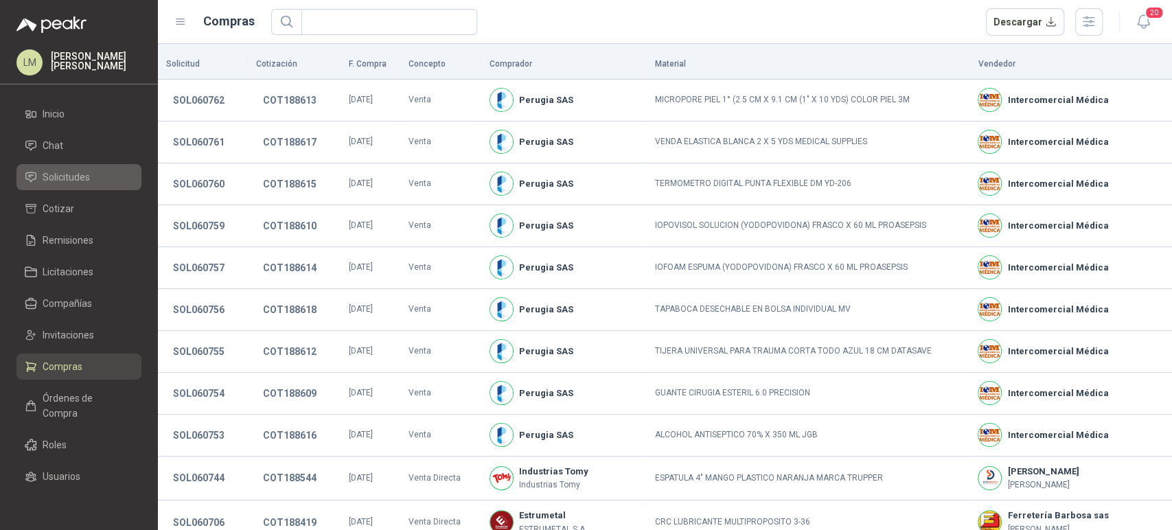
click at [73, 176] on span "Solicitudes" at bounding box center [66, 177] width 47 height 15
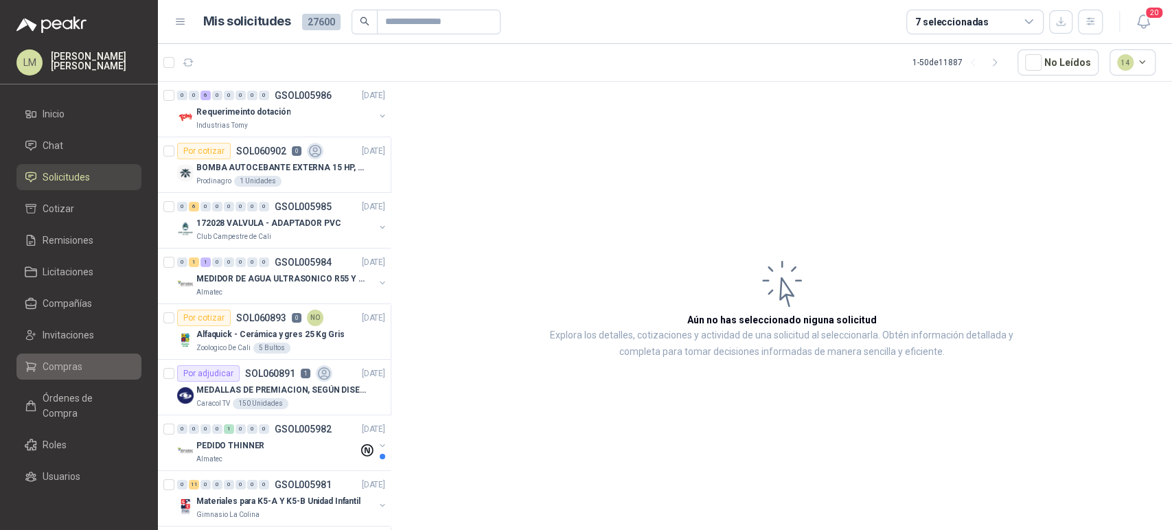
click at [65, 369] on span "Compras" at bounding box center [63, 366] width 40 height 15
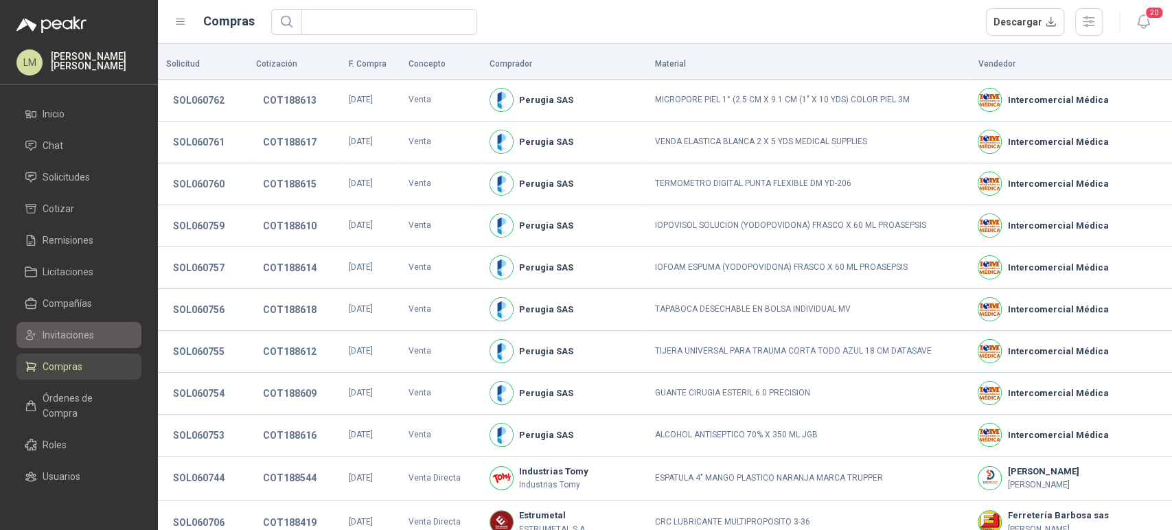
click at [71, 341] on span "Invitaciones" at bounding box center [69, 335] width 52 height 15
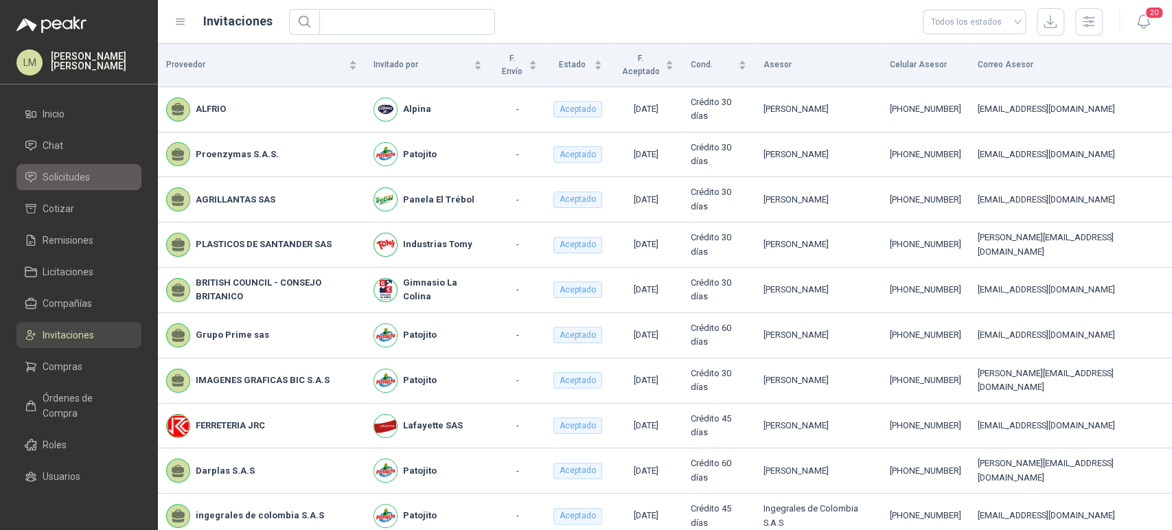
click at [73, 180] on span "Solicitudes" at bounding box center [66, 177] width 47 height 15
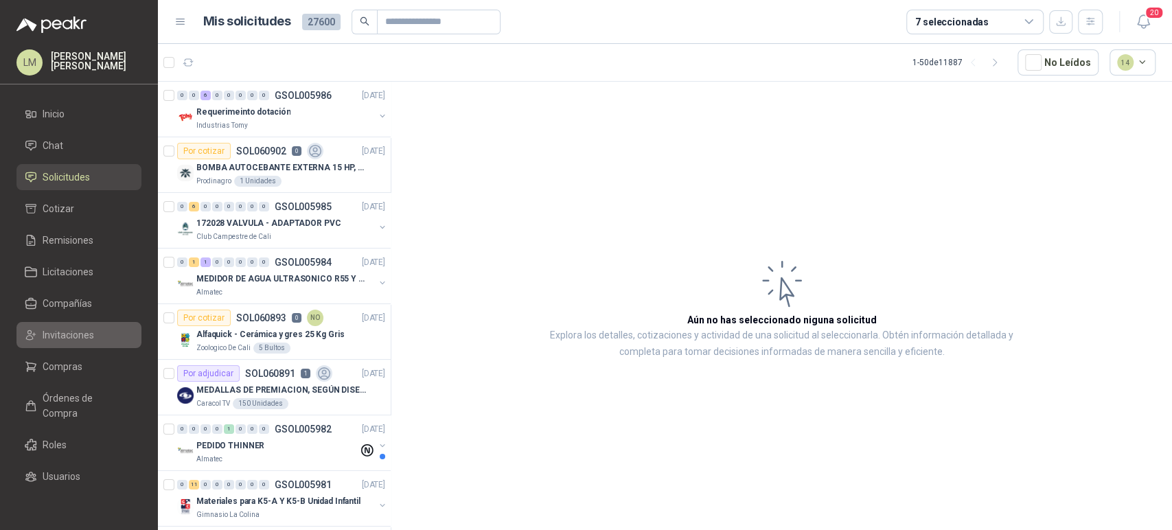
click at [61, 332] on span "Invitaciones" at bounding box center [69, 335] width 52 height 15
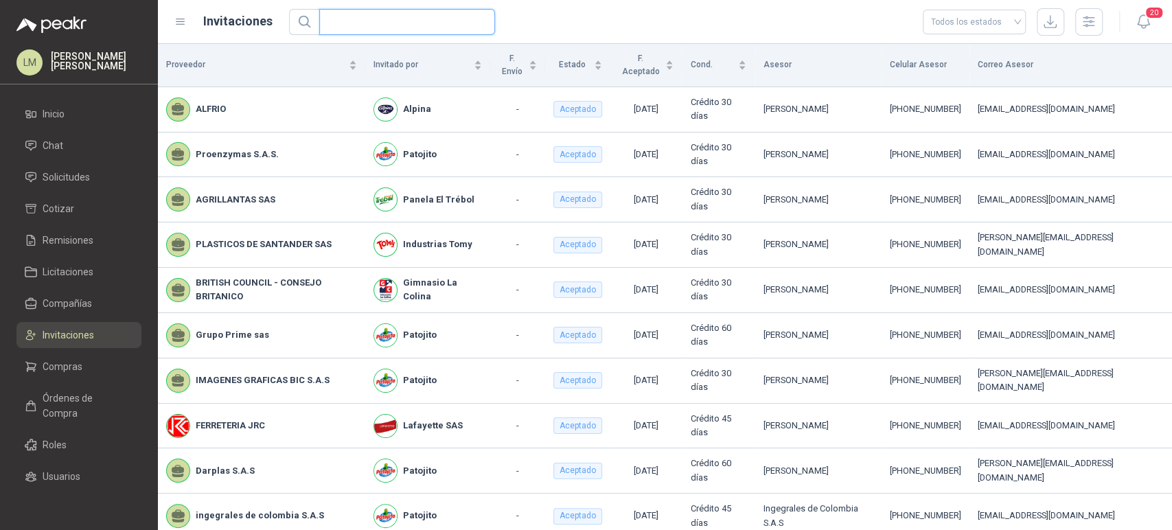
click at [346, 22] on input "text" at bounding box center [402, 22] width 148 height 25
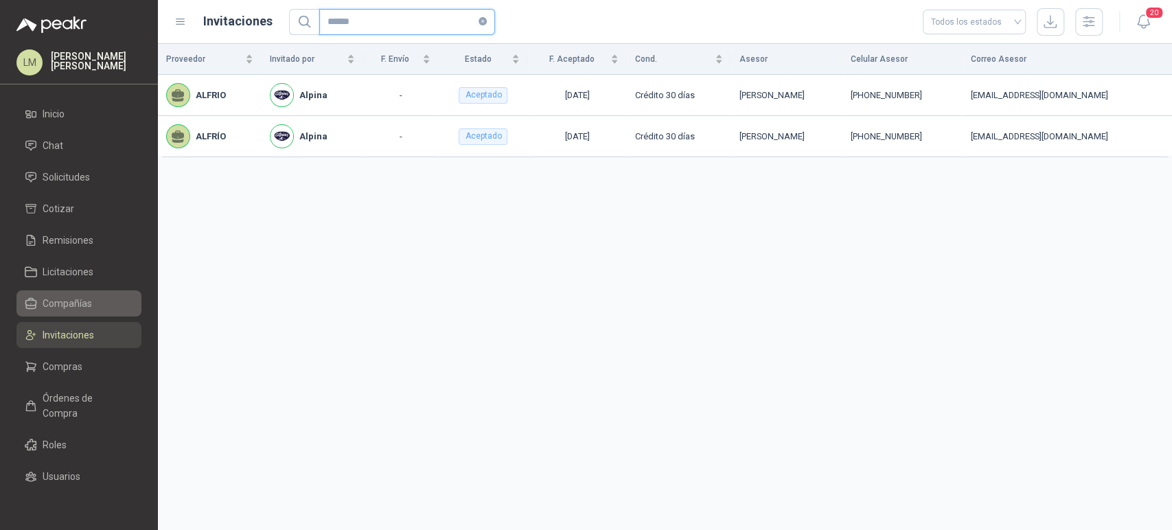
type input "******"
click at [56, 307] on span "Compañías" at bounding box center [67, 303] width 49 height 15
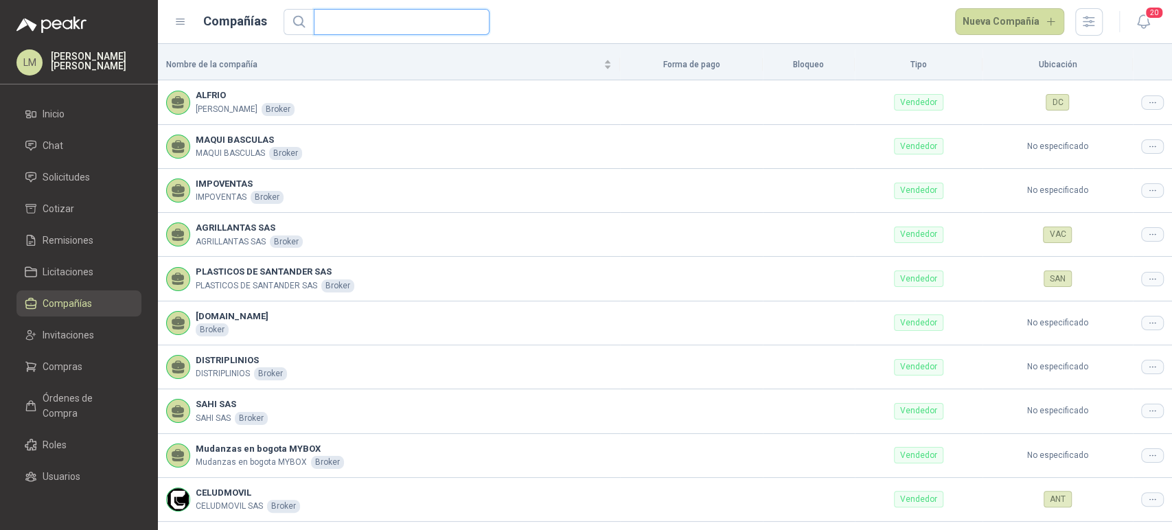
click at [367, 23] on input "text" at bounding box center [396, 22] width 148 height 25
click at [1141, 103] on div at bounding box center [1152, 102] width 23 height 14
click at [1104, 120] on span "Editar compañía" at bounding box center [1106, 125] width 71 height 15
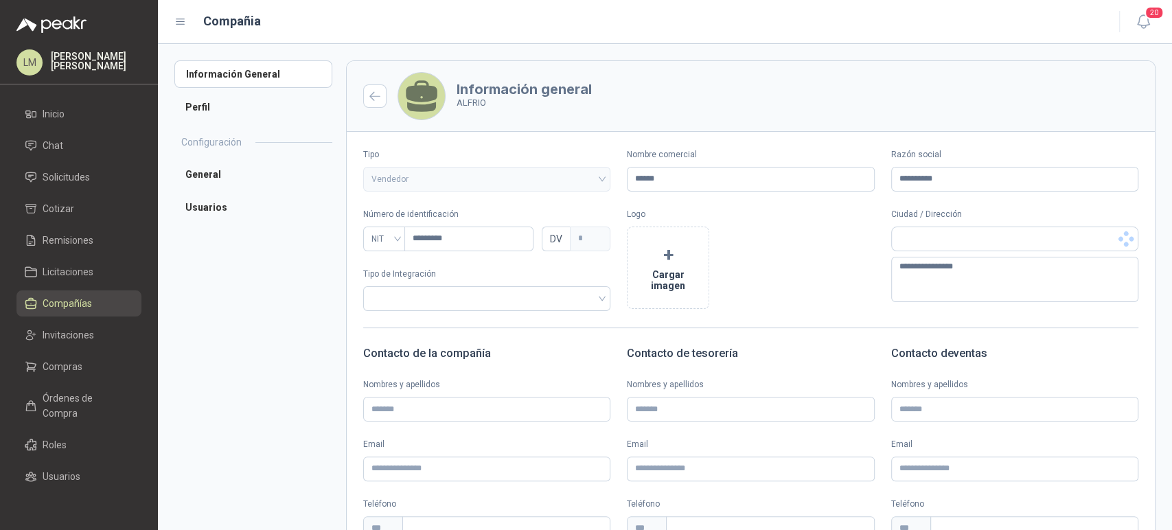
type input "******"
type input "**********"
type input "*********"
type input "*"
type textarea "**********"
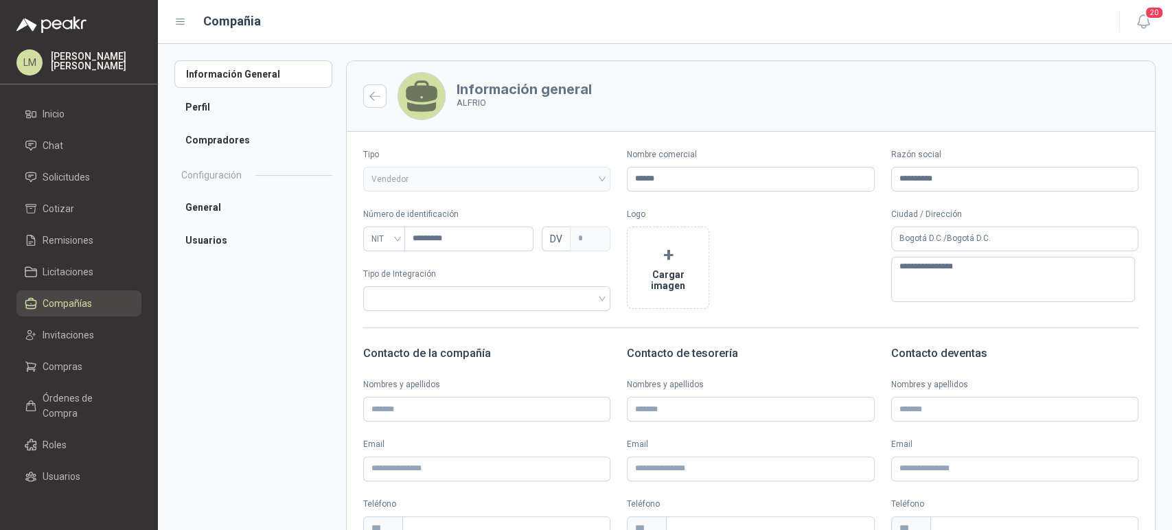
click at [65, 297] on span "Compañías" at bounding box center [67, 303] width 49 height 15
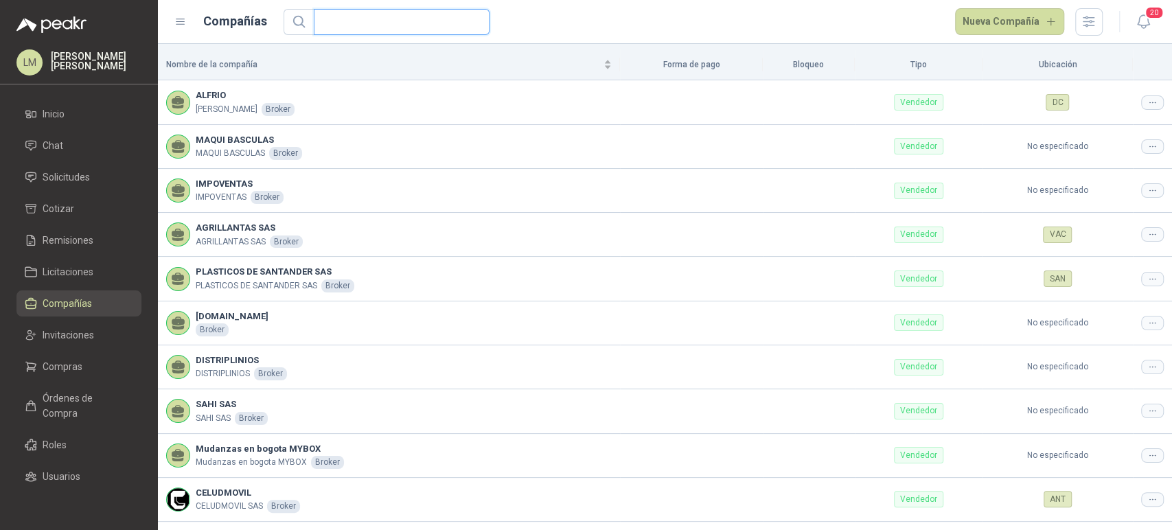
click at [357, 23] on input "text" at bounding box center [396, 22] width 148 height 25
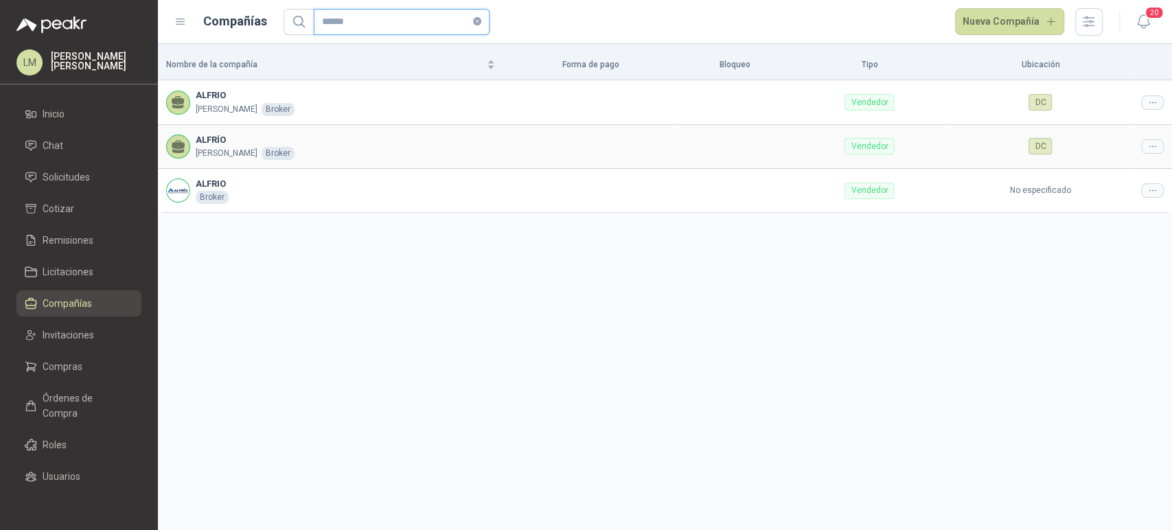
type input "******"
click at [1150, 149] on icon at bounding box center [1153, 146] width 10 height 10
click at [1101, 166] on td "DC" at bounding box center [1040, 147] width 185 height 44
click at [1154, 144] on icon at bounding box center [1153, 146] width 10 height 10
click at [1141, 166] on span "Editar compañía" at bounding box center [1117, 169] width 71 height 15
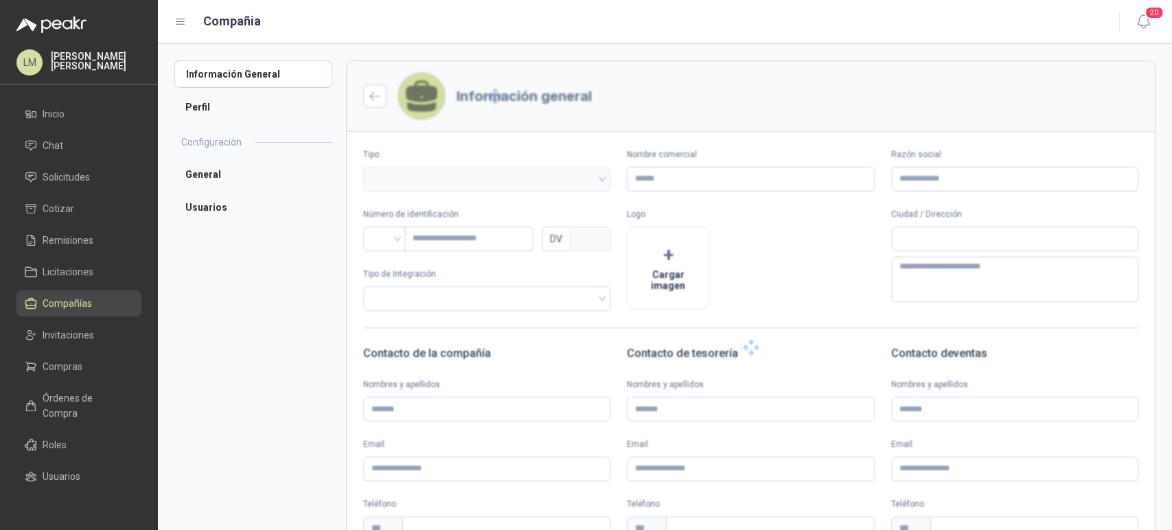
type input "******"
type input "**********"
type input "*"
type textarea "**********"
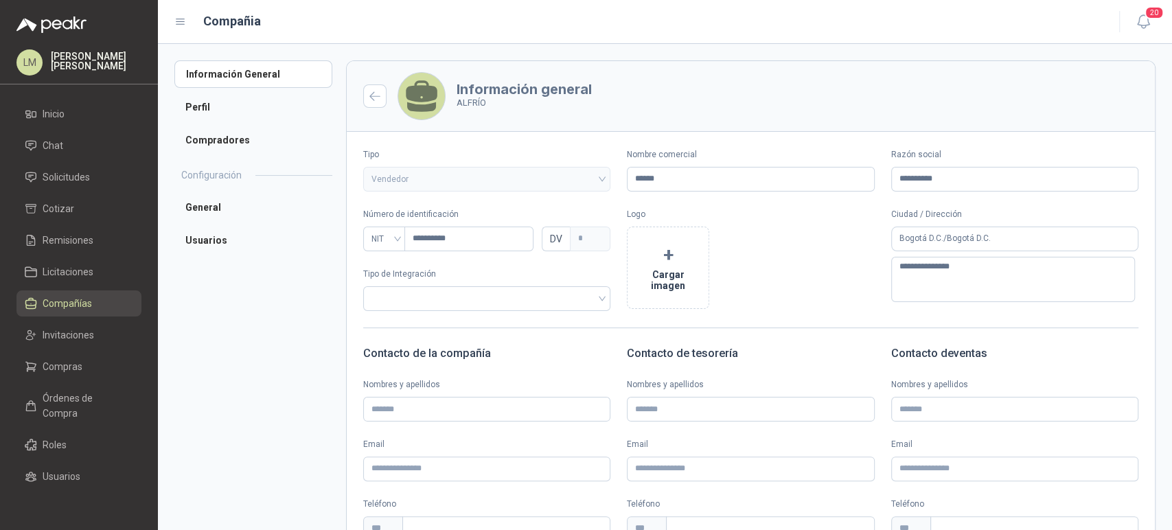
click at [241, 451] on div "Información General Perfil Compradores Configuración General Usuarios" at bounding box center [260, 377] width 172 height 635
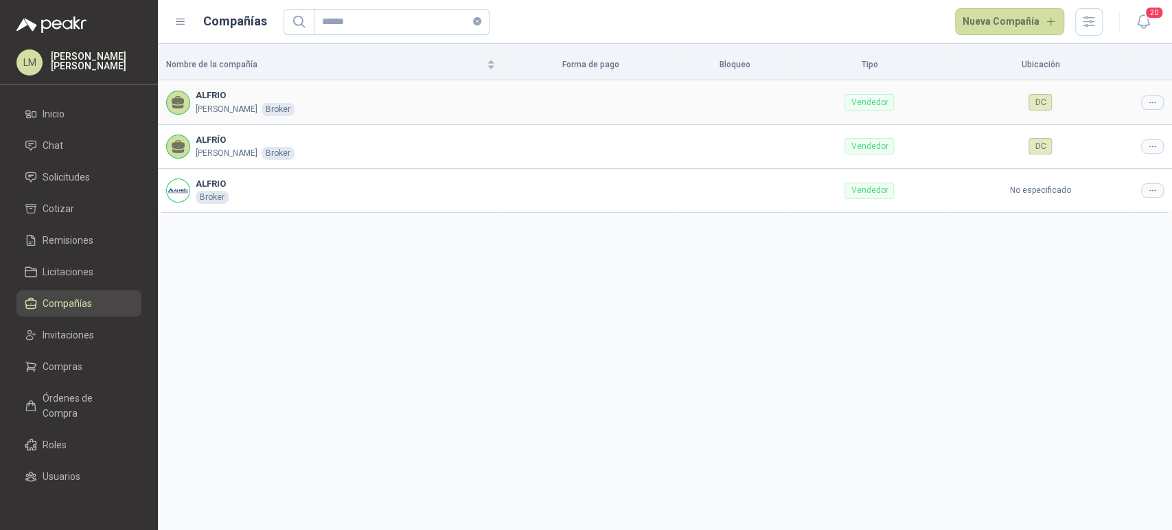
click at [1156, 98] on icon at bounding box center [1153, 103] width 10 height 10
click at [1106, 123] on span "Editar compañía" at bounding box center [1117, 125] width 71 height 15
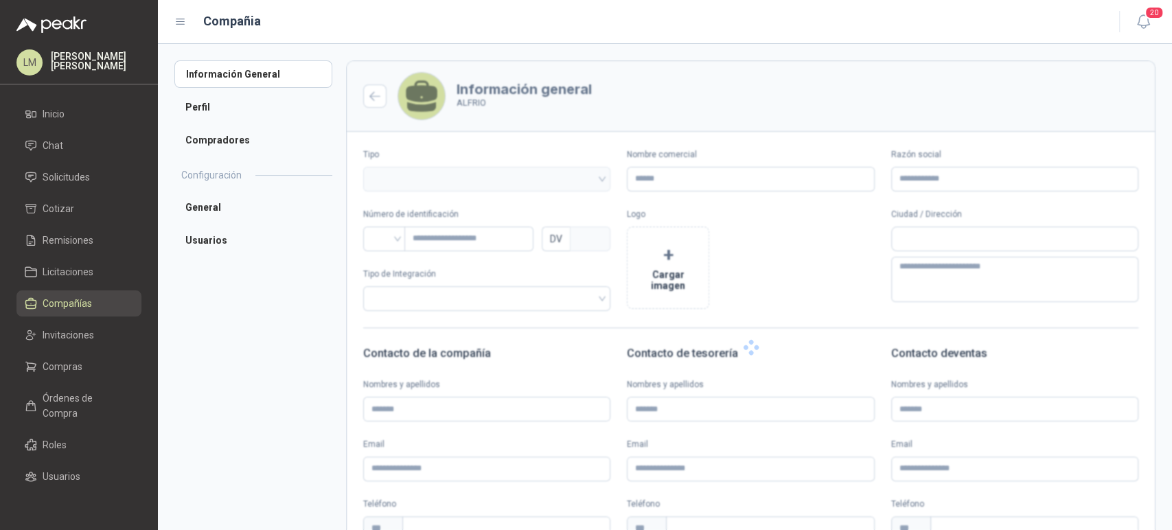
type input "******"
type input "**********"
type input "*********"
type input "*"
type textarea "**********"
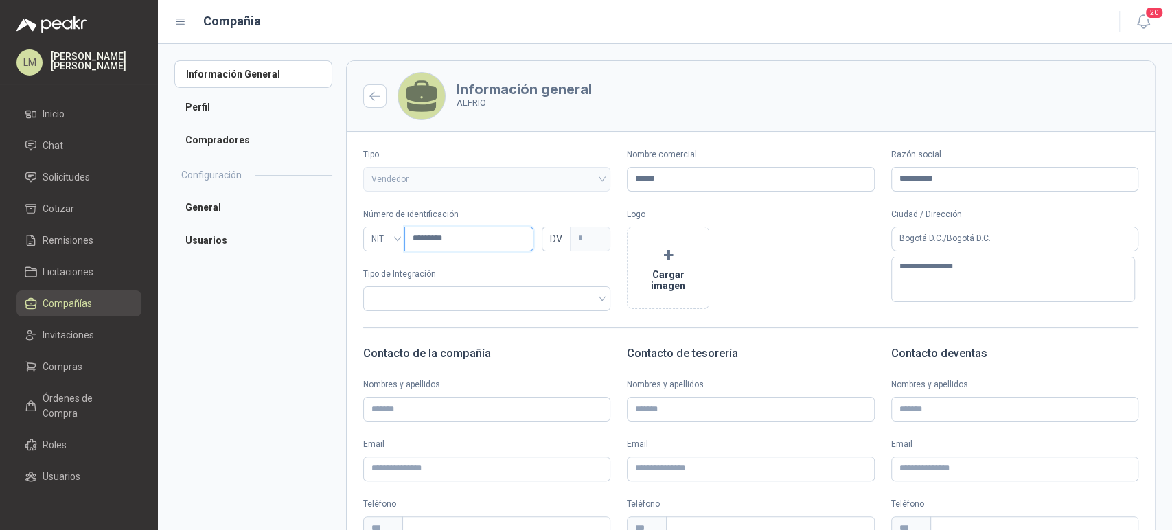
drag, startPoint x: 411, startPoint y: 237, endPoint x: 459, endPoint y: 236, distance: 47.4
click at [459, 236] on input "*********" at bounding box center [468, 239] width 129 height 25
click at [60, 370] on span "Compras" at bounding box center [63, 366] width 40 height 15
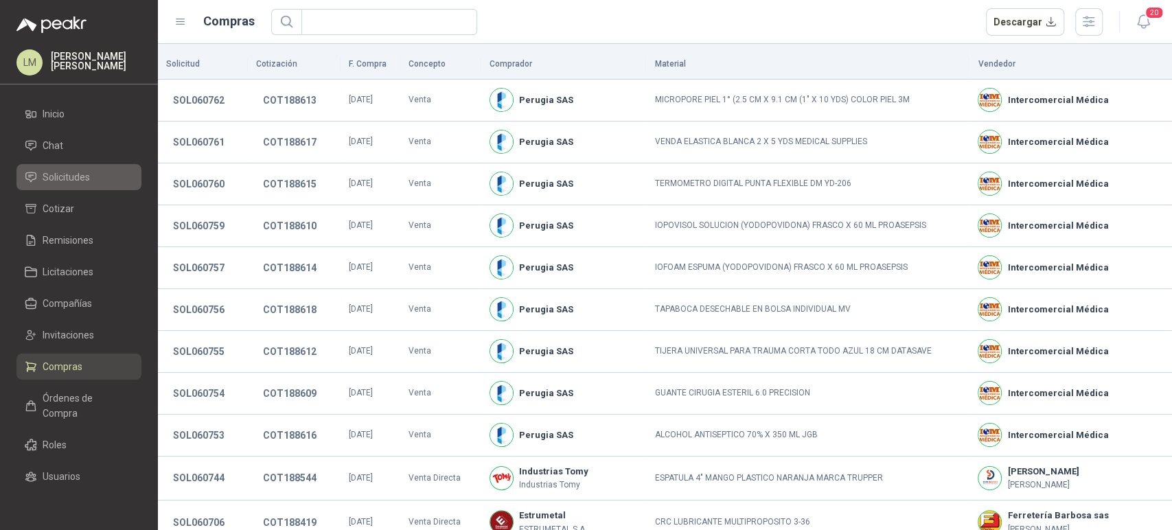
click at [75, 179] on span "Solicitudes" at bounding box center [66, 177] width 47 height 15
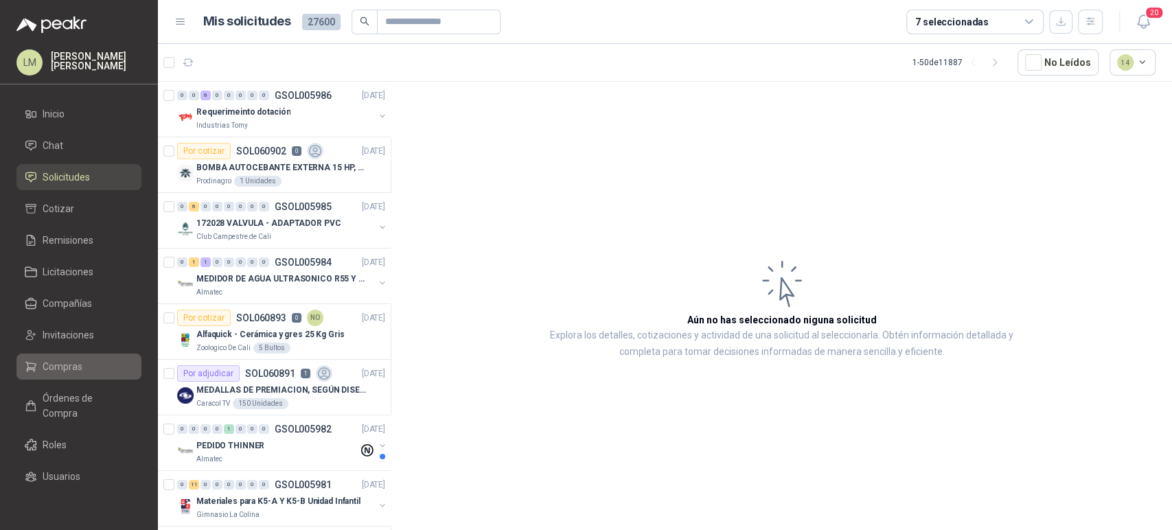
click at [67, 371] on span "Compras" at bounding box center [63, 366] width 40 height 15
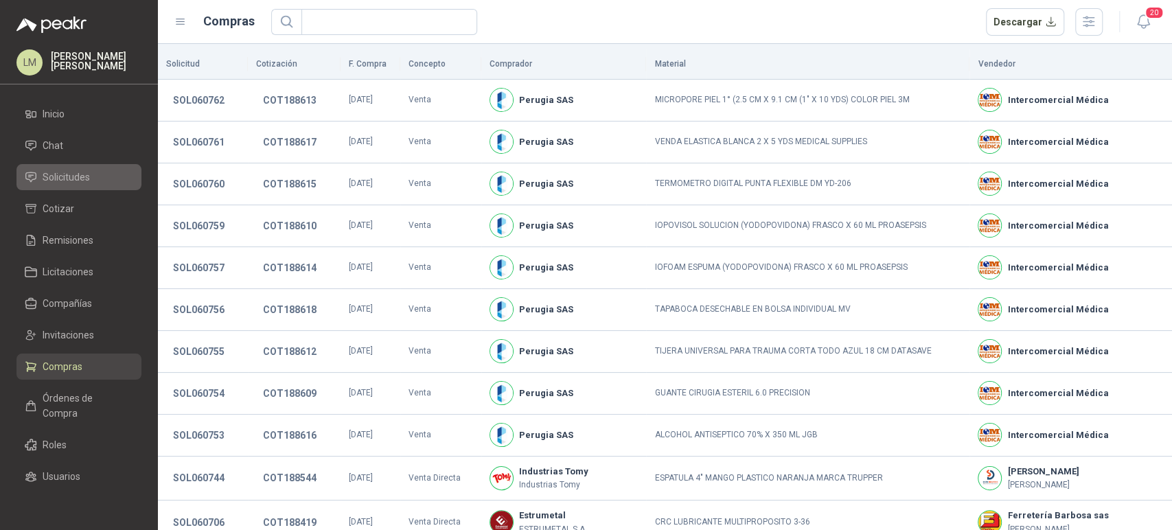
click at [75, 175] on span "Solicitudes" at bounding box center [66, 177] width 47 height 15
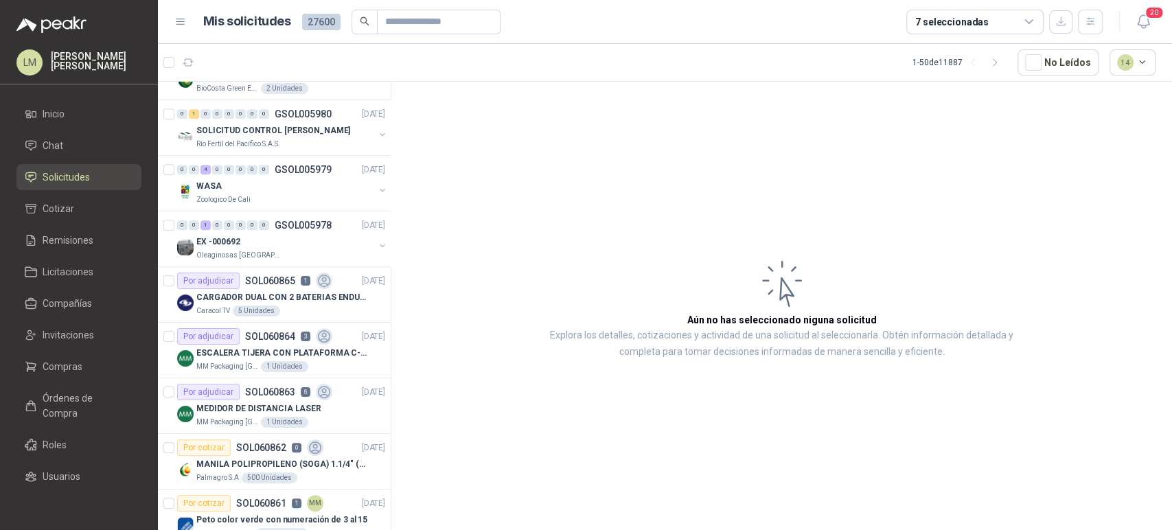
scroll to position [483, 0]
click at [273, 185] on div "WASA" at bounding box center [285, 185] width 178 height 16
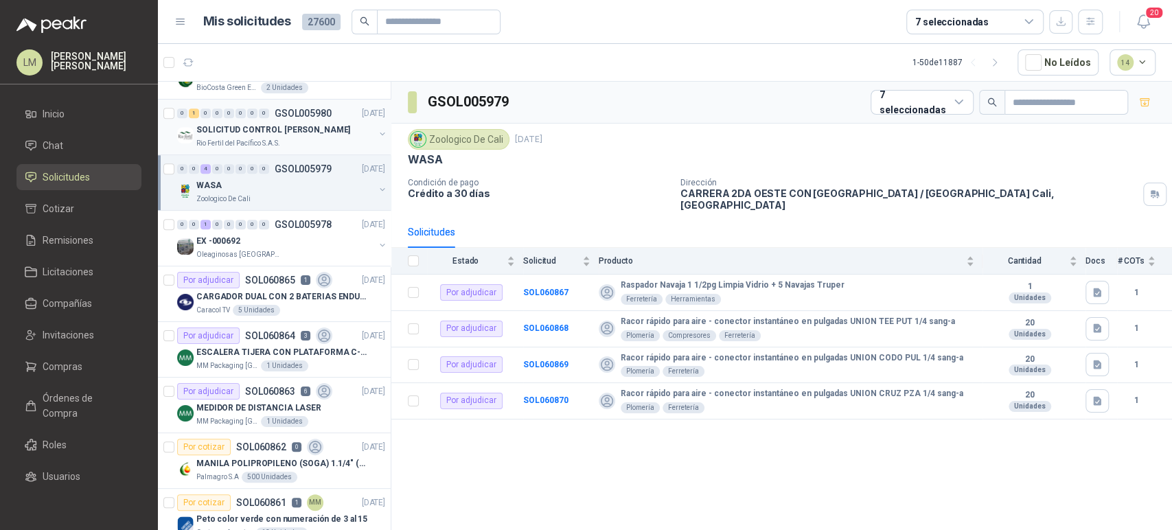
click at [307, 112] on p "GSOL005980" at bounding box center [303, 114] width 57 height 10
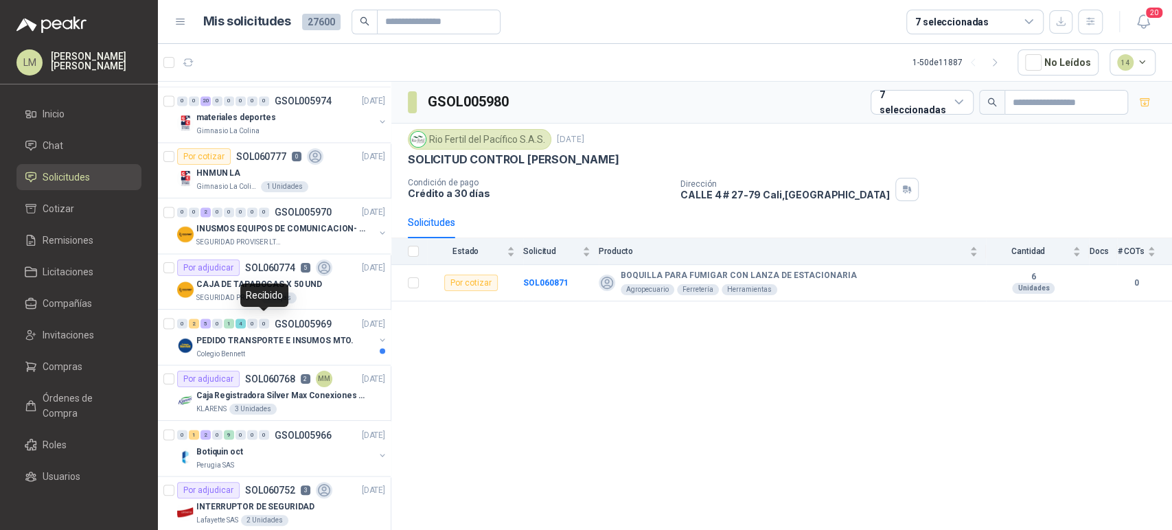
scroll to position [1489, 0]
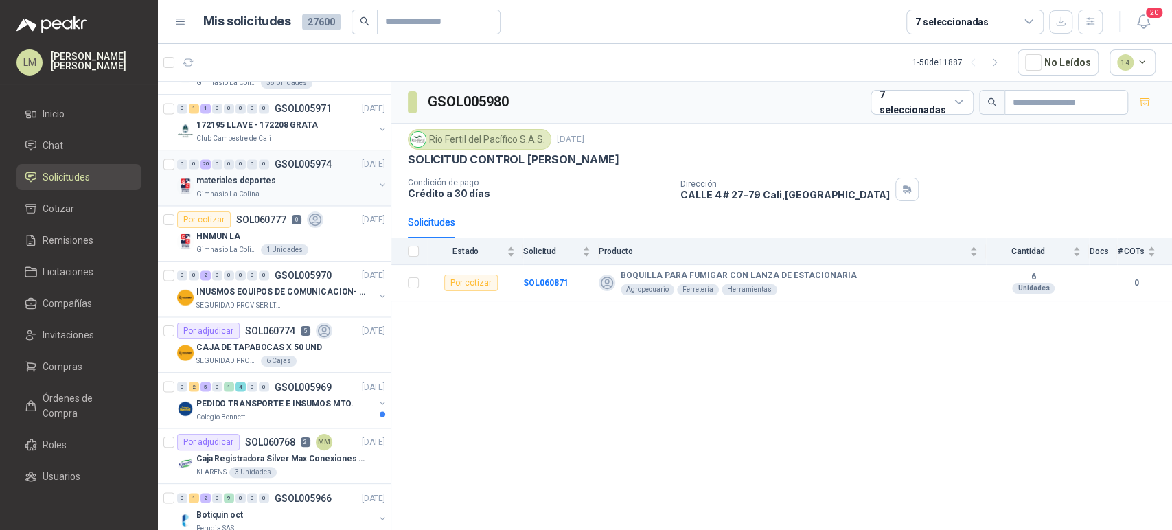
click at [281, 181] on div "materiales deportes" at bounding box center [285, 180] width 178 height 16
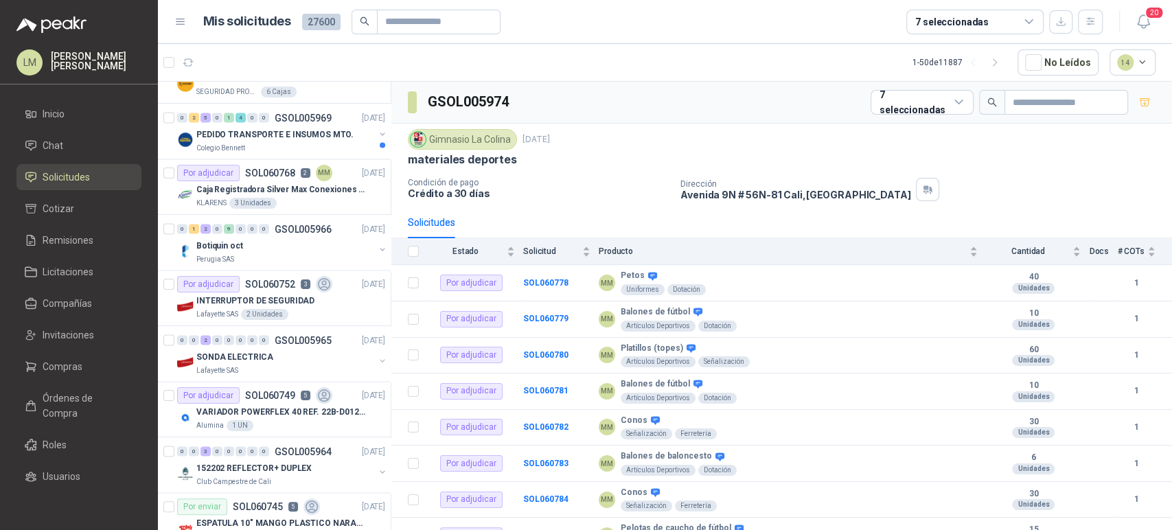
scroll to position [1761, 0]
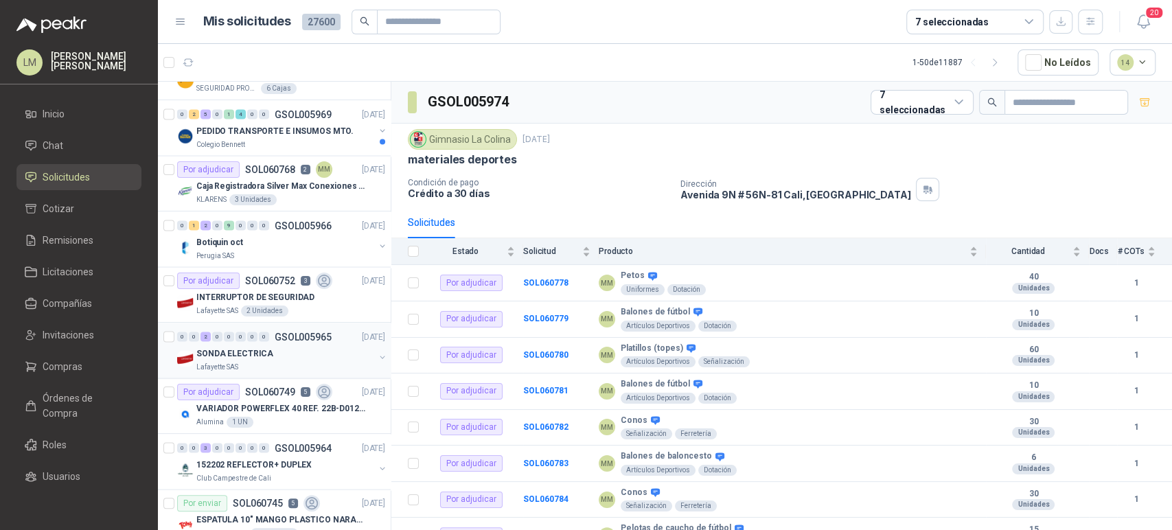
click at [248, 338] on span "0" at bounding box center [252, 337] width 10 height 10
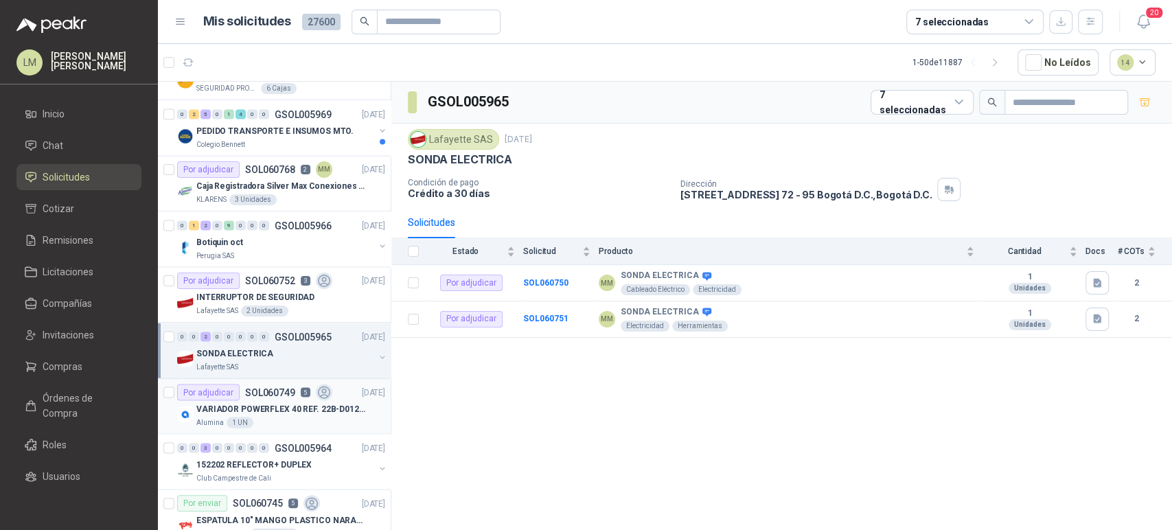
scroll to position [1880, 0]
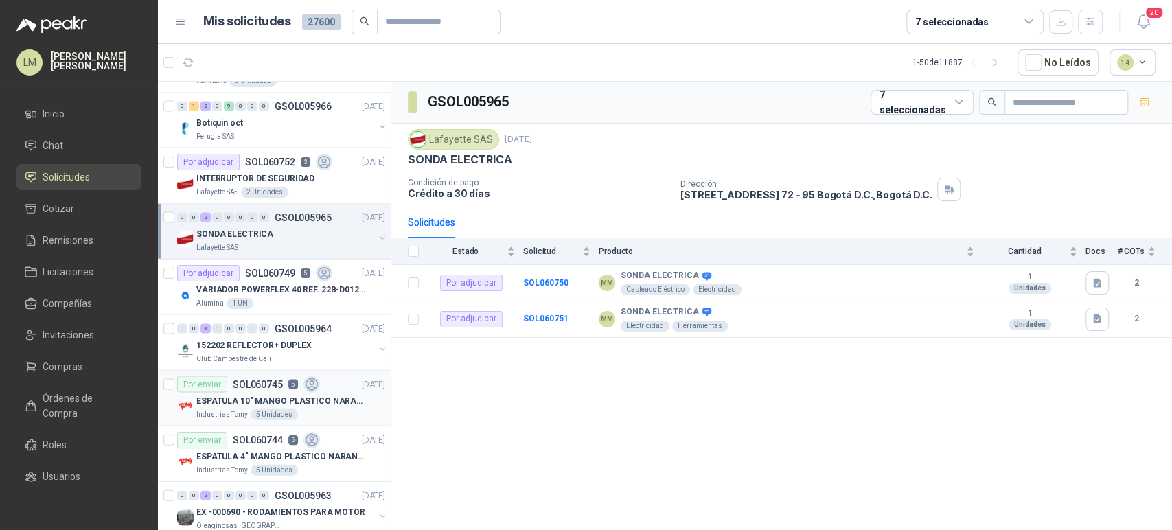
click at [264, 395] on p "ESPATULA 10" MANGO PLASTICO NARANJA MARCA TRUPPER" at bounding box center [281, 401] width 171 height 13
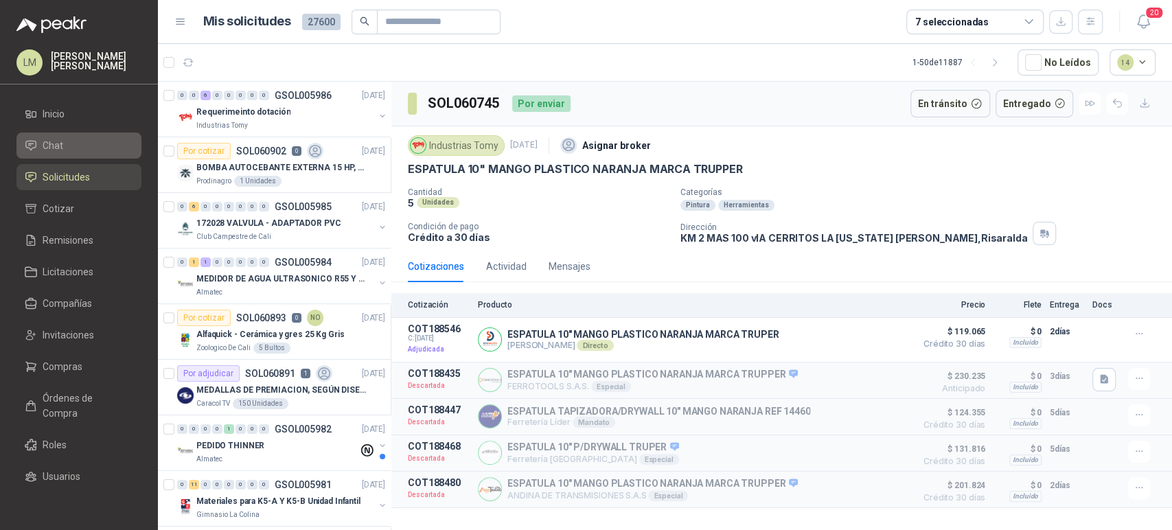
click at [76, 145] on li "Chat" at bounding box center [79, 145] width 109 height 15
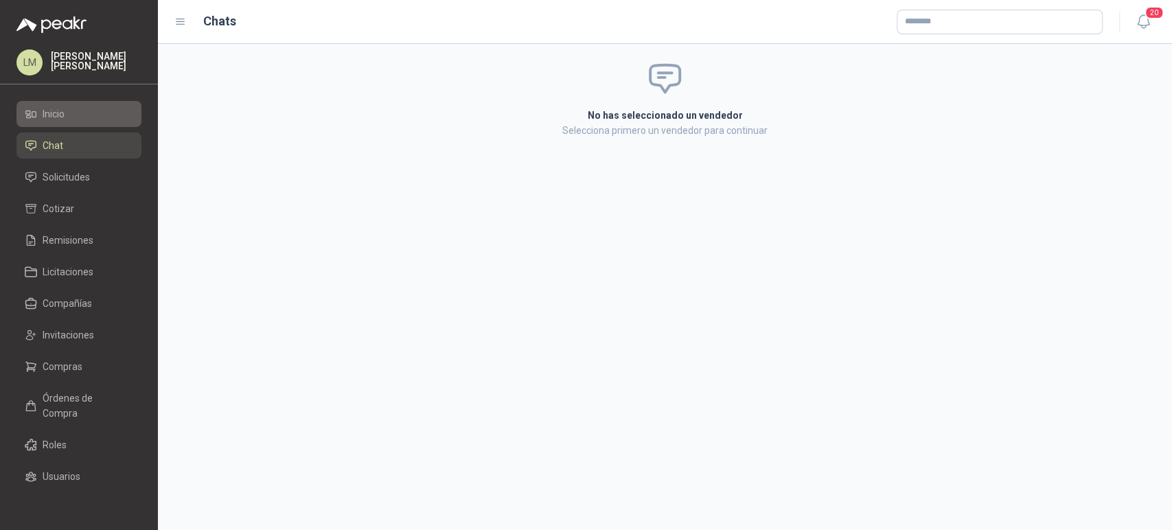
click at [72, 109] on li "Inicio" at bounding box center [79, 113] width 109 height 15
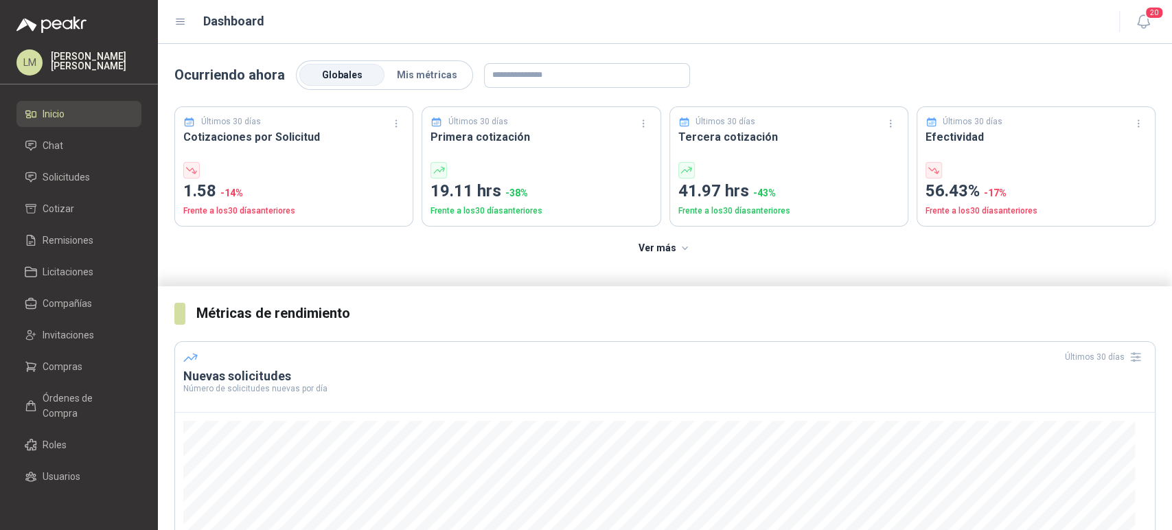
scroll to position [306, 0]
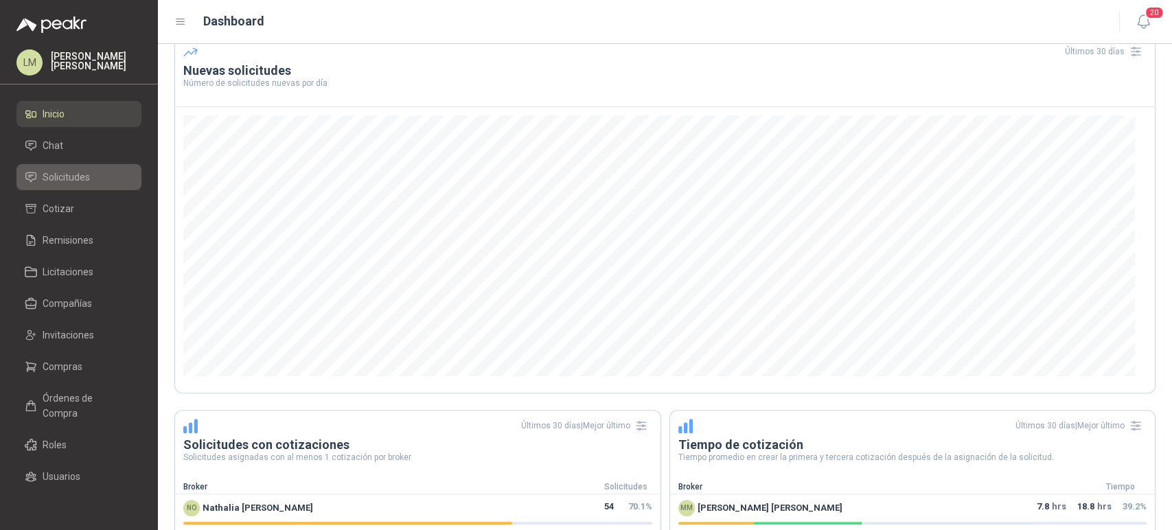
click at [46, 170] on span "Solicitudes" at bounding box center [66, 177] width 47 height 15
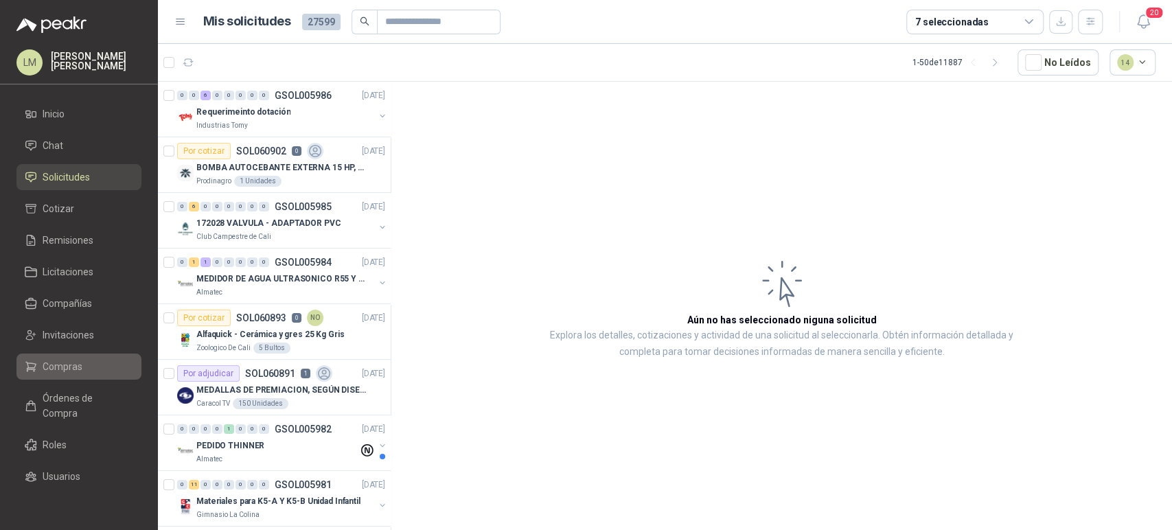
click at [60, 361] on span "Compras" at bounding box center [63, 366] width 40 height 15
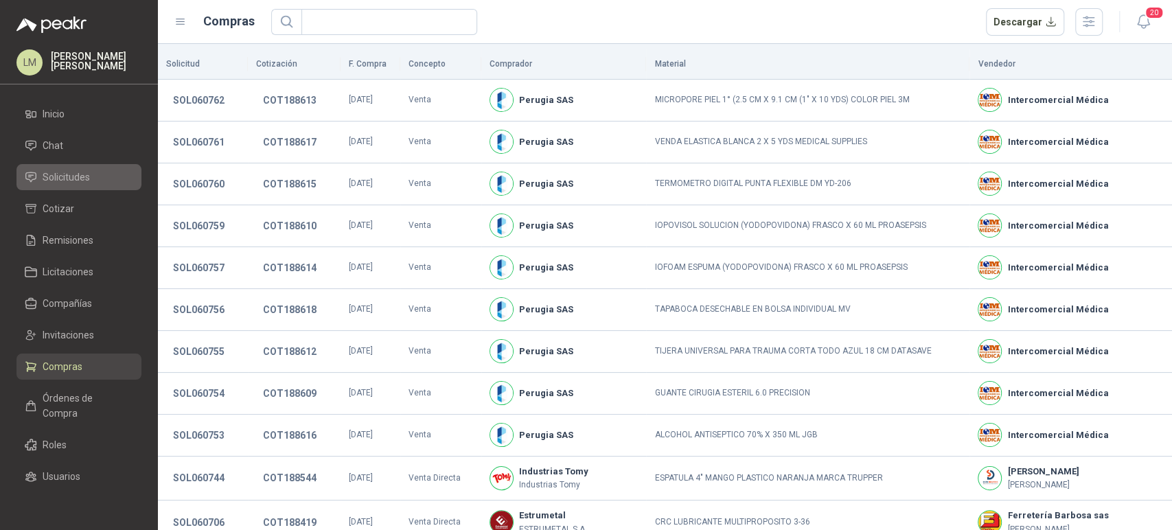
click at [77, 176] on span "Solicitudes" at bounding box center [66, 177] width 47 height 15
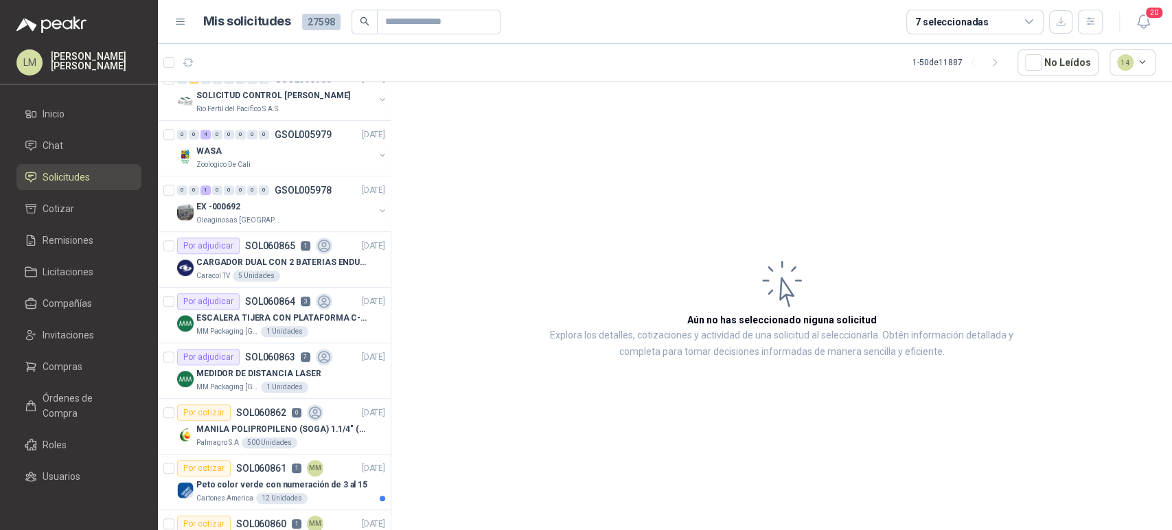
scroll to position [591, 0]
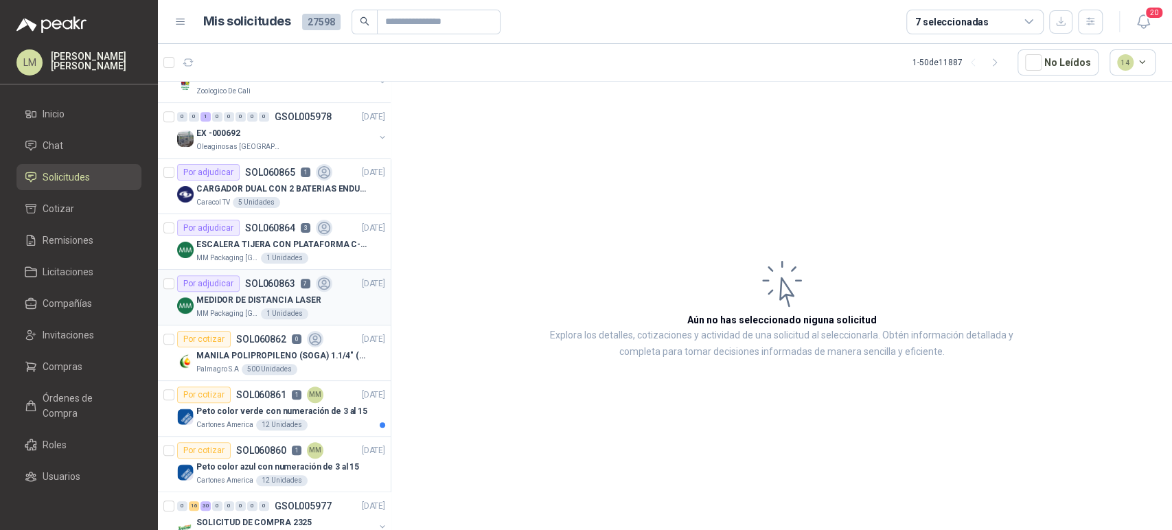
click at [253, 284] on p "SOL060863" at bounding box center [270, 284] width 50 height 10
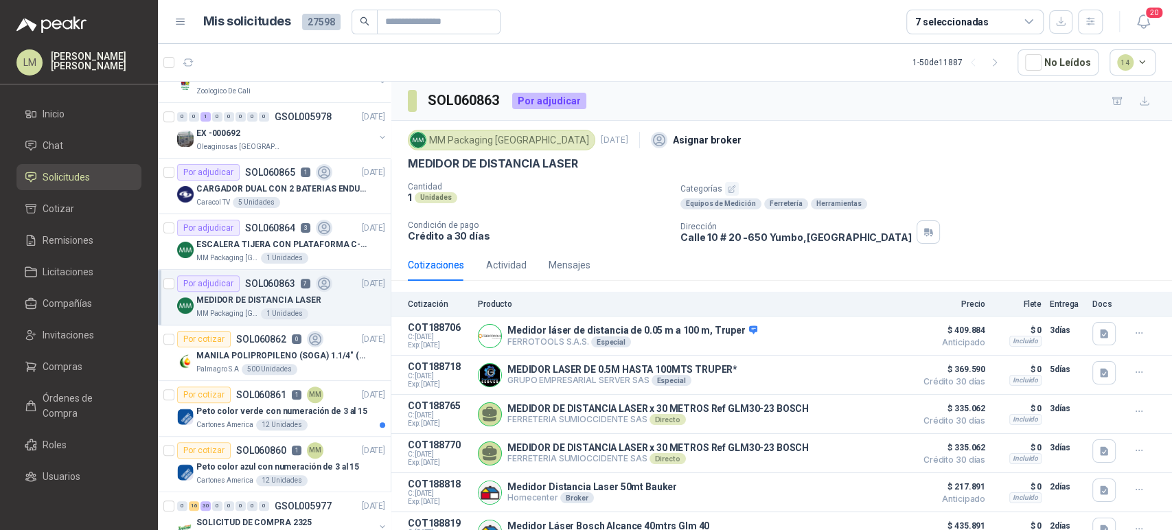
scroll to position [85, 0]
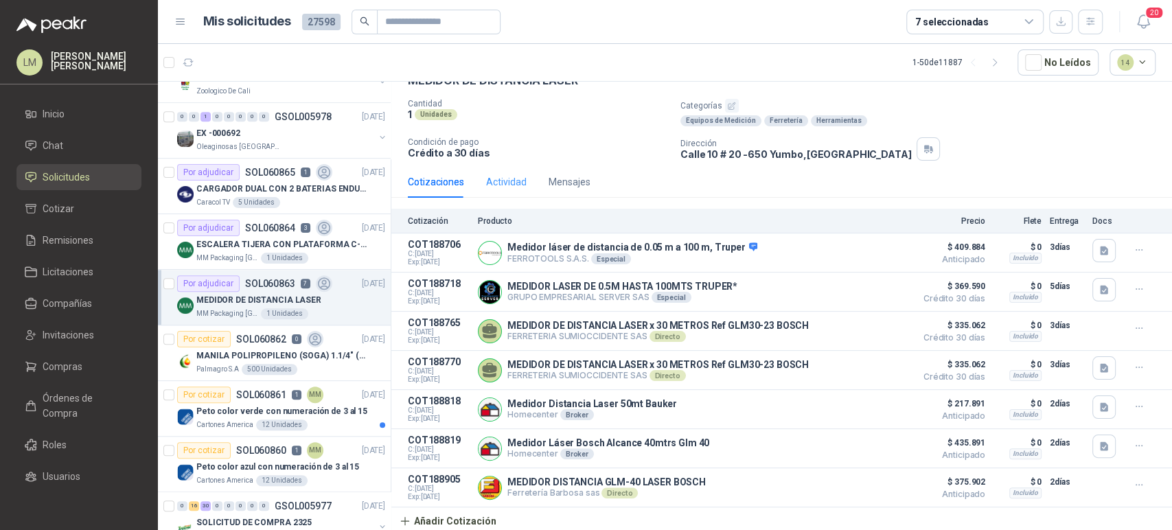
click at [505, 166] on div "Actividad" at bounding box center [506, 182] width 41 height 32
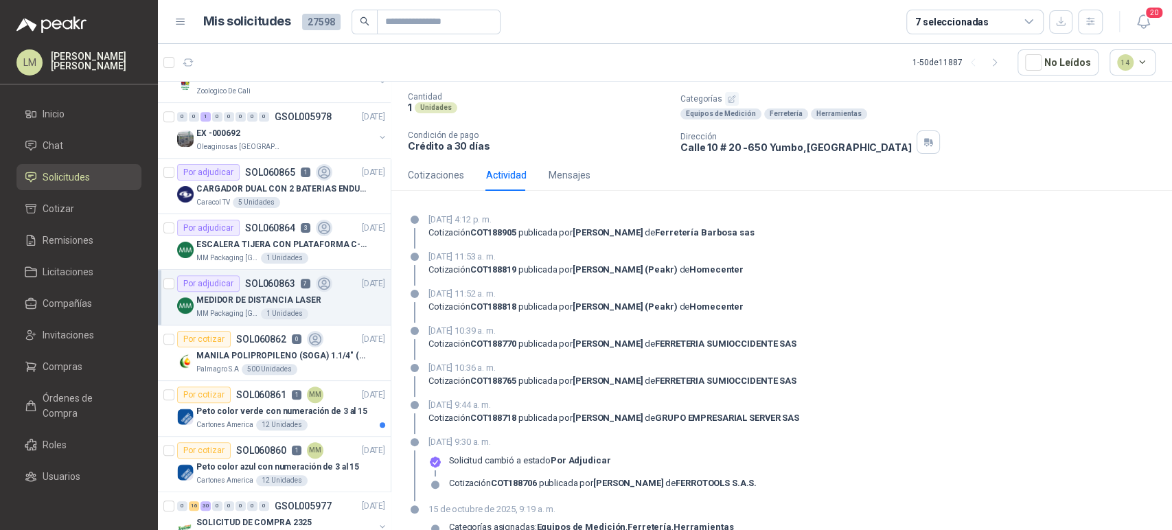
scroll to position [98, 0]
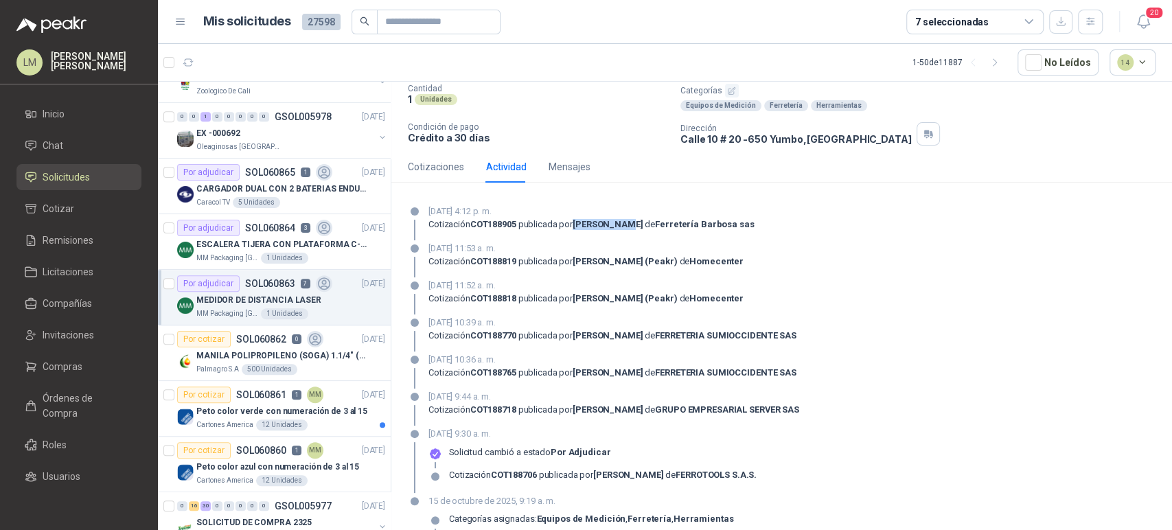
drag, startPoint x: 575, startPoint y: 224, endPoint x: 621, endPoint y: 232, distance: 46.7
click at [621, 232] on div "[DATE] 4:12 p. m. Cotización COT188905 publicada por [PERSON_NAME] sas" at bounding box center [592, 223] width 326 height 36
click at [56, 336] on span "Invitaciones" at bounding box center [69, 335] width 52 height 15
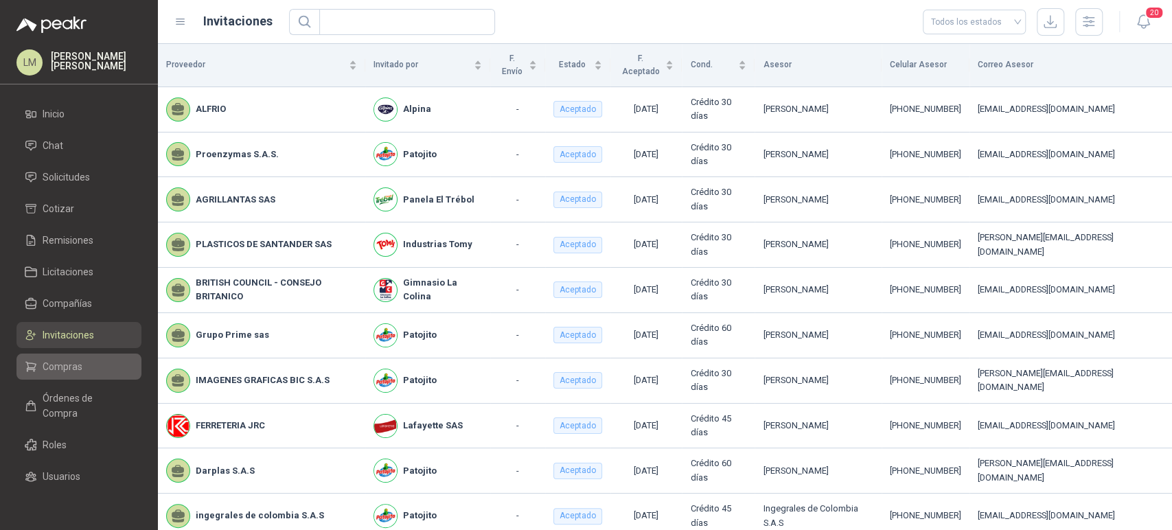
click at [57, 354] on link "Compras" at bounding box center [78, 367] width 125 height 26
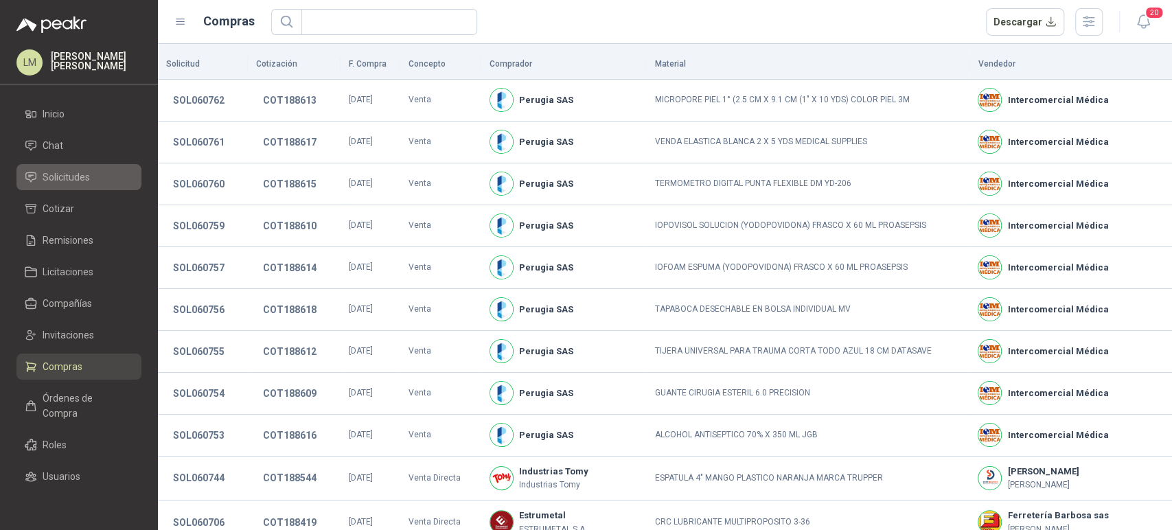
click at [62, 180] on span "Solicitudes" at bounding box center [66, 177] width 47 height 15
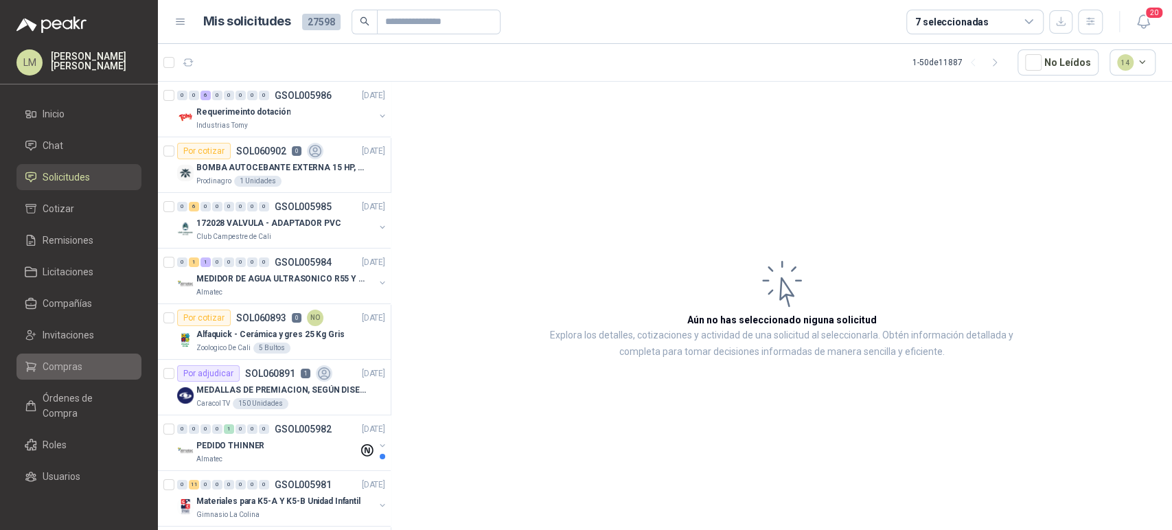
click at [60, 372] on span "Compras" at bounding box center [63, 366] width 40 height 15
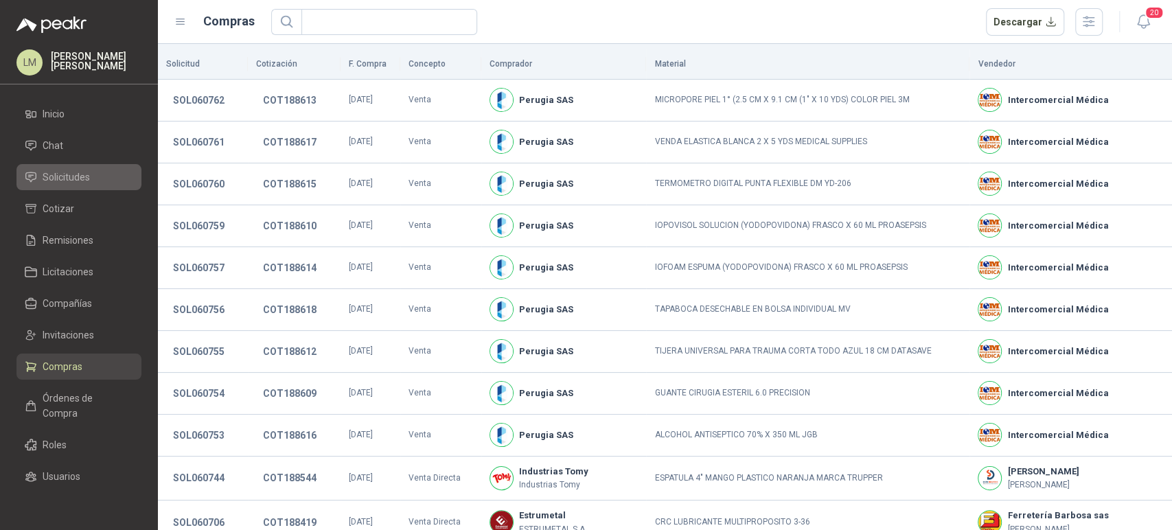
click at [89, 183] on span "Solicitudes" at bounding box center [66, 177] width 47 height 15
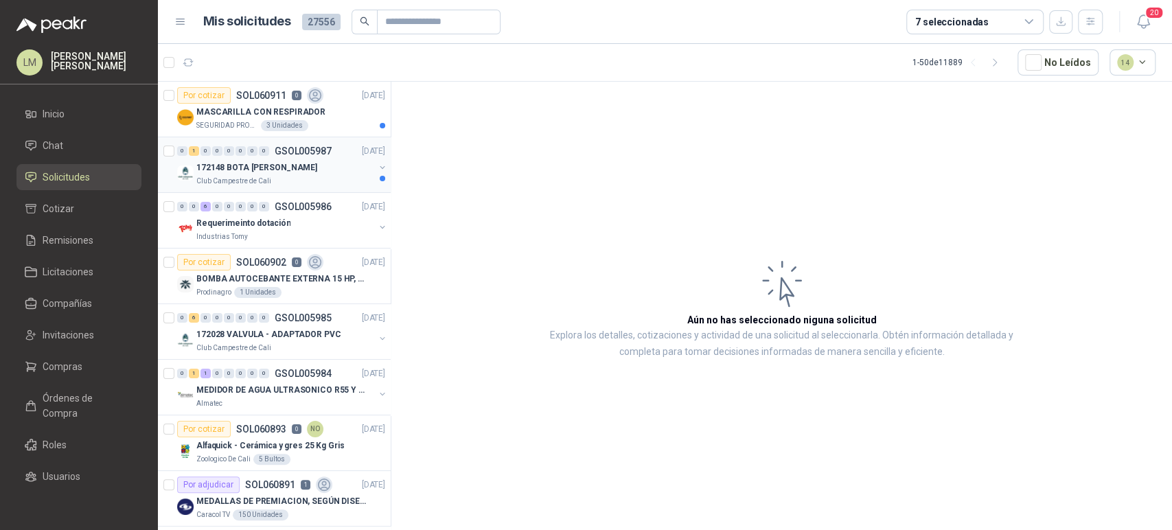
click at [247, 163] on p "172148 BOTA [PERSON_NAME]" at bounding box center [256, 167] width 121 height 13
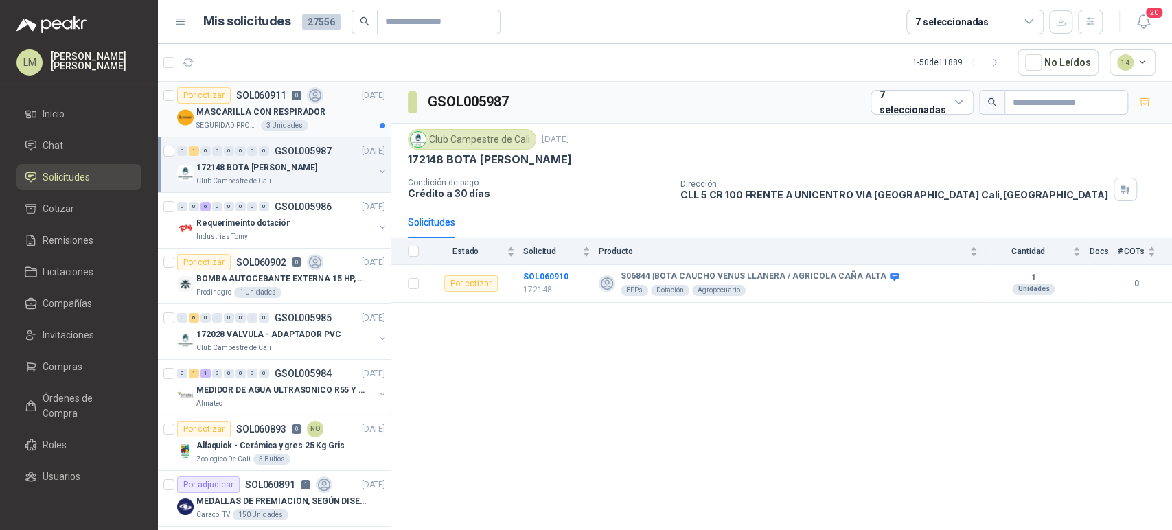
click at [286, 117] on p "MASCARILLA CON RESPIRADOR" at bounding box center [260, 112] width 129 height 13
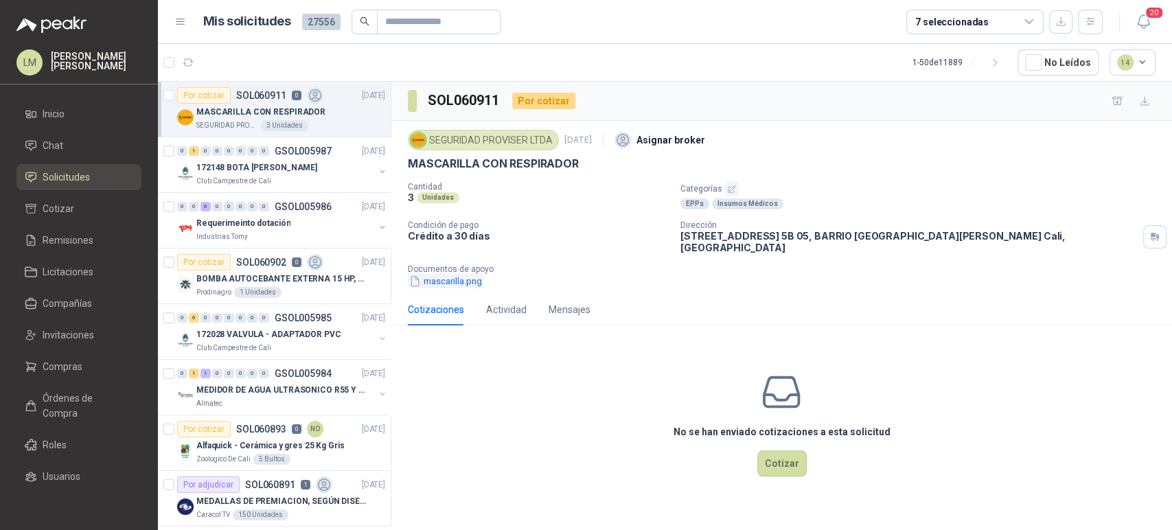
click at [465, 274] on button "mascarilla.png" at bounding box center [446, 281] width 76 height 14
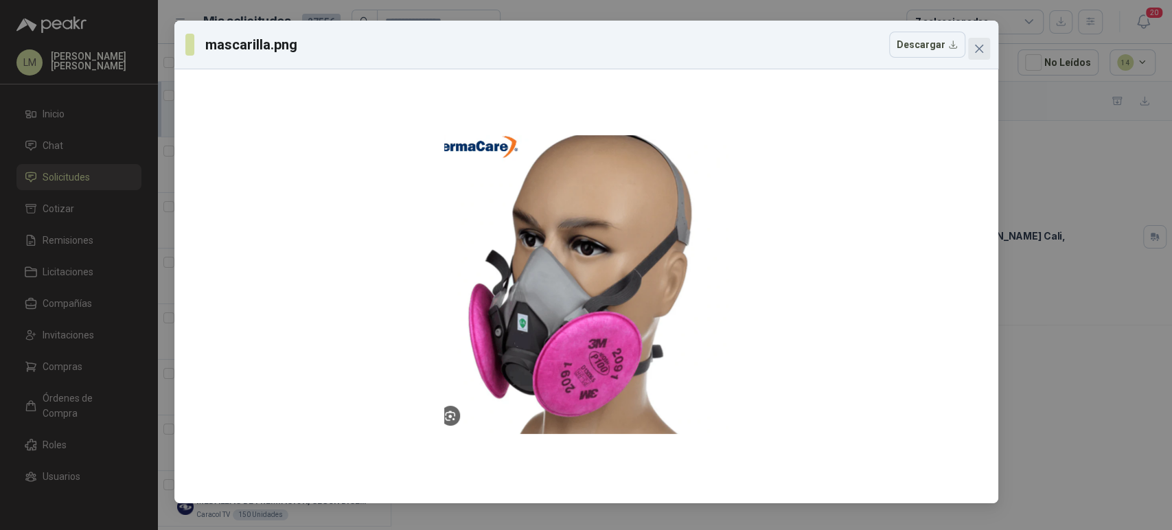
click at [984, 54] on button "Close" at bounding box center [979, 49] width 22 height 22
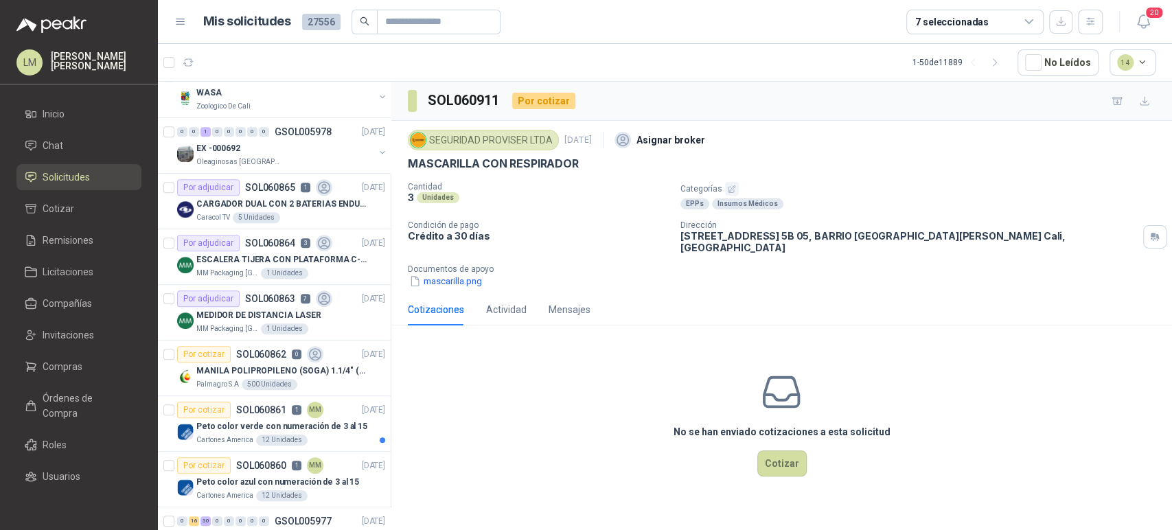
scroll to position [688, 0]
click at [939, 20] on div "7 seleccionadas" at bounding box center [951, 21] width 73 height 15
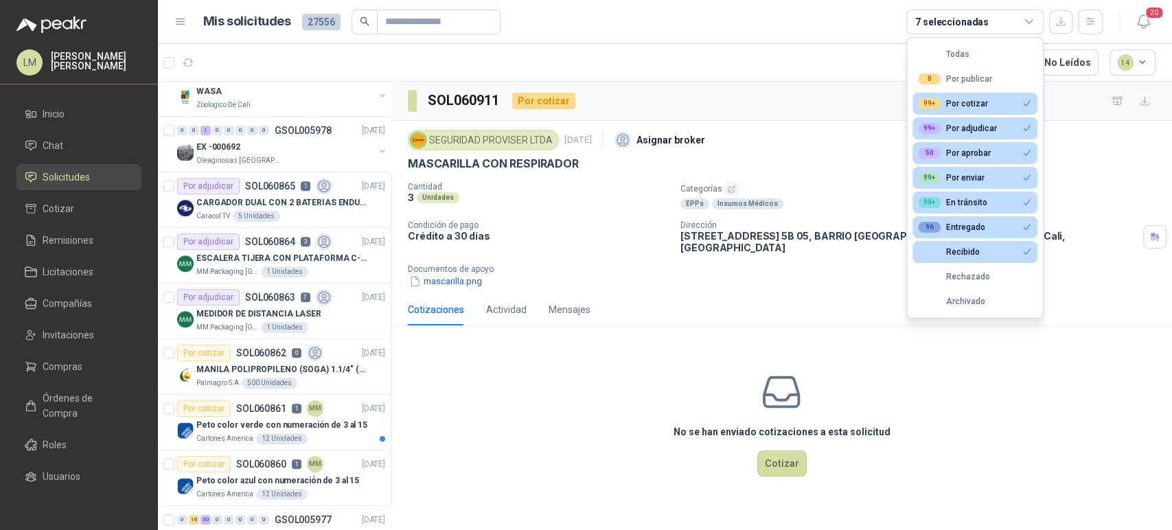
click at [678, 247] on div "Cantidad 3 Unidades Categorías EPPs Insumos Médicos Condición de pago Crédito a…" at bounding box center [782, 235] width 748 height 106
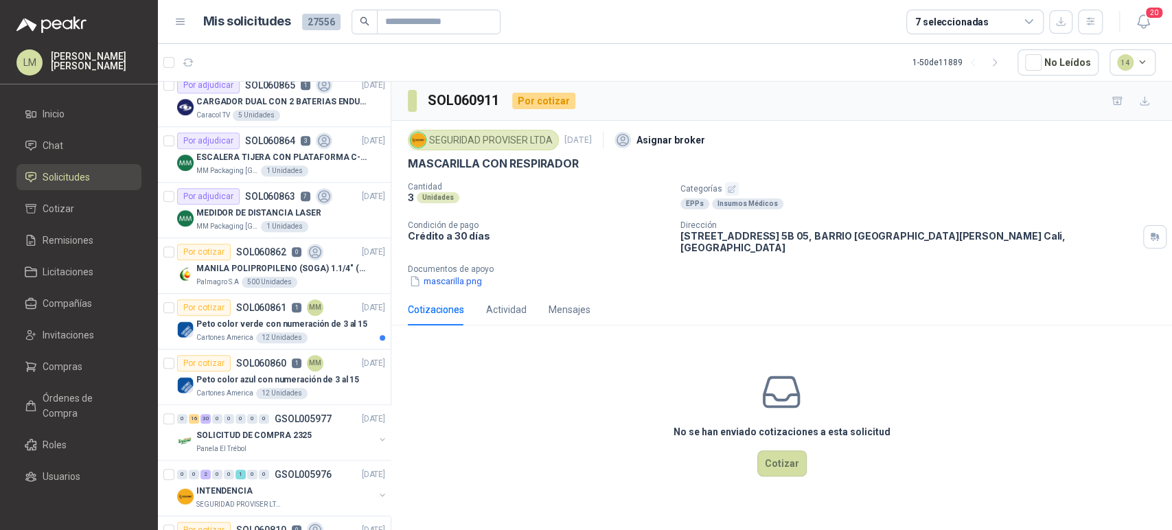
scroll to position [799, 0]
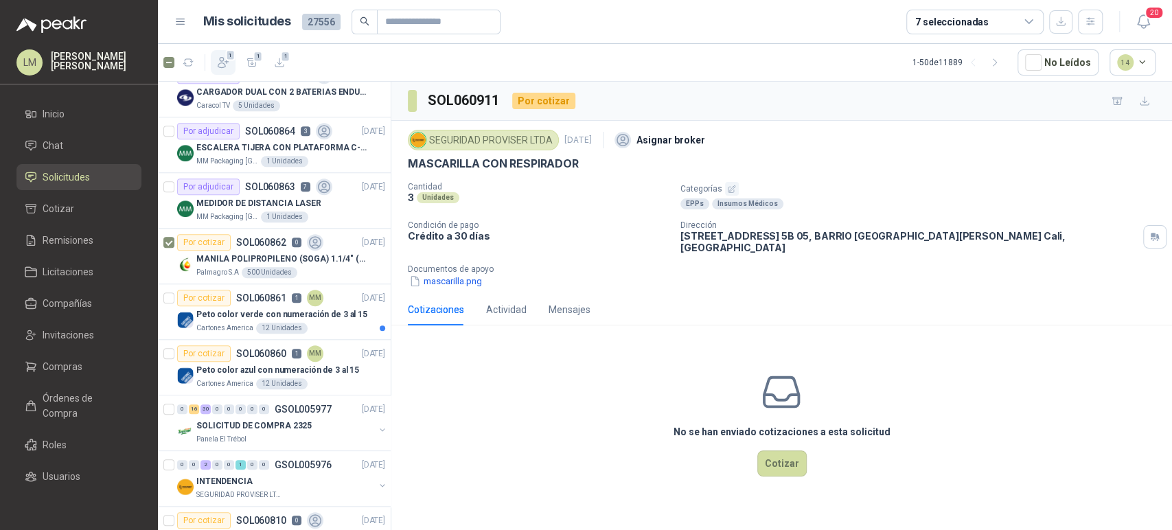
click at [220, 62] on icon "button" at bounding box center [223, 63] width 10 height 10
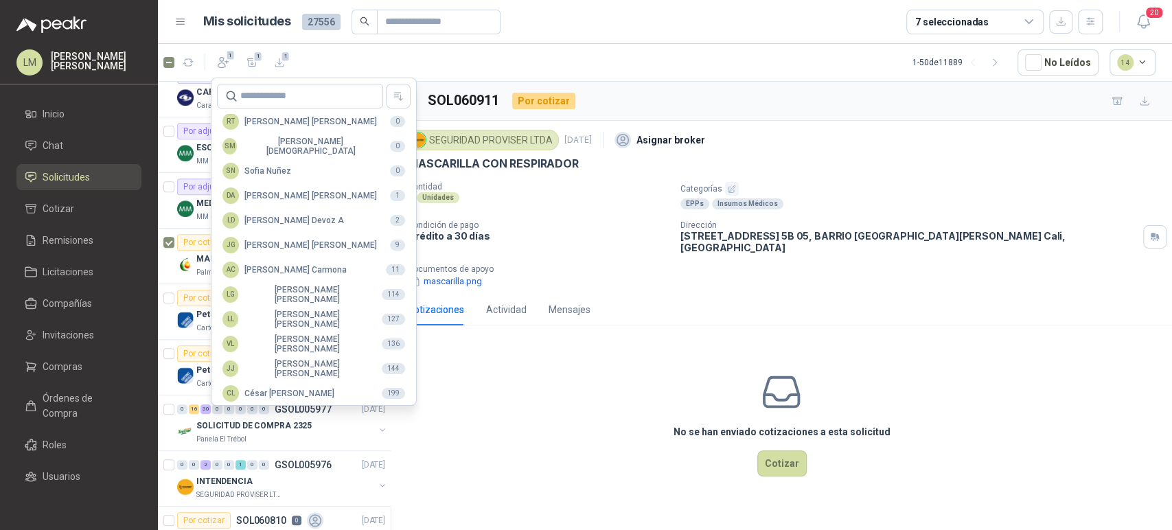
scroll to position [334, 0]
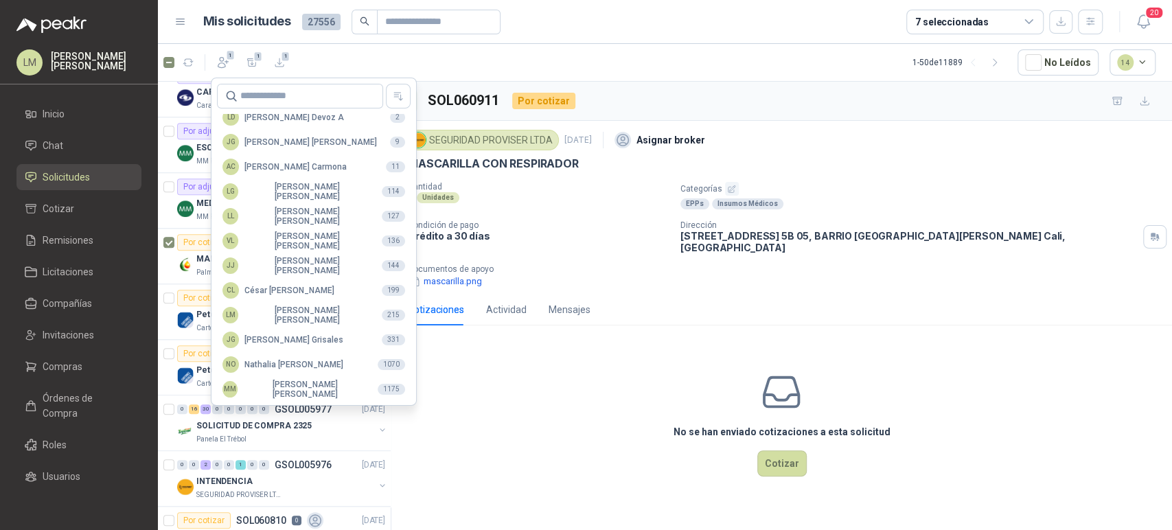
click at [473, 374] on div "No se han enviado cotizaciones a esta solicitud Cotizar" at bounding box center [781, 423] width 781 height 175
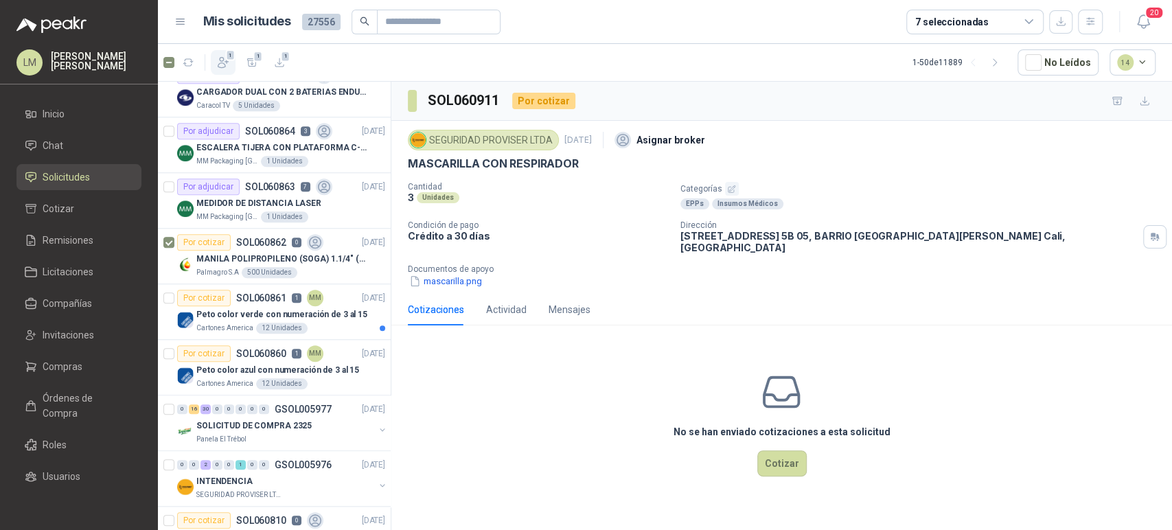
click at [216, 60] on icon "button" at bounding box center [223, 63] width 14 height 14
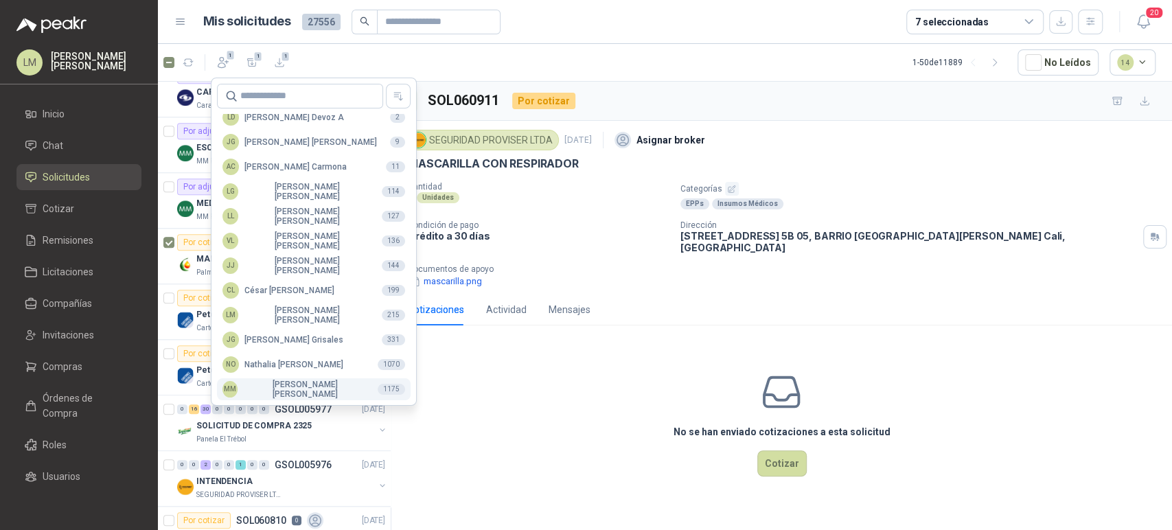
click at [258, 389] on div "MM [PERSON_NAME]" at bounding box center [294, 389] width 144 height 19
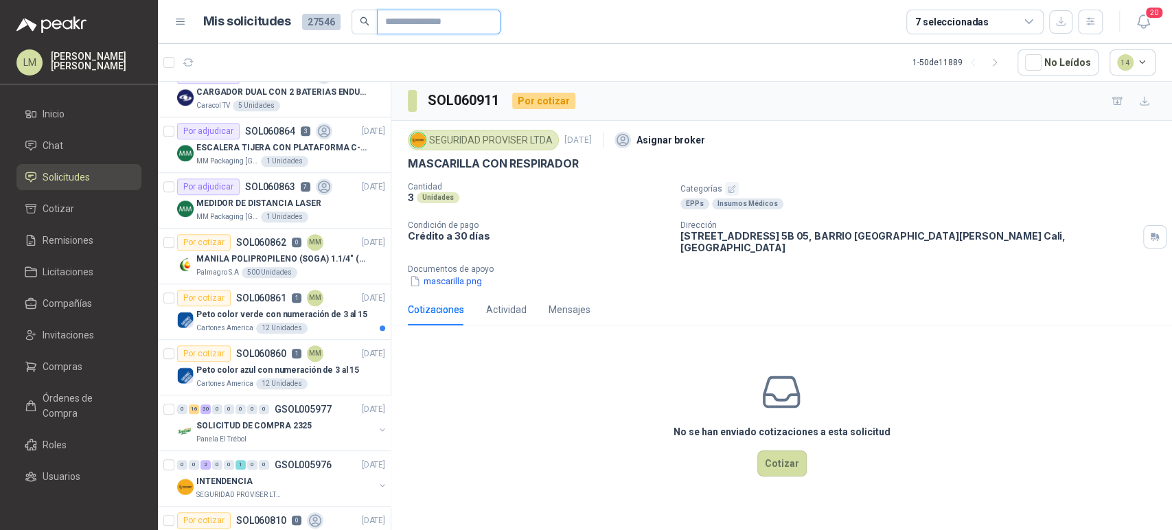
click at [409, 15] on input "text" at bounding box center [433, 21] width 96 height 23
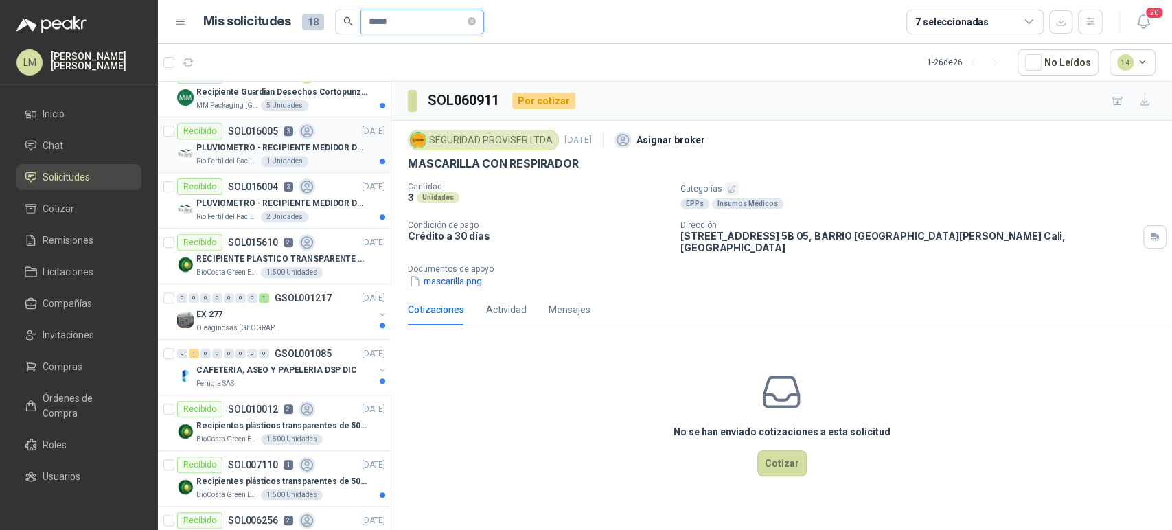
scroll to position [0, 0]
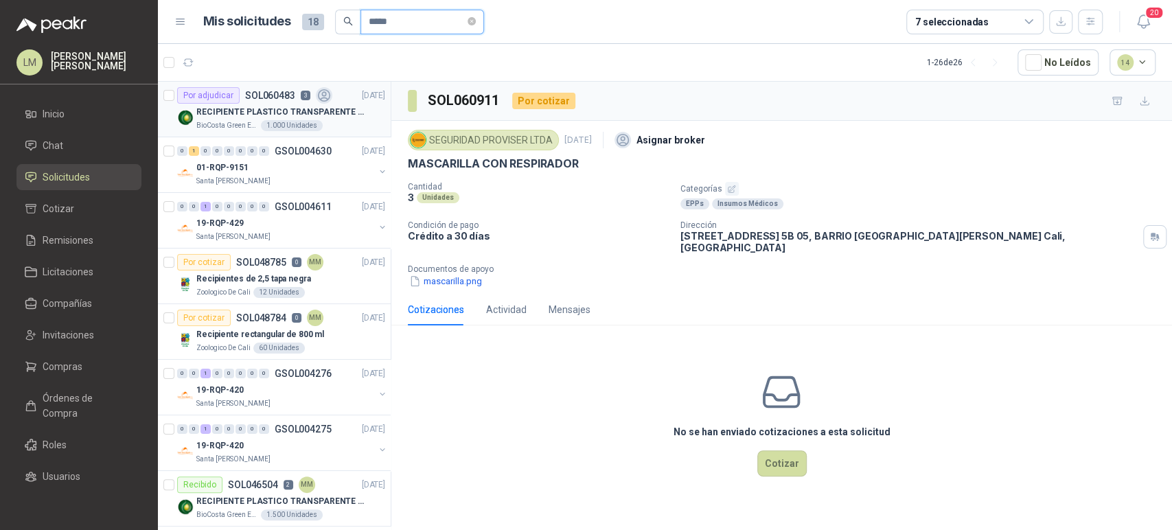
type input "*****"
click at [262, 117] on p "RECIPIENTE PLASTICO TRANSPARENTE 500 ML" at bounding box center [281, 112] width 171 height 13
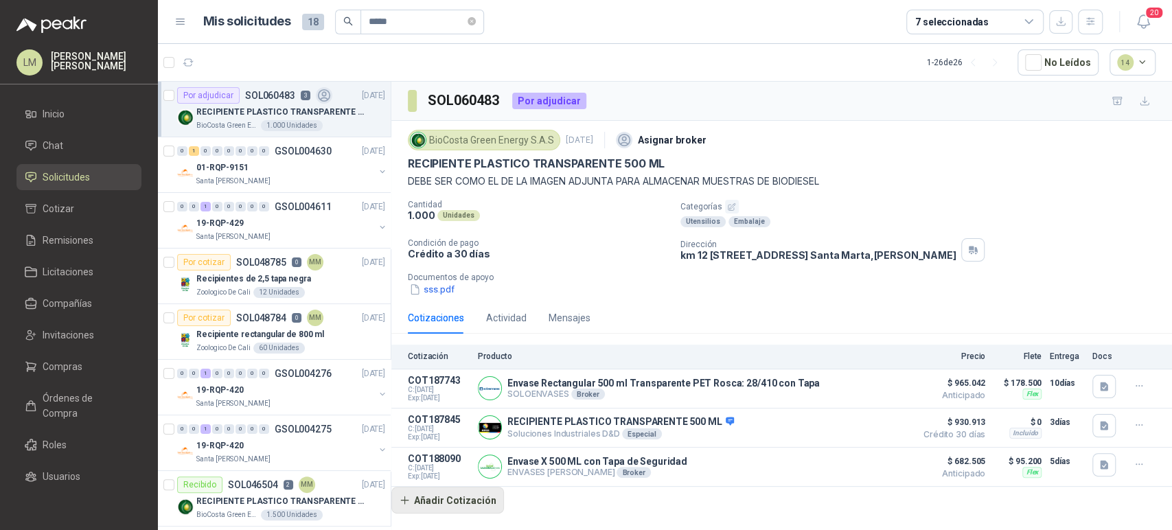
click at [462, 504] on button "Añadir Cotización" at bounding box center [447, 500] width 113 height 27
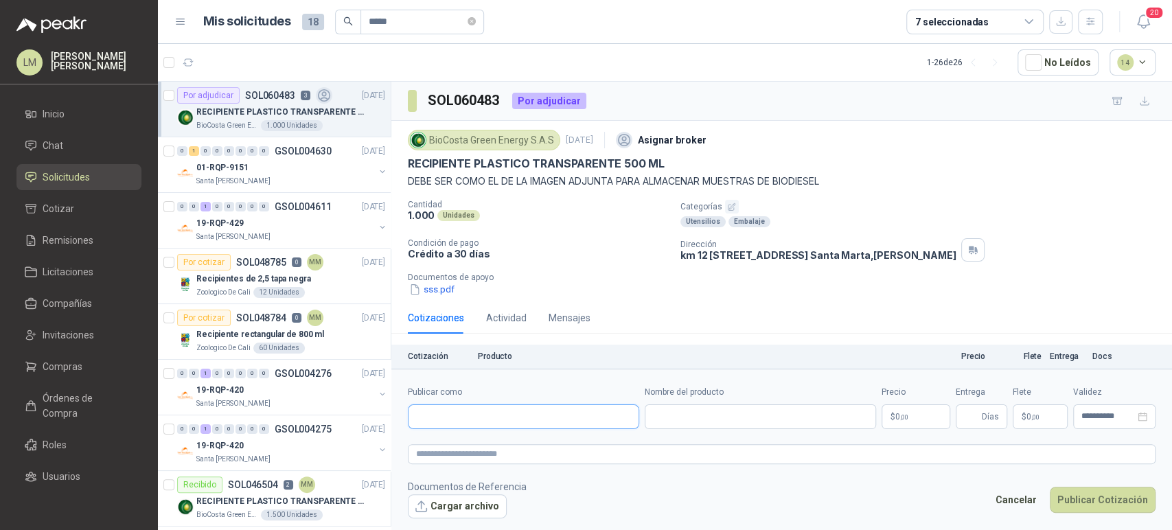
click at [522, 409] on input "Publicar como" at bounding box center [524, 416] width 230 height 23
type input "********"
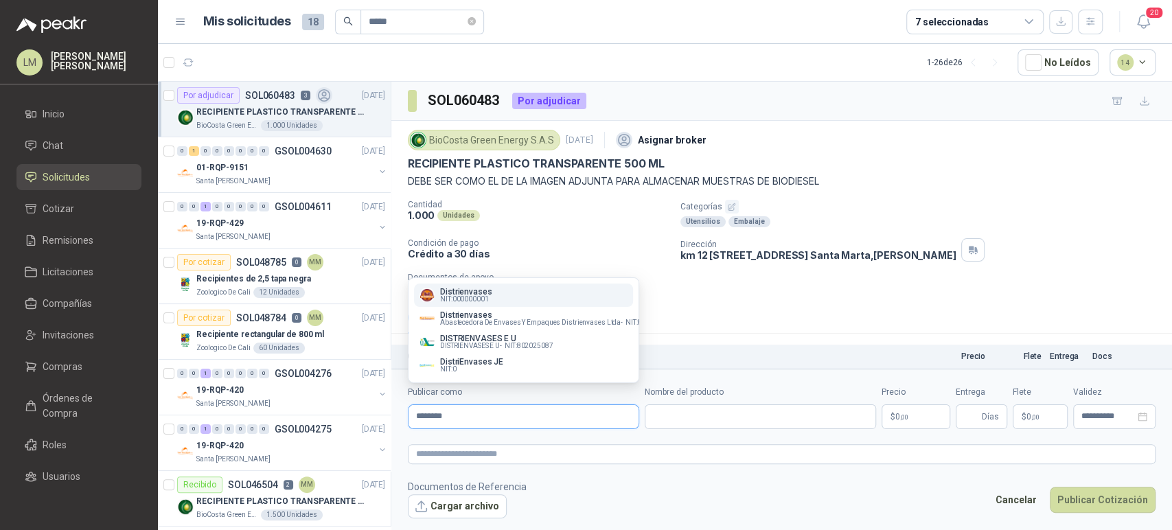
type input "********"
click at [471, 296] on span "NIT : 000000001" at bounding box center [464, 299] width 49 height 7
type input "**********"
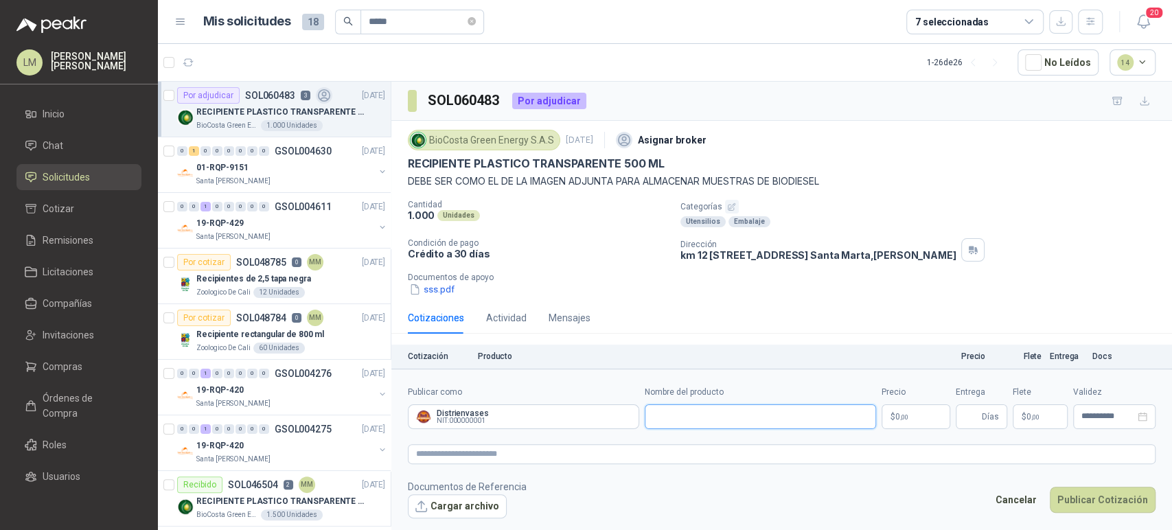
click at [694, 413] on input "Nombre del producto" at bounding box center [760, 416] width 231 height 25
type input "**********"
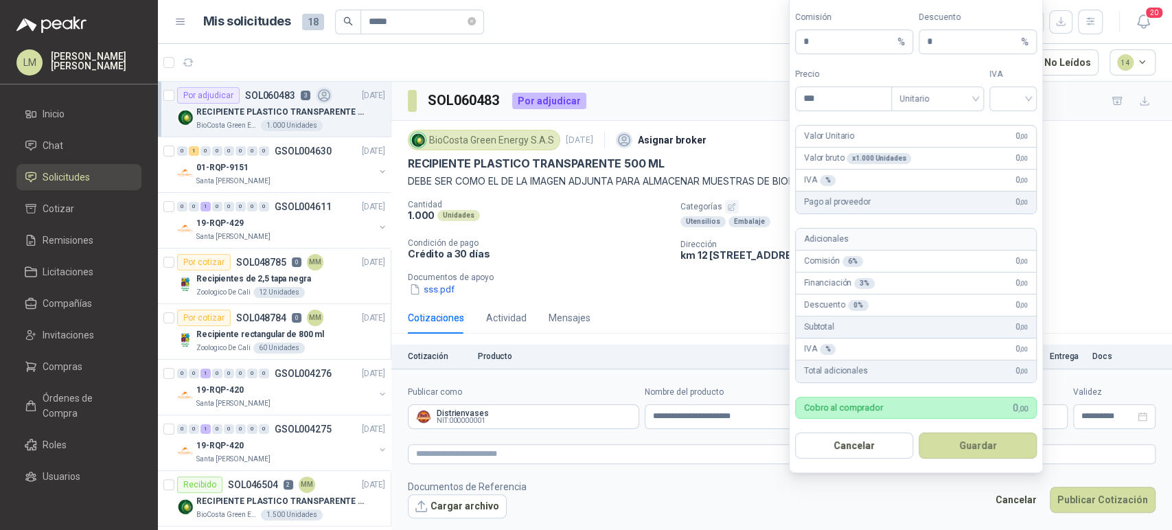
click at [906, 413] on body "LM [PERSON_NAME] Inicio Chat Solicitudes Cotizar Remisiones Licitaciones Compañ…" at bounding box center [586, 265] width 1172 height 530
click at [952, 98] on span "Unitario" at bounding box center [938, 99] width 76 height 21
type input "*****"
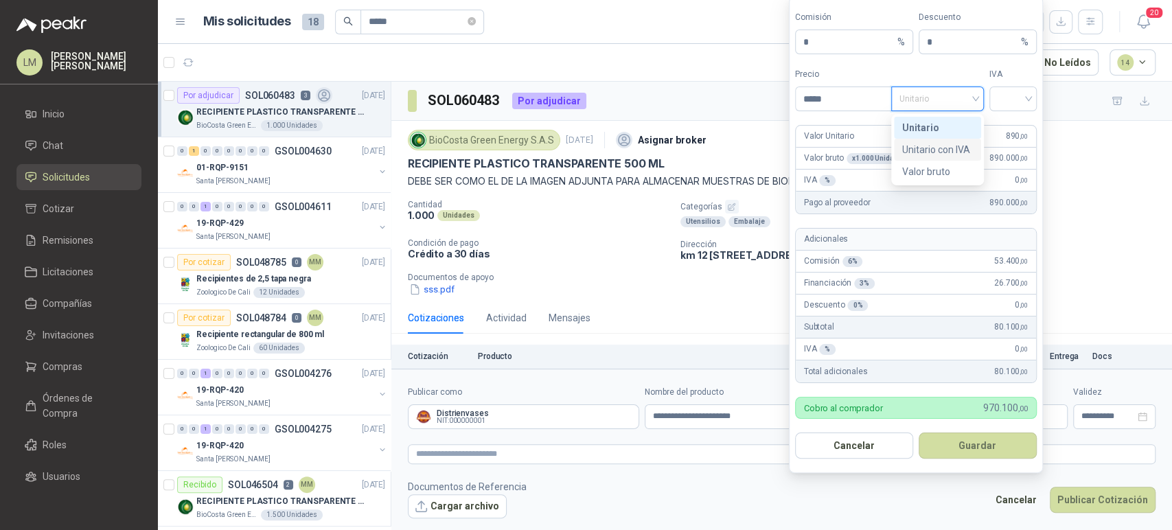
click at [935, 148] on div "Unitario con IVA" at bounding box center [937, 149] width 71 height 15
click at [1014, 106] on input "search" at bounding box center [1013, 97] width 31 height 21
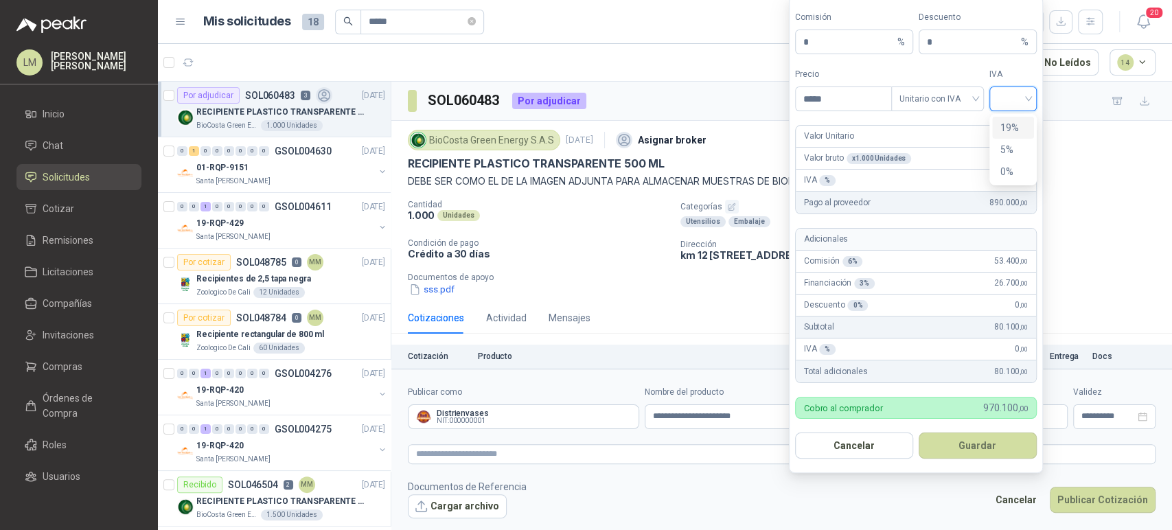
click at [1009, 128] on div "19%" at bounding box center [1013, 127] width 25 height 15
click at [967, 446] on button "Guardar" at bounding box center [978, 446] width 118 height 26
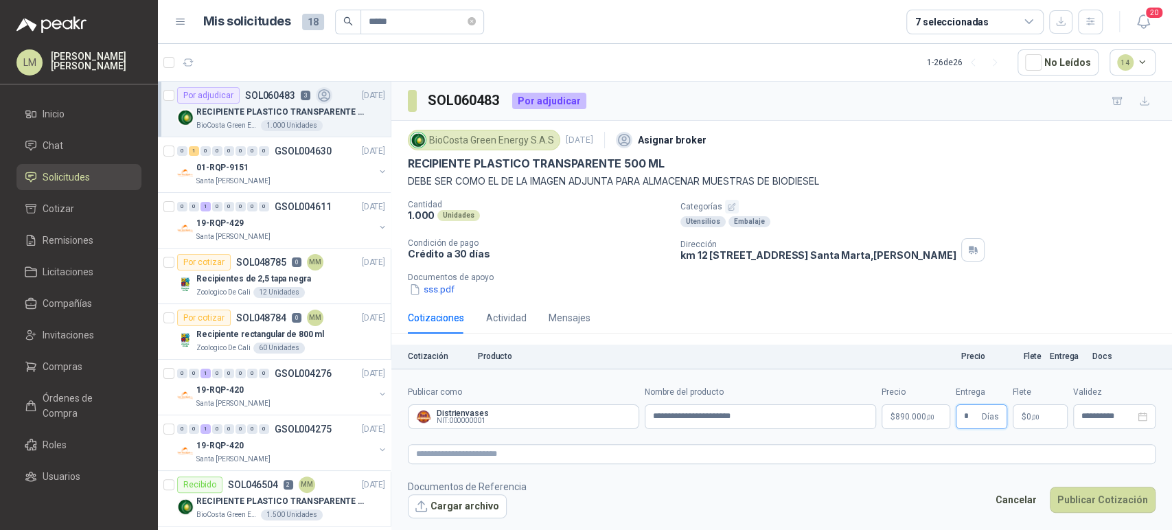
type input "*"
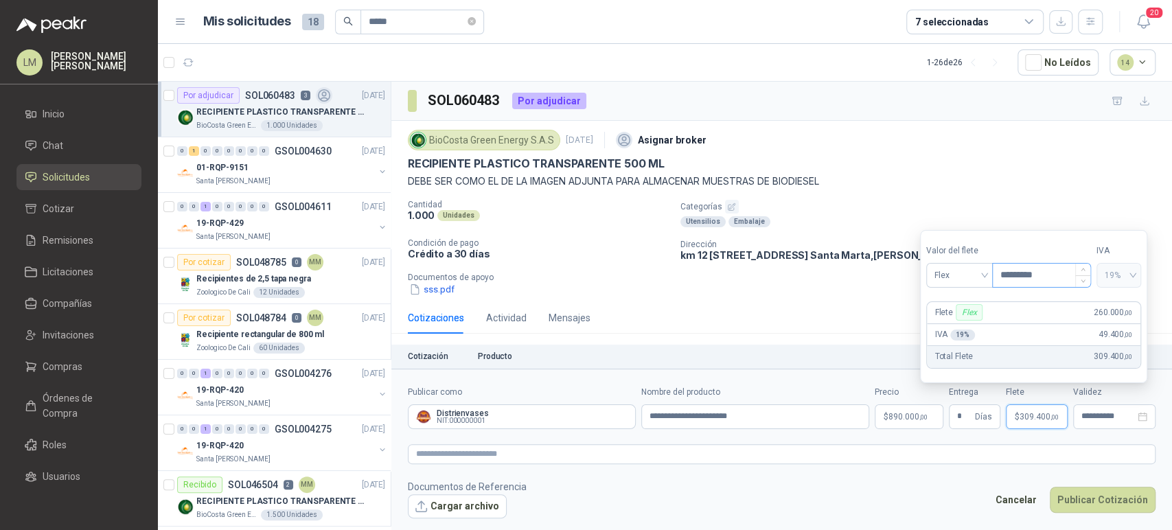
click at [1021, 279] on input "*********" at bounding box center [1042, 275] width 98 height 23
type input "*********"
click at [814, 347] on div "Cotización Producto Precio Flete Entrega Docs" at bounding box center [781, 357] width 781 height 25
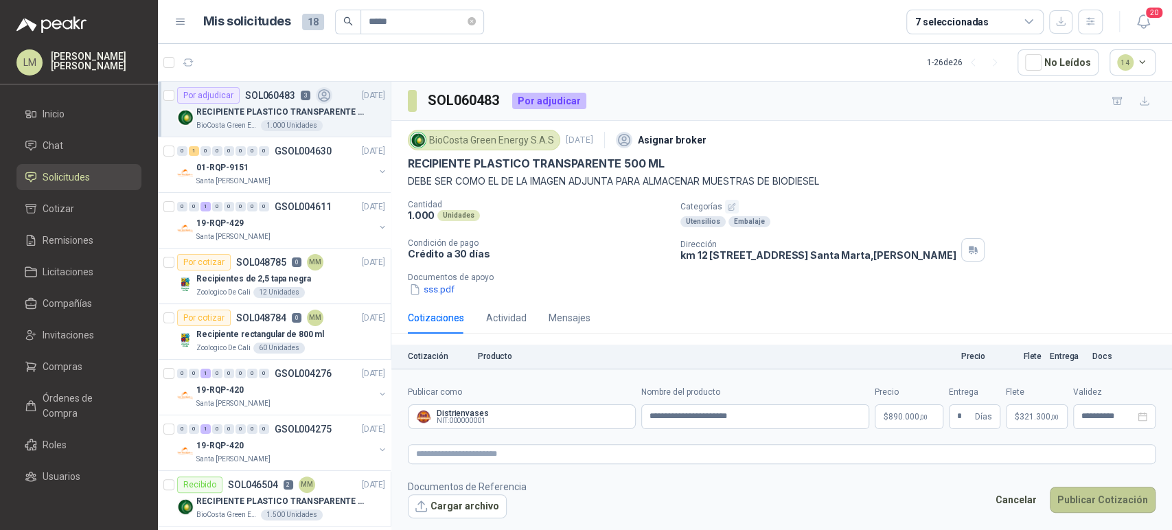
click at [1075, 498] on button "Publicar Cotización" at bounding box center [1103, 500] width 106 height 26
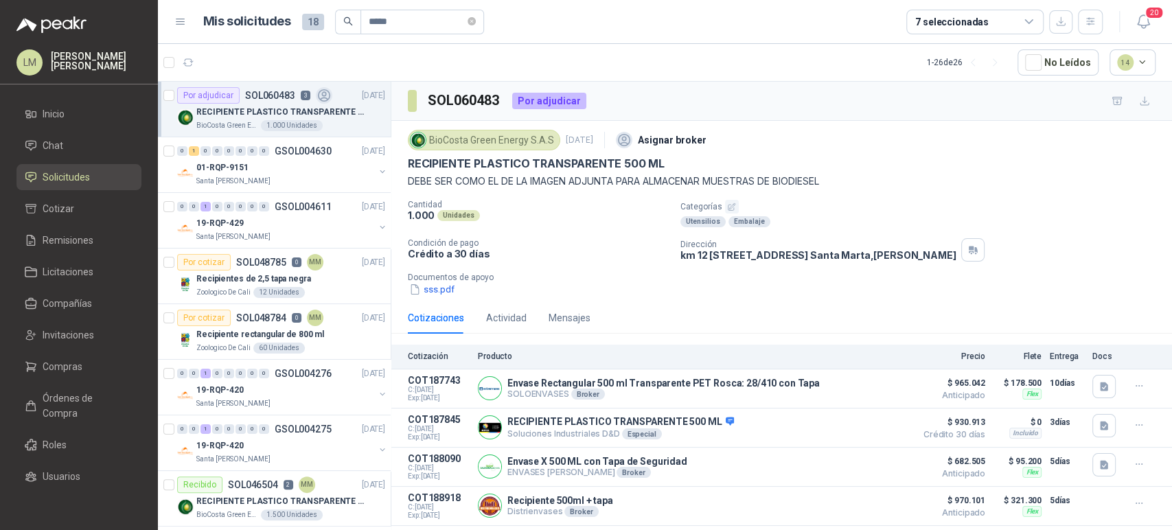
scroll to position [19, 0]
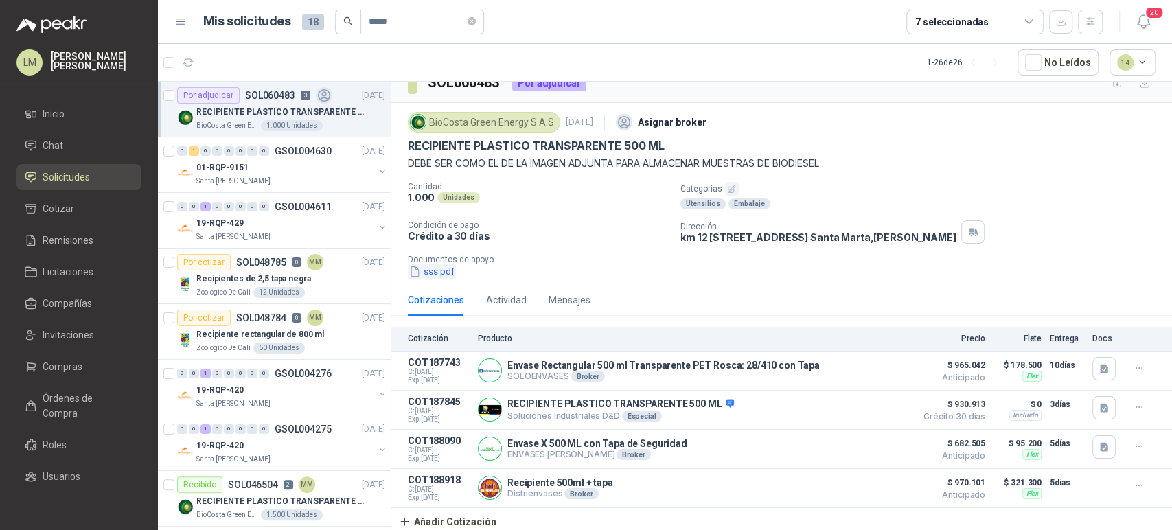
click at [429, 269] on button "sss.pdf" at bounding box center [432, 271] width 48 height 14
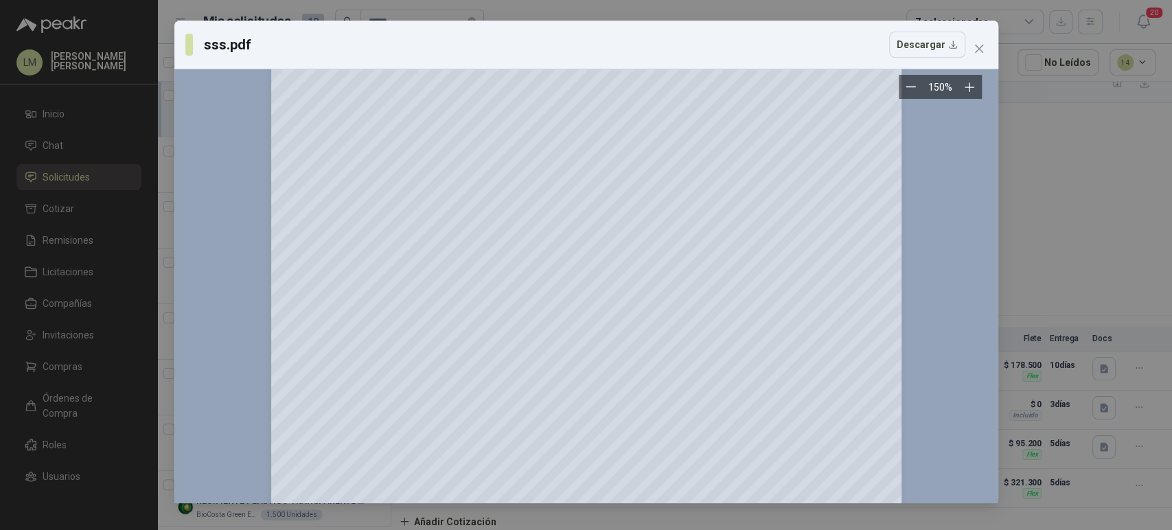
scroll to position [236, 0]
click at [983, 49] on icon "close" at bounding box center [979, 48] width 11 height 11
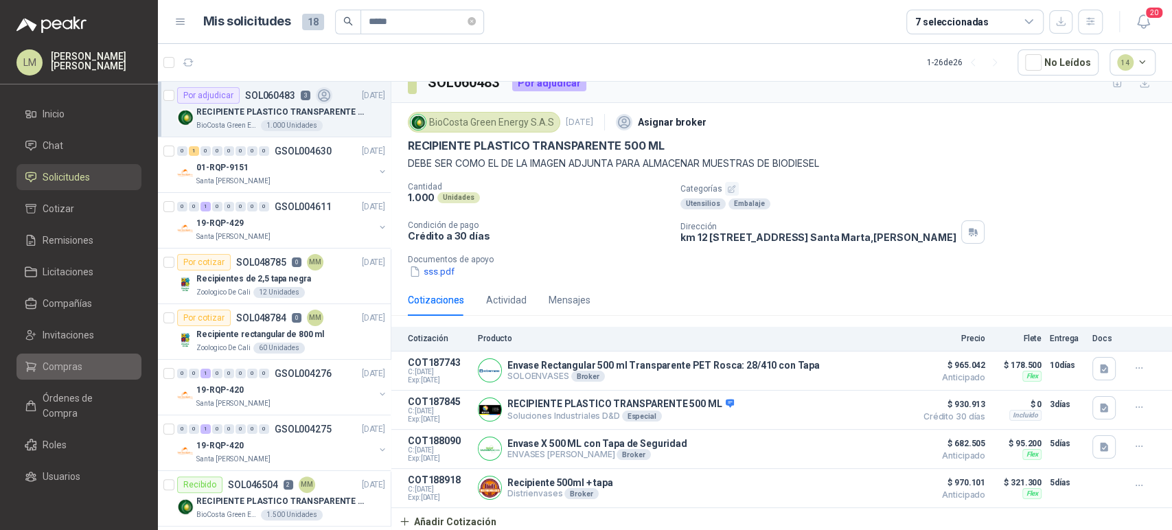
click at [60, 367] on span "Compras" at bounding box center [63, 366] width 40 height 15
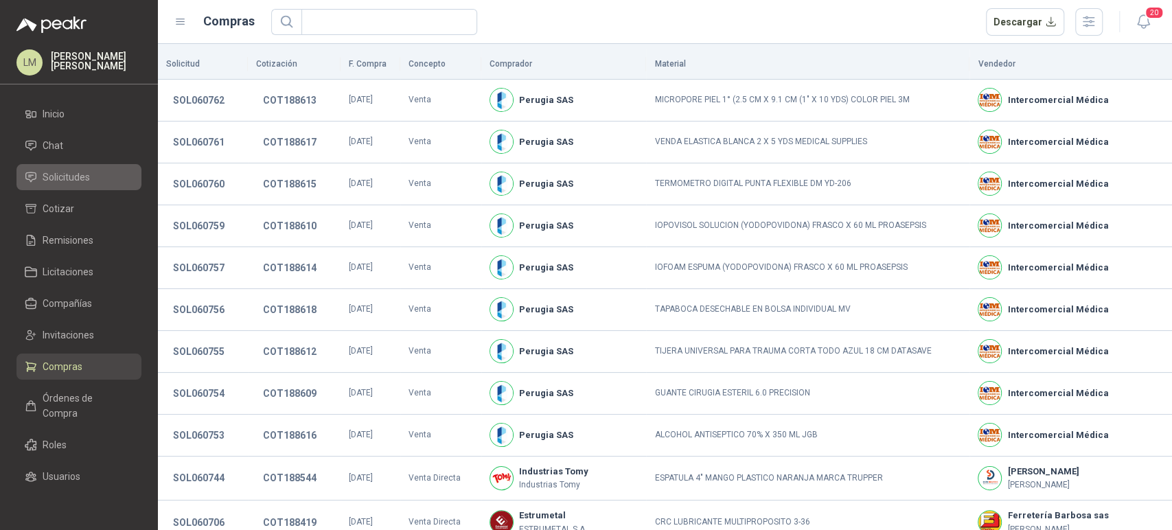
click at [69, 176] on span "Solicitudes" at bounding box center [66, 177] width 47 height 15
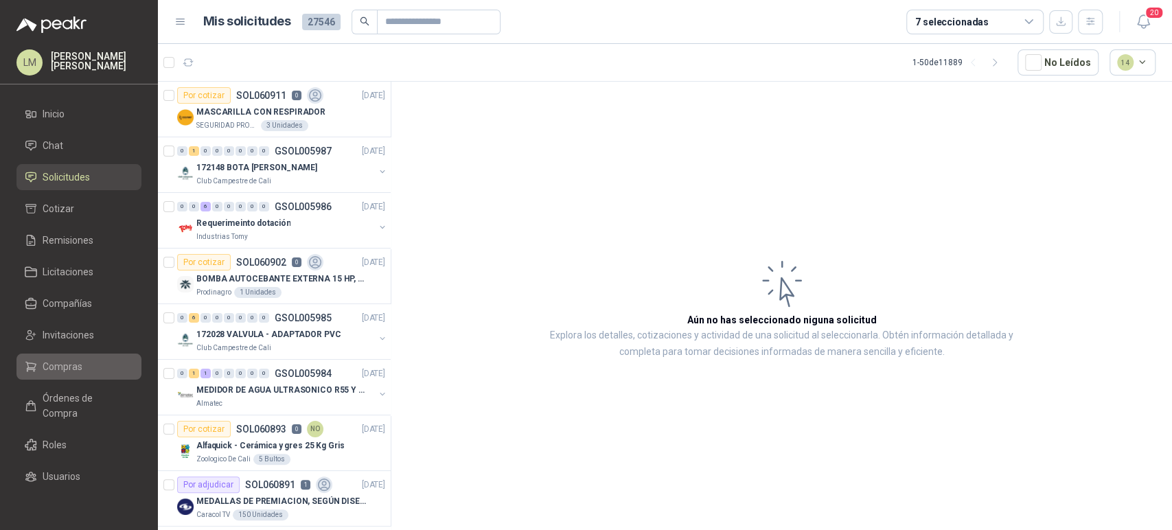
click at [66, 368] on span "Compras" at bounding box center [63, 366] width 40 height 15
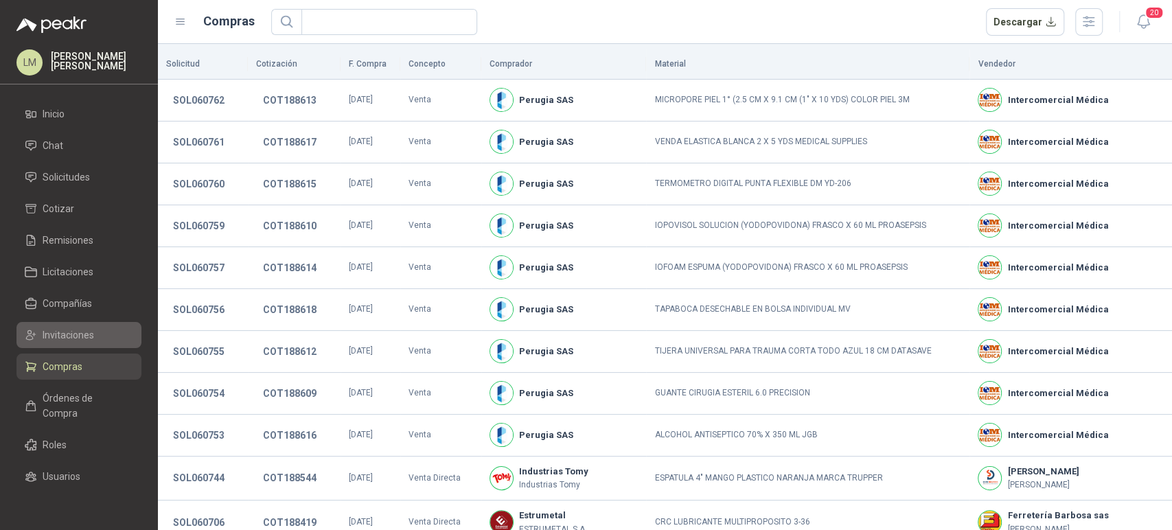
click at [65, 345] on link "Invitaciones" at bounding box center [78, 335] width 125 height 26
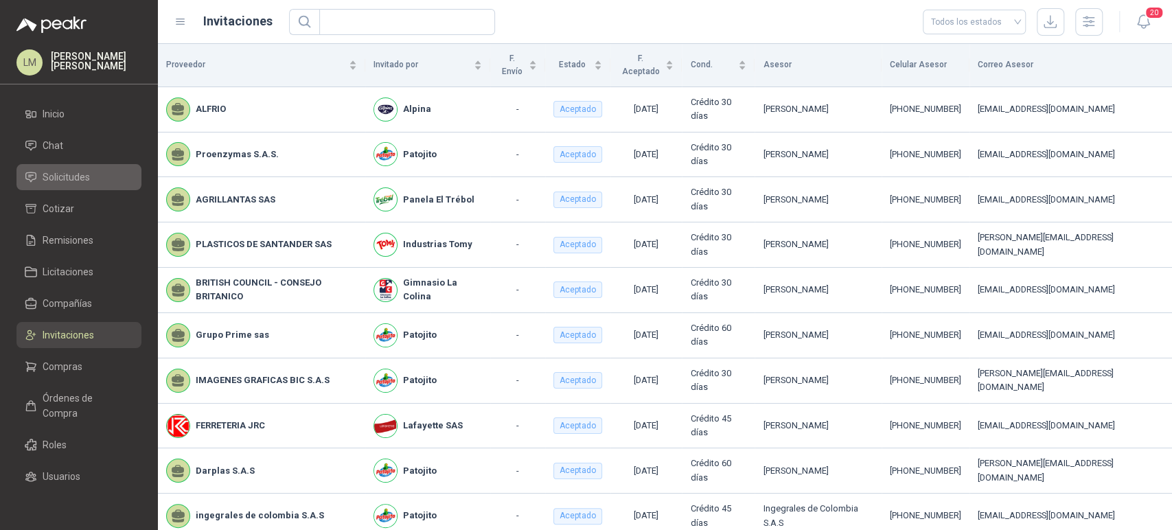
click at [78, 180] on span "Solicitudes" at bounding box center [66, 177] width 47 height 15
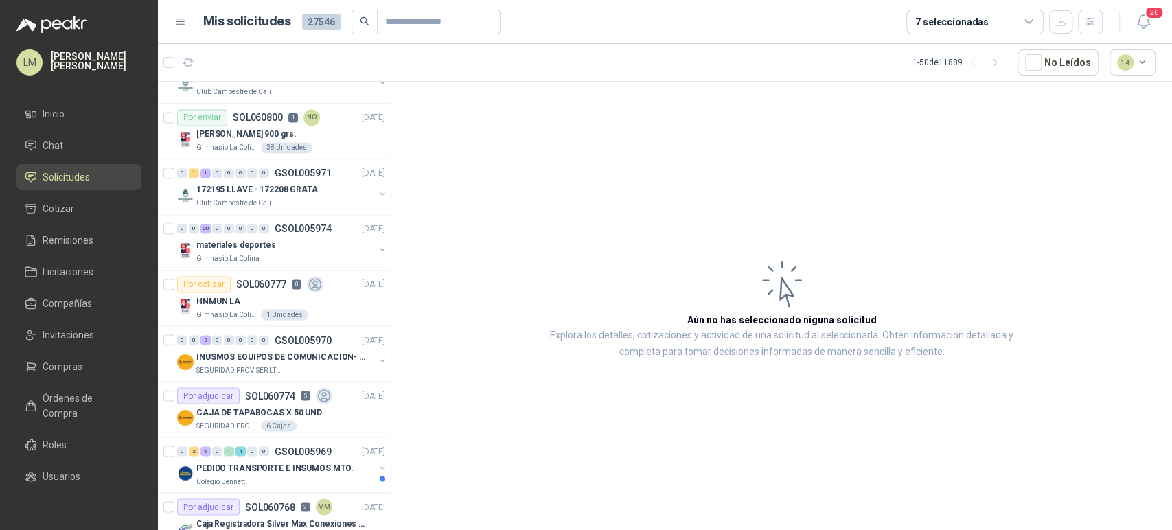
scroll to position [1538, 0]
click at [400, 25] on input "text" at bounding box center [433, 21] width 96 height 23
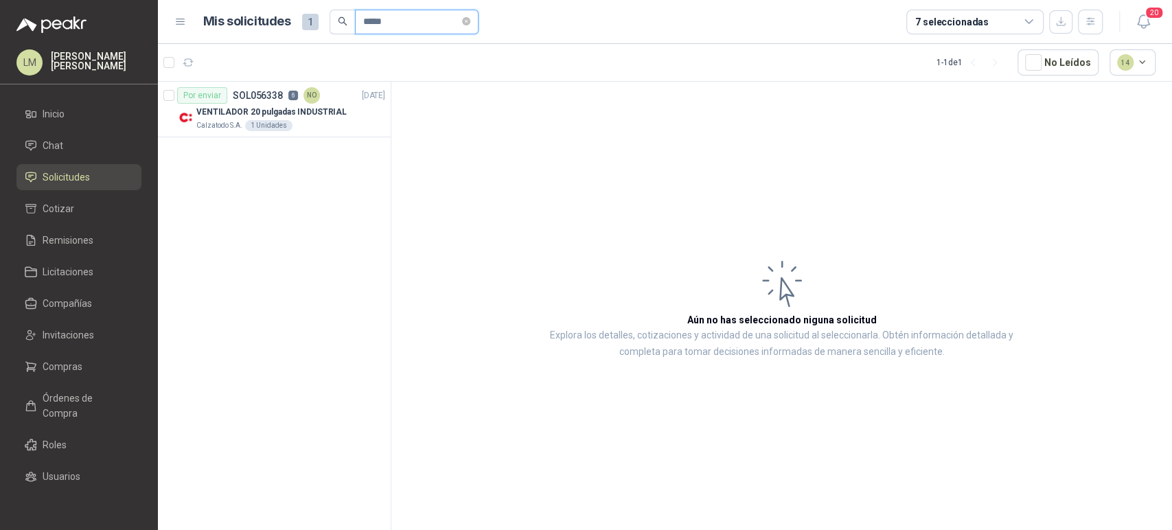
scroll to position [0, 0]
type input "*****"
click at [307, 112] on p "VENTILADOR 20 pulgadas INDUSTRIAL" at bounding box center [271, 112] width 150 height 13
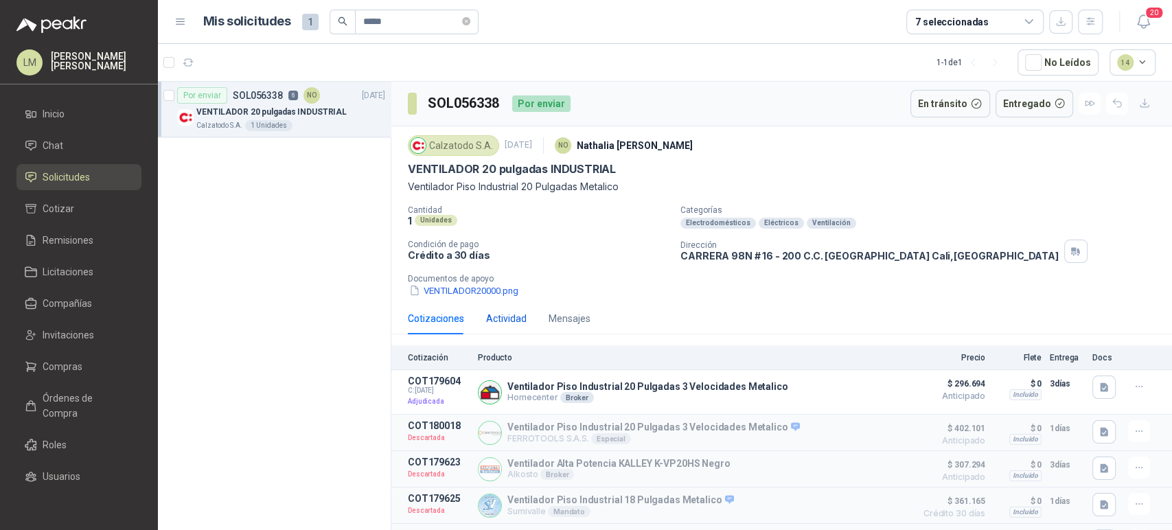
click at [497, 315] on div "Actividad" at bounding box center [506, 318] width 41 height 15
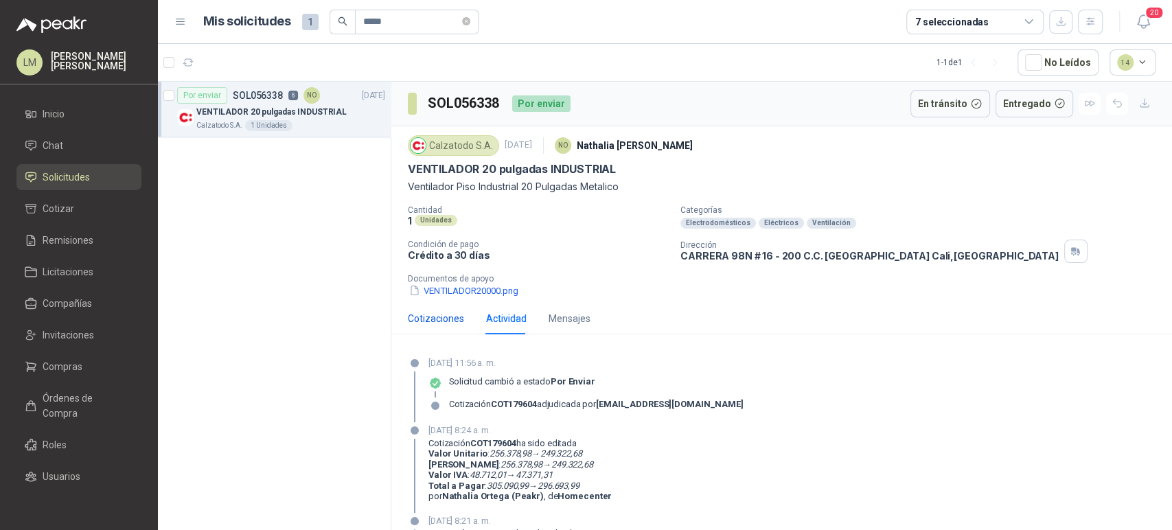
click at [437, 319] on div "Cotizaciones" at bounding box center [436, 318] width 56 height 15
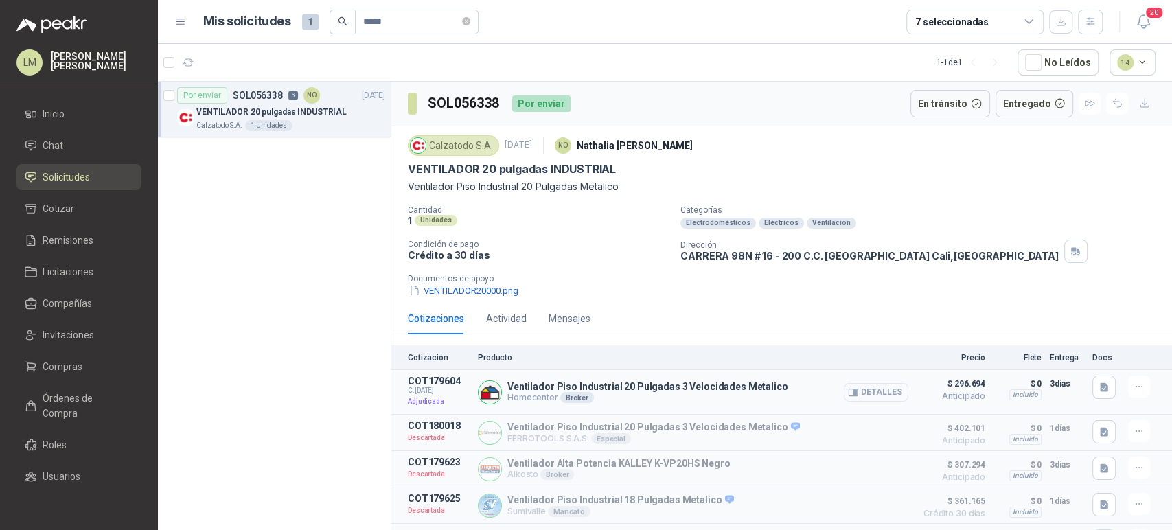
click at [885, 397] on button "Detalles" at bounding box center [876, 392] width 65 height 19
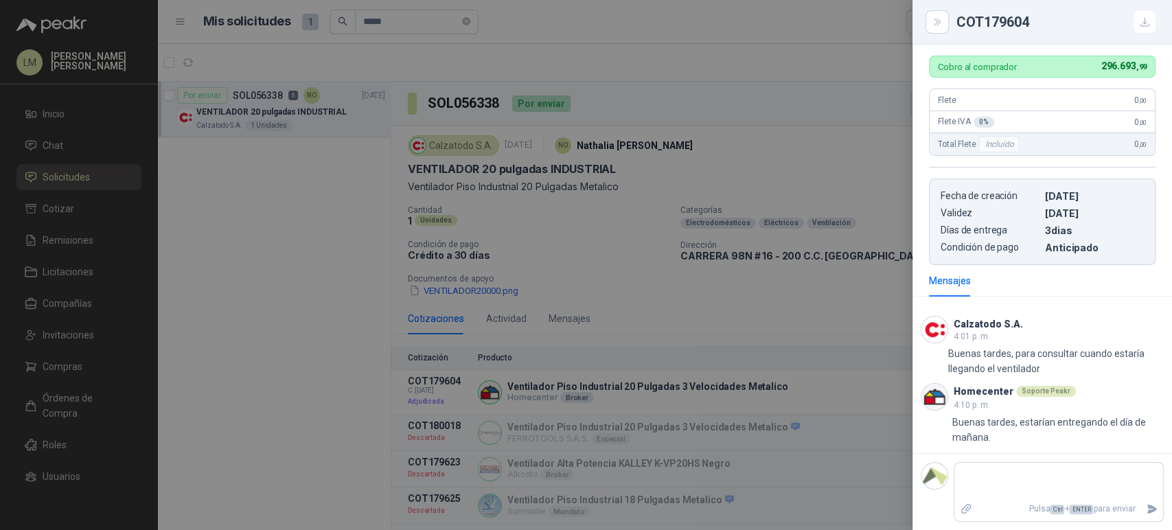
scroll to position [464, 0]
drag, startPoint x: 1016, startPoint y: 422, endPoint x: 1137, endPoint y: 440, distance: 121.5
click at [1137, 440] on p "Buenas tardes, estarían entregando el día de mañana." at bounding box center [1058, 430] width 212 height 30
click at [601, 254] on div at bounding box center [586, 265] width 1172 height 530
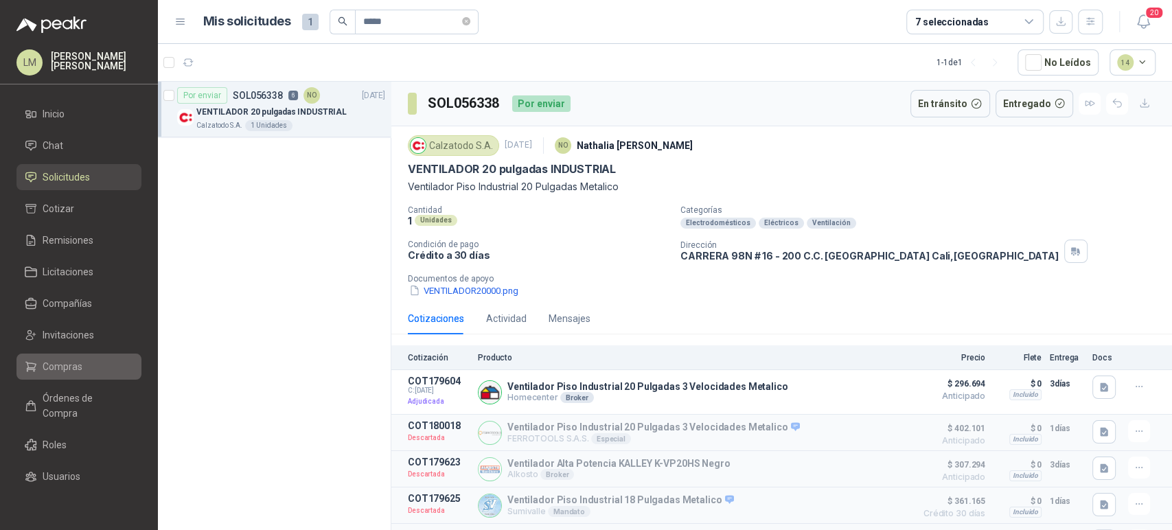
click at [59, 368] on span "Compras" at bounding box center [63, 366] width 40 height 15
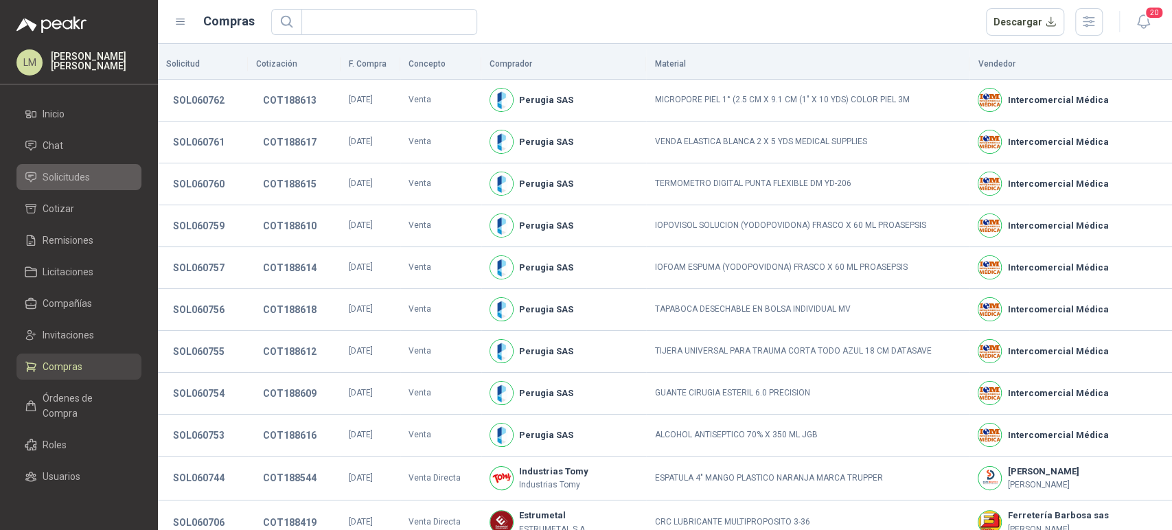
click at [71, 186] on link "Solicitudes" at bounding box center [78, 177] width 125 height 26
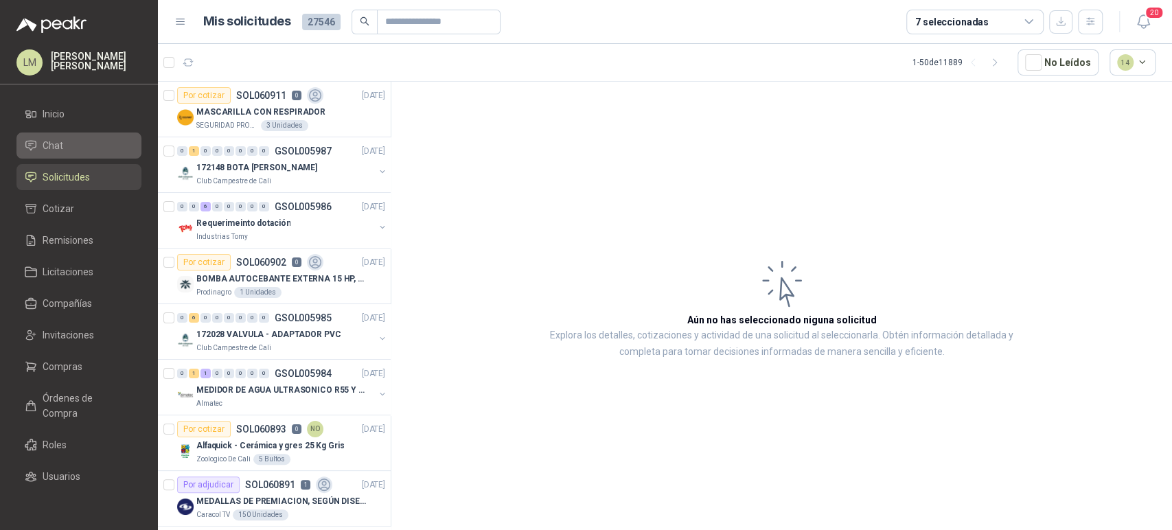
click at [56, 150] on span "Chat" at bounding box center [53, 145] width 21 height 15
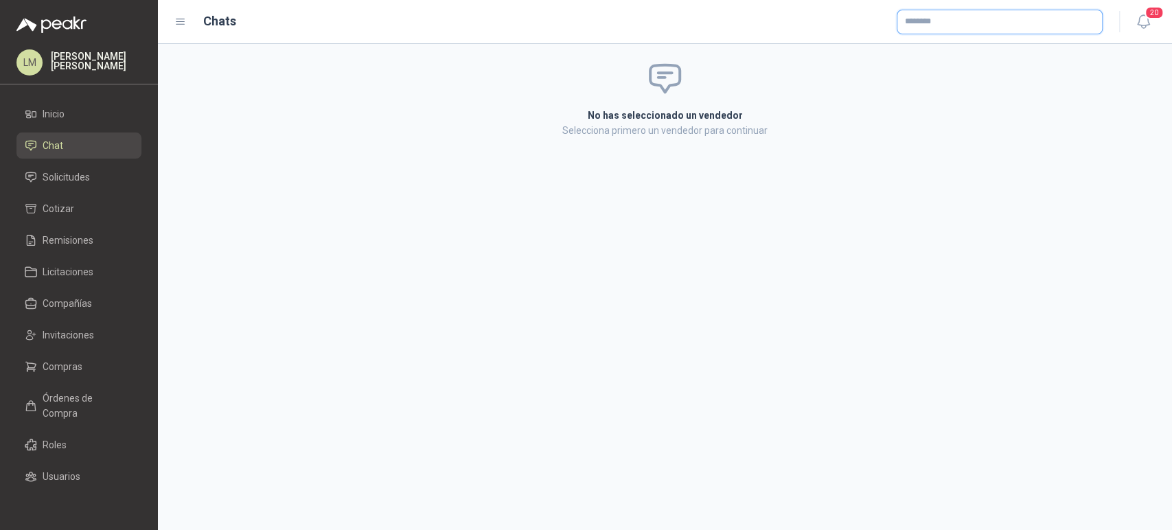
click at [935, 21] on input "text" at bounding box center [1000, 21] width 205 height 23
type input "*****"
click at [927, 49] on div "Alkosto Colombiana de Comercio SA y/o Alkosto SA - NIT : 890900943" at bounding box center [1000, 54] width 183 height 15
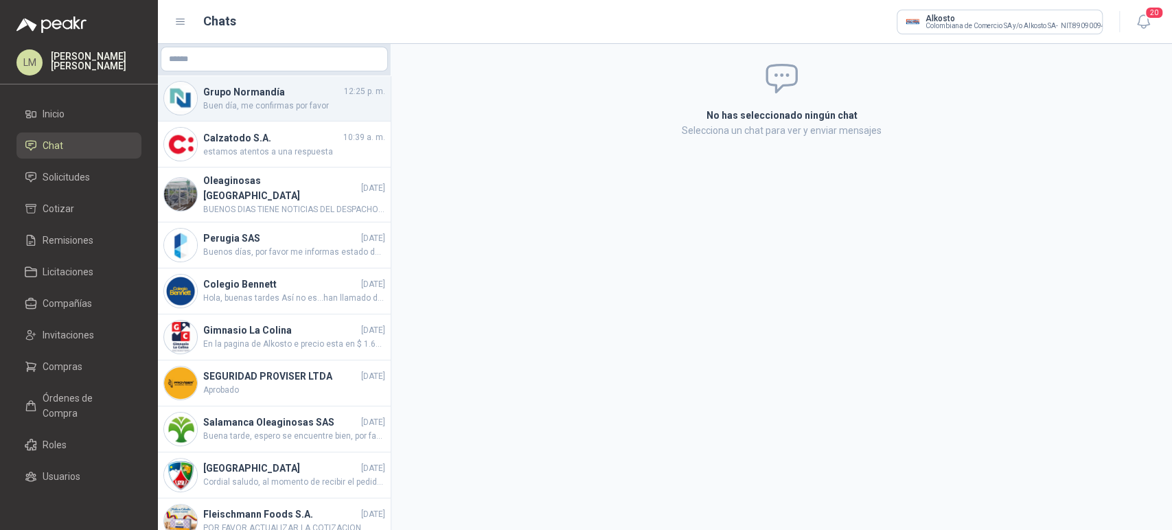
click at [233, 109] on span "Buen día, me confirmas por favor" at bounding box center [294, 106] width 182 height 13
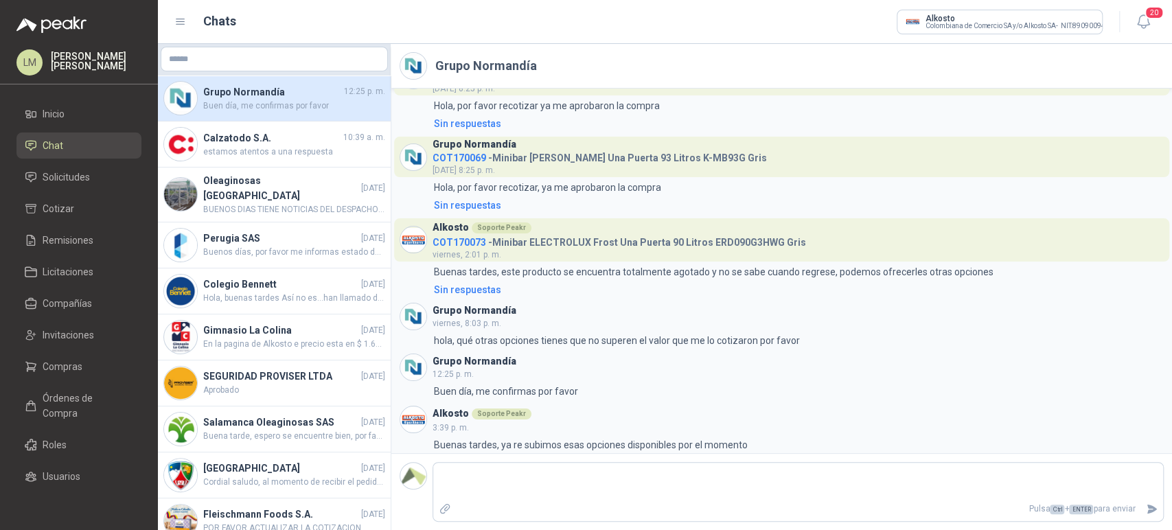
scroll to position [604, 0]
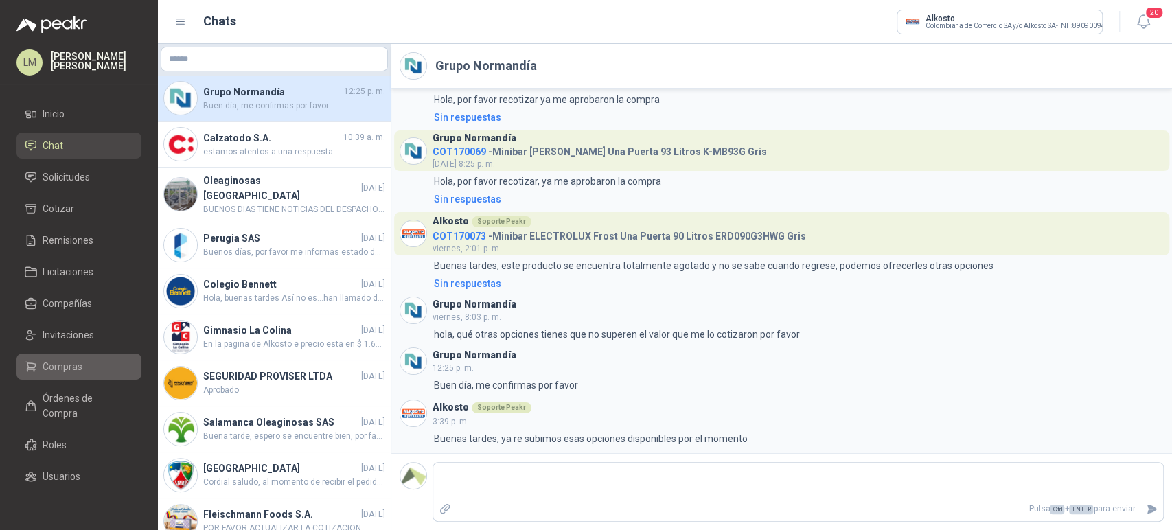
click at [48, 361] on span "Compras" at bounding box center [63, 366] width 40 height 15
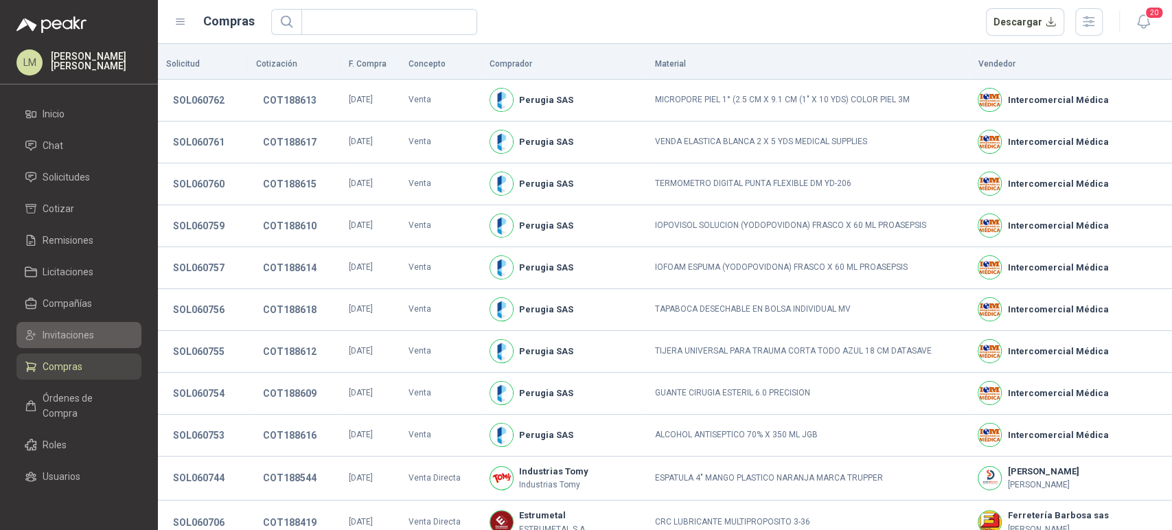
click at [76, 336] on span "Invitaciones" at bounding box center [69, 335] width 52 height 15
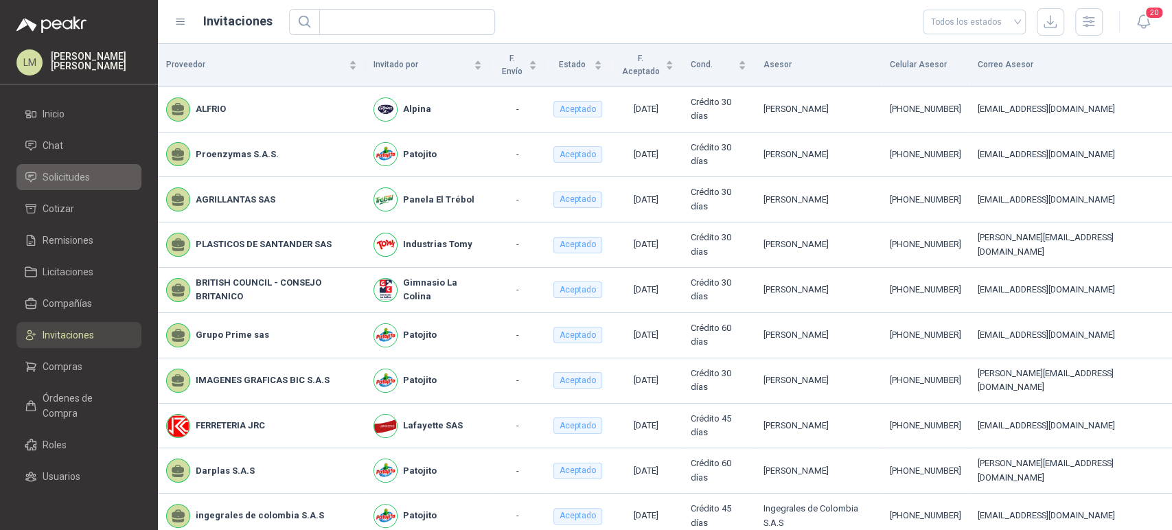
click at [62, 174] on span "Solicitudes" at bounding box center [66, 177] width 47 height 15
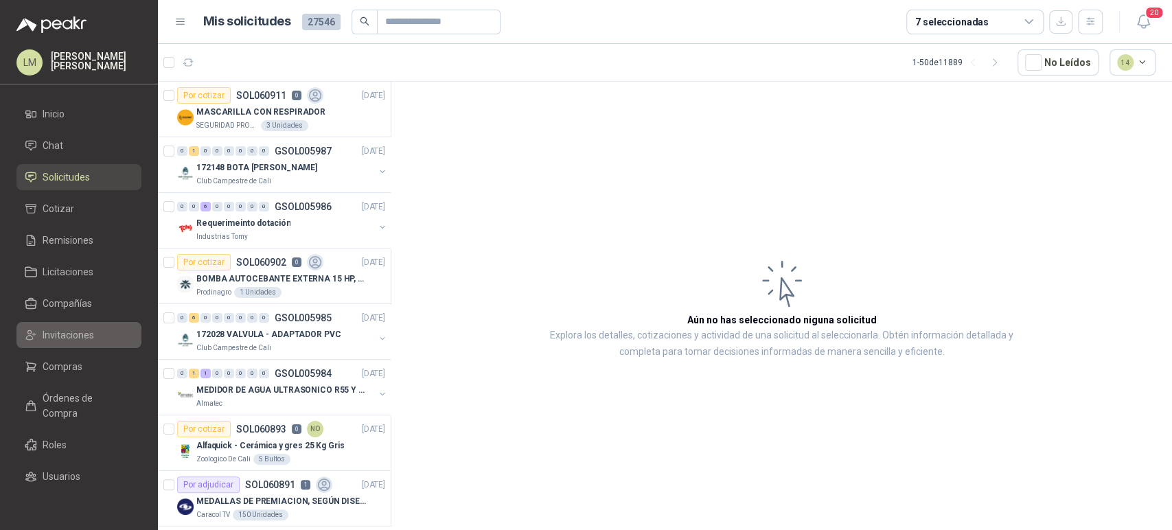
click at [76, 325] on link "Invitaciones" at bounding box center [78, 335] width 125 height 26
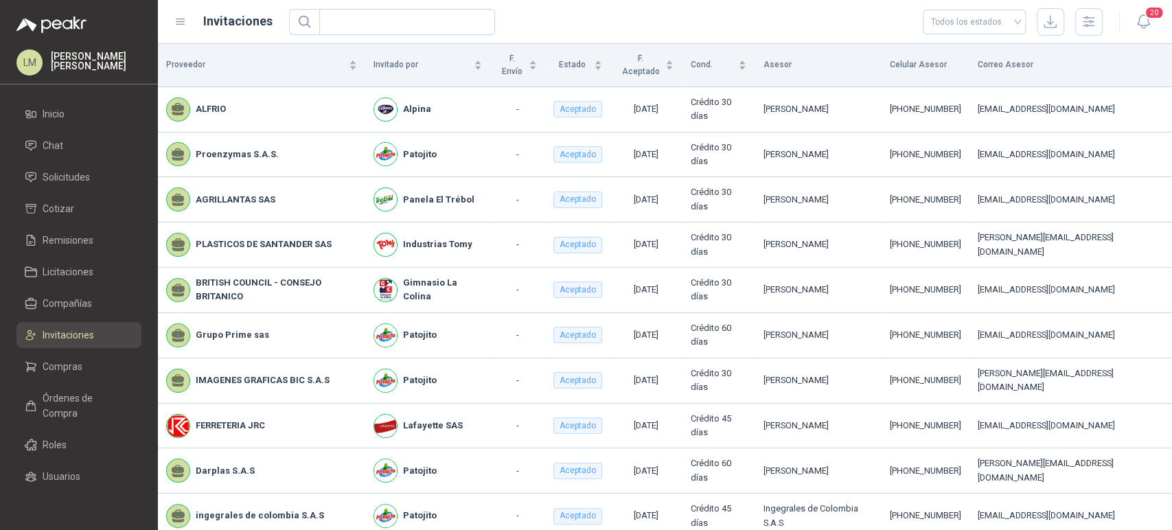
click at [71, 350] on ul "Inicio Chat Solicitudes Cotizar Remisiones Licitaciones Compañías Invitaciones …" at bounding box center [79, 299] width 158 height 396
click at [68, 356] on link "Compras" at bounding box center [78, 367] width 125 height 26
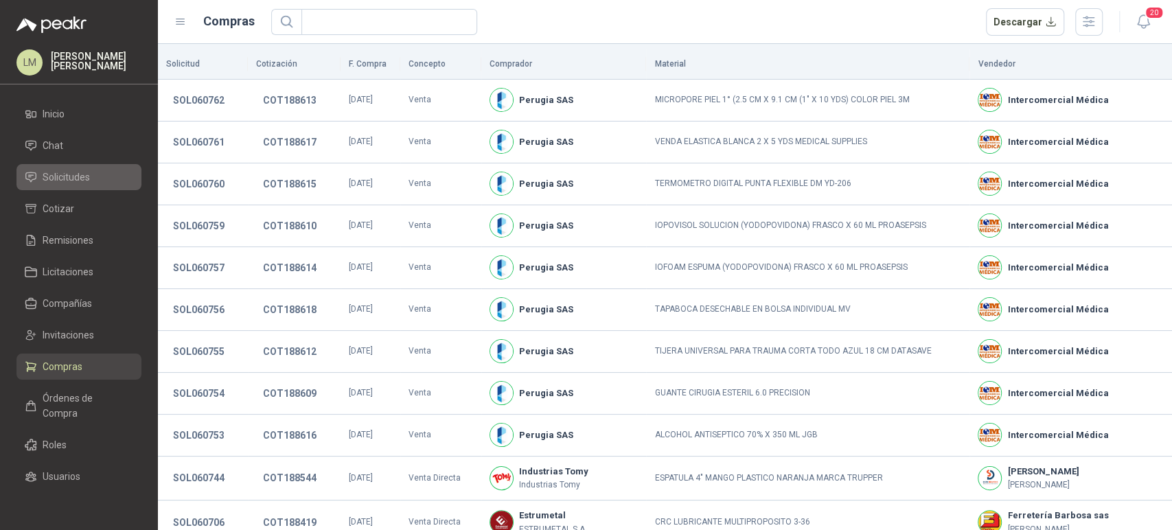
click at [68, 185] on link "Solicitudes" at bounding box center [78, 177] width 125 height 26
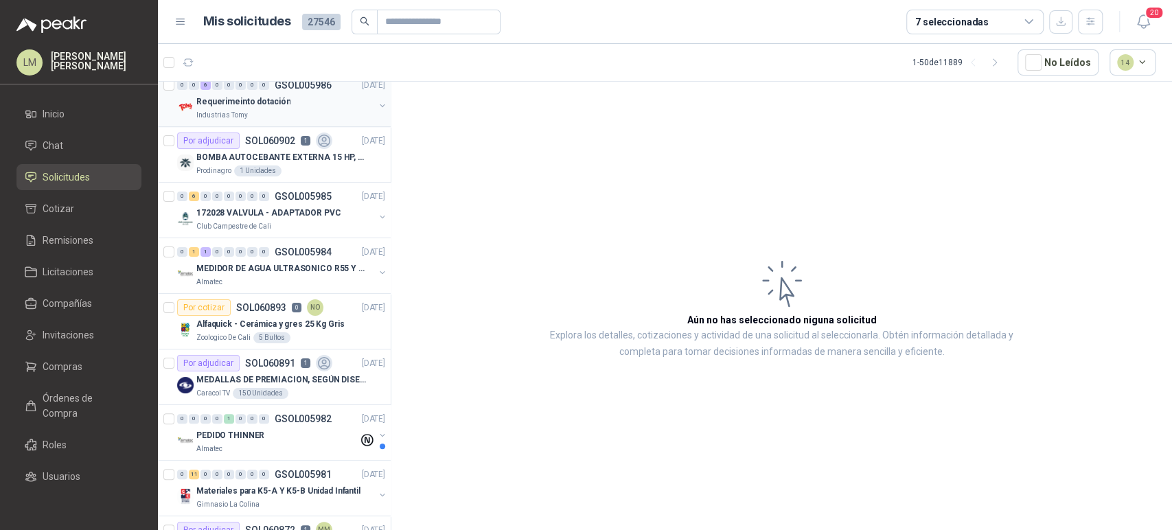
scroll to position [121, 0]
click at [295, 166] on div "Prodinagro 1 Unidades" at bounding box center [290, 171] width 189 height 11
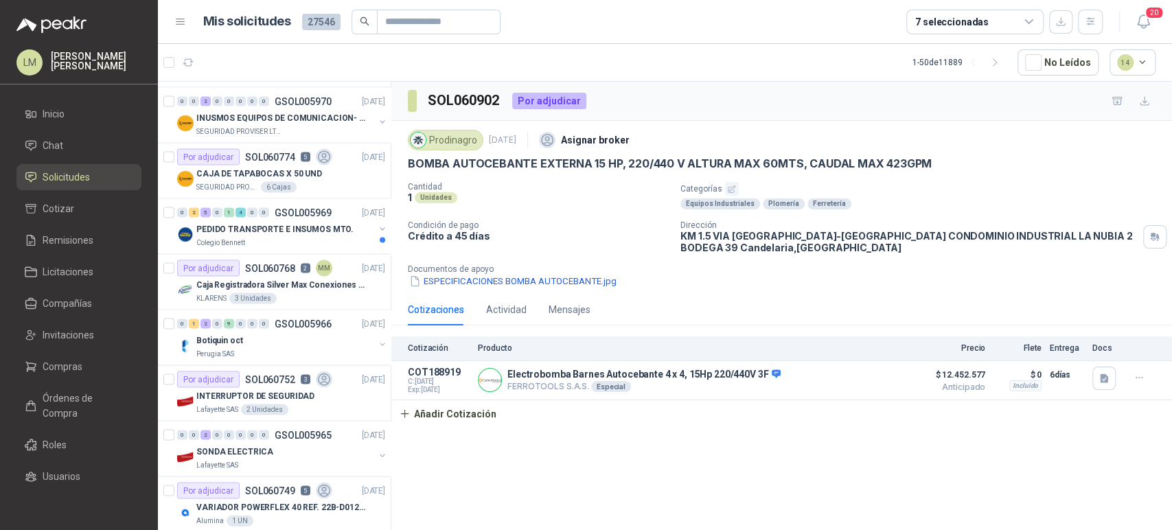
scroll to position [1775, 0]
click at [297, 176] on div "CAJA DE TAPABOCAS X 50 UND" at bounding box center [290, 172] width 189 height 16
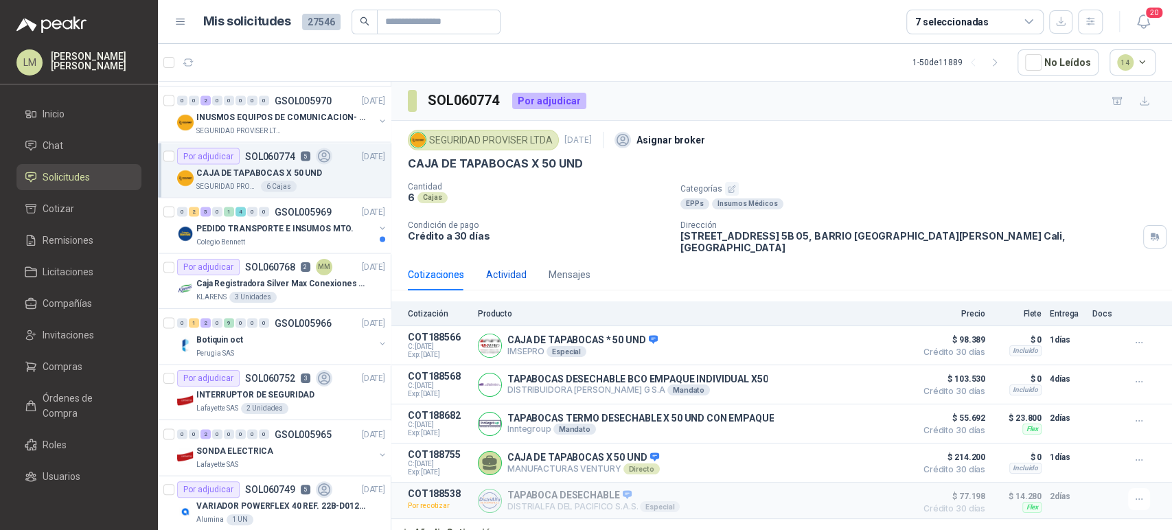
click at [501, 267] on div "Actividad" at bounding box center [506, 274] width 41 height 15
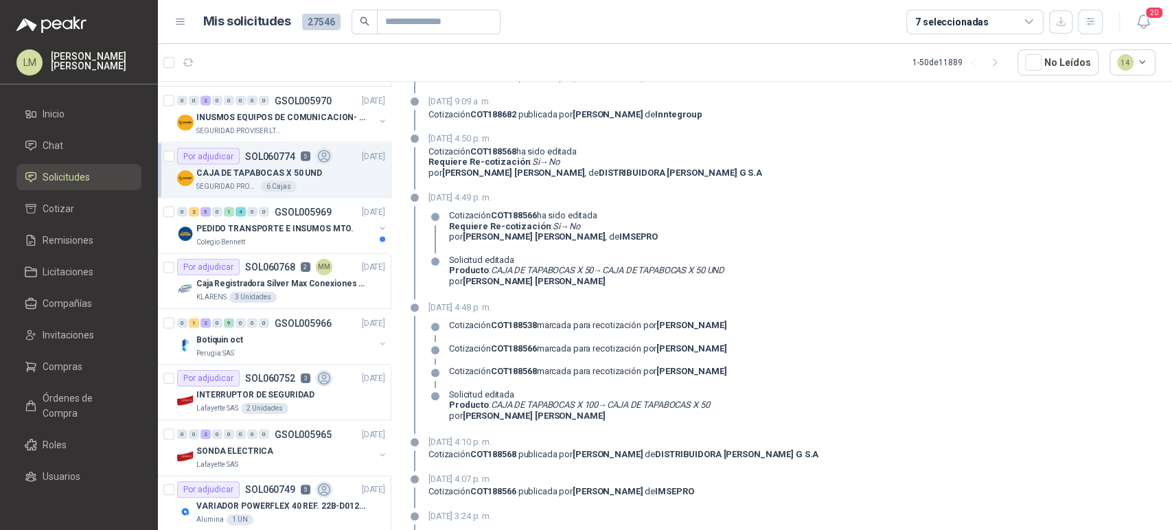
scroll to position [264, 0]
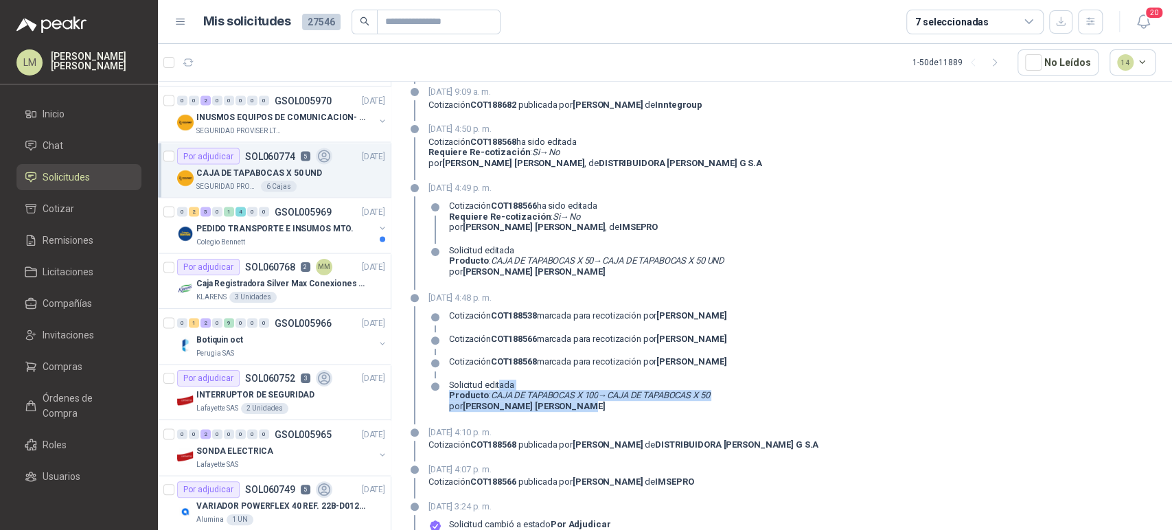
drag, startPoint x: 500, startPoint y: 372, endPoint x: 724, endPoint y: 391, distance: 224.6
click at [724, 391] on div "Solicitud editada Producto : CAJA DE TAPABOCAS X 100 → CAJA DE TAPABOCAS X 50 p…" at bounding box center [578, 401] width 299 height 43
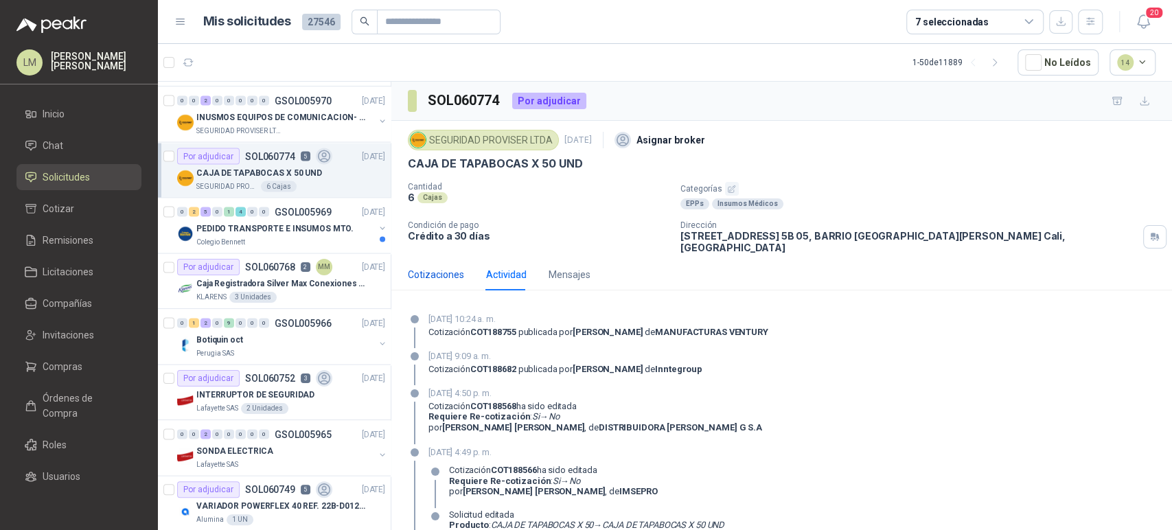
click at [444, 267] on div "Cotizaciones" at bounding box center [436, 274] width 56 height 15
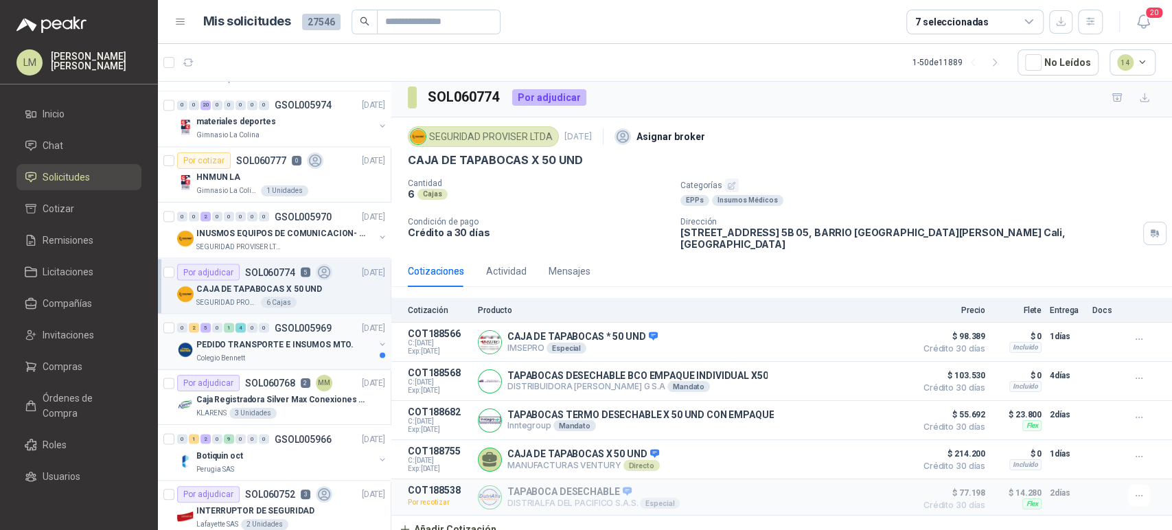
scroll to position [1658, 0]
click at [377, 236] on button "button" at bounding box center [382, 238] width 11 height 11
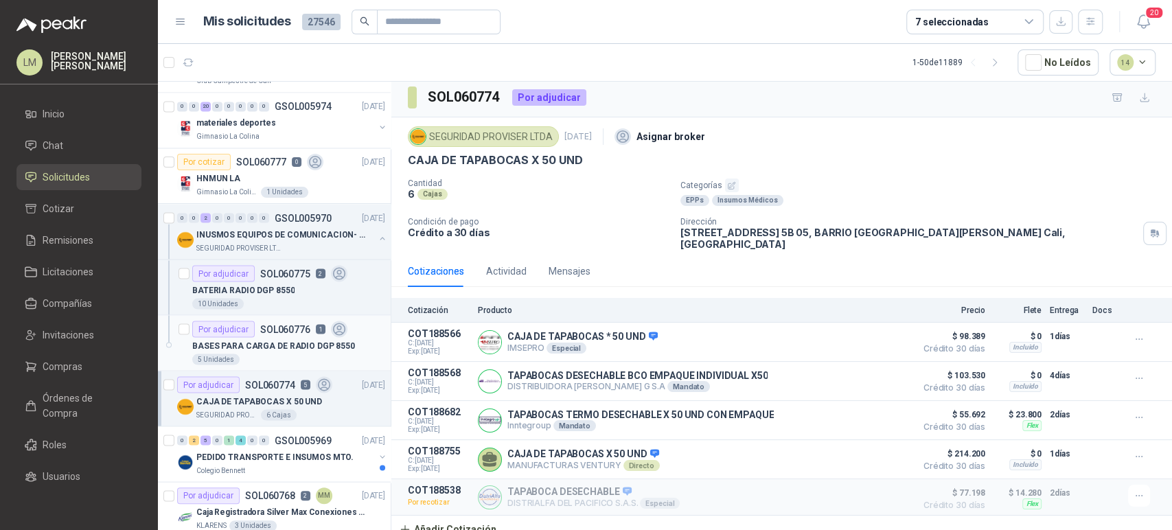
click at [235, 342] on p "BASES PARA CARGA DE RADIO DGP 8550" at bounding box center [273, 345] width 163 height 13
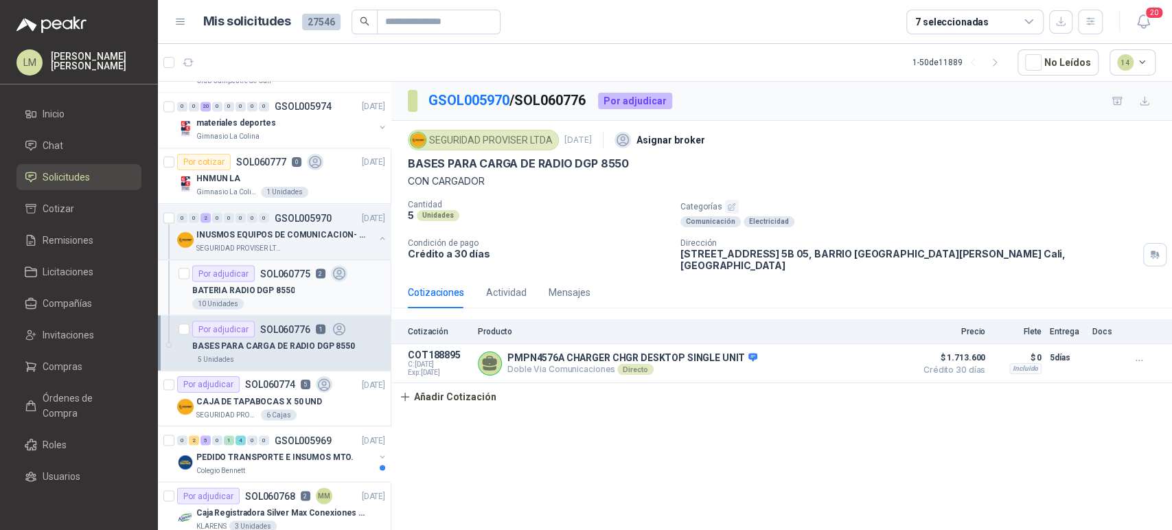
click at [296, 287] on div "BATERIA RADIO DGP 8550" at bounding box center [288, 290] width 193 height 16
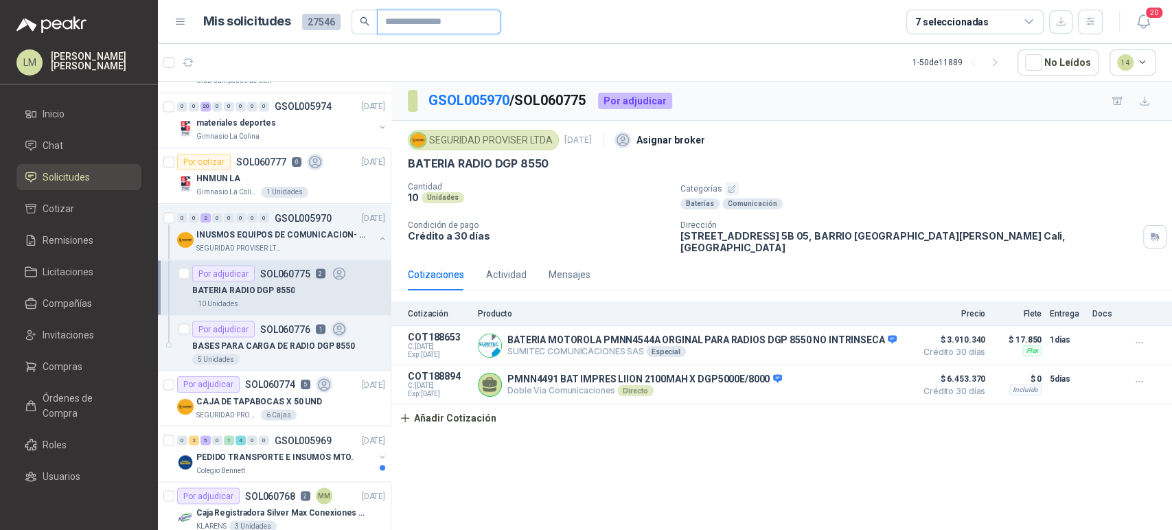
click at [396, 14] on input "text" at bounding box center [433, 21] width 96 height 23
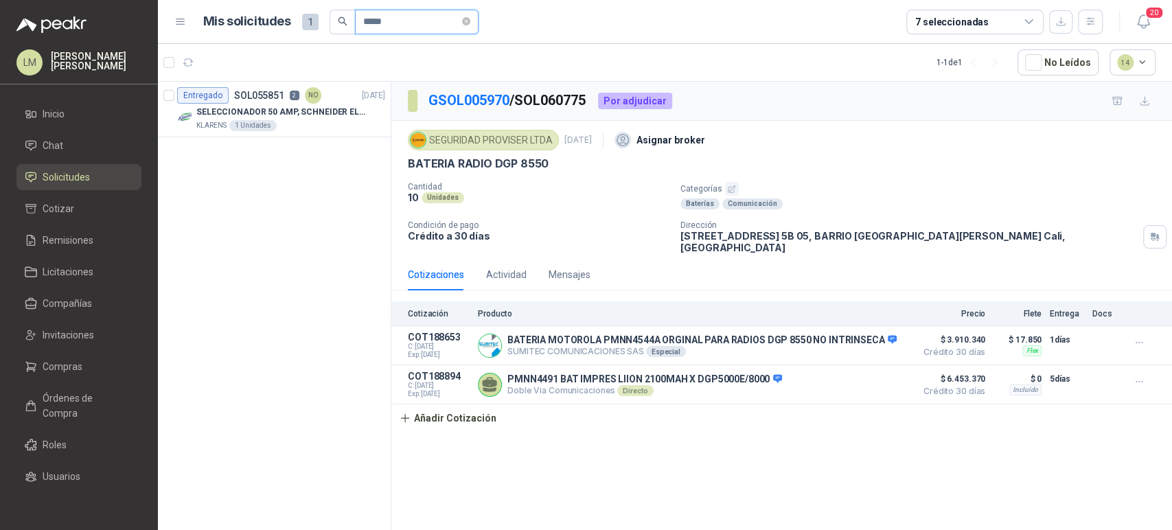
drag, startPoint x: 407, startPoint y: 30, endPoint x: 374, endPoint y: 30, distance: 33.0
click at [374, 30] on input "*****" at bounding box center [411, 21] width 96 height 23
click at [379, 114] on button "button" at bounding box center [382, 116] width 11 height 11
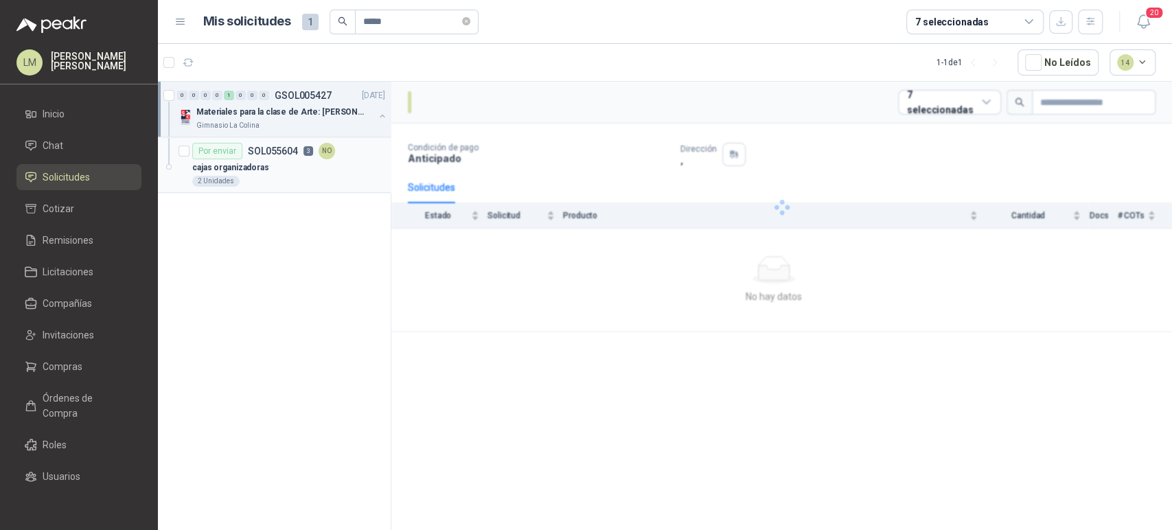
click at [310, 148] on p "3" at bounding box center [309, 151] width 10 height 10
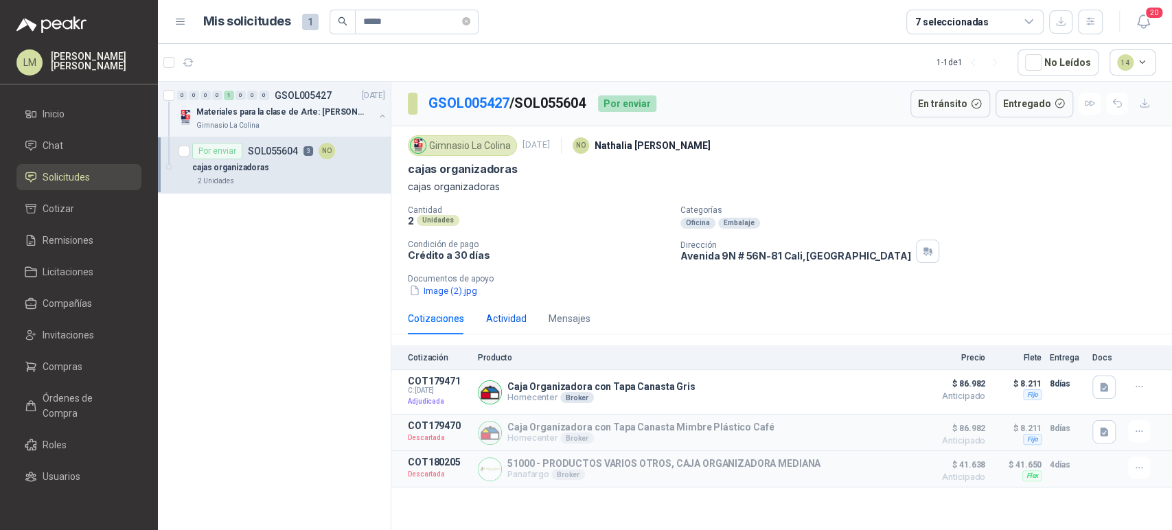
click at [501, 312] on div "Actividad" at bounding box center [506, 318] width 41 height 15
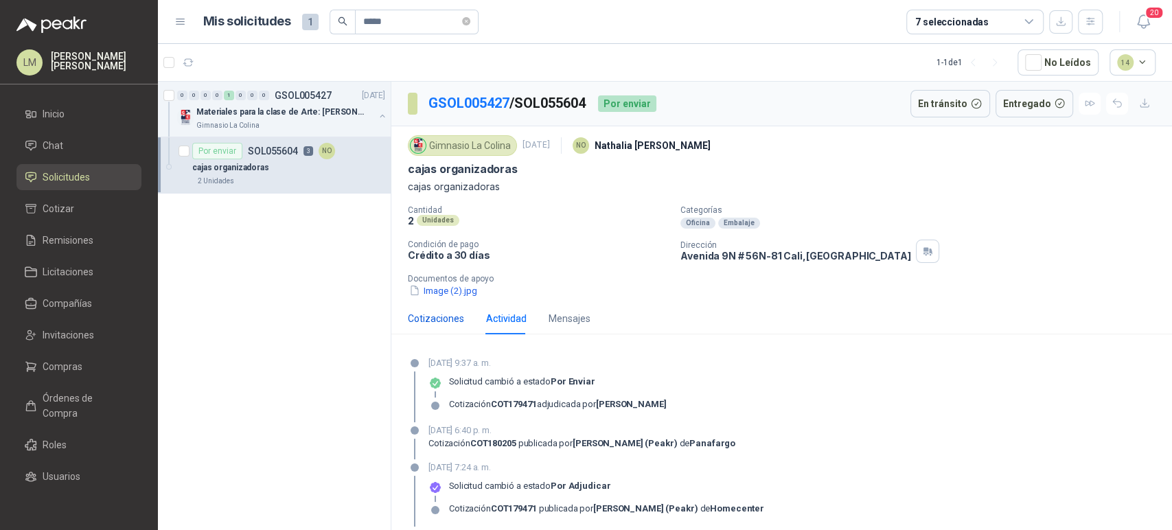
click at [435, 324] on div "Cotizaciones" at bounding box center [436, 318] width 56 height 15
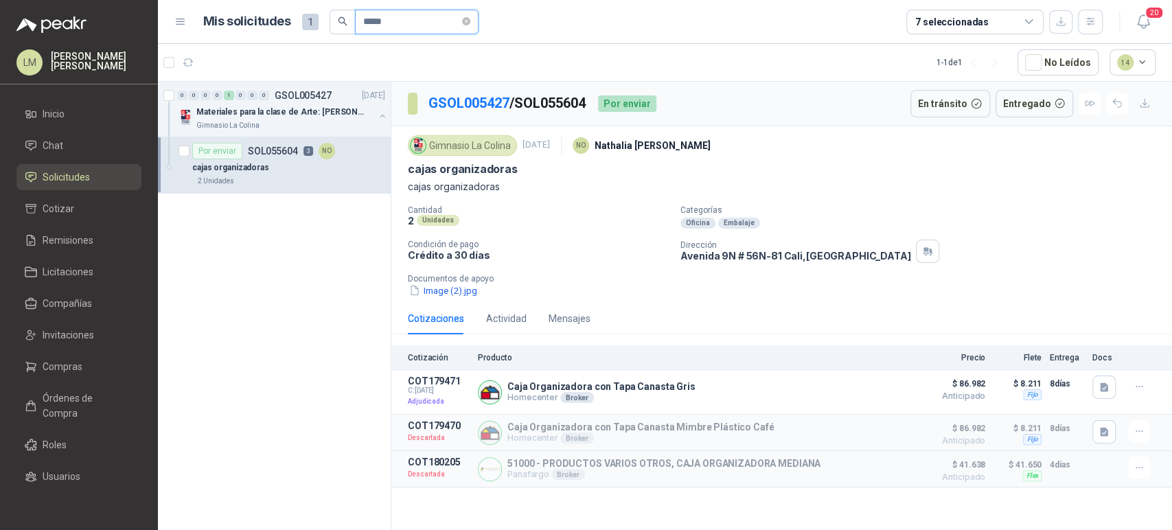
drag, startPoint x: 391, startPoint y: 19, endPoint x: 273, endPoint y: 16, distance: 118.1
click at [273, 16] on div "Mis solicitudes 1 *****" at bounding box center [340, 22] width 275 height 25
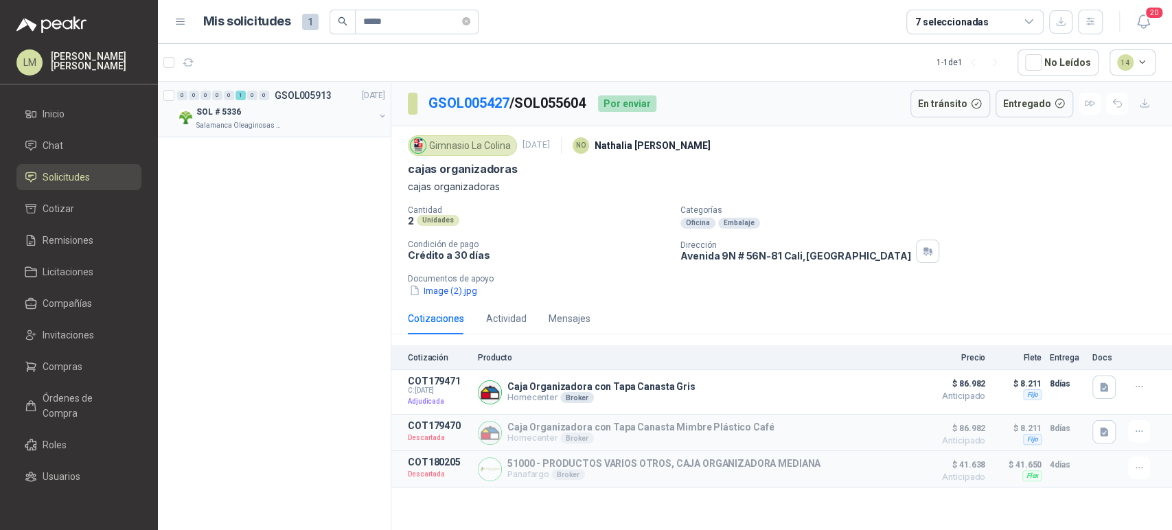
click at [389, 119] on div "0 0 0 0 0 1 0 0 GSOL005913 [DATE] SOL # 5336 Salamanca Oleaginosas SAS" at bounding box center [274, 110] width 233 height 56
click at [379, 113] on button "button" at bounding box center [382, 116] width 11 height 11
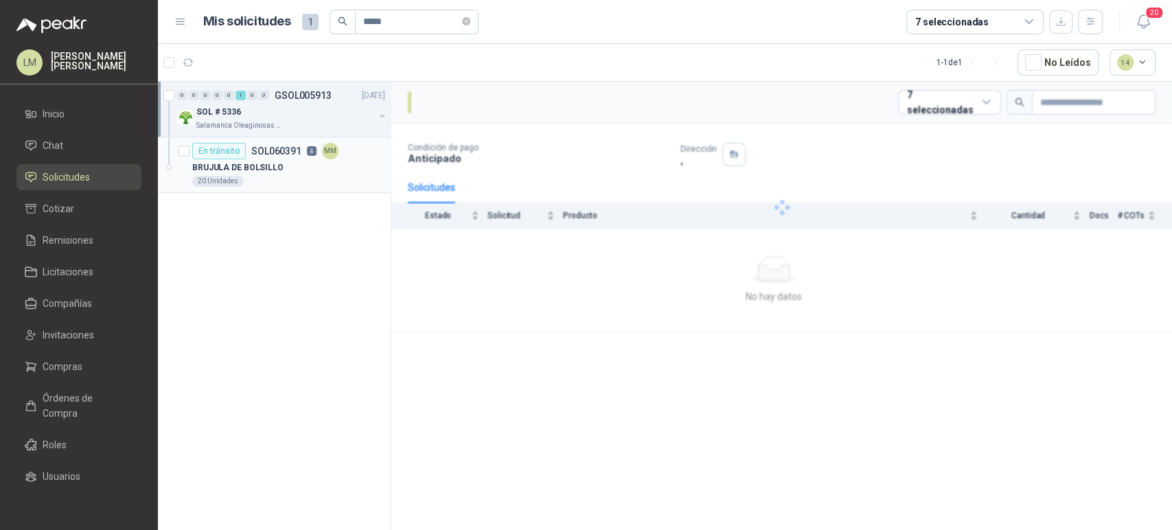
click at [319, 157] on div "En tránsito SOL060391 4 MM" at bounding box center [265, 151] width 146 height 16
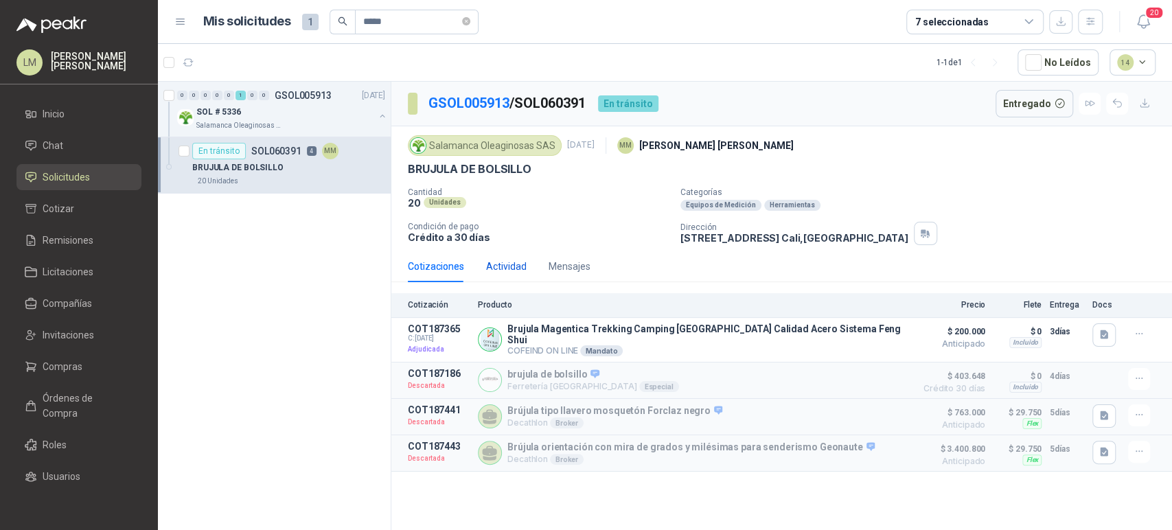
click at [497, 262] on div "Actividad" at bounding box center [506, 266] width 41 height 15
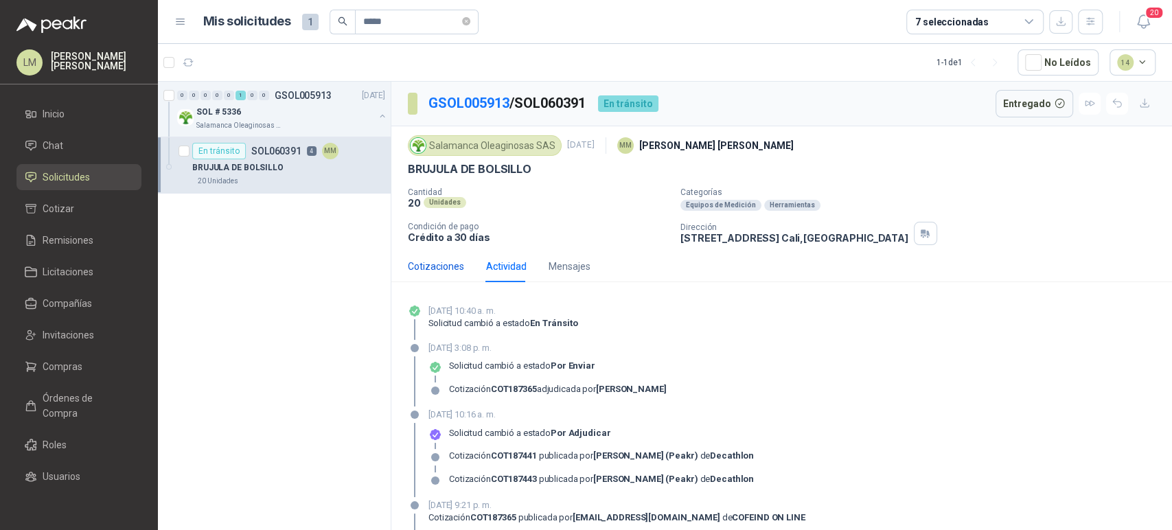
click at [448, 269] on div "Cotizaciones" at bounding box center [436, 266] width 56 height 15
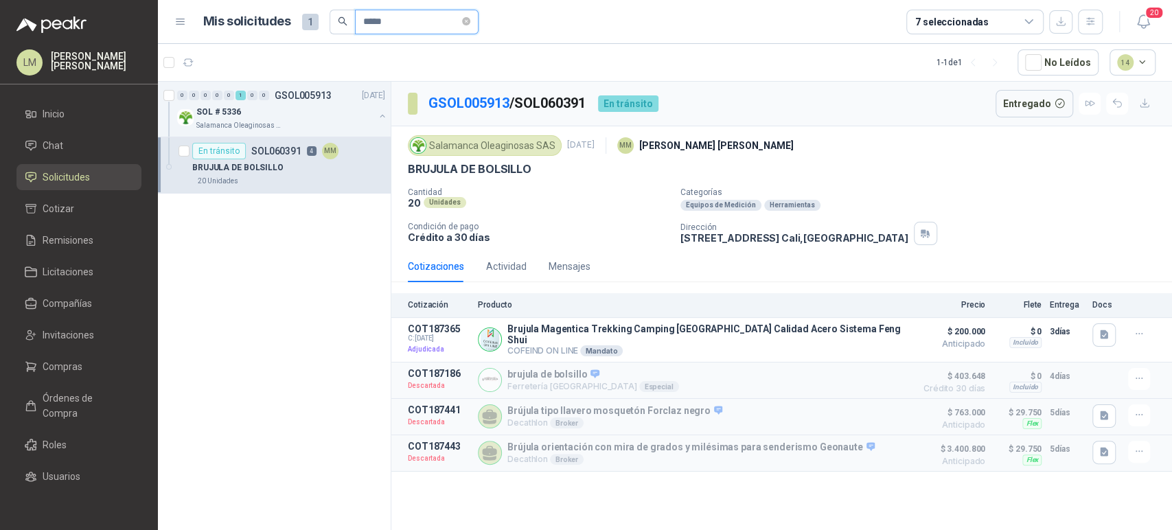
click at [400, 23] on input "*****" at bounding box center [411, 21] width 96 height 23
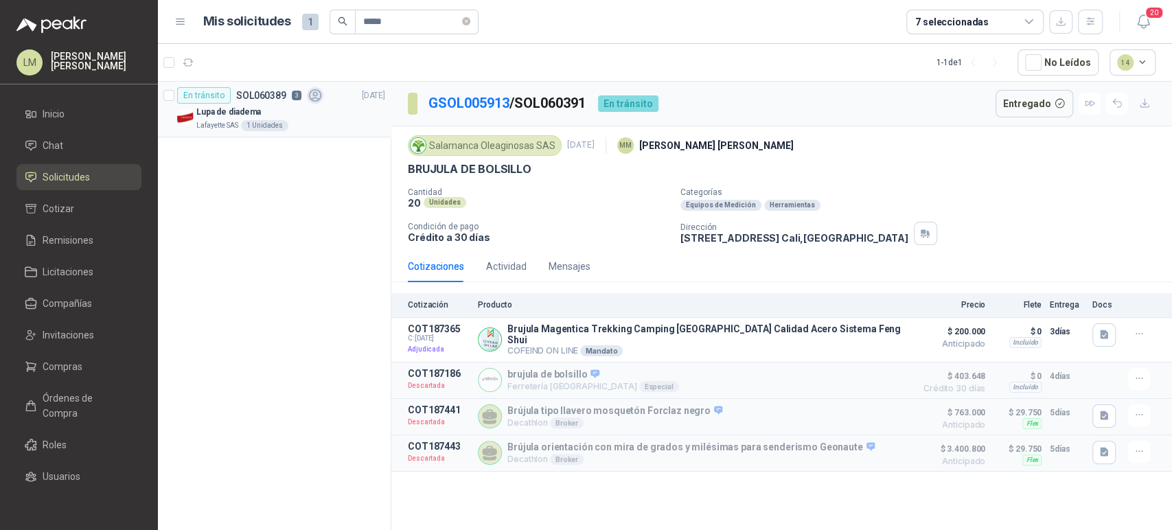
click at [243, 111] on p "Lupa de diadema" at bounding box center [228, 112] width 65 height 13
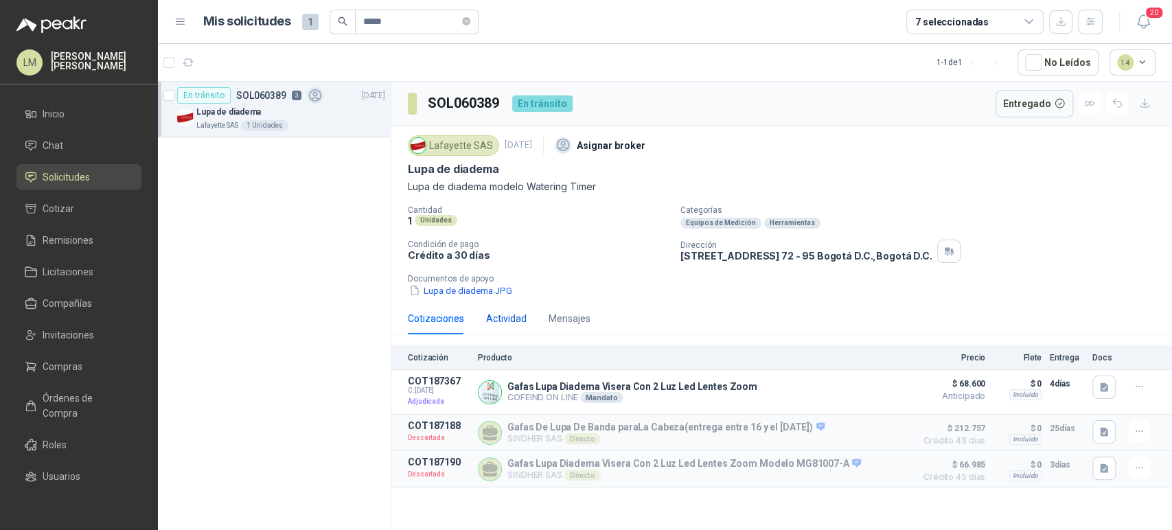
click at [505, 317] on div "Actividad" at bounding box center [506, 318] width 41 height 15
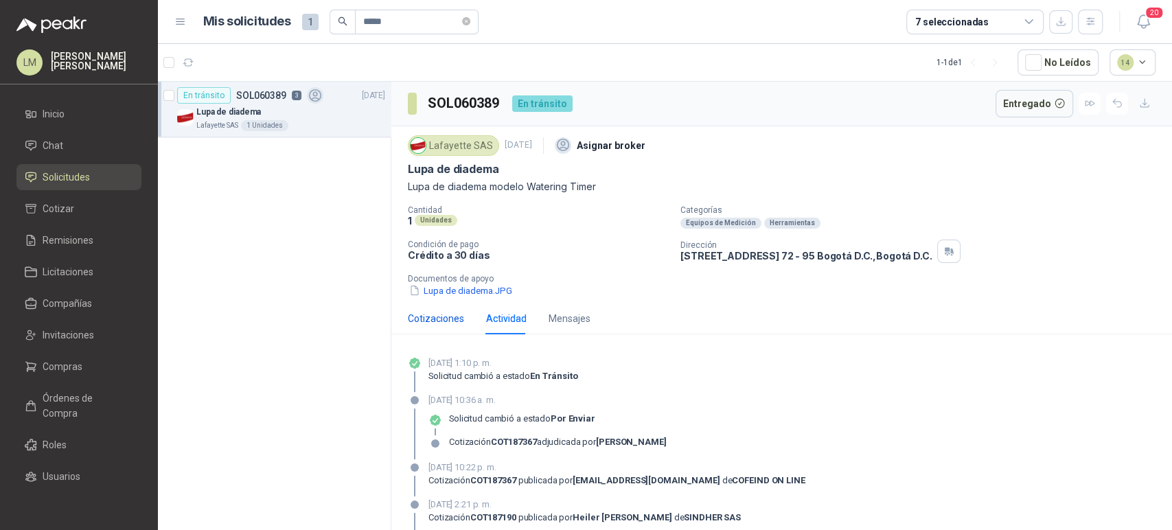
click at [432, 325] on div "Cotizaciones" at bounding box center [436, 318] width 56 height 15
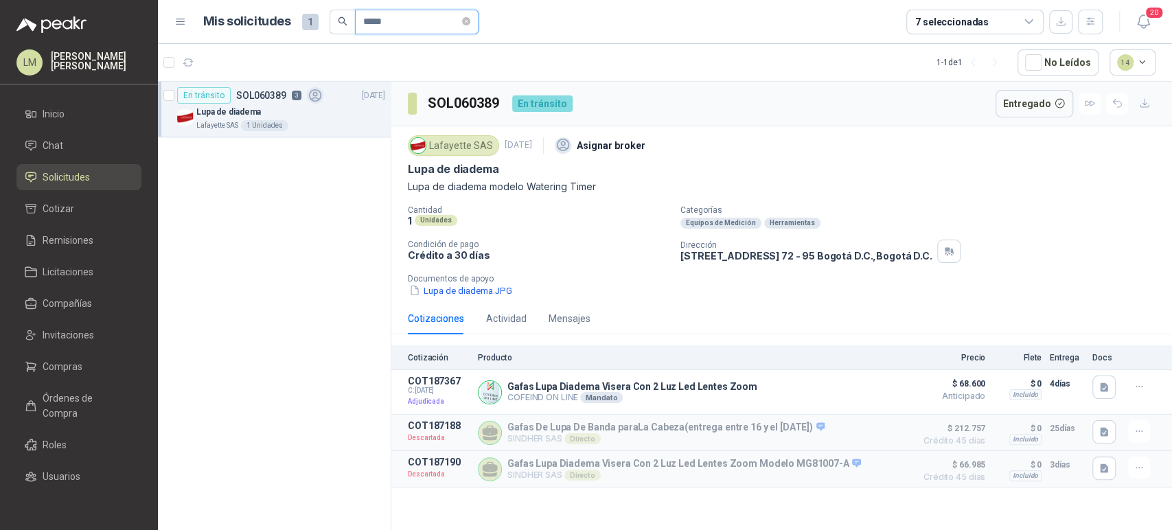
click at [411, 18] on input "*****" at bounding box center [411, 21] width 96 height 23
click at [379, 119] on button "button" at bounding box center [382, 116] width 11 height 11
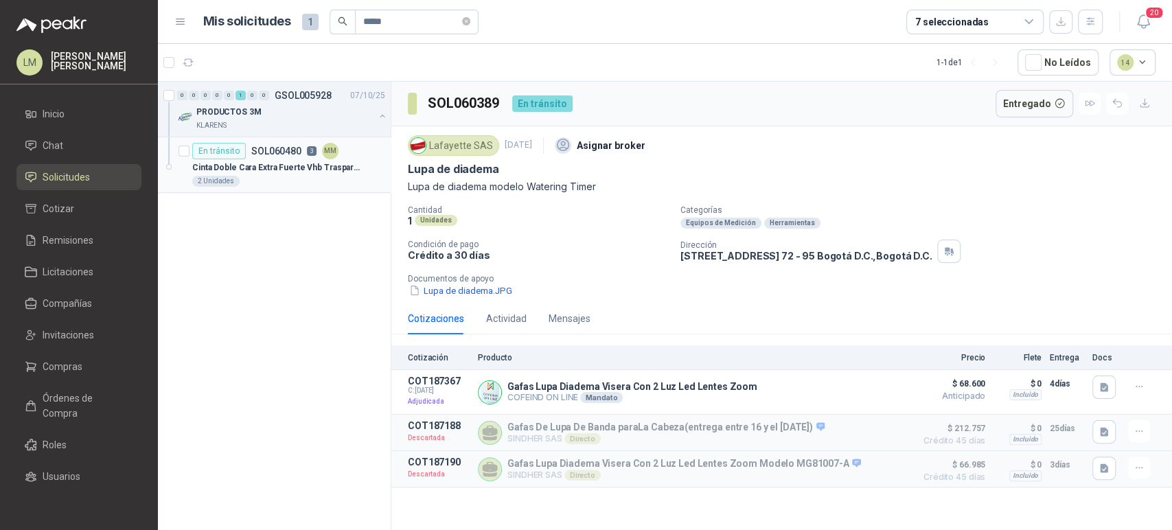
click at [313, 161] on p "Cinta Doble Cara Extra Fuerte Vhb Trasparente 3m 19mmx5m" at bounding box center [277, 167] width 171 height 13
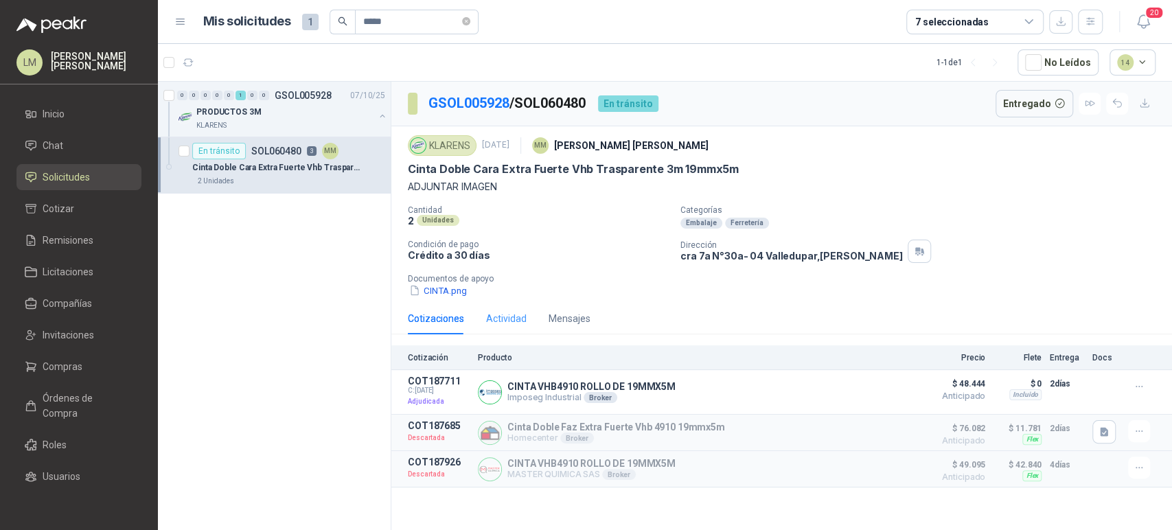
click at [489, 307] on div "Actividad" at bounding box center [506, 319] width 41 height 32
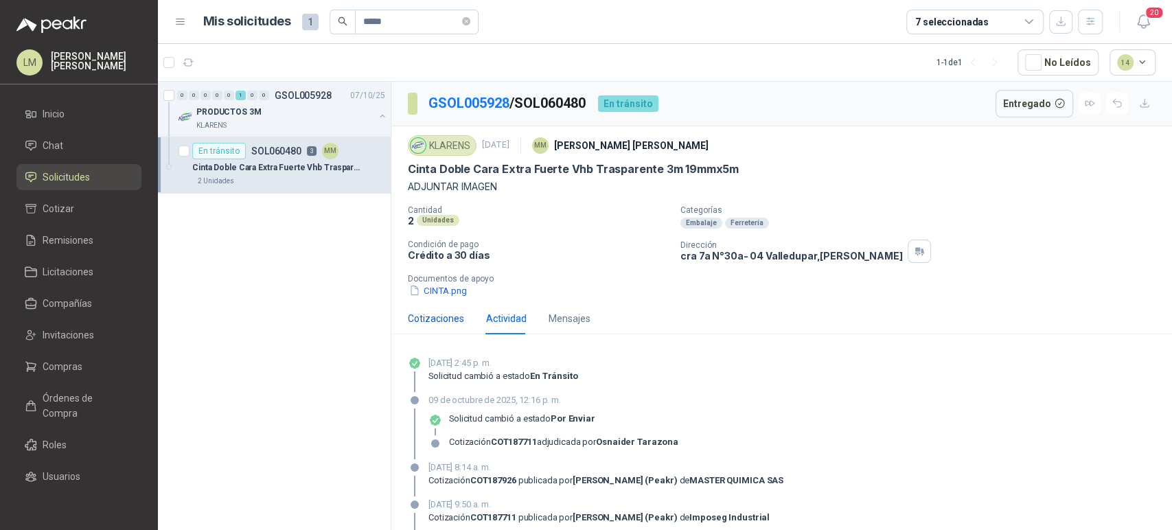
click at [437, 321] on div "Cotizaciones" at bounding box center [436, 318] width 56 height 15
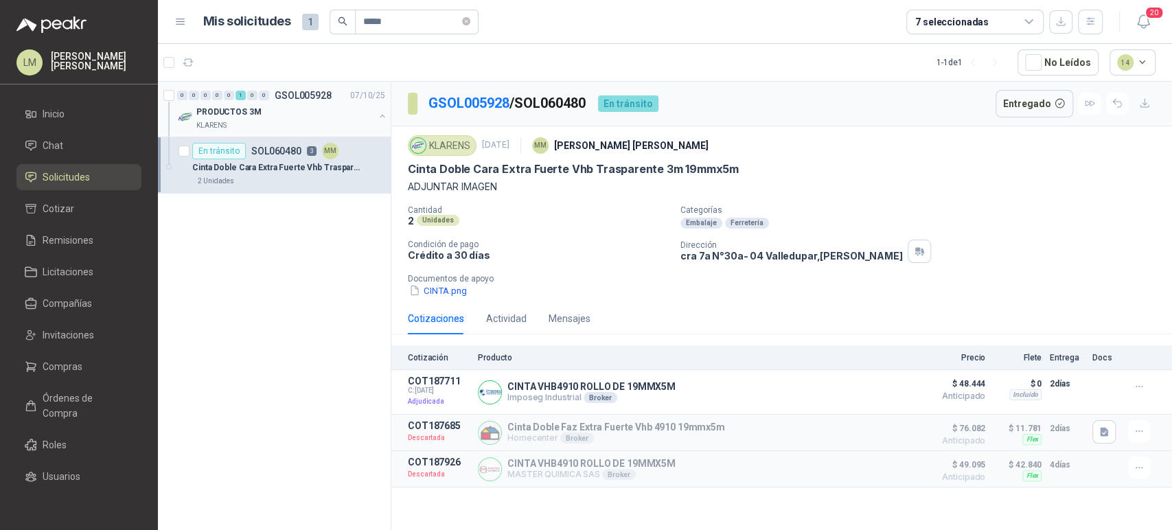
click at [272, 121] on div "KLARENS" at bounding box center [285, 125] width 178 height 11
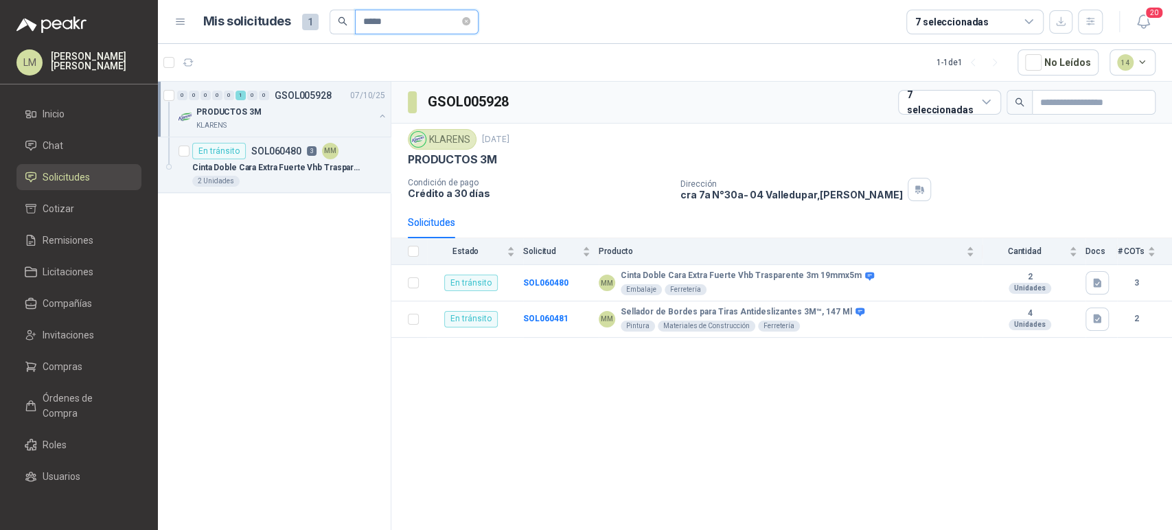
click at [395, 23] on input "*****" at bounding box center [411, 21] width 96 height 23
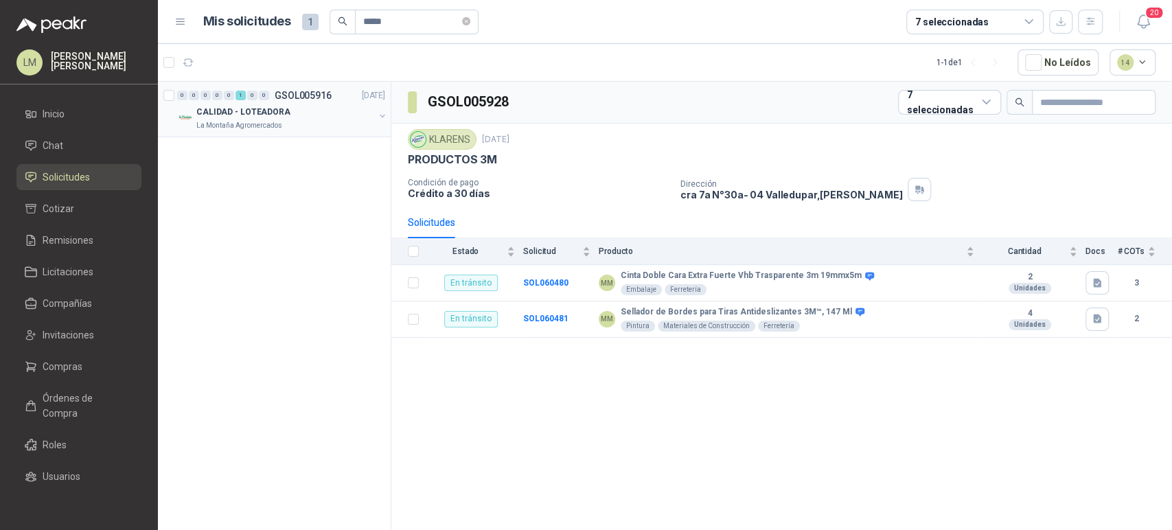
click at [378, 115] on button "button" at bounding box center [382, 116] width 11 height 11
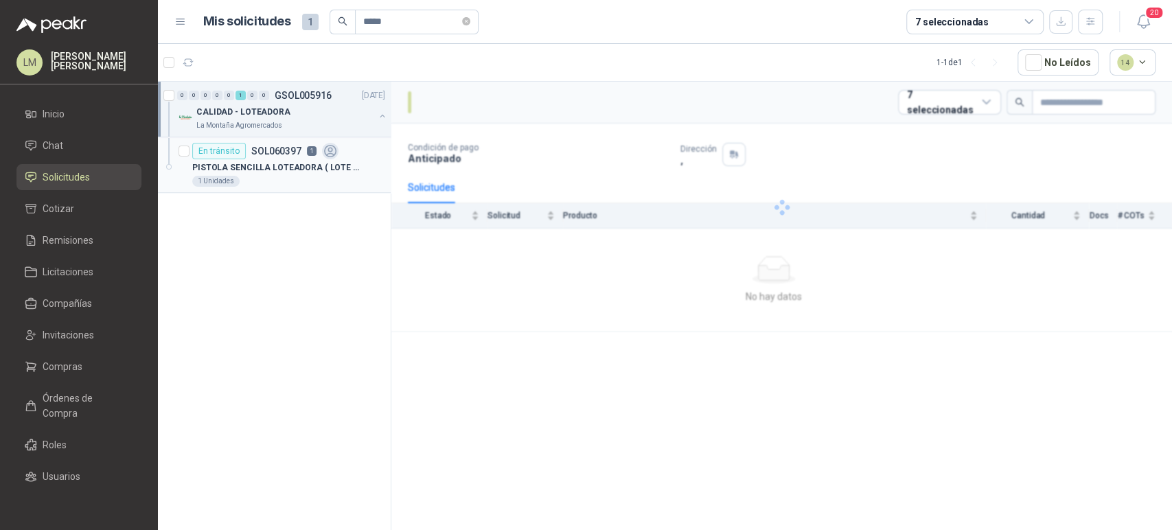
click at [323, 168] on p "PISTOLA SENCILLA LOTEADORA ( LOTE Y FECHA VENCIMIENTO ) ALFANUMERICA" at bounding box center [277, 167] width 171 height 13
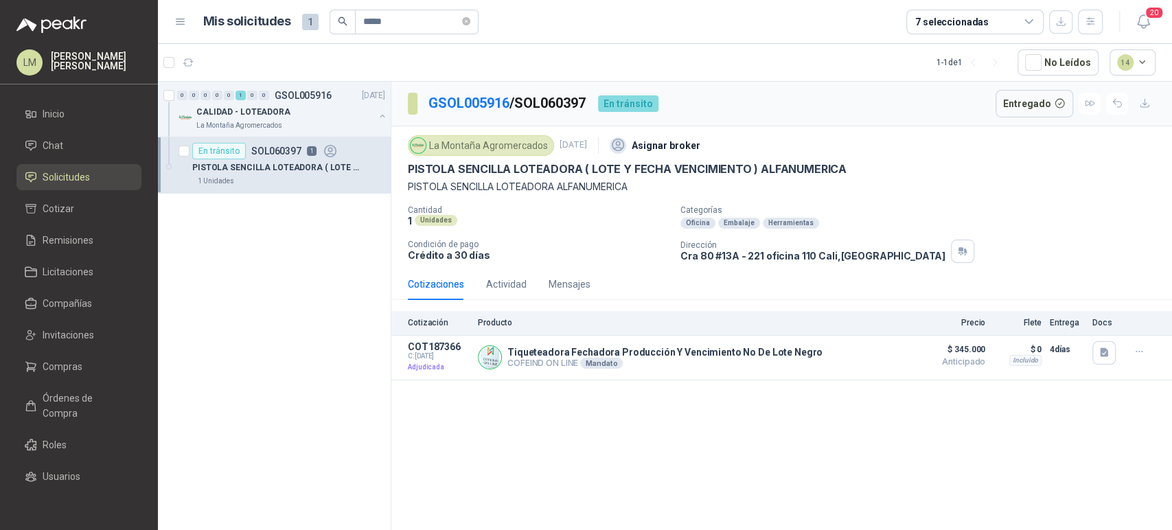
click at [481, 284] on div "Cotizaciones Actividad Mensajes" at bounding box center [499, 285] width 183 height 32
click at [493, 286] on div "Actividad" at bounding box center [506, 284] width 41 height 15
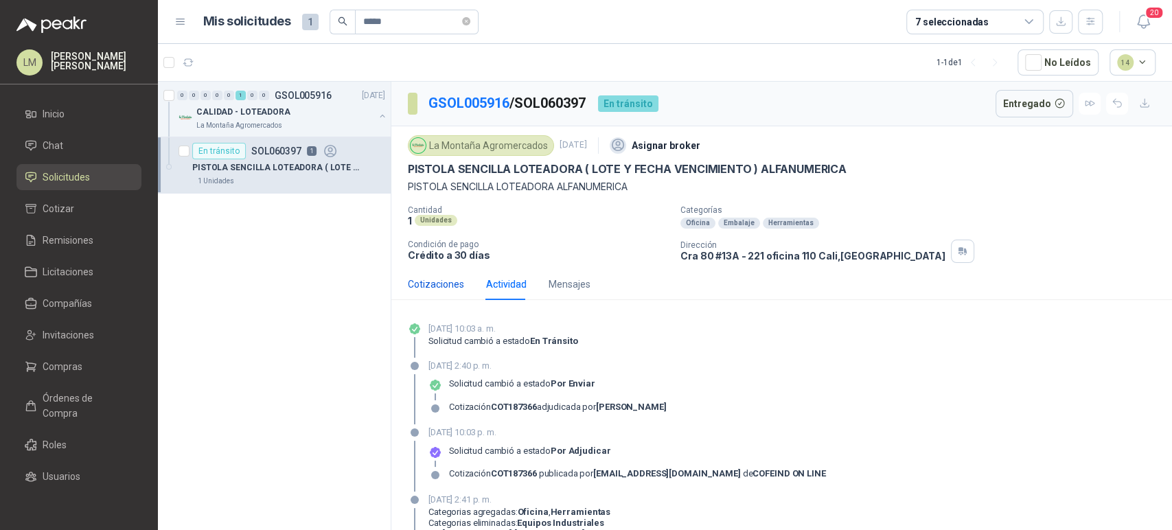
click at [443, 288] on div "Cotizaciones" at bounding box center [436, 284] width 56 height 15
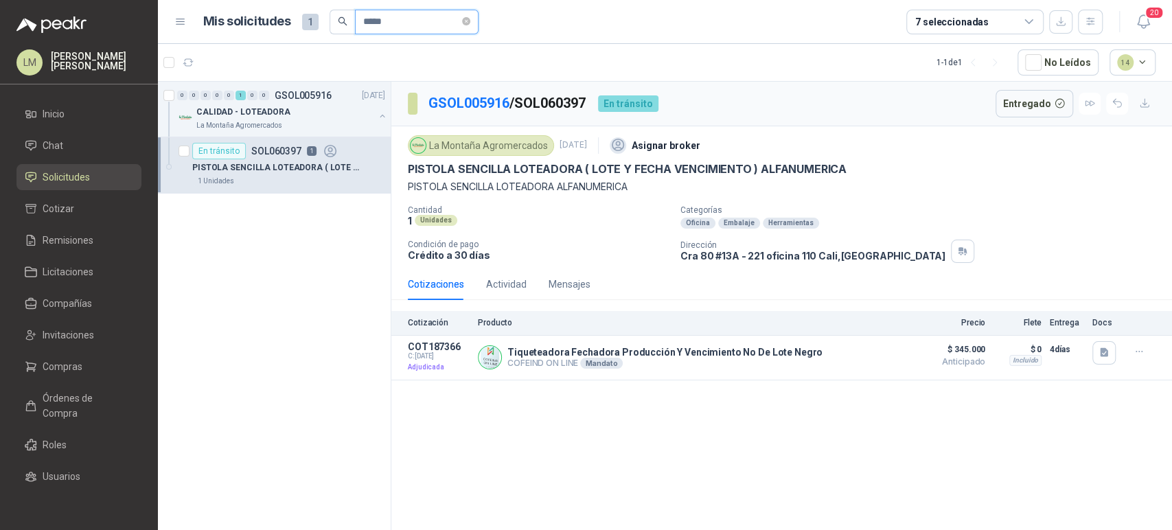
click at [389, 21] on input "*****" at bounding box center [411, 21] width 96 height 23
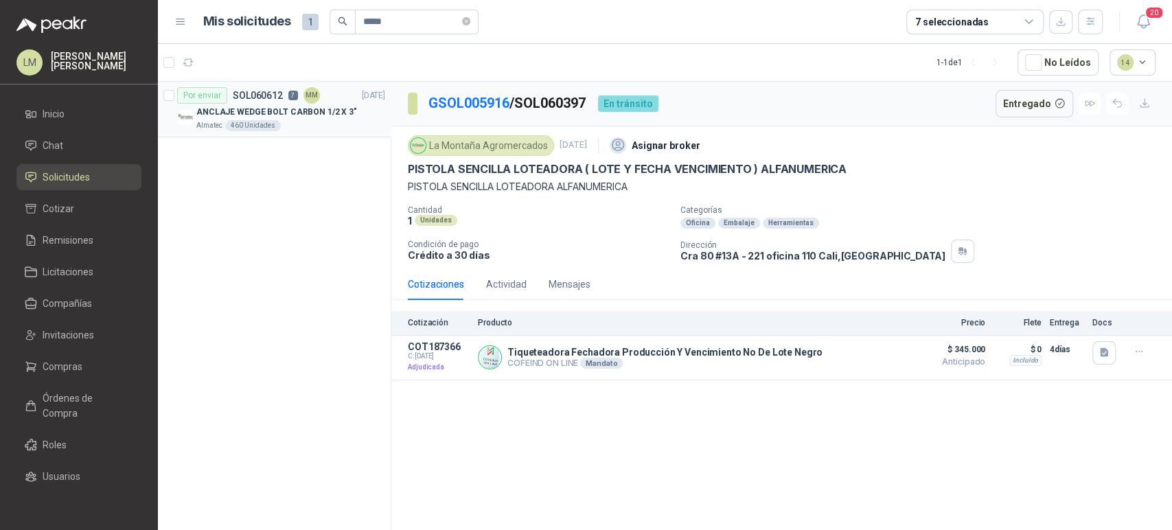
click at [241, 132] on article "Por enviar SOL060612 7 MM [DATE] ANCLAJE WEDGE BOLT CARBON 1/2 X 3" Almatec 460…" at bounding box center [274, 110] width 233 height 56
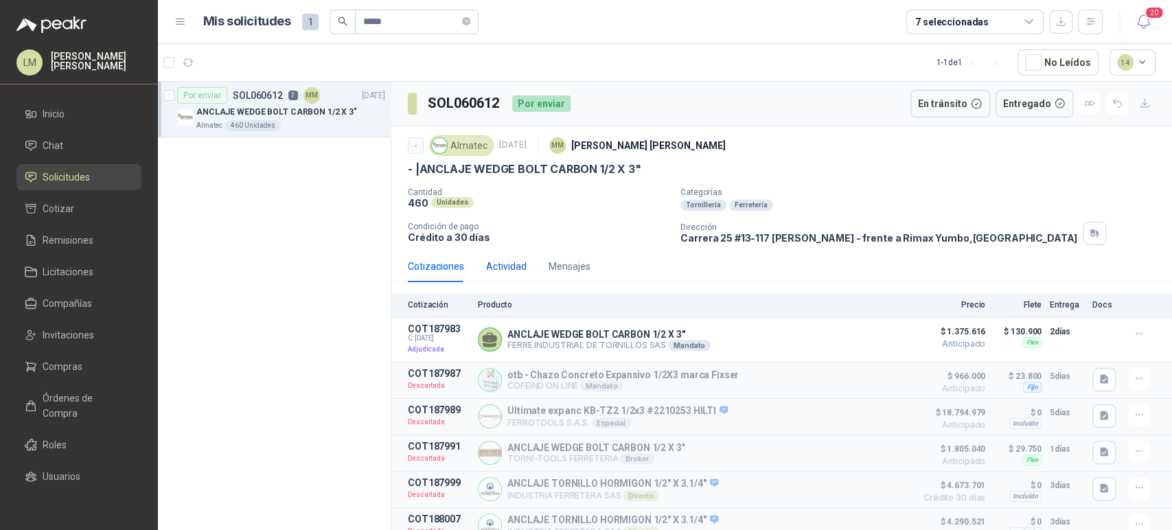
click at [492, 268] on div "Actividad" at bounding box center [506, 266] width 41 height 15
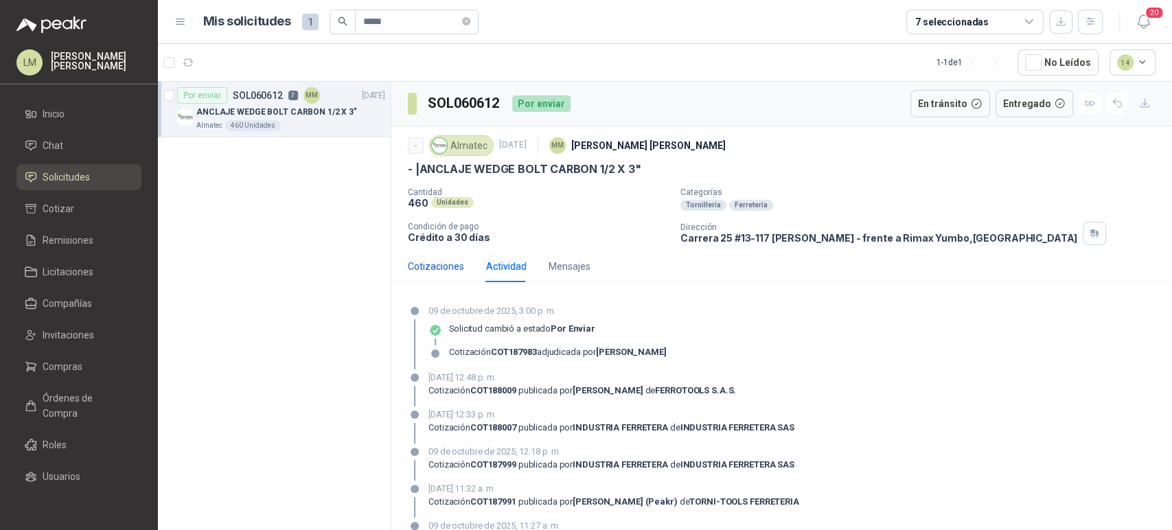
click at [448, 267] on div "Cotizaciones" at bounding box center [436, 266] width 56 height 15
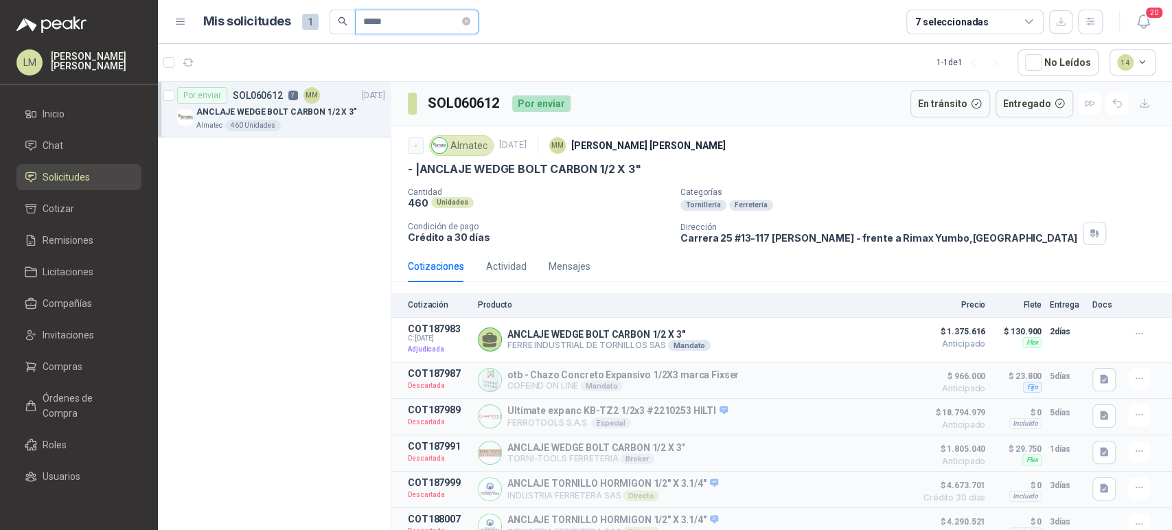
drag, startPoint x: 306, startPoint y: 25, endPoint x: 272, endPoint y: 20, distance: 34.8
click at [272, 20] on div "Mis solicitudes 1 *****" at bounding box center [340, 22] width 275 height 25
click at [374, 114] on div "EX -000659 - INSUMOS" at bounding box center [285, 112] width 178 height 16
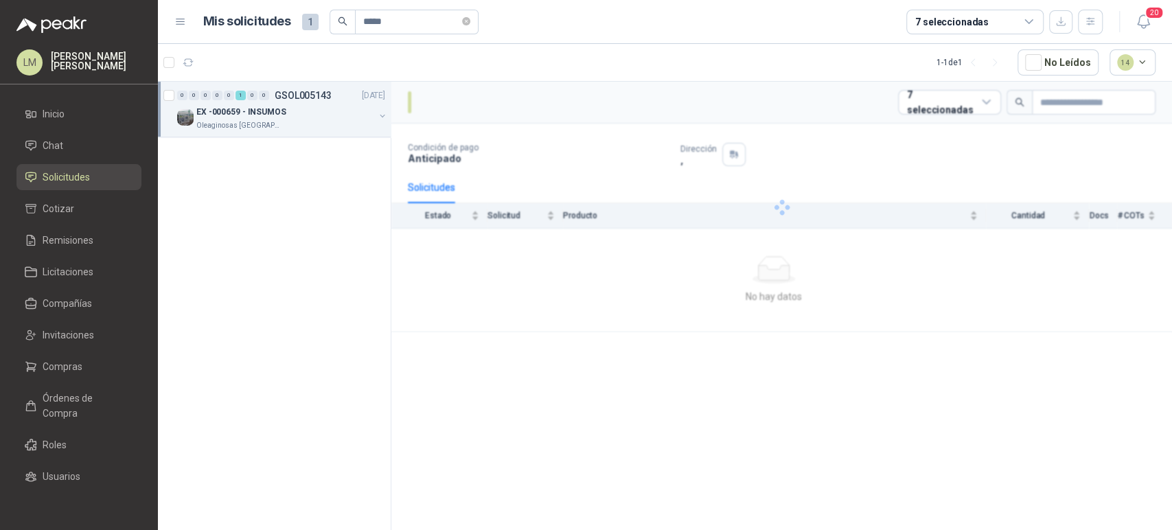
click at [380, 114] on button "button" at bounding box center [382, 116] width 11 height 11
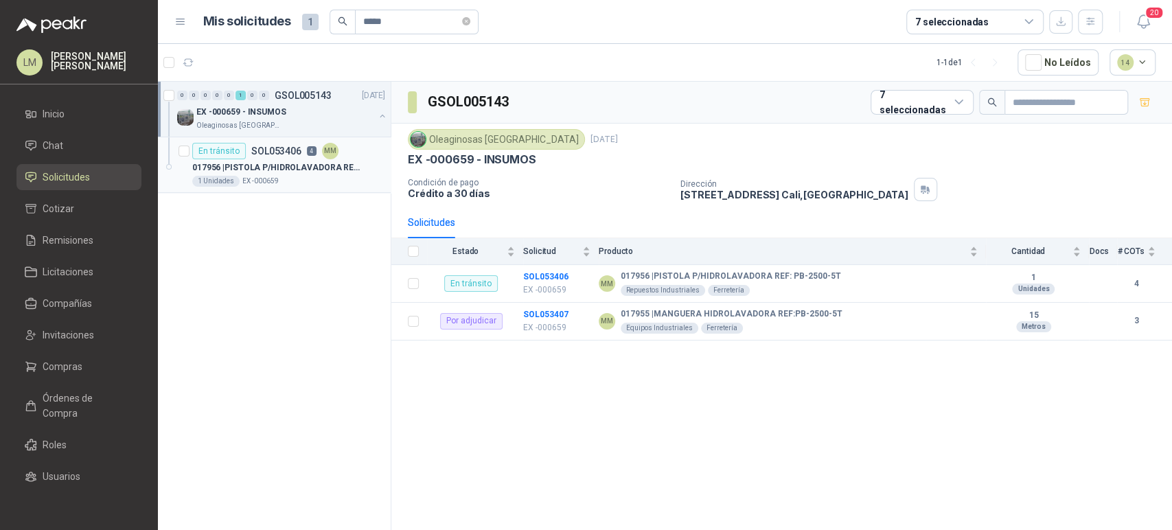
click at [302, 158] on div "En tránsito SOL053406 4 MM" at bounding box center [265, 151] width 146 height 16
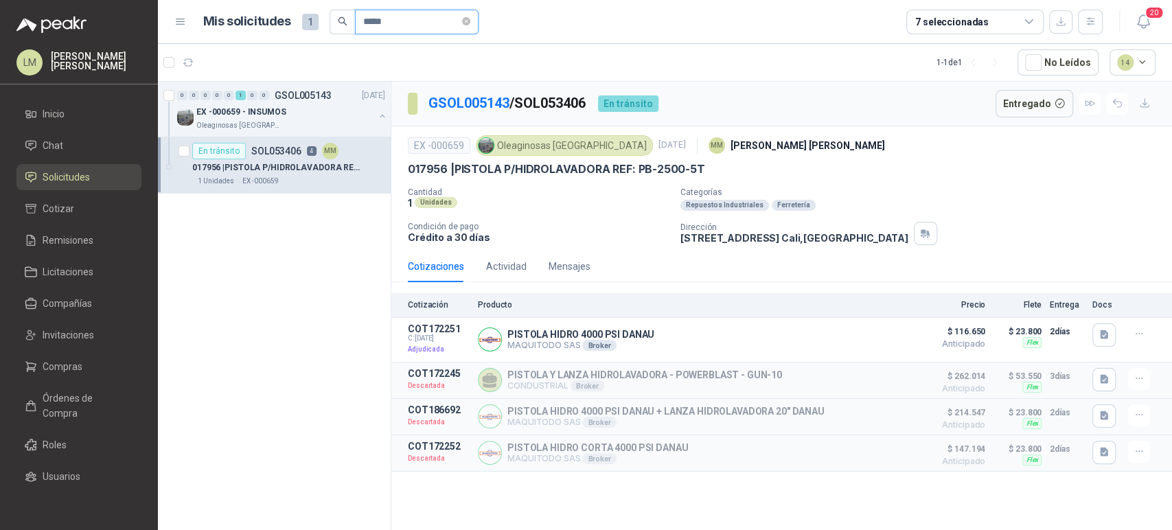
drag, startPoint x: 397, startPoint y: 17, endPoint x: 317, endPoint y: 25, distance: 80.7
click at [317, 25] on div "Mis solicitudes 1 *****" at bounding box center [340, 22] width 275 height 25
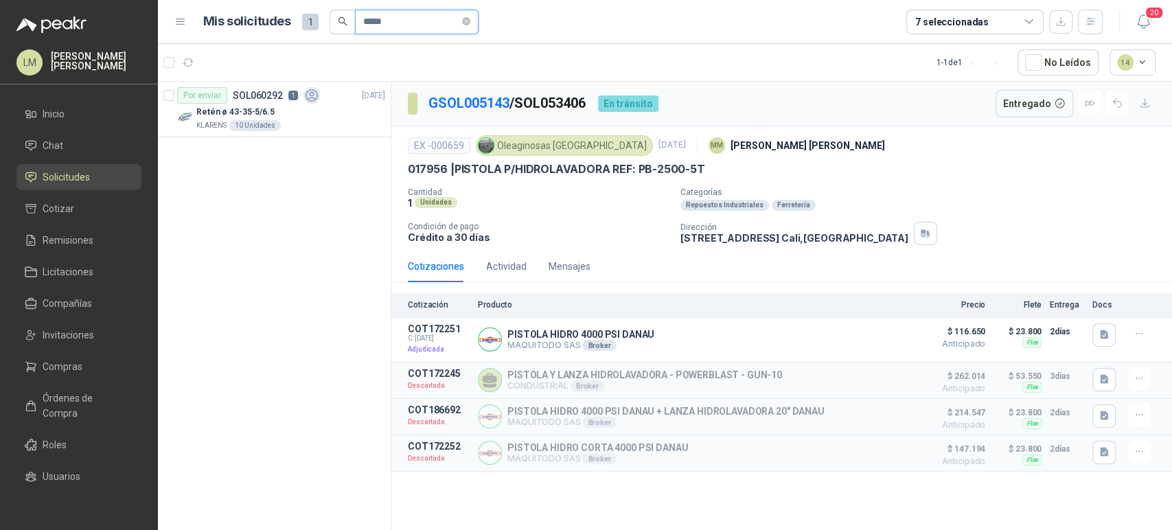
type input "*****"
click at [70, 136] on link "Chat" at bounding box center [78, 146] width 125 height 26
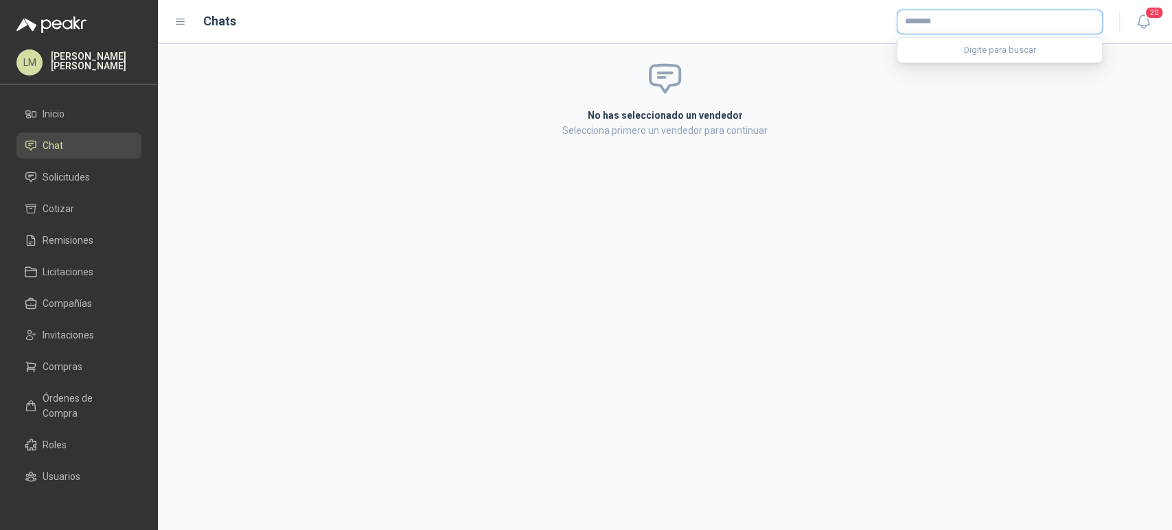
click at [916, 23] on input "text" at bounding box center [1000, 21] width 205 height 23
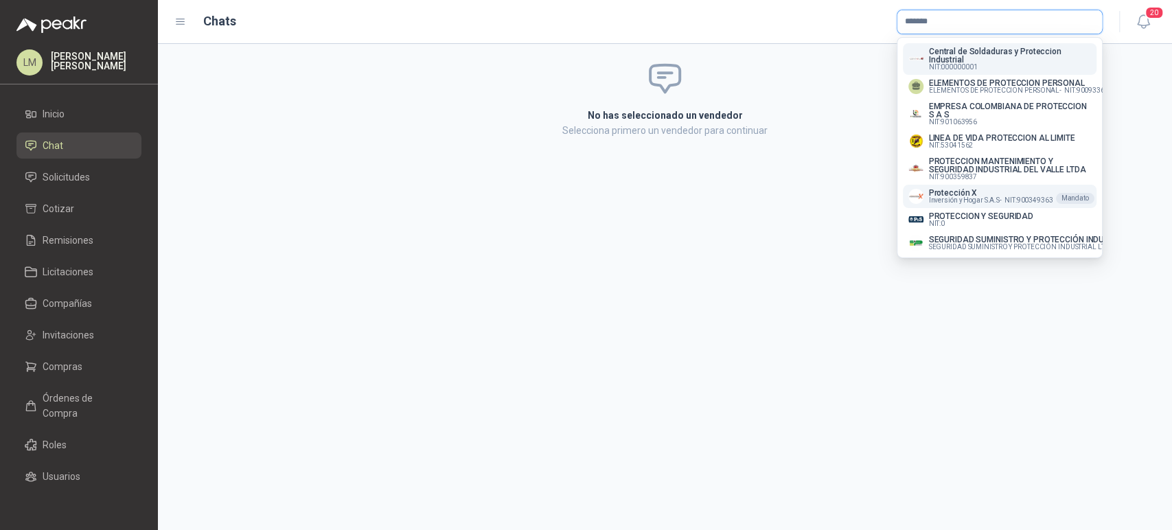
type input "*******"
click at [950, 197] on p "Protección X" at bounding box center [991, 193] width 124 height 8
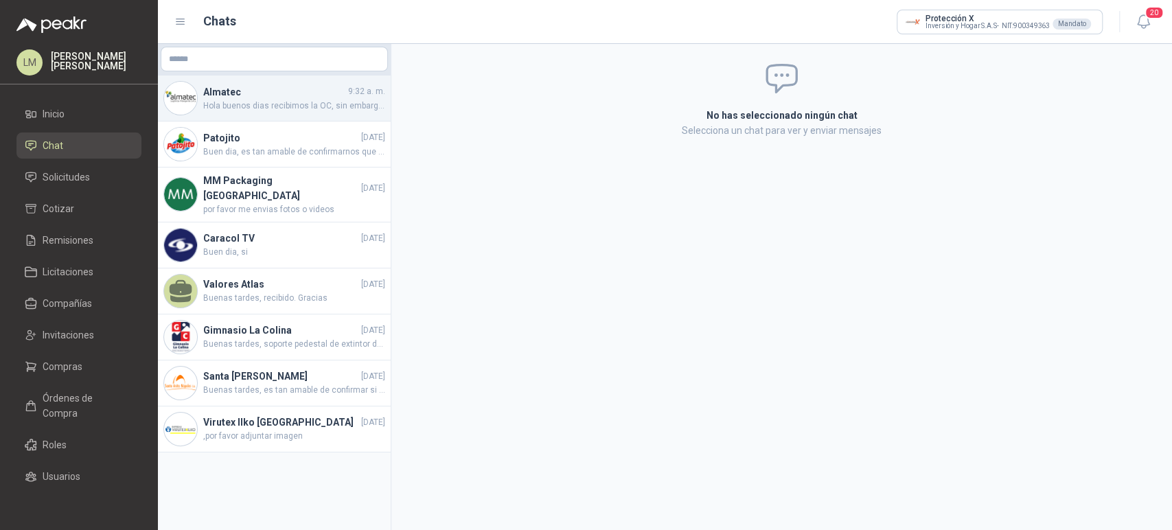
click at [262, 103] on span "Hola buenos dias recibimos la OC, sin embargo el envio lo incluyeron dentro de …" at bounding box center [294, 106] width 182 height 13
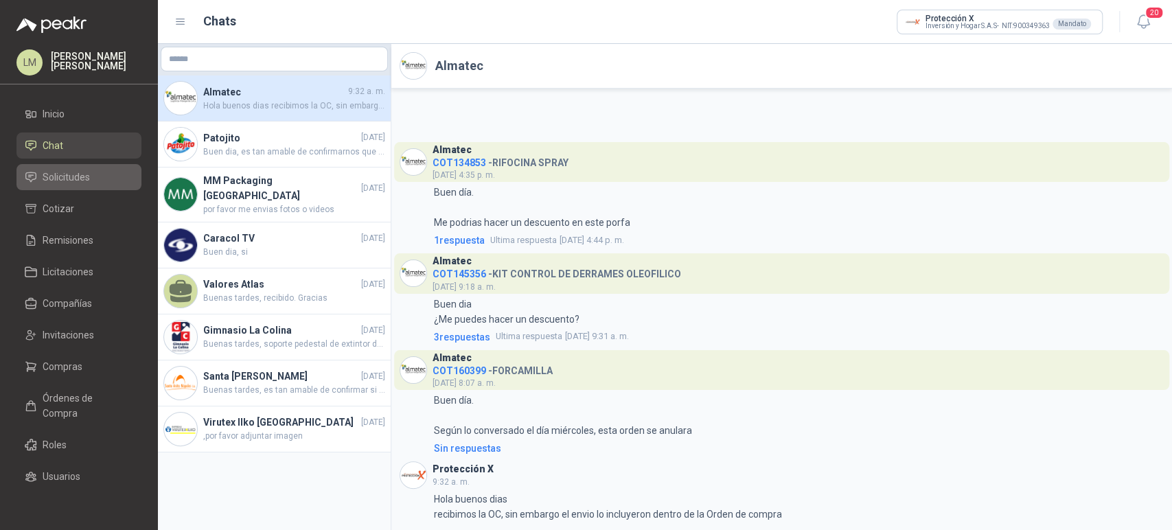
click at [54, 174] on span "Solicitudes" at bounding box center [66, 177] width 47 height 15
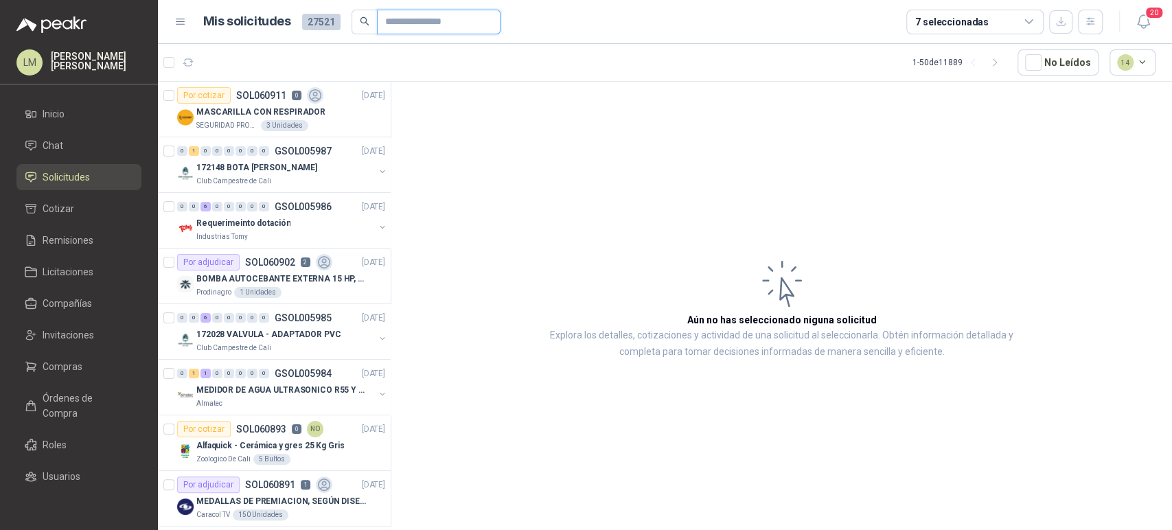
click at [408, 26] on input "text" at bounding box center [433, 21] width 96 height 23
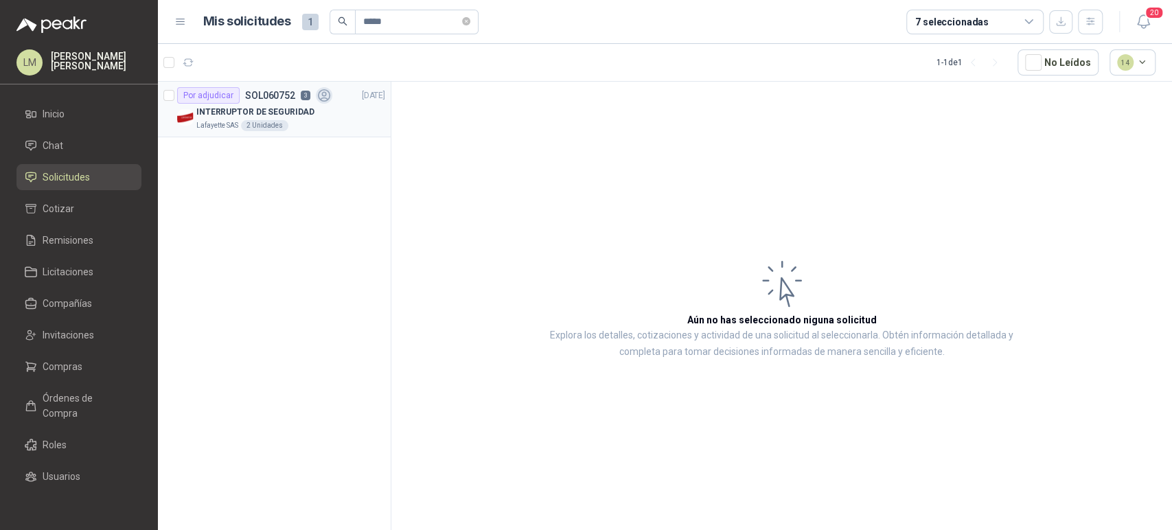
click at [247, 112] on p "INTERRUPTOR DE SEGURIDAD" at bounding box center [255, 112] width 118 height 13
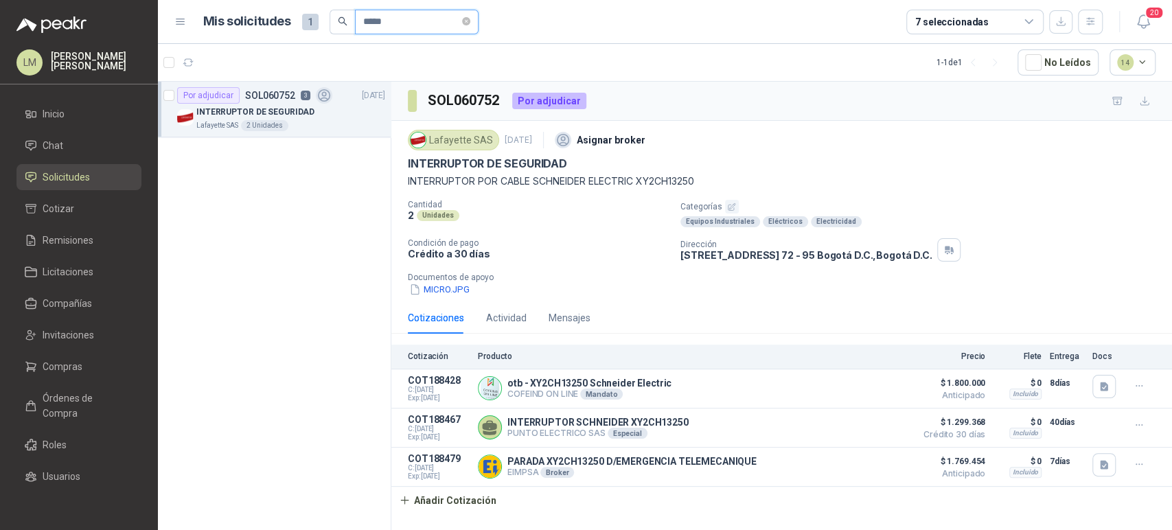
click at [398, 26] on input "*****" at bounding box center [411, 21] width 96 height 23
click at [266, 125] on div "10 Unidades" at bounding box center [255, 125] width 52 height 11
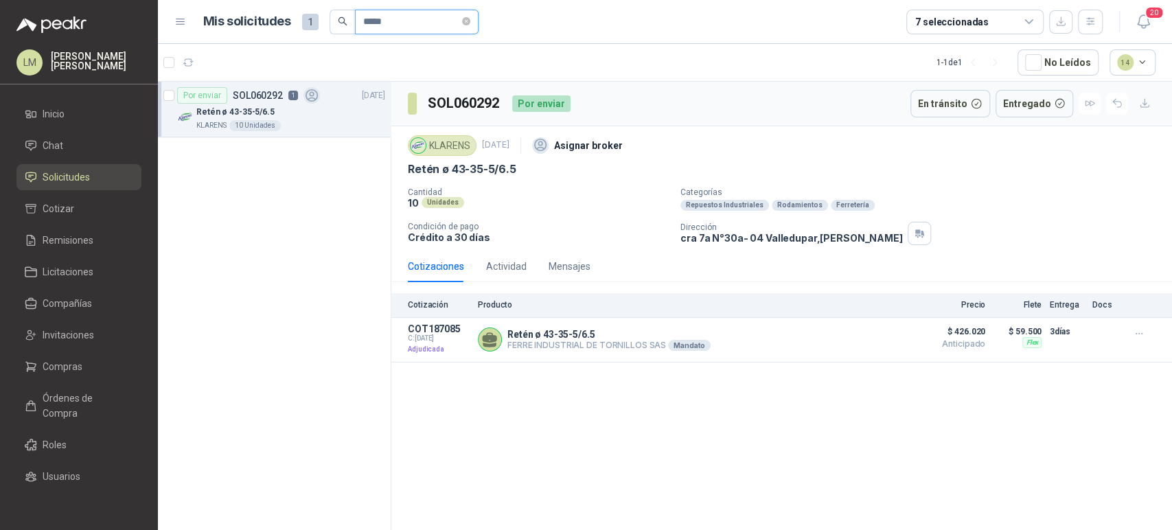
click at [393, 21] on input "*****" at bounding box center [411, 21] width 96 height 23
click at [377, 113] on button "button" at bounding box center [382, 116] width 11 height 11
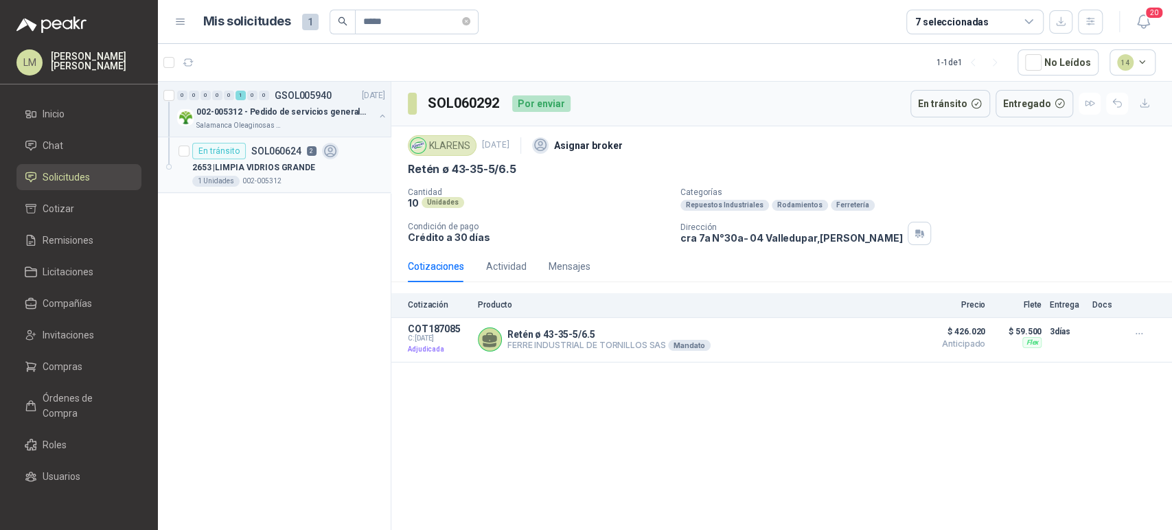
click at [317, 159] on div "2653 | LIMPIA VIDRIOS GRANDE" at bounding box center [288, 167] width 193 height 16
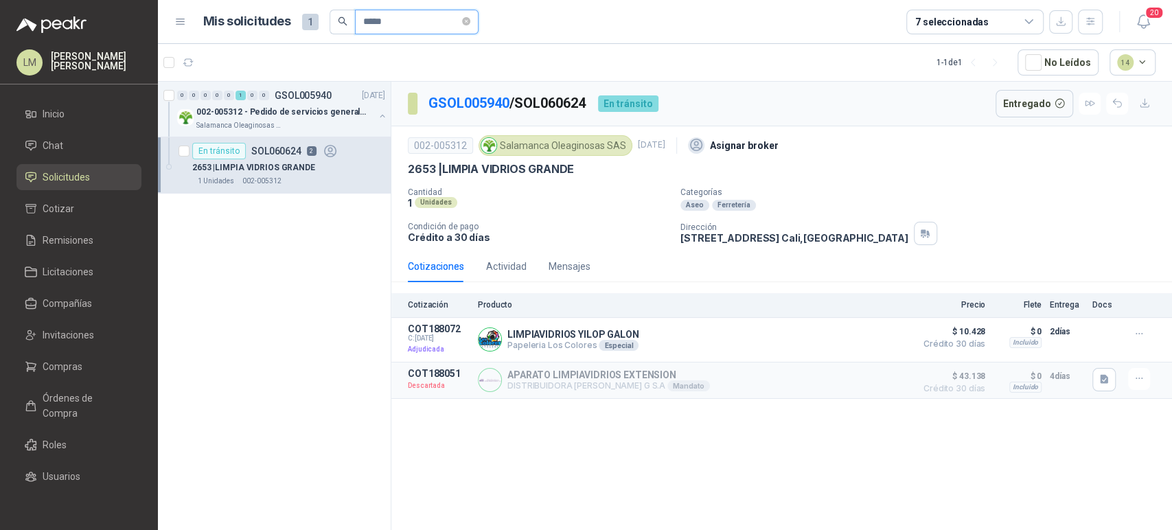
click at [387, 20] on input "*****" at bounding box center [411, 21] width 96 height 23
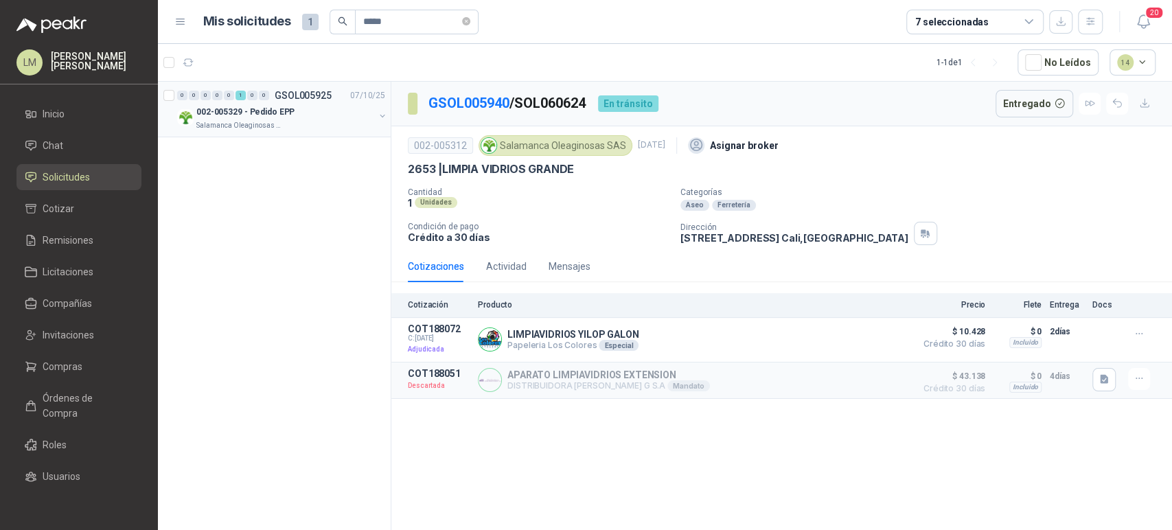
click at [382, 113] on button "button" at bounding box center [382, 116] width 11 height 11
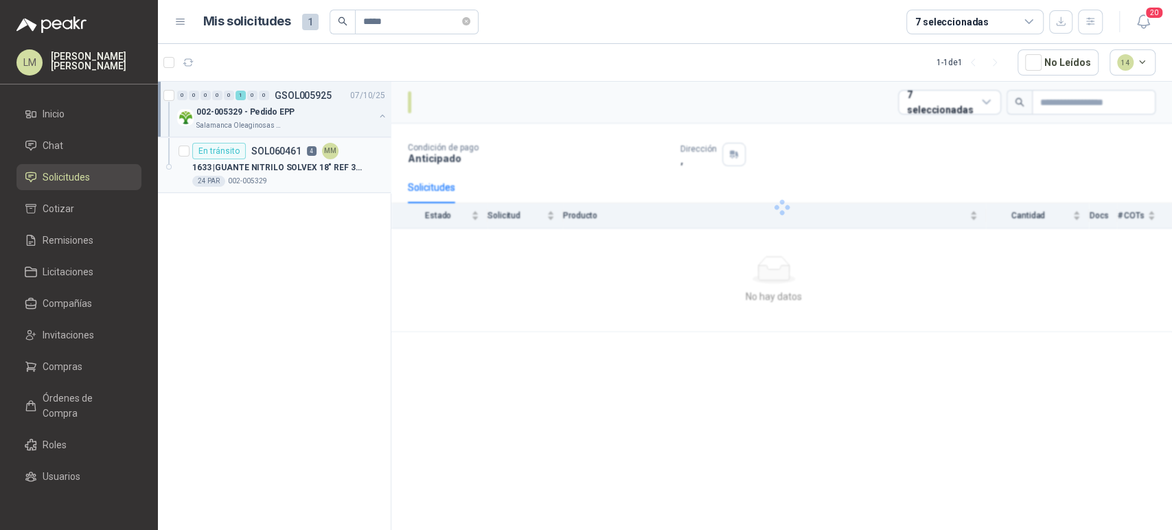
click at [288, 156] on p "SOL060461" at bounding box center [276, 151] width 50 height 10
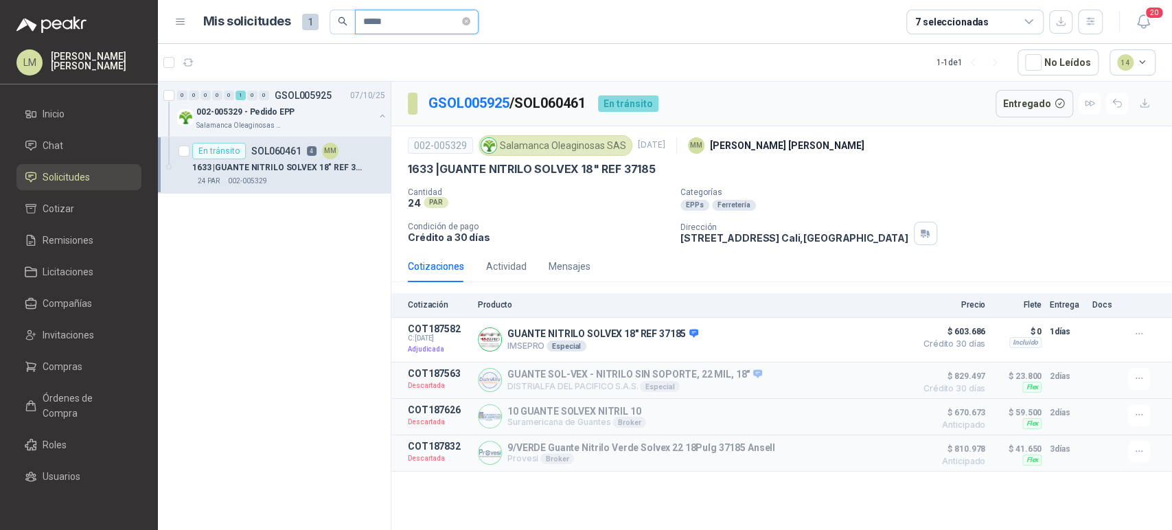
click at [400, 30] on input "*****" at bounding box center [411, 21] width 96 height 23
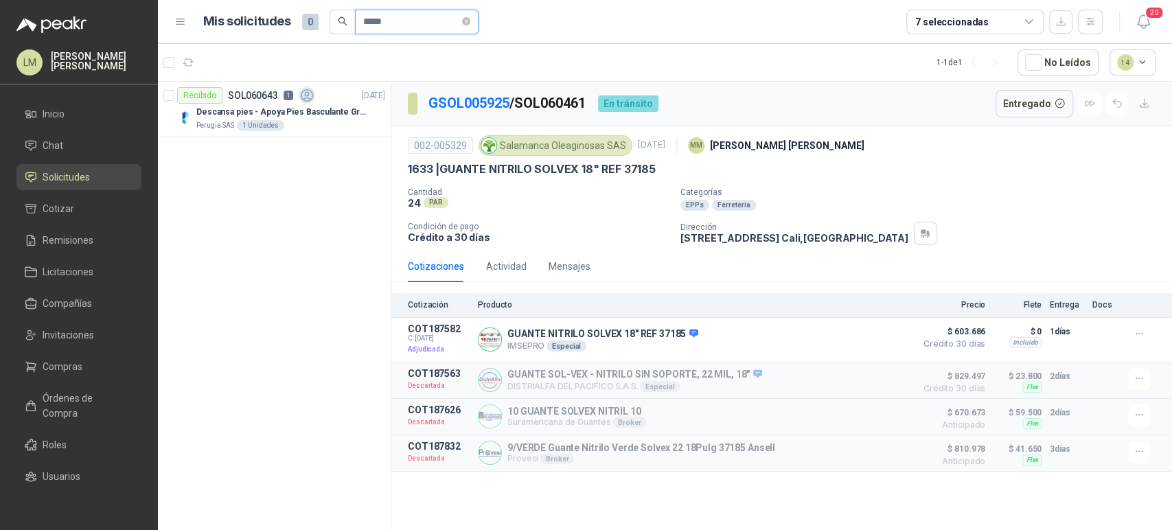
click at [397, 23] on input "*****" at bounding box center [411, 21] width 96 height 23
type input "*****"
click at [289, 104] on div "UPS INTERACTIVA 500VA MICRONET NEGRA MARCA: POWEST NICOMAR" at bounding box center [290, 112] width 189 height 16
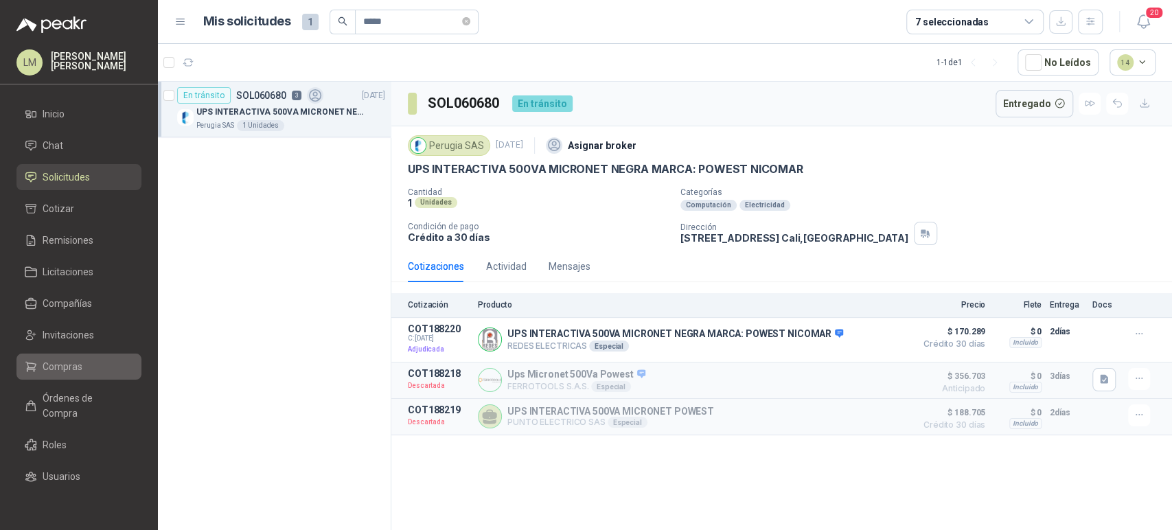
click at [74, 372] on span "Compras" at bounding box center [63, 366] width 40 height 15
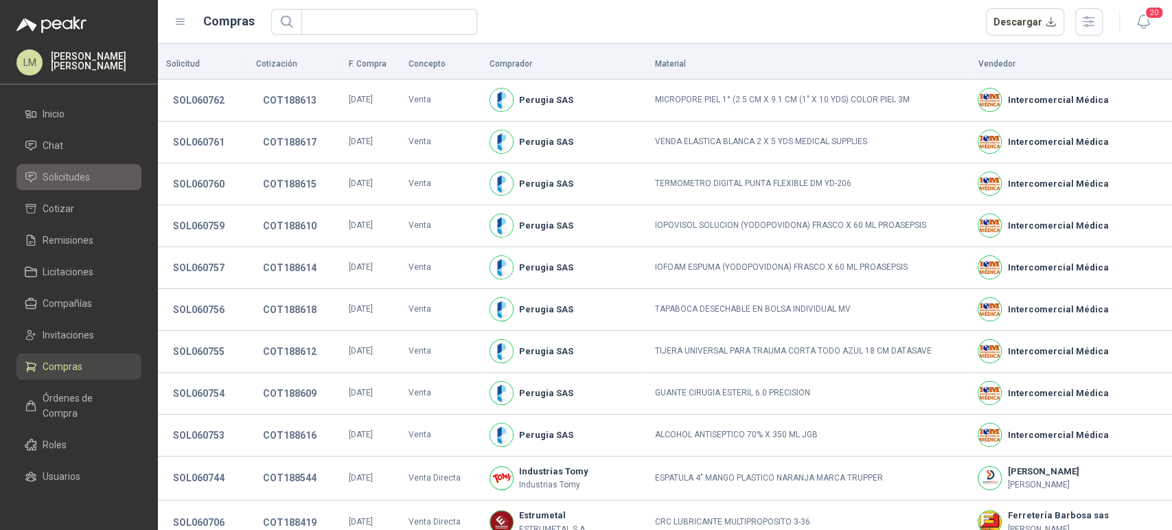
click at [74, 181] on span "Solicitudes" at bounding box center [66, 177] width 47 height 15
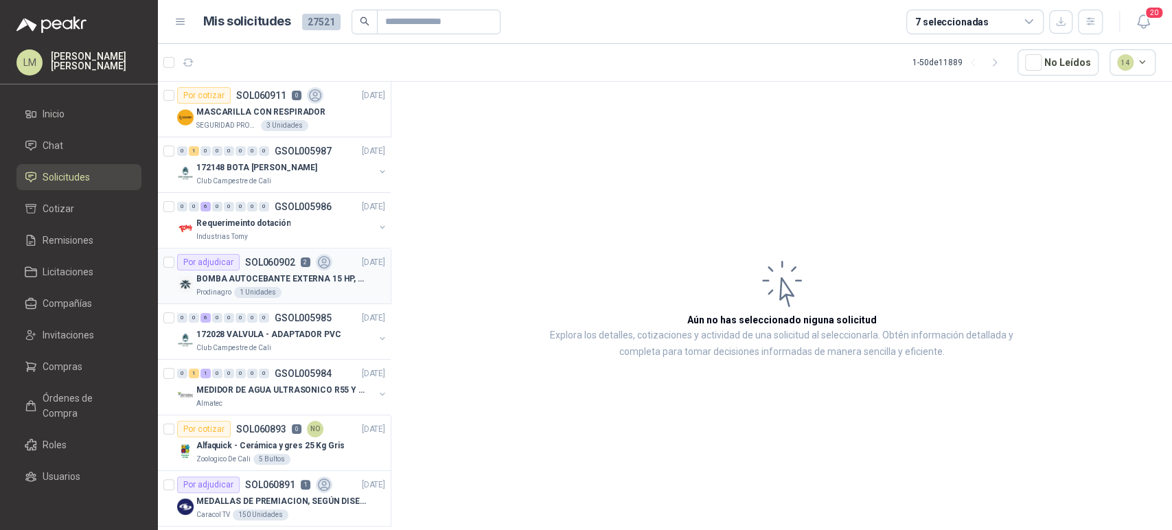
click at [281, 264] on p "SOL060902" at bounding box center [270, 263] width 50 height 10
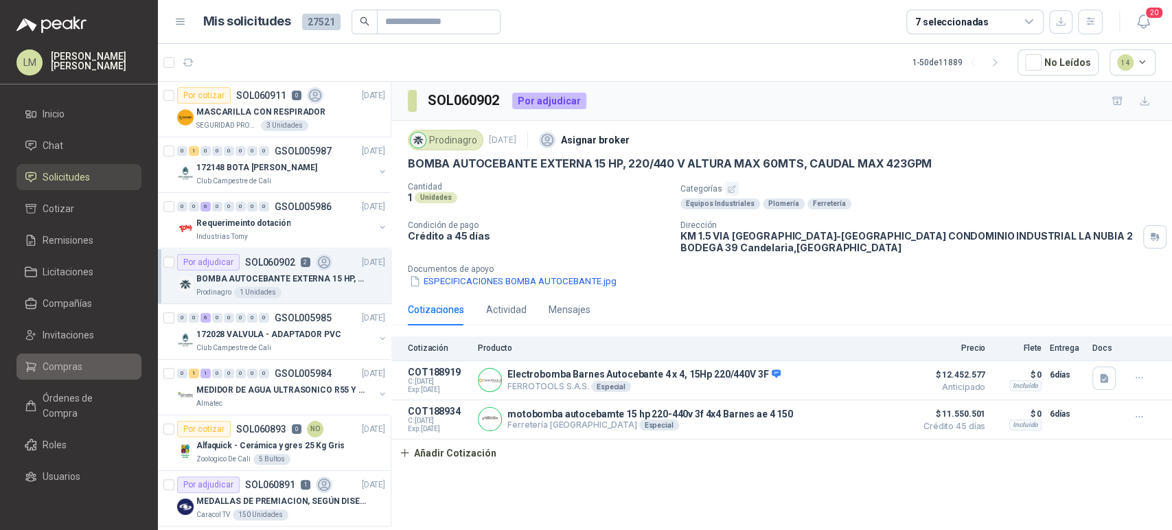
click at [72, 356] on link "Compras" at bounding box center [78, 367] width 125 height 26
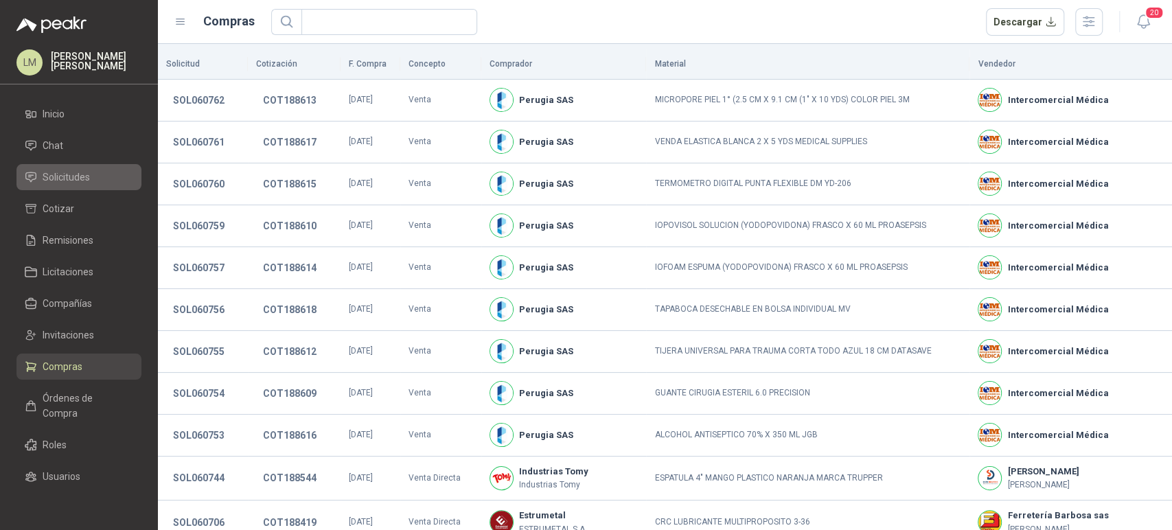
click at [89, 183] on span "Solicitudes" at bounding box center [66, 177] width 47 height 15
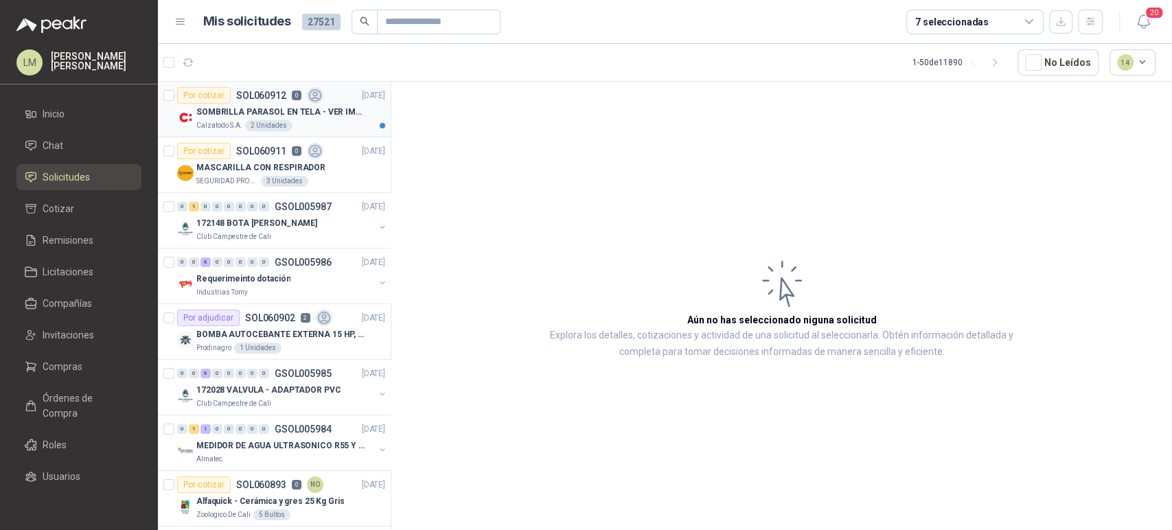
click at [249, 114] on p "SOMBRILLA PARASOL EN TELA - VER IMAGEN ADJUNTA" at bounding box center [281, 112] width 171 height 13
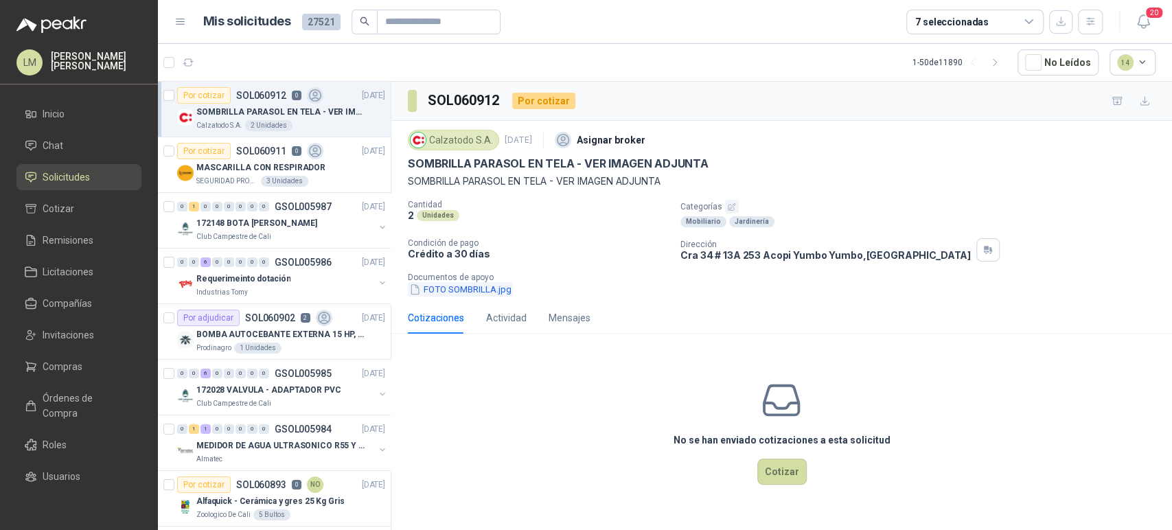
click at [472, 286] on button "FOTO SOMBRILLA.jpg" at bounding box center [460, 289] width 105 height 14
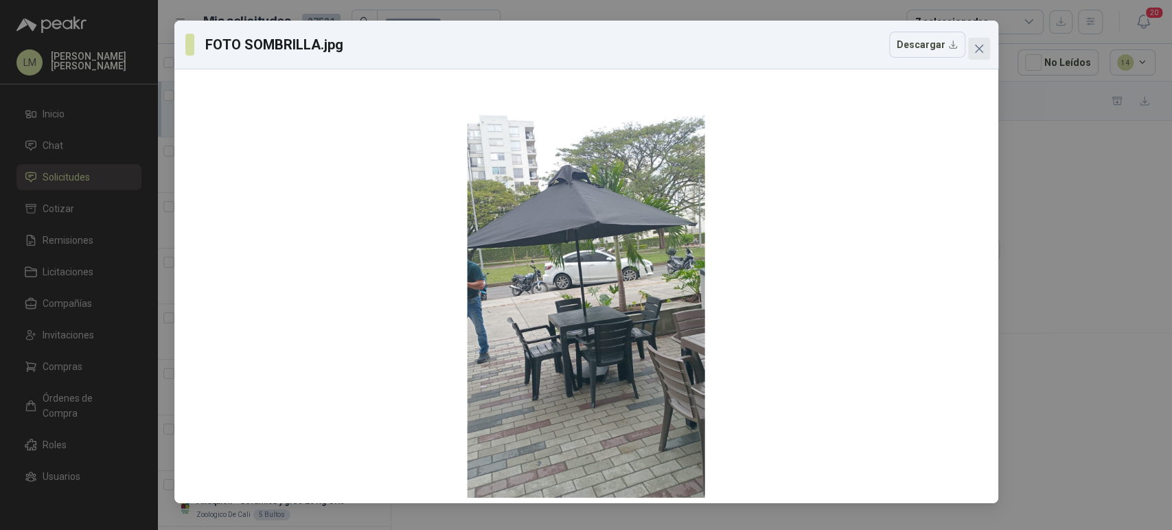
click at [979, 49] on icon "close" at bounding box center [978, 49] width 8 height 8
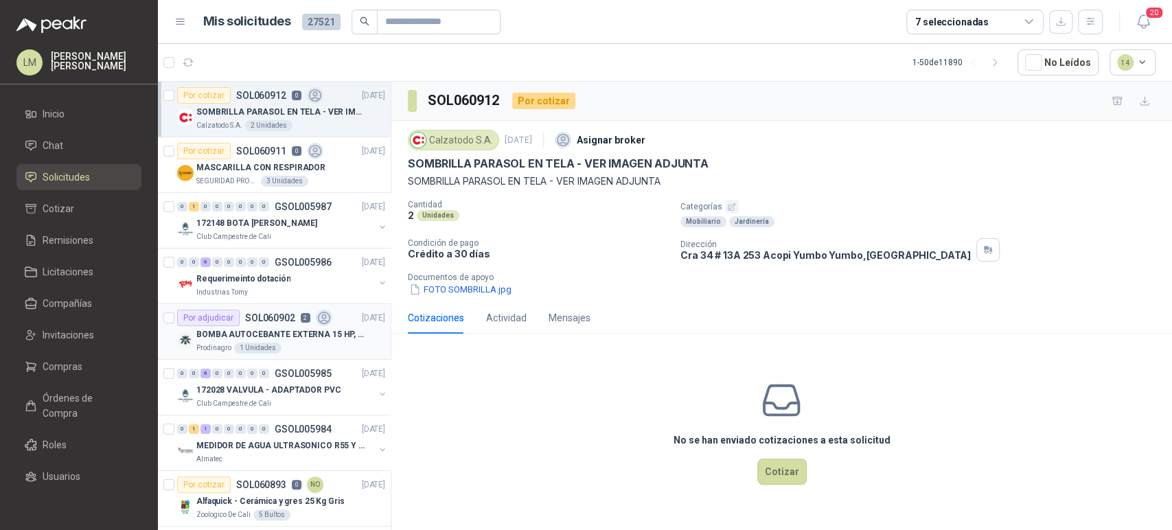
click at [258, 328] on p "BOMBA AUTOCEBANTE EXTERNA 15 HP, 220/440 V ALTURA MAX 60MTS, CAUDAL MAX 423GPM" at bounding box center [281, 334] width 171 height 13
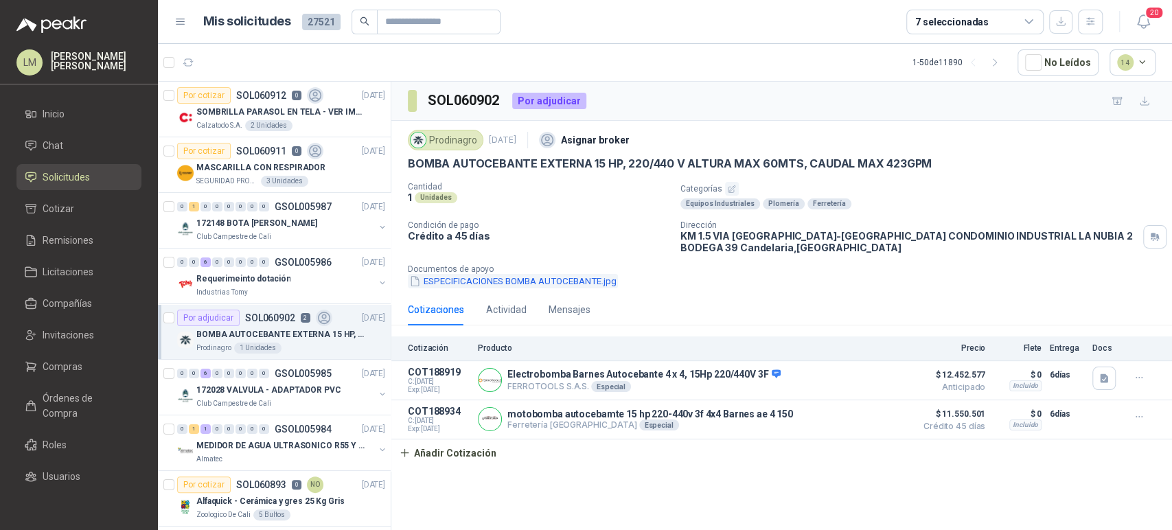
click at [563, 279] on button "ESPECIFICACIONES BOMBA AUTOCEBANTE.jpg" at bounding box center [513, 281] width 210 height 14
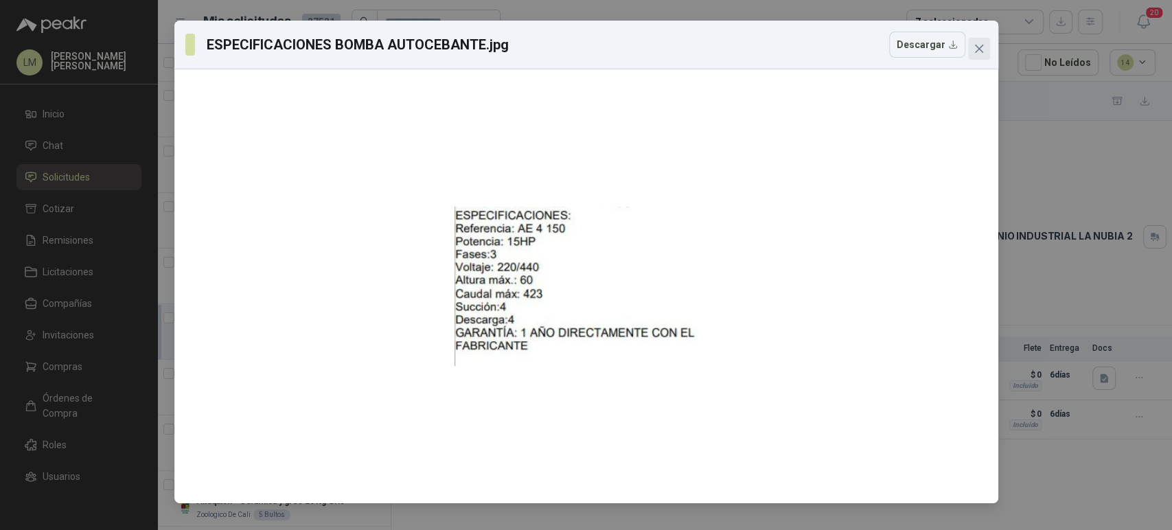
click at [972, 52] on span "Close" at bounding box center [979, 48] width 22 height 11
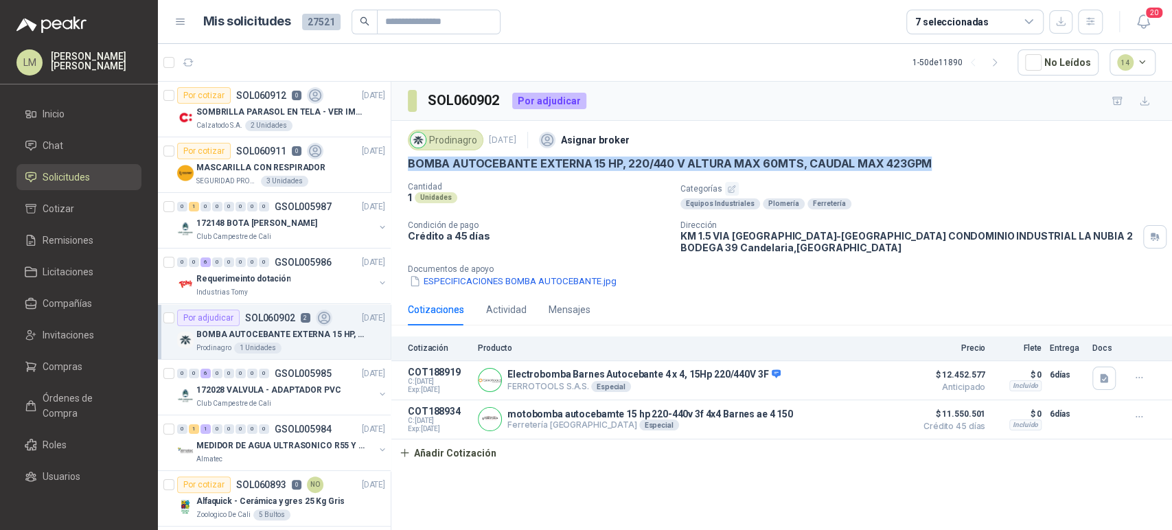
drag, startPoint x: 407, startPoint y: 165, endPoint x: 946, endPoint y: 170, distance: 539.1
click at [946, 170] on div "Prodinagro [DATE] Asignar broker BOMBA AUTOCEBANTE EXTERNA 15 HP, 220/440 V ALT…" at bounding box center [781, 207] width 781 height 173
copy p "BOMBA AUTOCEBANTE EXTERNA 15 HP, 220/440 V ALTURA MAX 60MTS, CAUDAL MAX 423GPM"
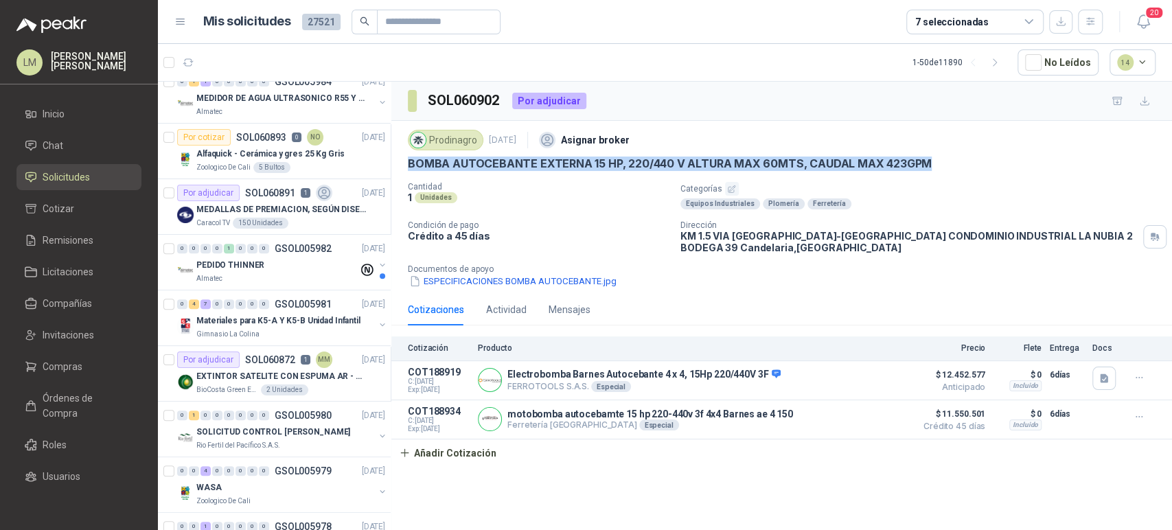
scroll to position [350, 0]
click at [377, 322] on button "button" at bounding box center [382, 322] width 11 height 11
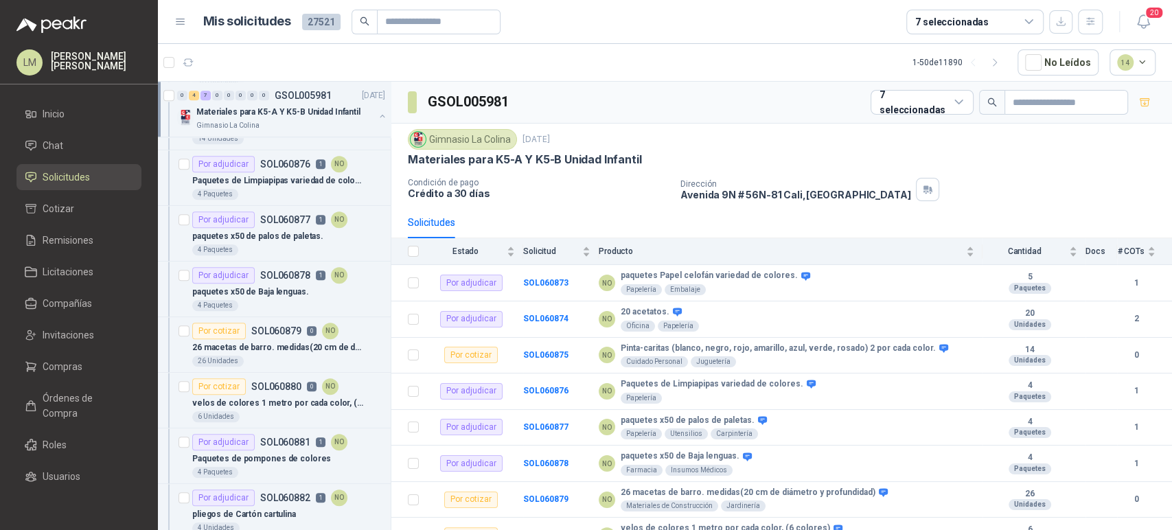
scroll to position [709, 0]
click at [265, 340] on div "26 macetas de barro. medidas(20 cm de diámetro y profundidad)" at bounding box center [288, 348] width 193 height 16
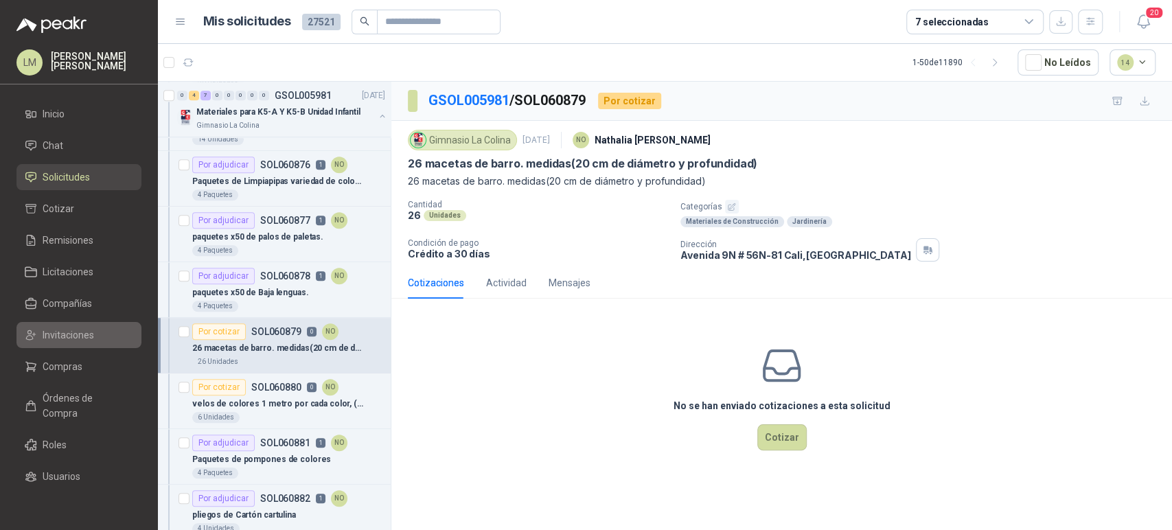
click at [67, 335] on span "Invitaciones" at bounding box center [69, 335] width 52 height 15
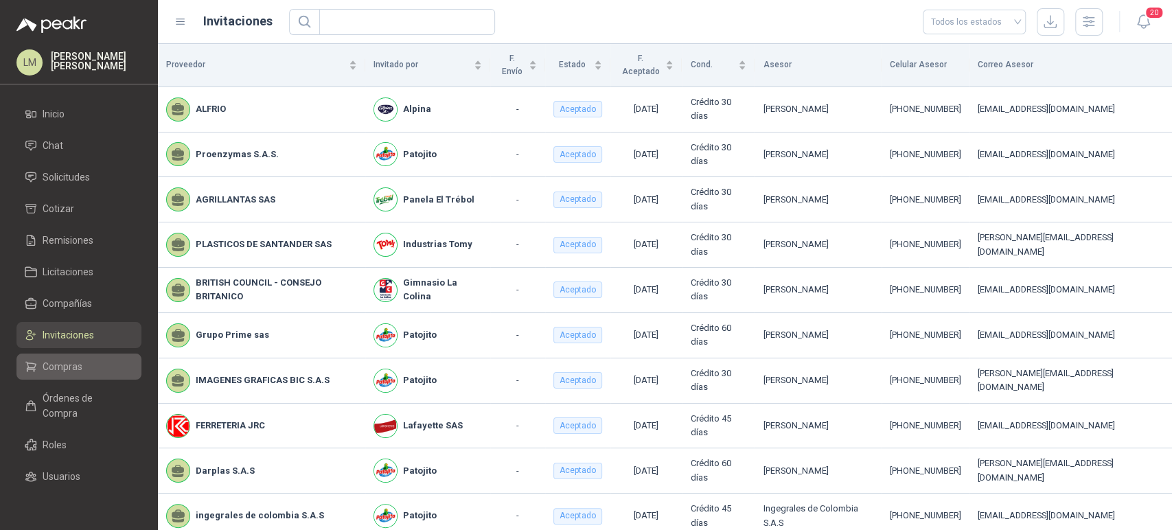
click at [60, 367] on span "Compras" at bounding box center [63, 366] width 40 height 15
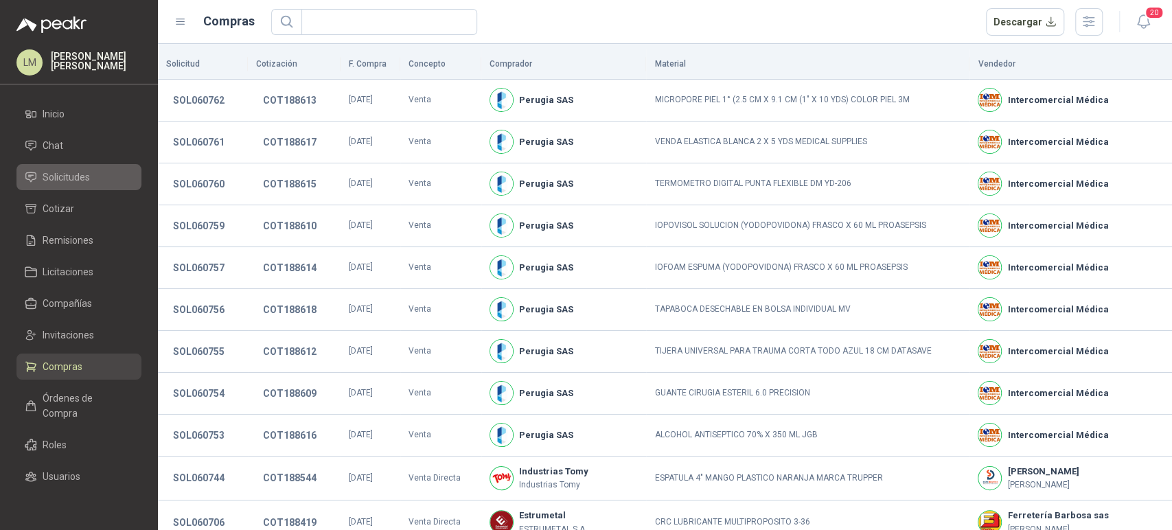
click at [67, 182] on span "Solicitudes" at bounding box center [66, 177] width 47 height 15
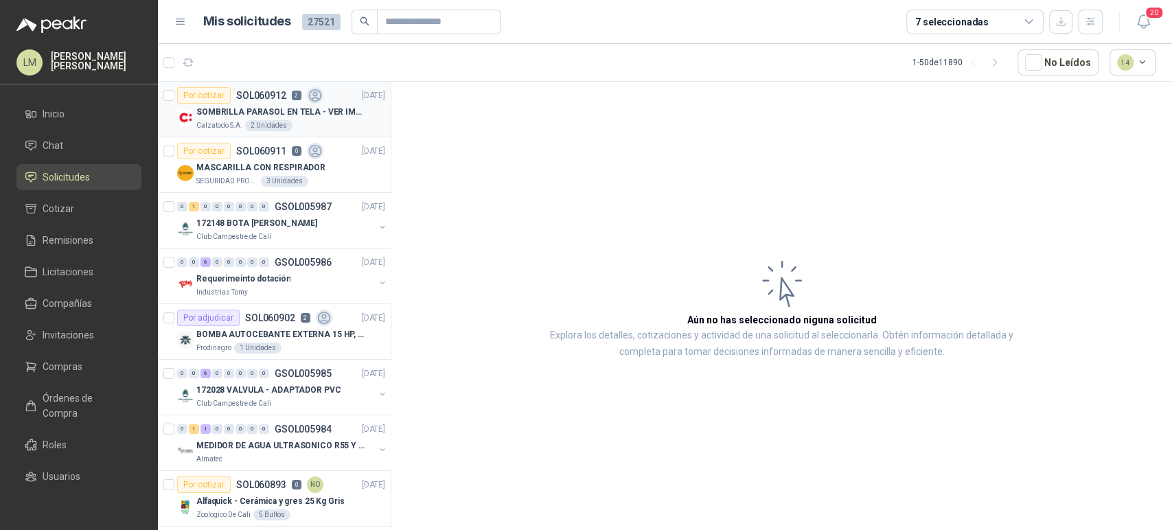
click at [300, 113] on p "SOMBRILLA PARASOL EN TELA - VER IMAGEN ADJUNTA" at bounding box center [281, 112] width 171 height 13
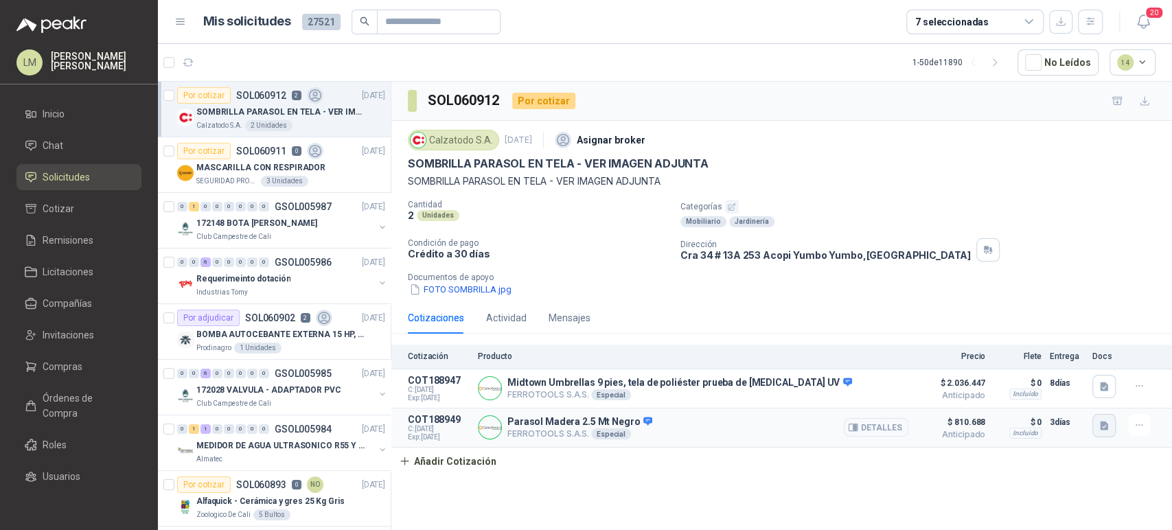
click at [1106, 433] on button "button" at bounding box center [1104, 425] width 23 height 23
click at [1062, 350] on button "image.png" at bounding box center [1077, 352] width 60 height 14
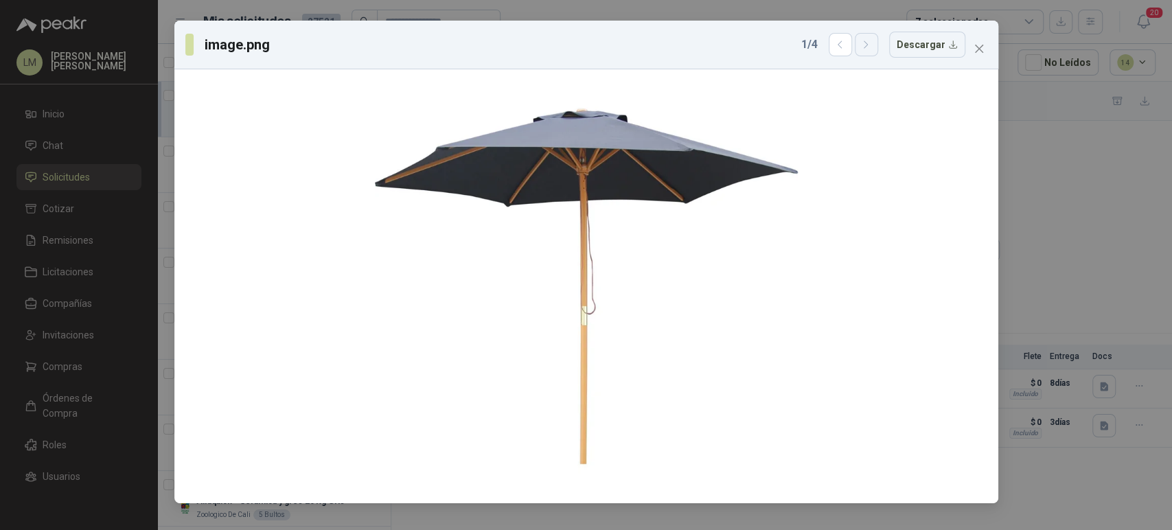
click at [865, 41] on icon "button" at bounding box center [866, 45] width 12 height 12
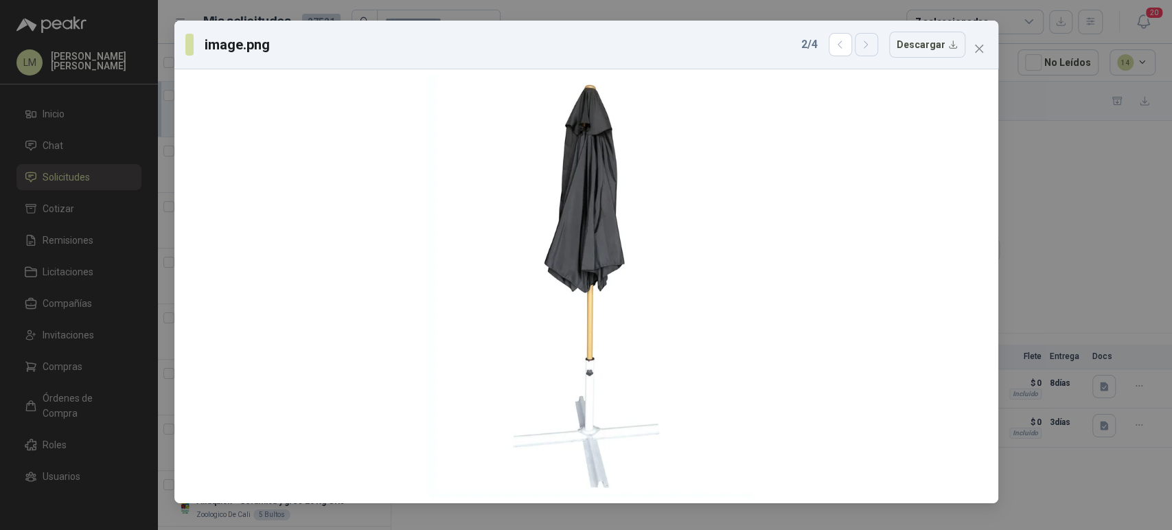
click at [865, 41] on icon "button" at bounding box center [866, 45] width 12 height 12
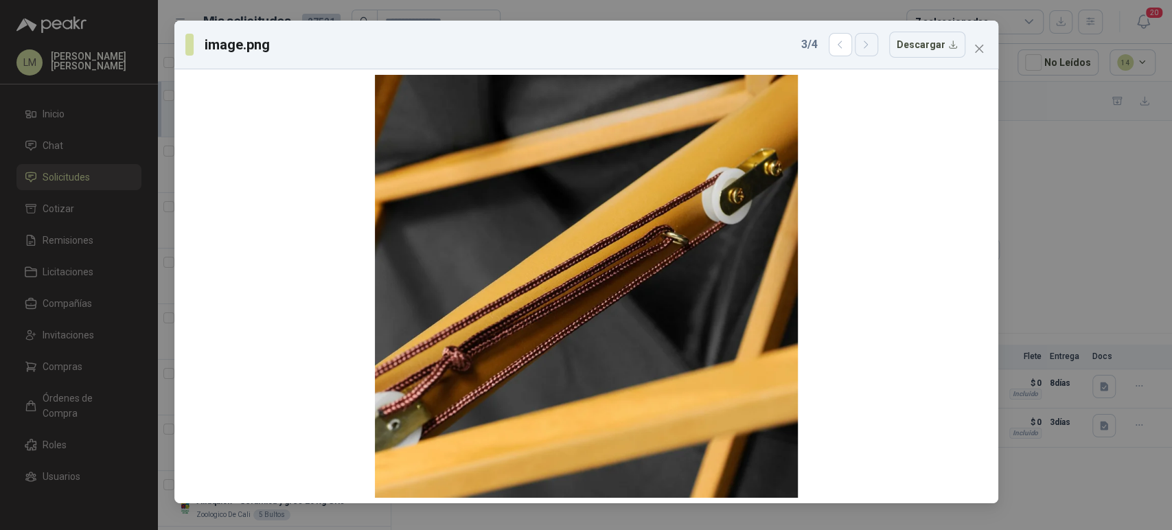
click at [865, 41] on icon "button" at bounding box center [866, 45] width 12 height 12
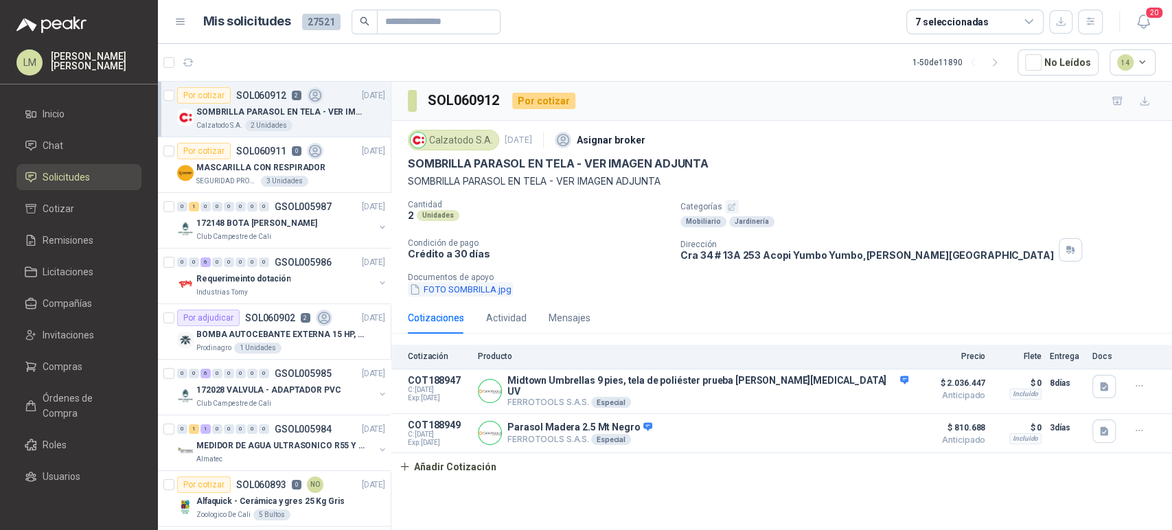
click at [485, 293] on button "FOTO SOMBRILLA.jpg" at bounding box center [460, 289] width 105 height 14
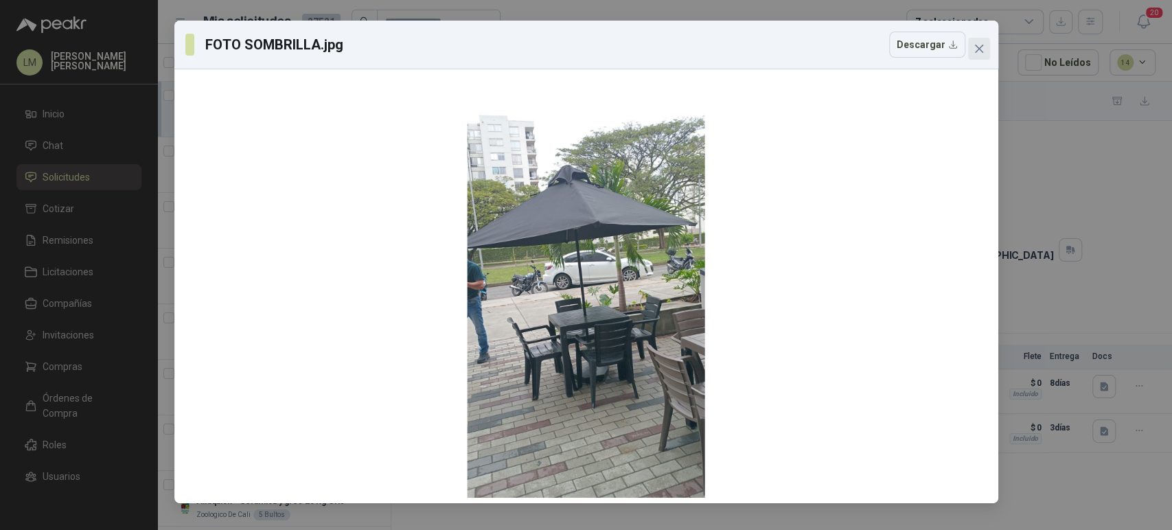
click at [979, 48] on icon "close" at bounding box center [978, 49] width 8 height 8
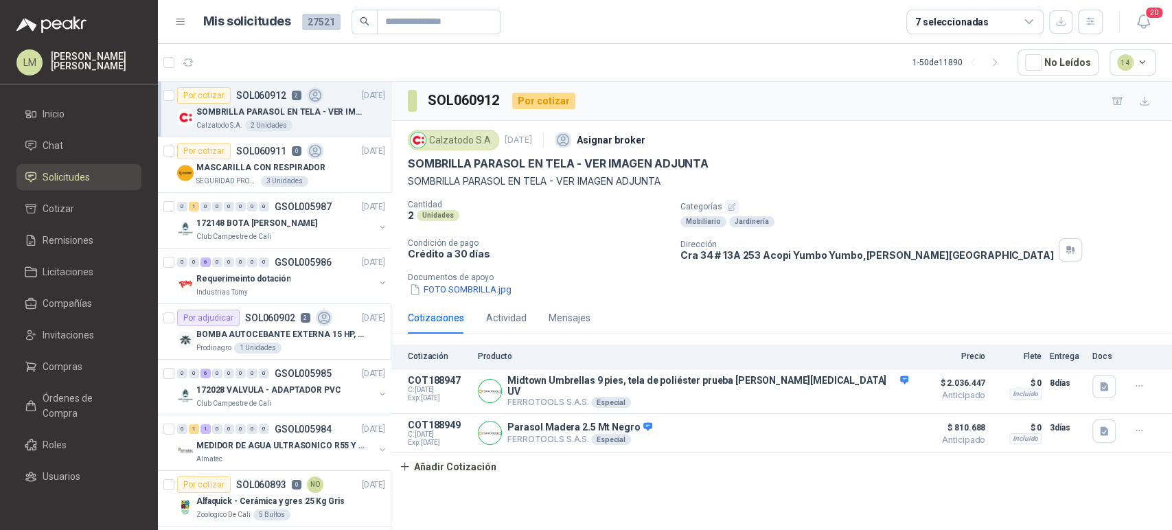
click at [439, 296] on div "Calzatodo [DATE] Asignar broker SOMBRILLA PARASOL EN TELA - VER IMAGEN ADJUNTA …" at bounding box center [781, 211] width 781 height 181
click at [444, 295] on button "FOTO SOMBRILLA.jpg" at bounding box center [460, 289] width 105 height 14
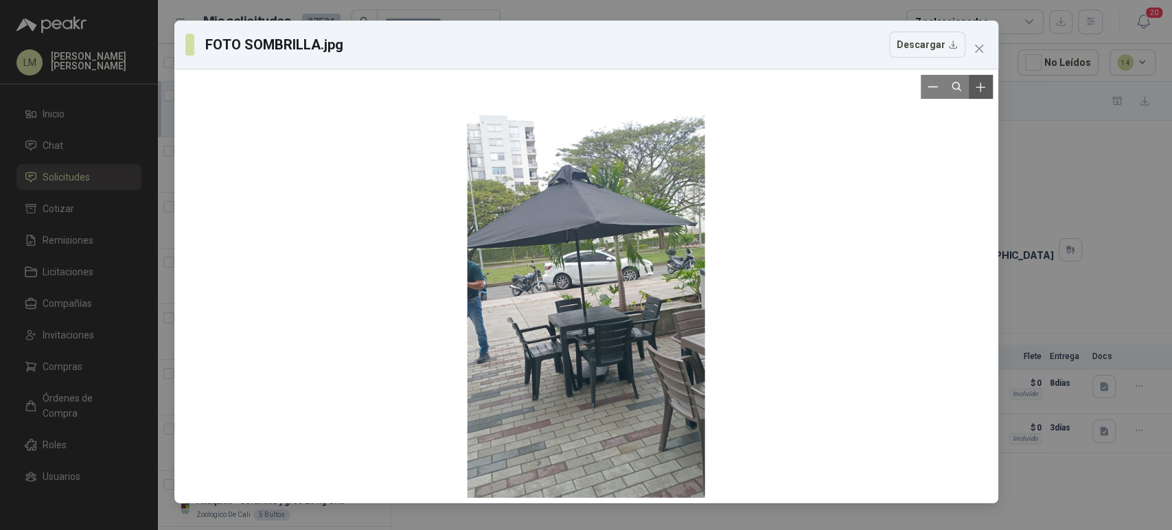
click at [987, 88] on icon "Zoom in" at bounding box center [981, 87] width 14 height 14
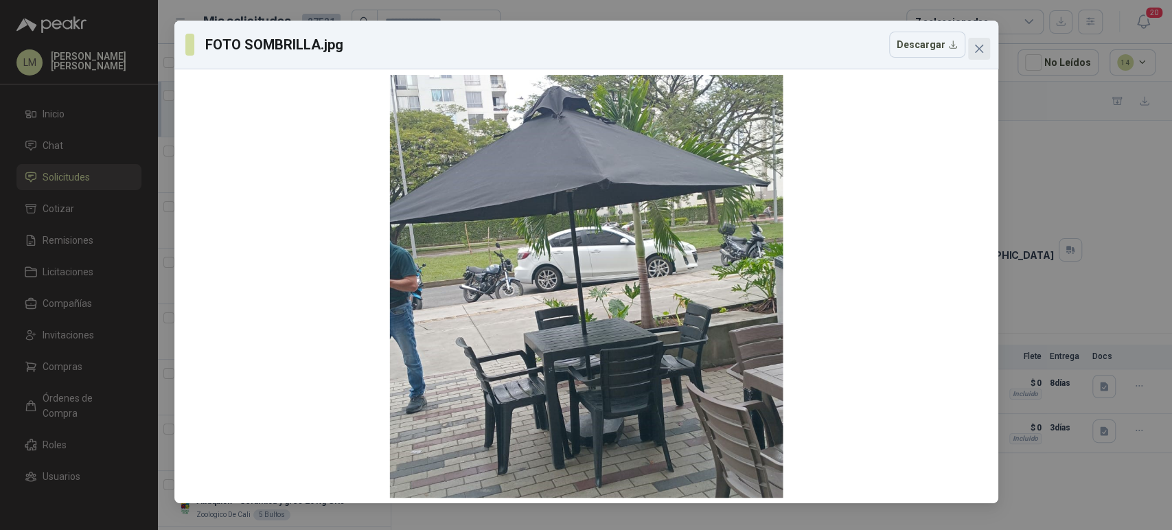
click at [983, 54] on icon "close" at bounding box center [979, 48] width 11 height 11
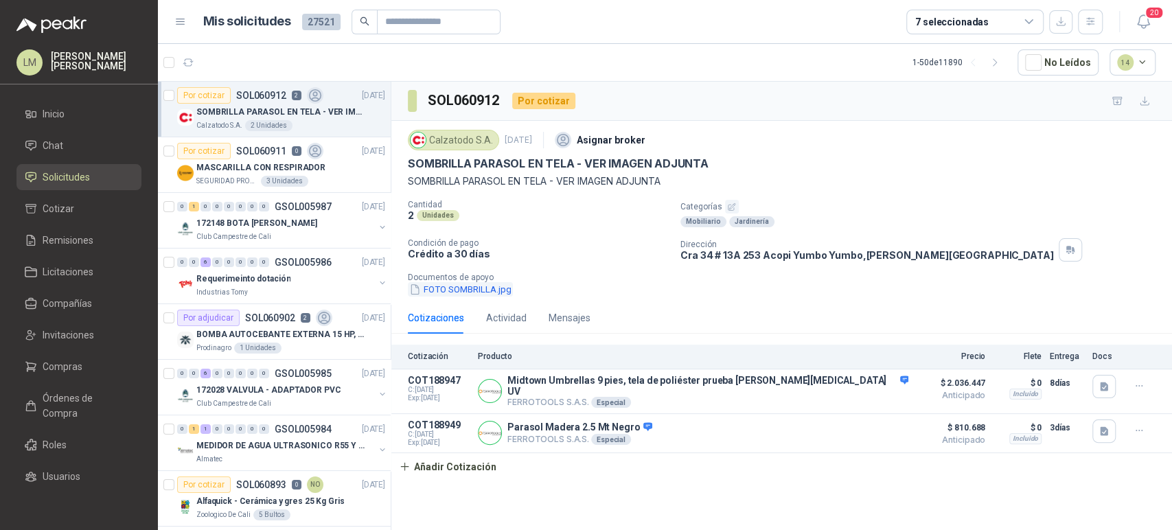
click at [464, 284] on button "FOTO SOMBRILLA.jpg" at bounding box center [460, 289] width 105 height 14
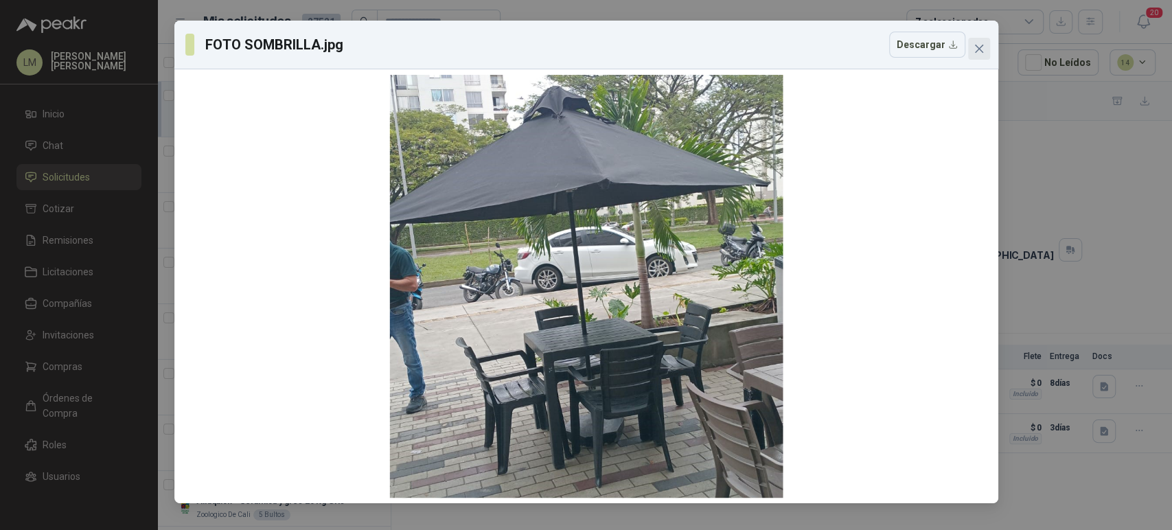
click at [981, 51] on icon "close" at bounding box center [978, 49] width 8 height 8
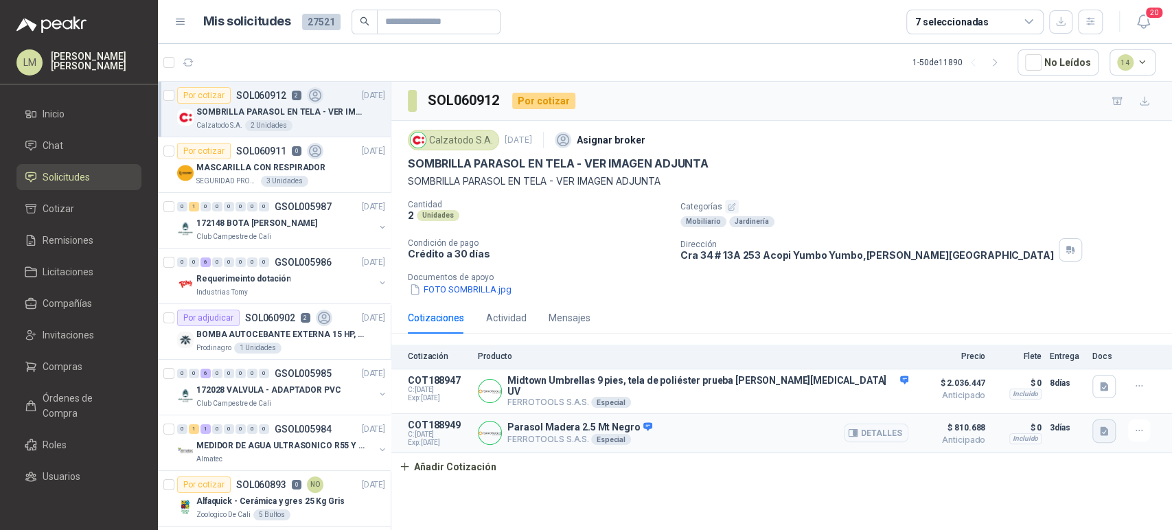
click at [1109, 428] on icon "button" at bounding box center [1105, 432] width 12 height 12
click at [1069, 349] on button "image.png" at bounding box center [1077, 352] width 60 height 14
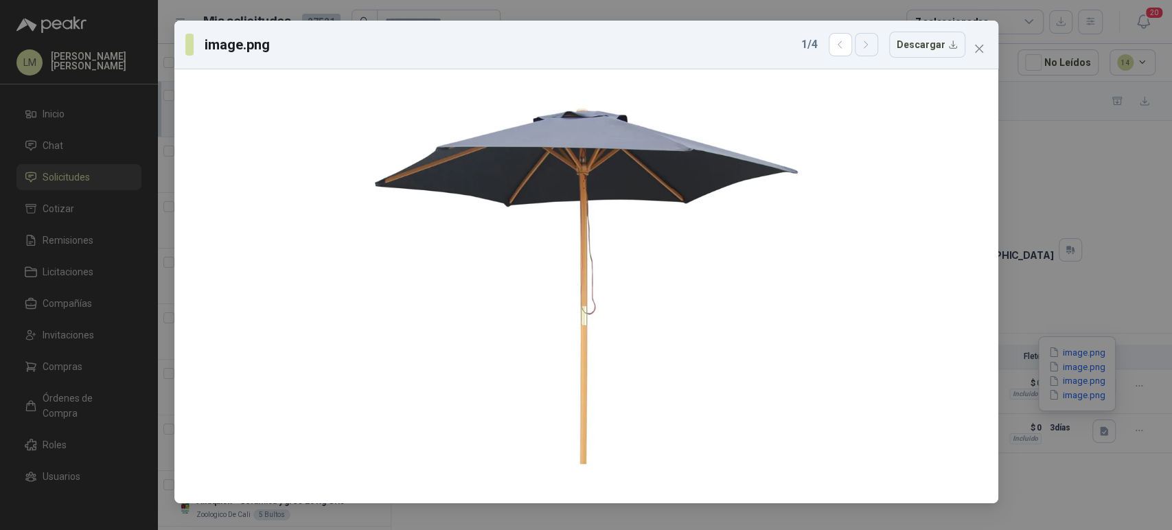
click at [871, 51] on button "button" at bounding box center [866, 44] width 23 height 23
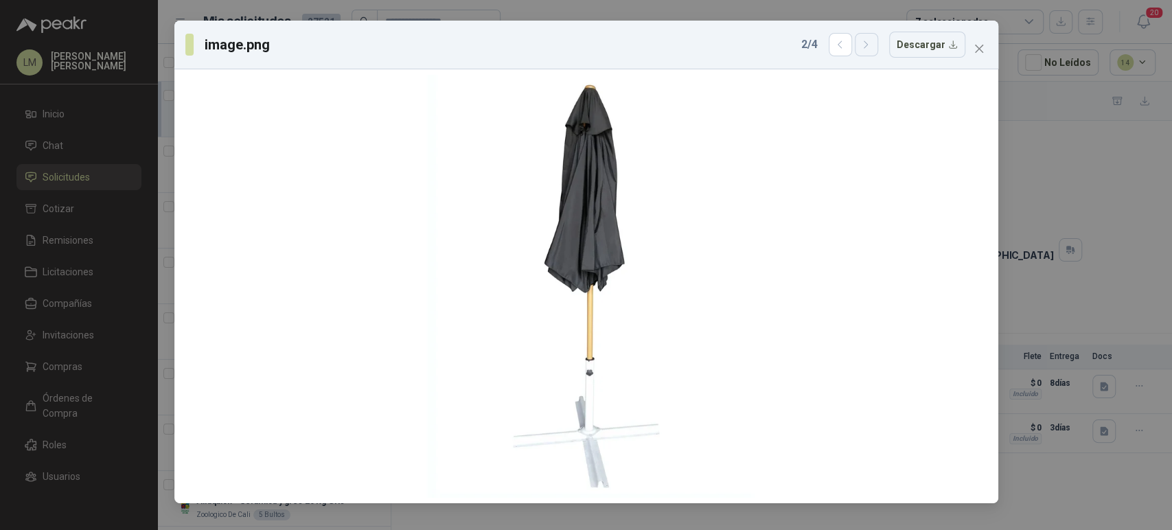
click at [871, 51] on button "button" at bounding box center [866, 44] width 23 height 23
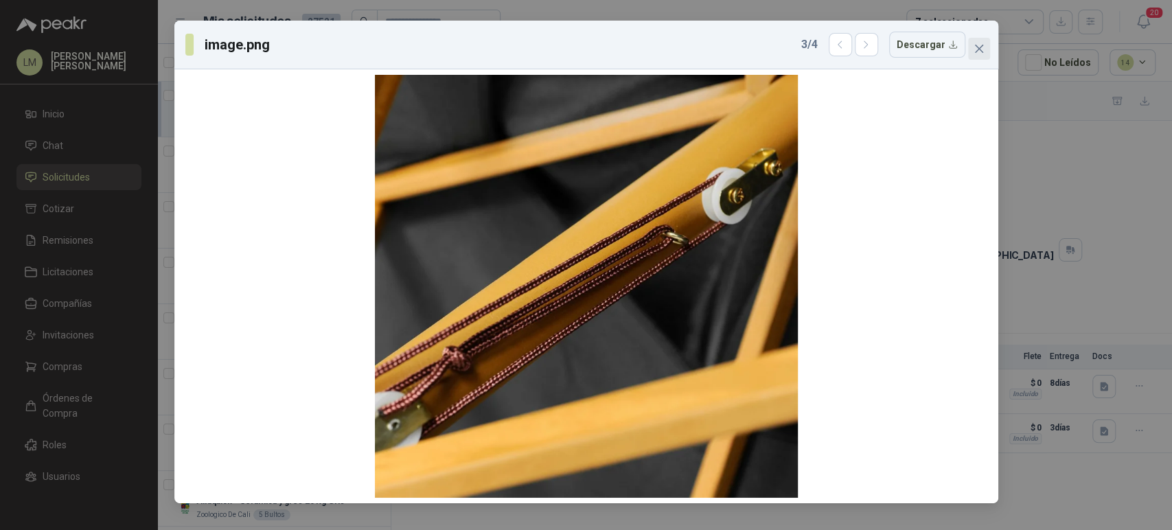
click at [977, 46] on icon "close" at bounding box center [978, 49] width 8 height 8
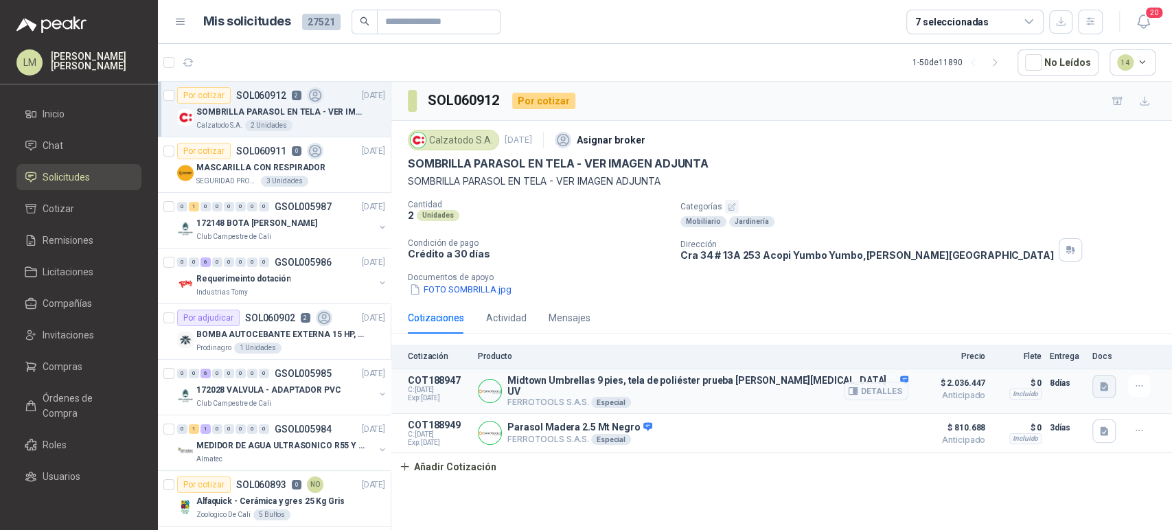
click at [1097, 385] on button "button" at bounding box center [1104, 386] width 23 height 23
click at [1080, 280] on button "image.png" at bounding box center [1077, 284] width 60 height 14
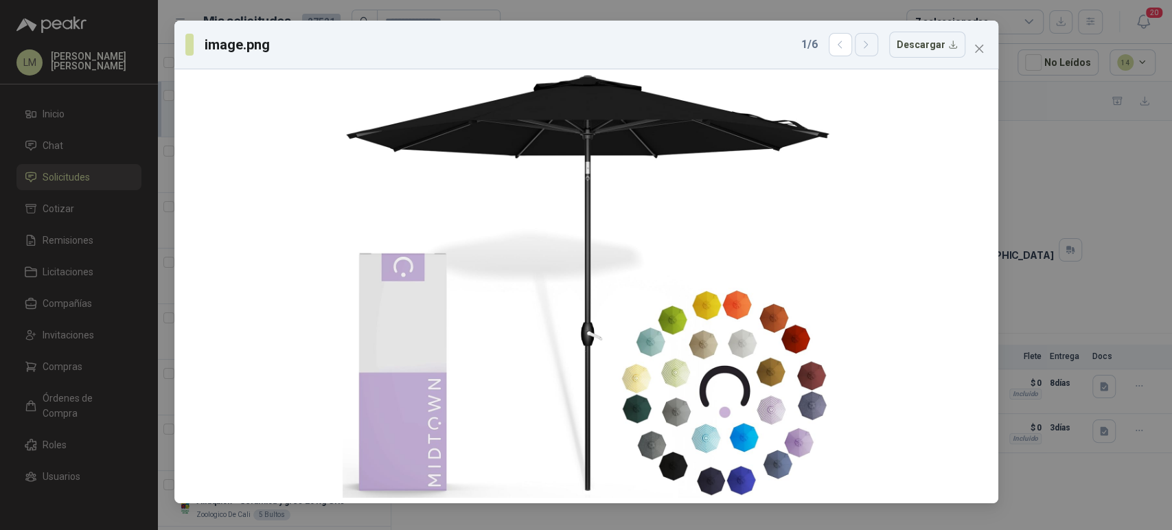
click at [872, 48] on icon "button" at bounding box center [866, 45] width 12 height 12
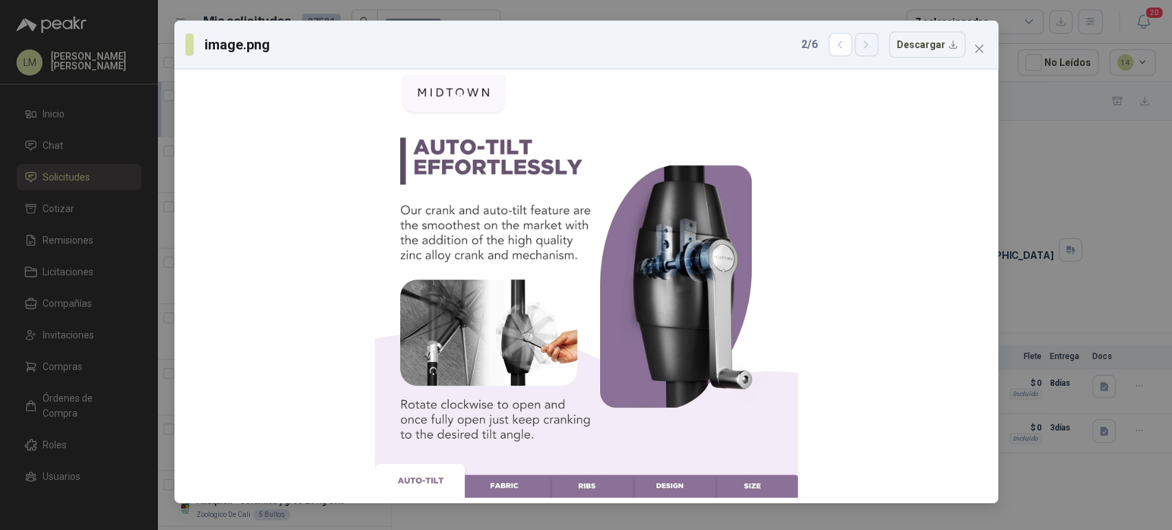
click at [872, 48] on icon "button" at bounding box center [866, 45] width 12 height 12
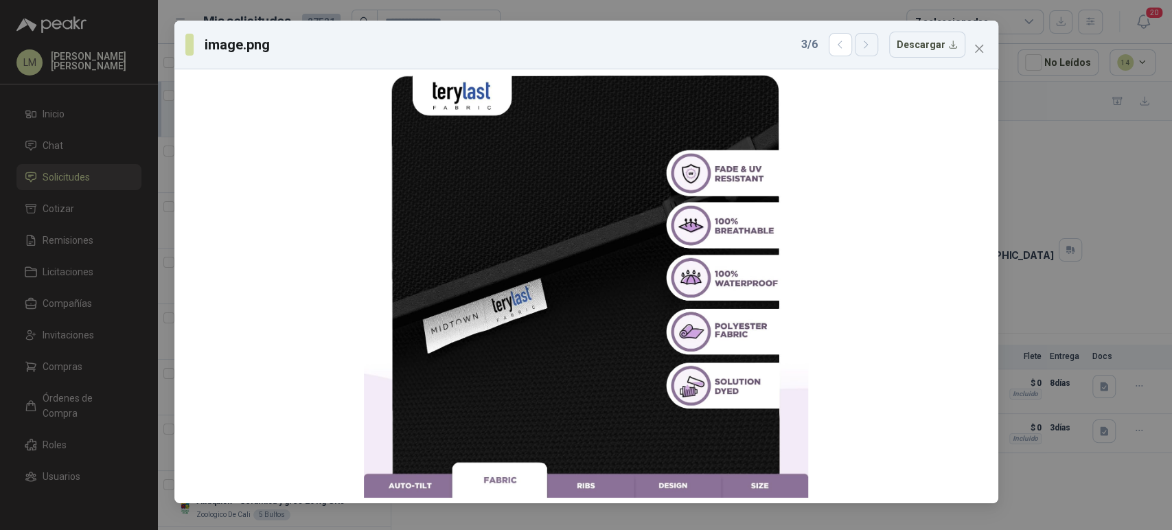
click at [872, 48] on icon "button" at bounding box center [866, 45] width 12 height 12
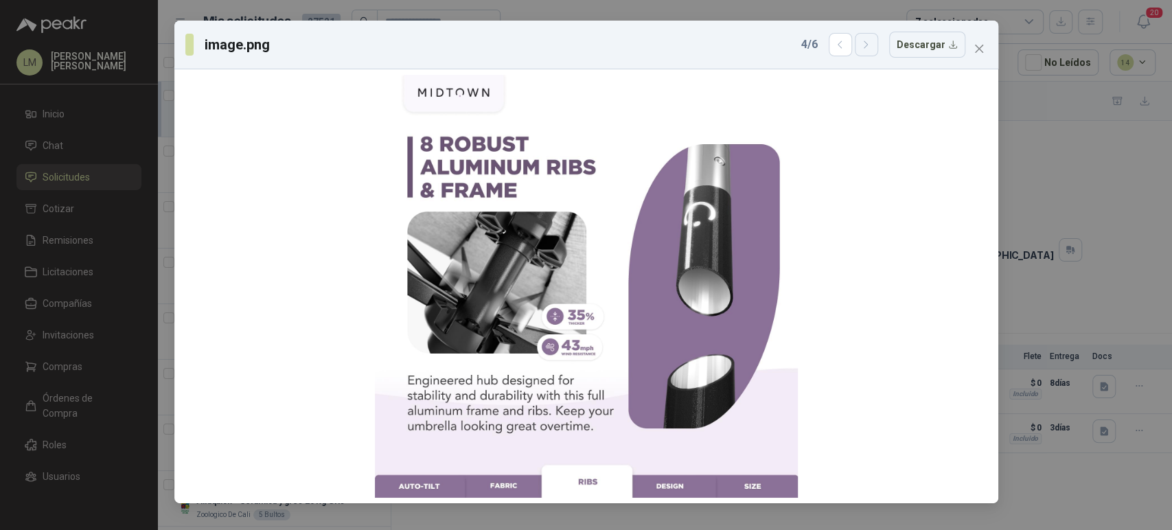
click at [872, 48] on icon "button" at bounding box center [866, 45] width 12 height 12
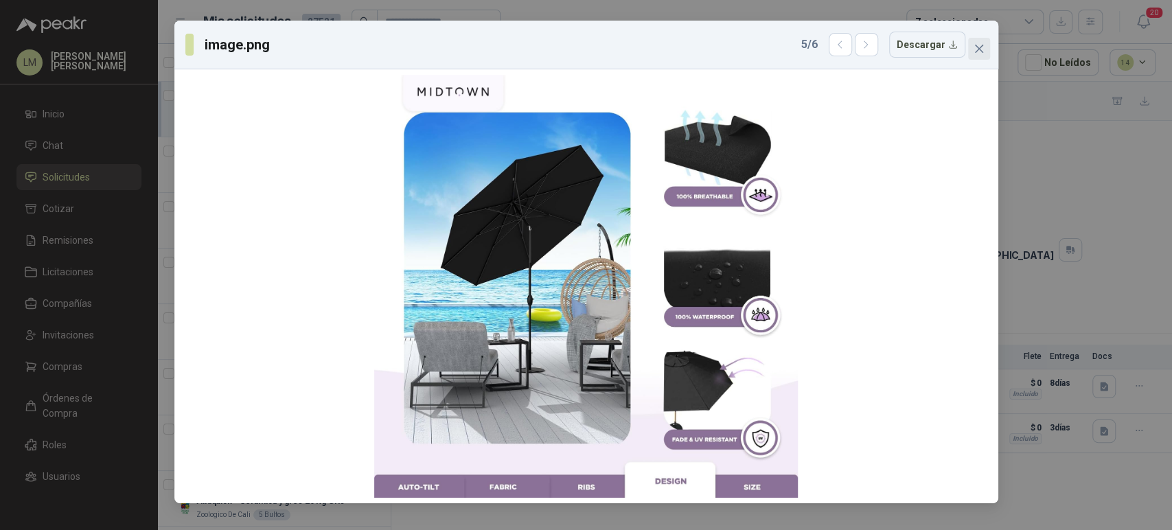
click at [983, 46] on icon "close" at bounding box center [979, 48] width 11 height 11
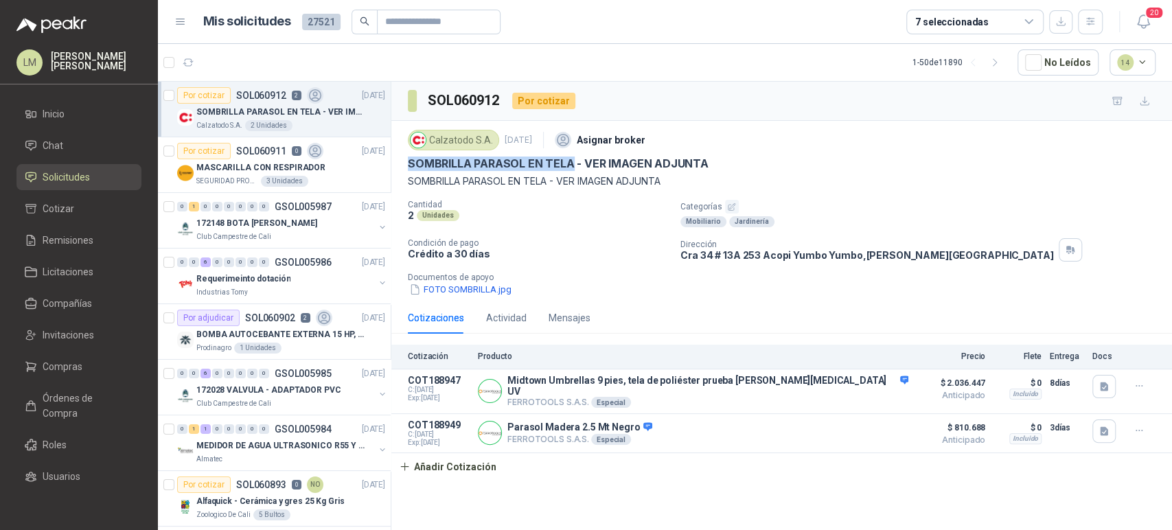
drag, startPoint x: 395, startPoint y: 161, endPoint x: 569, endPoint y: 160, distance: 173.7
click at [569, 160] on div "Calzatodo S.A. 15 oct, 2025 Asignar broker SOMBRILLA PARASOL EN TELA - VER IMAG…" at bounding box center [781, 211] width 781 height 181
copy p "SOMBRILLA PARASOL EN TELA"
